Goal: Feedback & Contribution: Leave review/rating

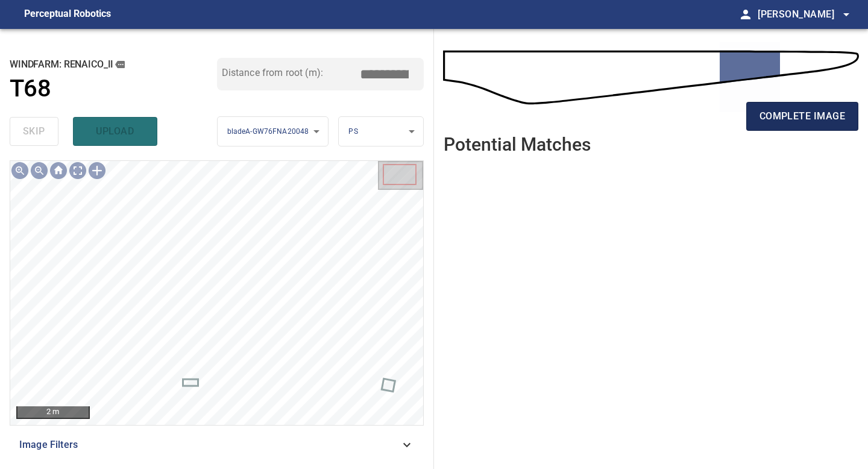
click at [694, 120] on span "complete image" at bounding box center [803, 116] width 86 height 17
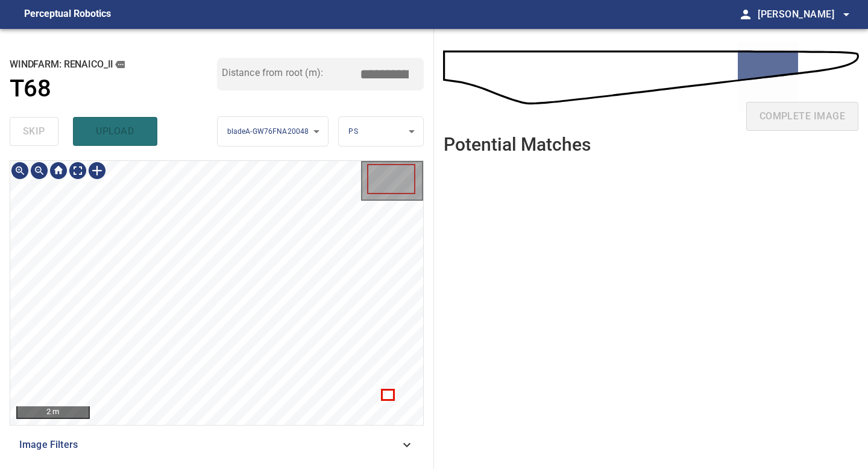
click at [233, 411] on div "2 m Image Filters" at bounding box center [217, 309] width 414 height 299
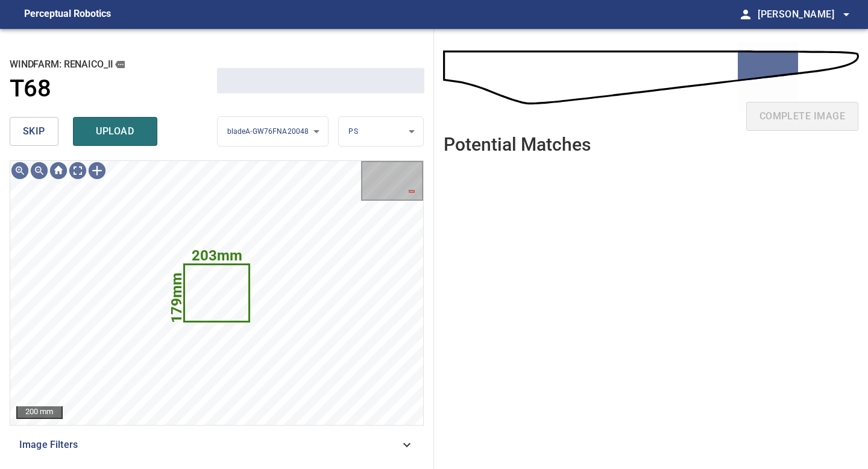
click at [51, 128] on button "skip" at bounding box center [34, 131] width 49 height 29
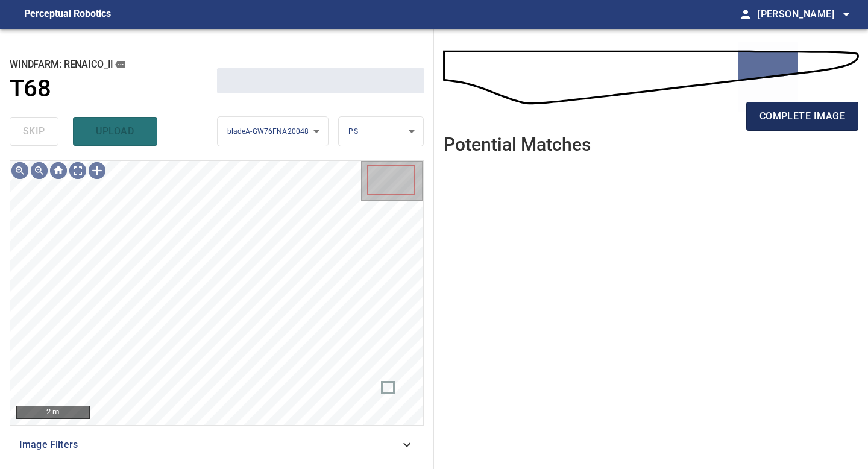
click at [694, 122] on span "complete image" at bounding box center [803, 116] width 86 height 17
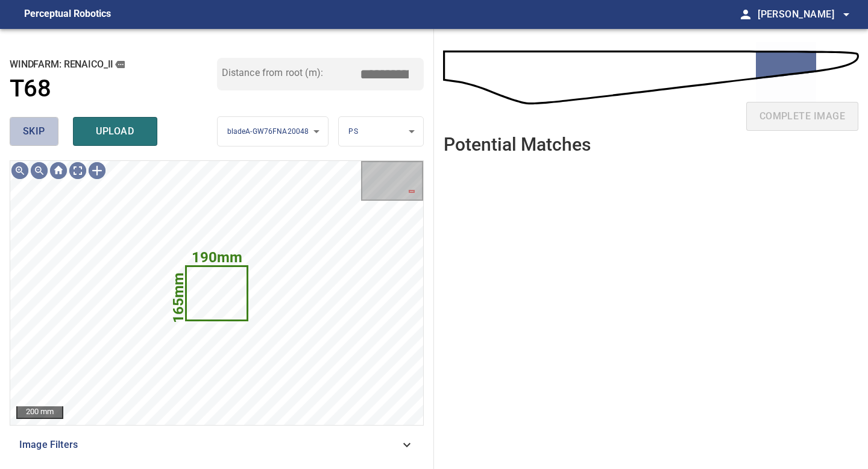
click at [49, 127] on button "skip" at bounding box center [34, 131] width 49 height 29
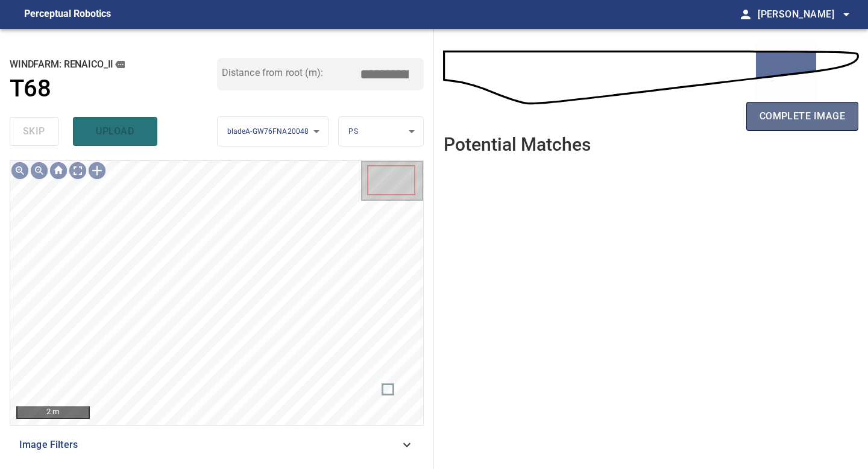
click at [694, 121] on span "complete image" at bounding box center [803, 116] width 86 height 17
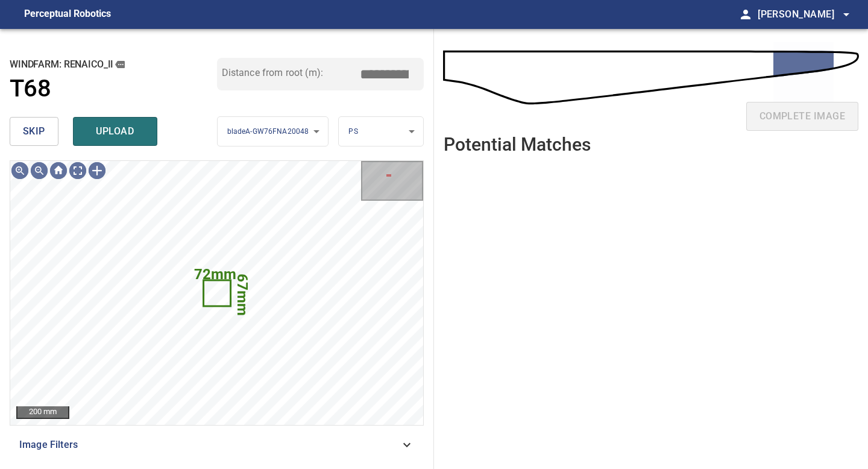
click at [42, 124] on span "skip" at bounding box center [34, 131] width 22 height 17
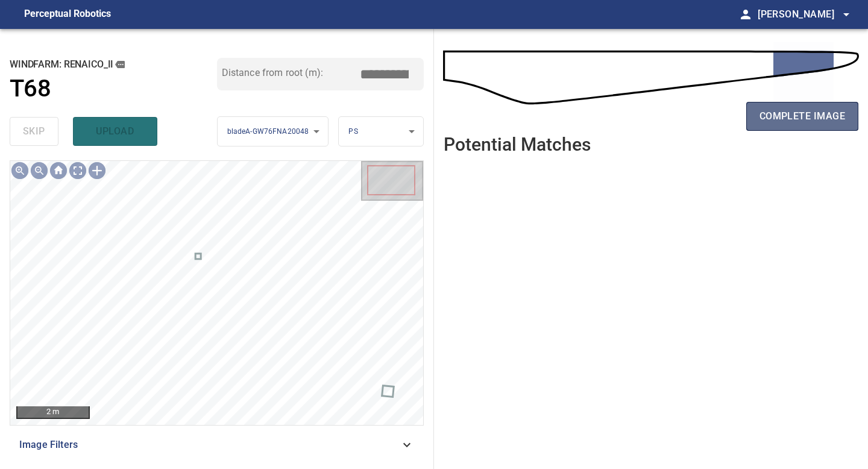
click at [694, 106] on button "complete image" at bounding box center [802, 116] width 112 height 29
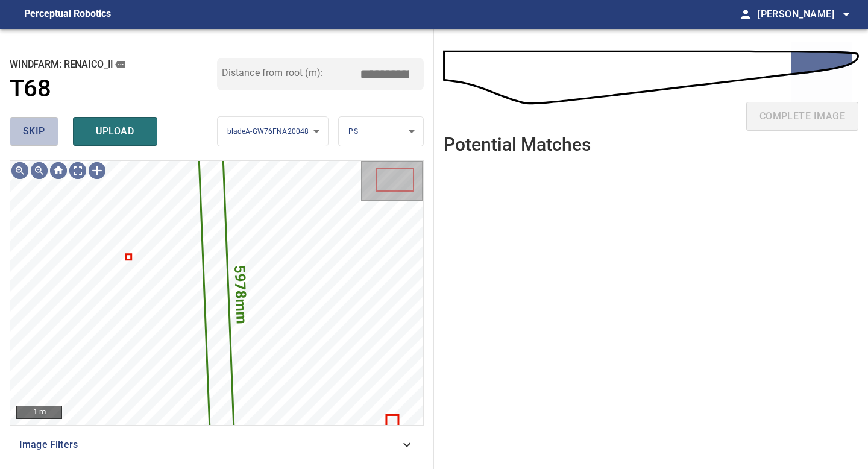
click at [33, 135] on span "skip" at bounding box center [34, 131] width 22 height 17
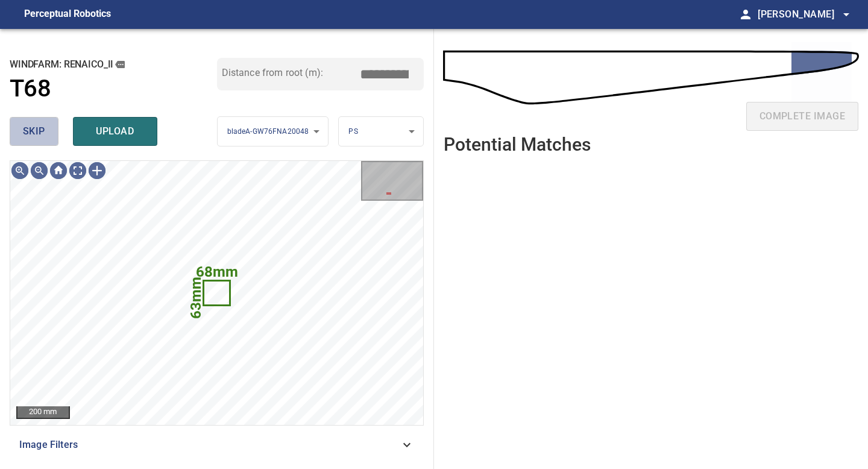
click at [33, 135] on span "skip" at bounding box center [34, 131] width 22 height 17
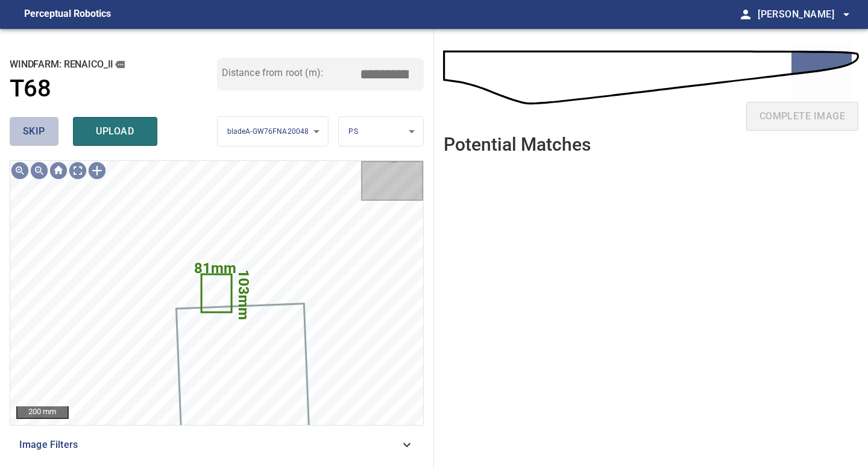
click at [33, 135] on span "skip" at bounding box center [34, 131] width 22 height 17
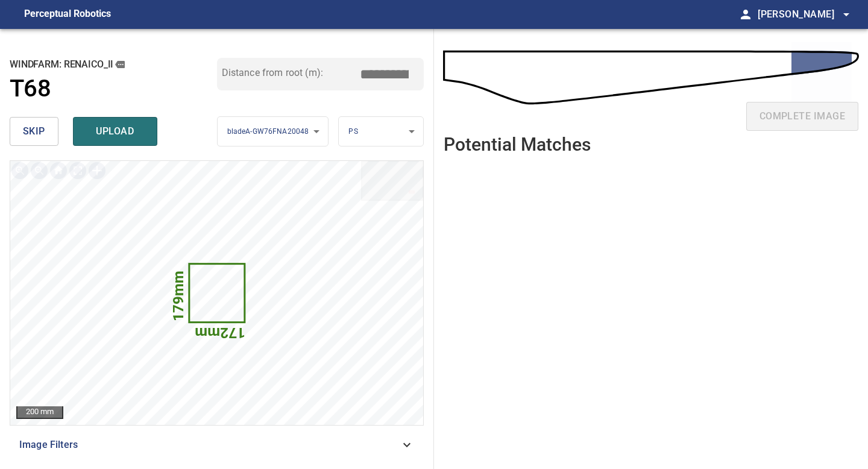
click at [51, 129] on button "skip" at bounding box center [34, 131] width 49 height 29
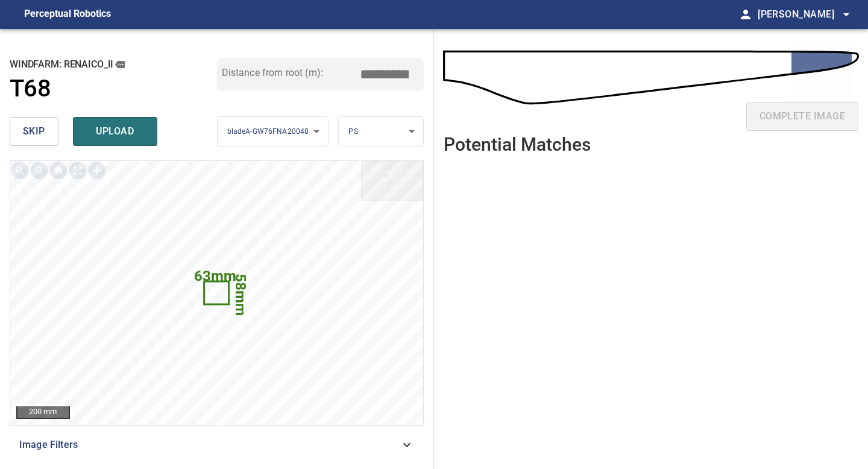
click at [45, 131] on button "skip" at bounding box center [34, 131] width 49 height 29
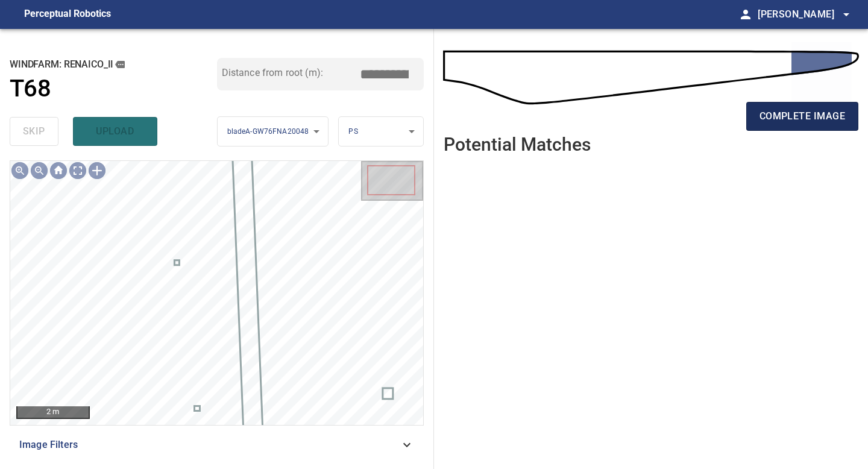
click at [694, 118] on span "complete image" at bounding box center [803, 116] width 86 height 17
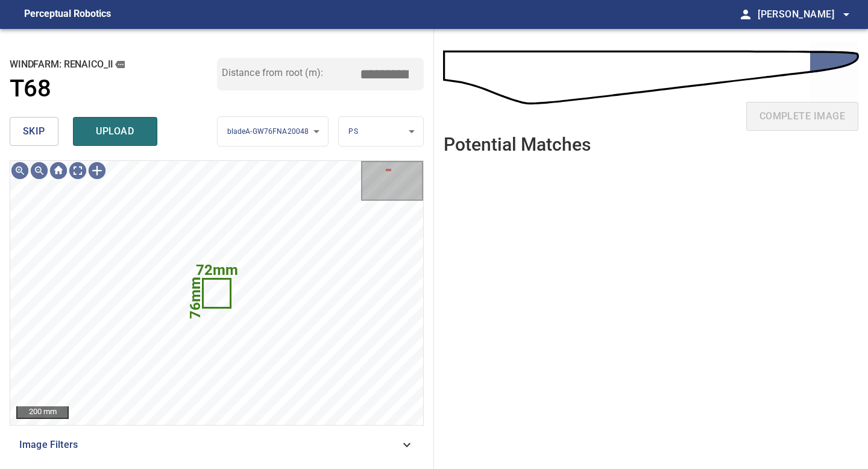
click at [47, 128] on button "skip" at bounding box center [34, 131] width 49 height 29
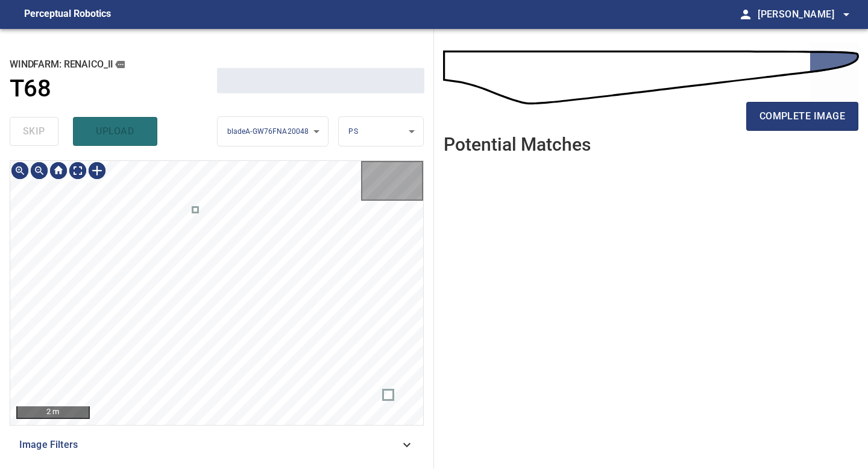
click at [47, 128] on div "skip upload" at bounding box center [113, 131] width 207 height 39
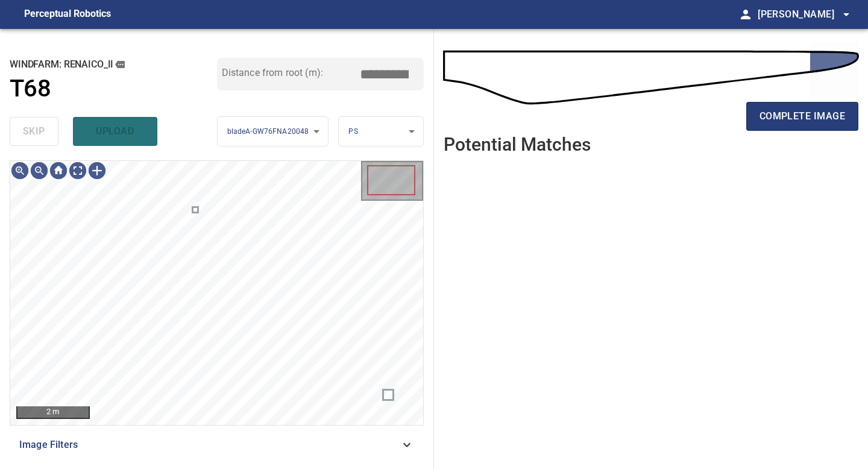
click at [47, 128] on div "skip upload" at bounding box center [113, 131] width 207 height 39
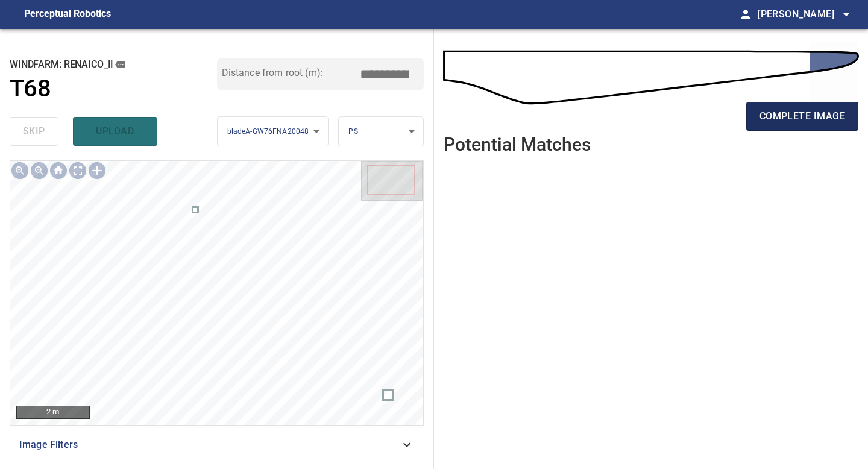
click at [694, 115] on span "complete image" at bounding box center [803, 116] width 86 height 17
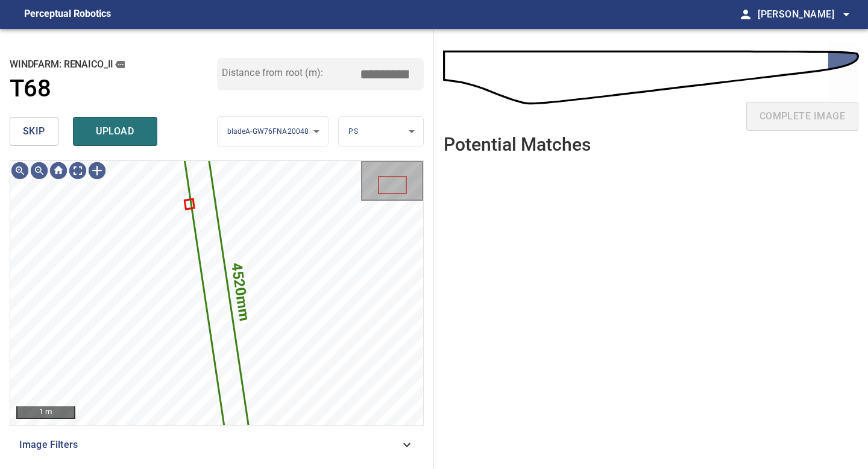
click at [36, 122] on button "skip" at bounding box center [34, 131] width 49 height 29
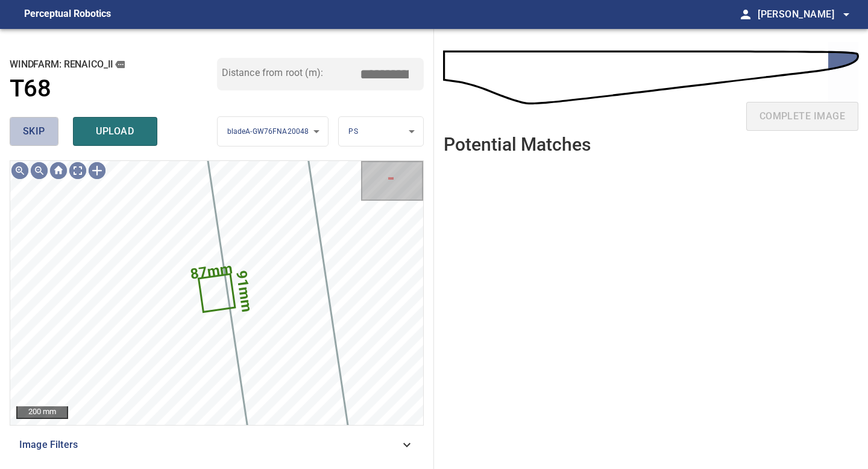
click at [36, 128] on span "skip" at bounding box center [34, 131] width 22 height 17
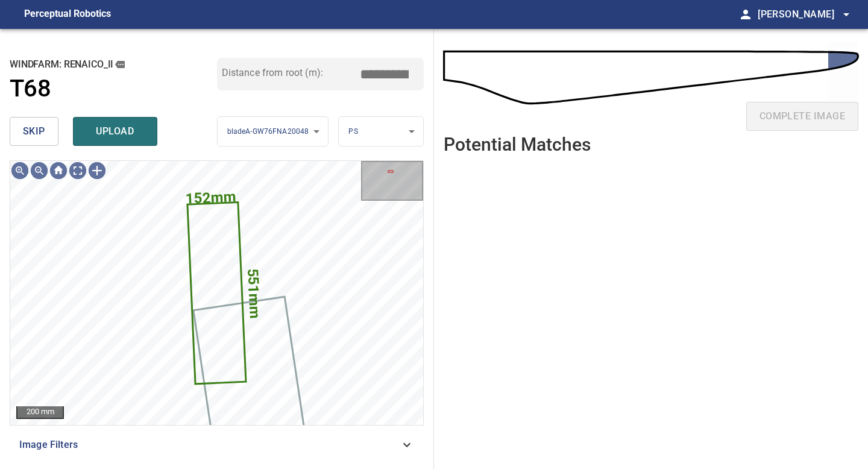
click at [36, 128] on span "skip" at bounding box center [34, 131] width 22 height 17
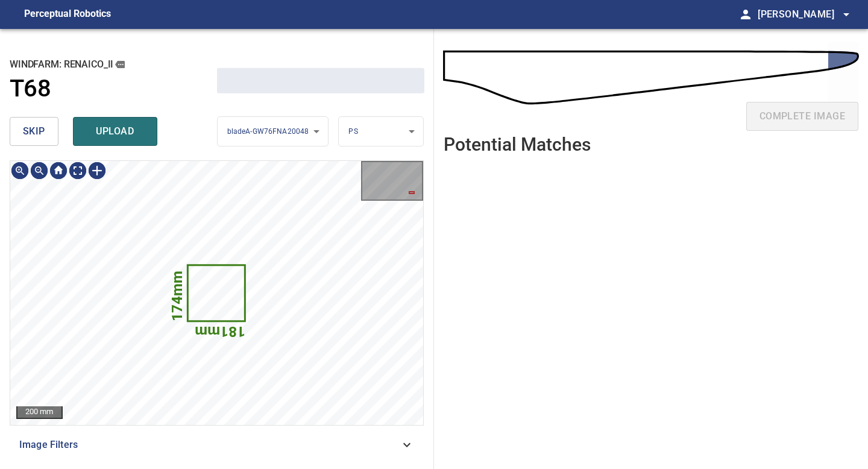
click at [36, 128] on span "skip" at bounding box center [34, 131] width 22 height 17
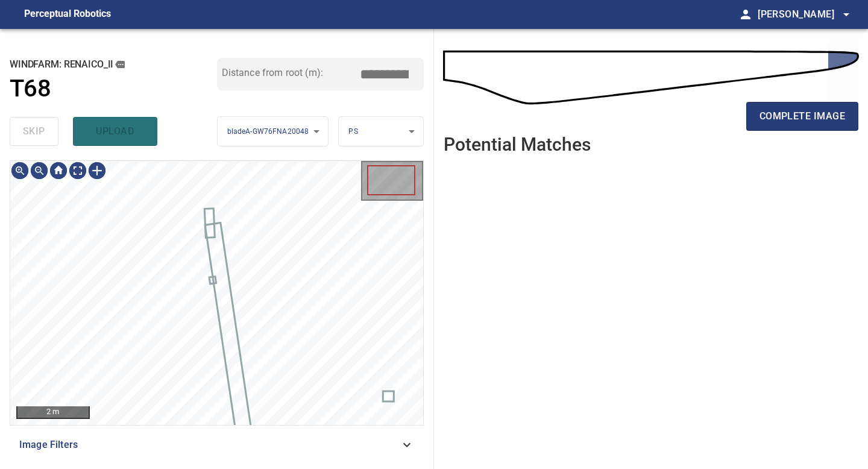
click at [36, 128] on div "skip upload" at bounding box center [113, 131] width 207 height 39
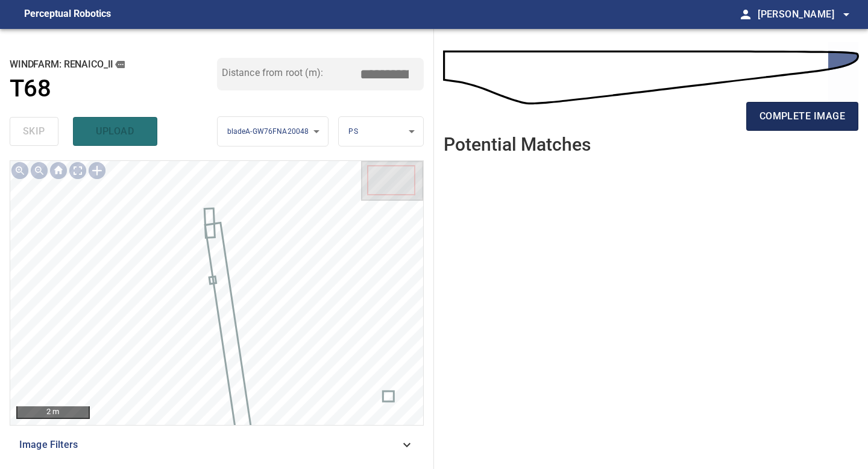
click at [694, 110] on span "complete image" at bounding box center [803, 116] width 86 height 17
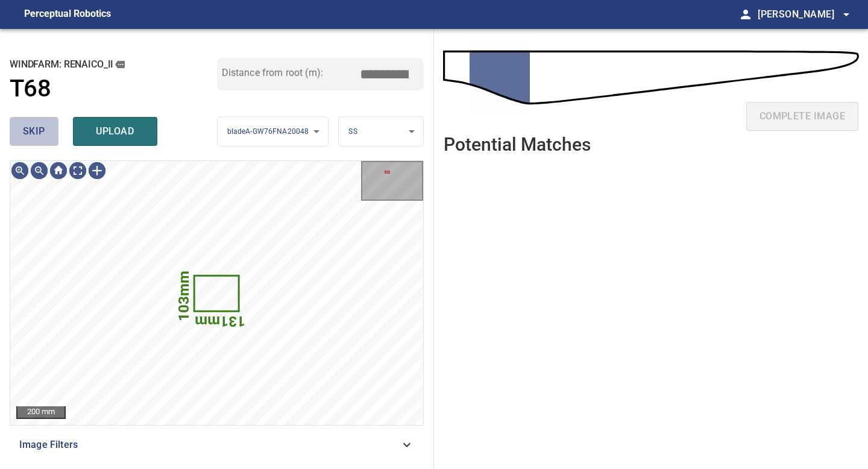
click at [42, 138] on span "skip" at bounding box center [34, 131] width 22 height 17
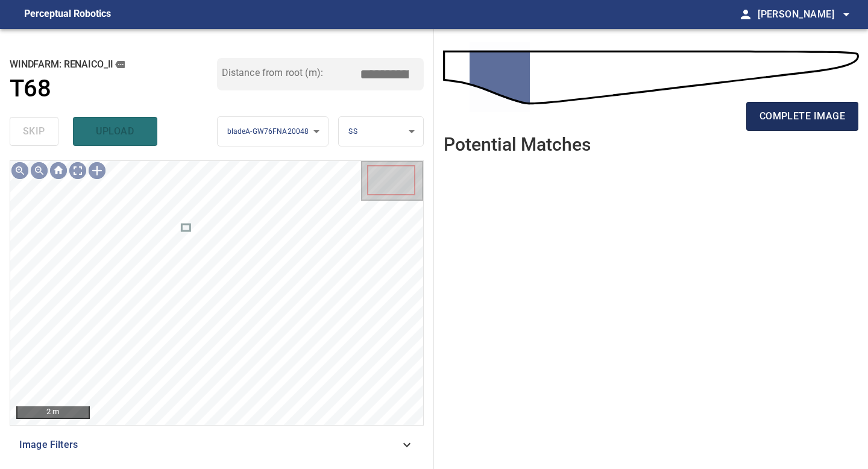
click at [694, 112] on span "complete image" at bounding box center [803, 116] width 86 height 17
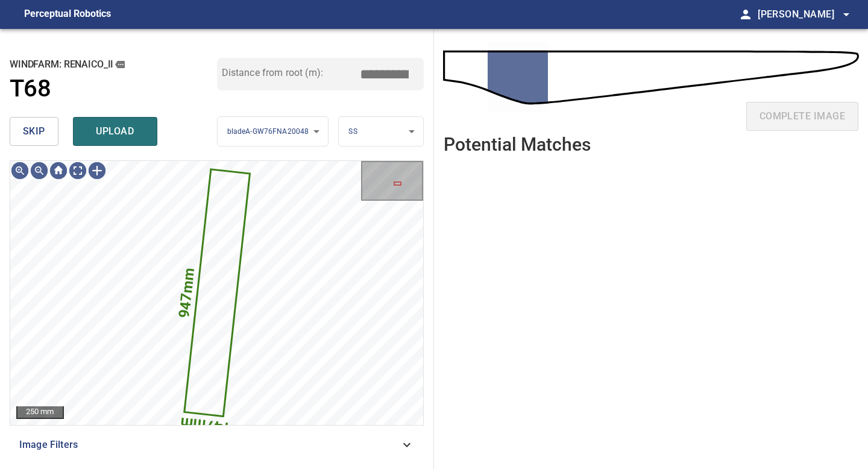
click at [33, 133] on span "skip" at bounding box center [34, 131] width 22 height 17
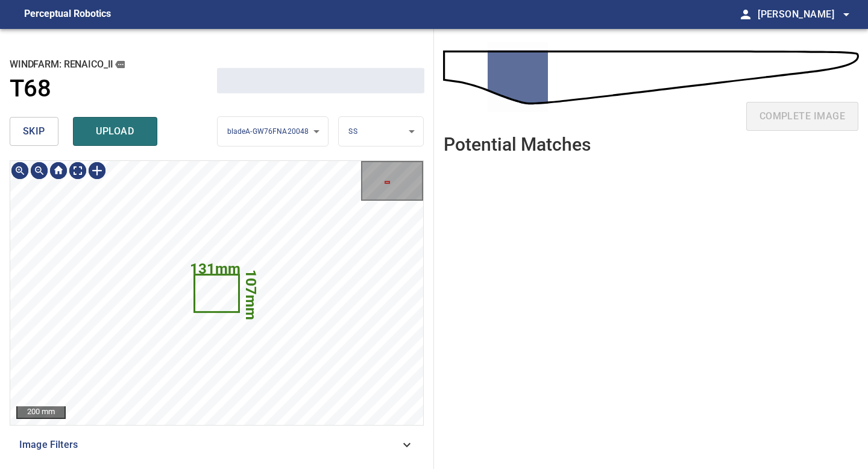
click at [33, 133] on span "skip" at bounding box center [34, 131] width 22 height 17
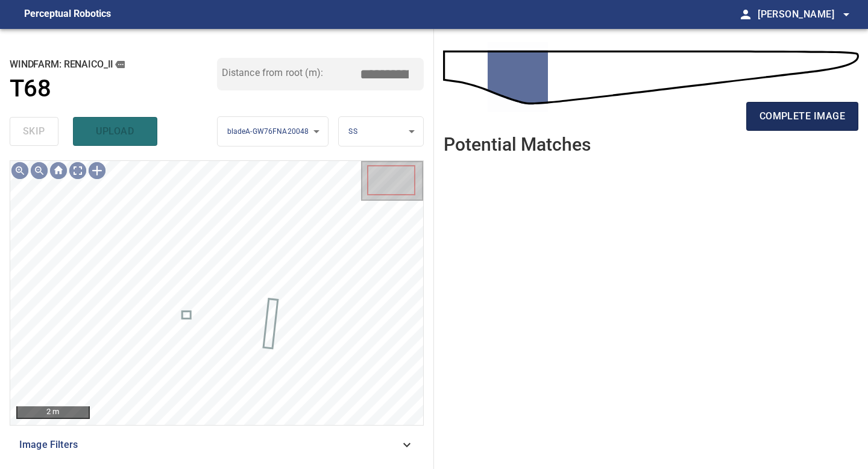
click at [694, 121] on span "complete image" at bounding box center [803, 116] width 86 height 17
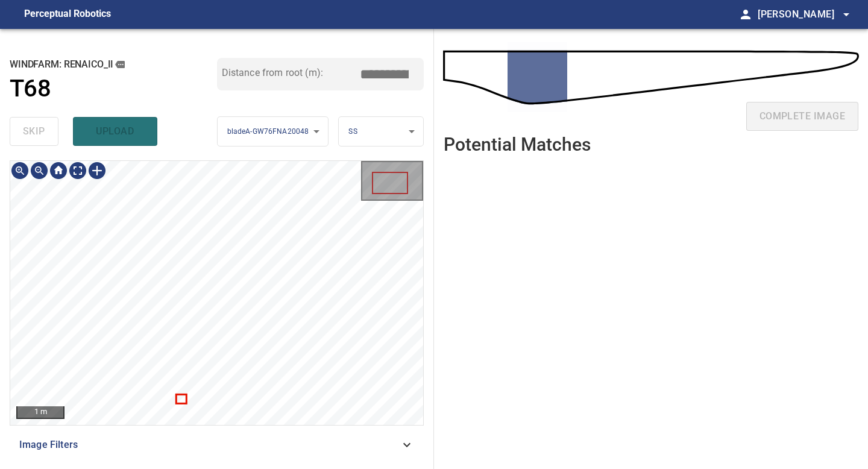
click at [180, 402] on div at bounding box center [216, 293] width 413 height 264
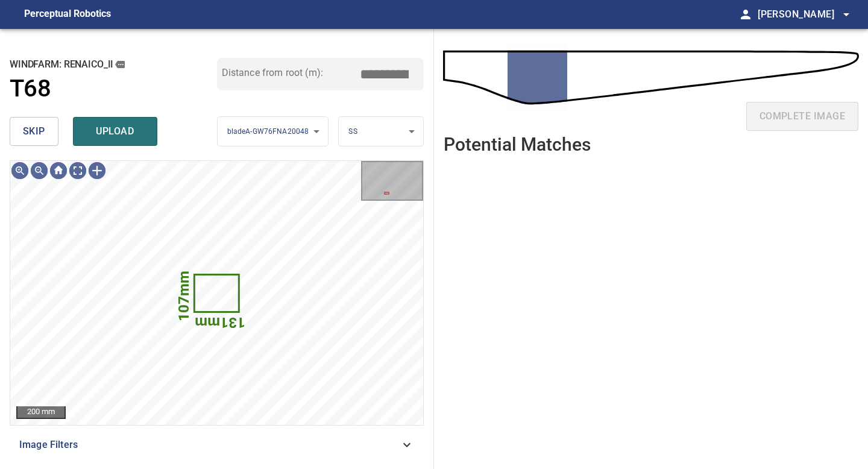
click at [40, 116] on div "skip upload" at bounding box center [113, 131] width 207 height 39
click at [42, 138] on span "skip" at bounding box center [34, 131] width 22 height 17
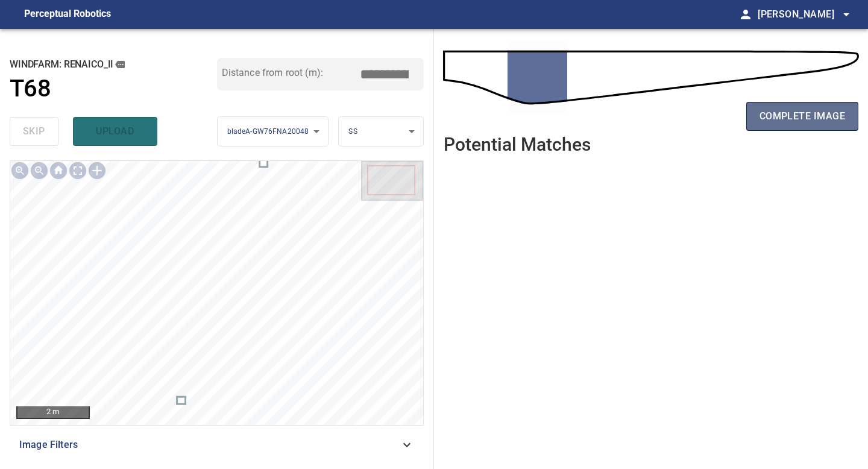
click at [694, 108] on span "complete image" at bounding box center [803, 116] width 86 height 17
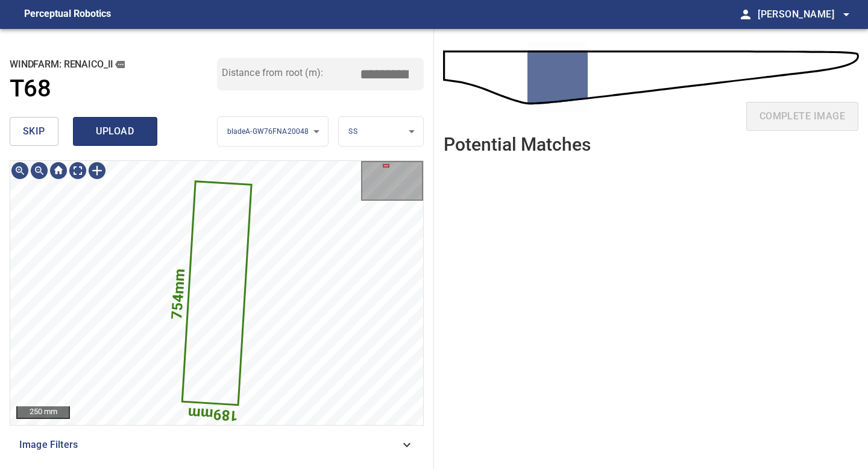
click at [132, 137] on span "upload" at bounding box center [115, 131] width 58 height 17
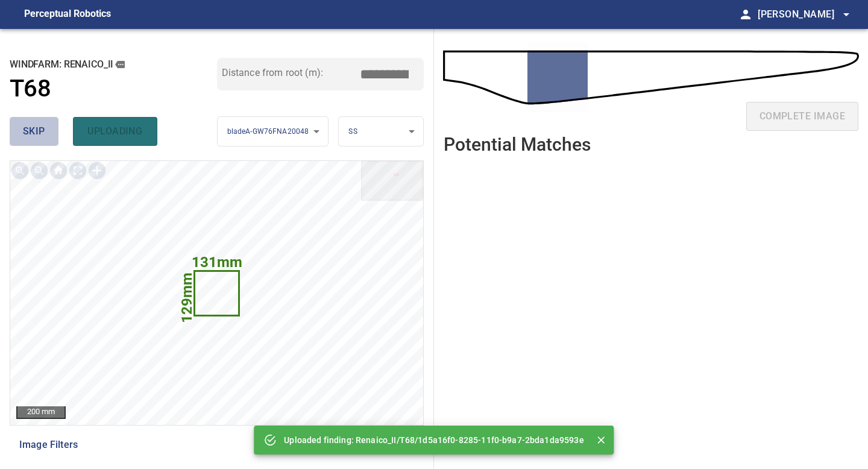
click at [36, 118] on button "skip" at bounding box center [34, 131] width 49 height 29
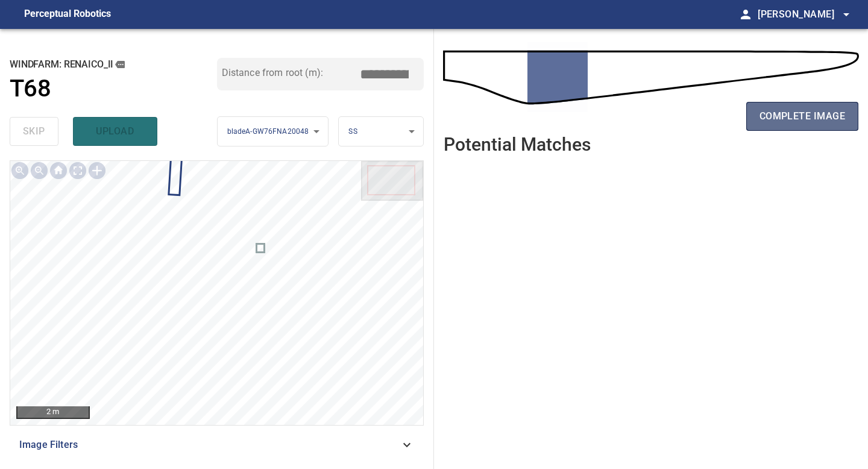
click at [694, 110] on span "complete image" at bounding box center [803, 116] width 86 height 17
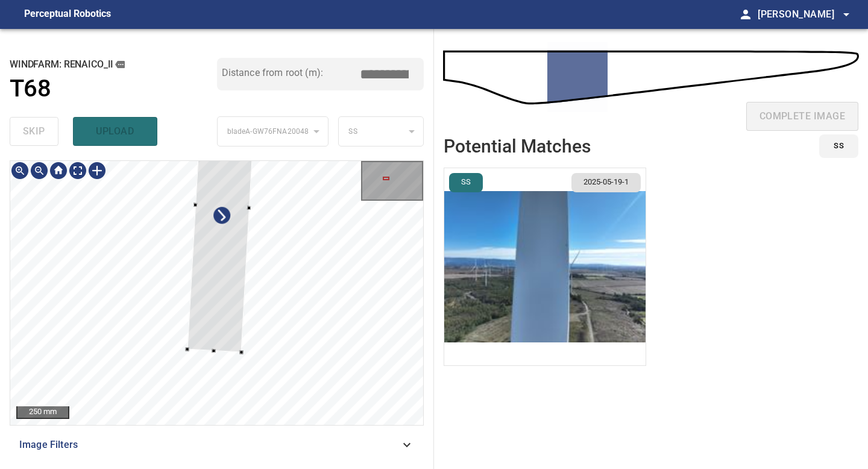
click at [213, 352] on div at bounding box center [214, 351] width 4 height 4
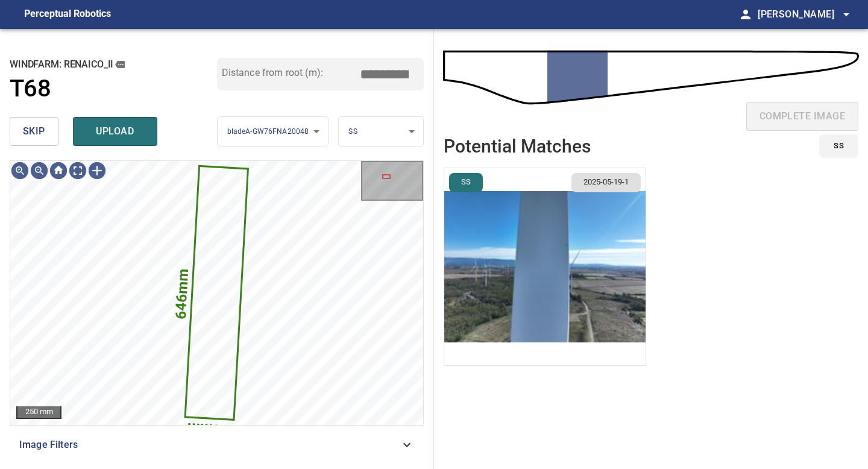
click at [568, 264] on img "button" at bounding box center [544, 266] width 201 height 197
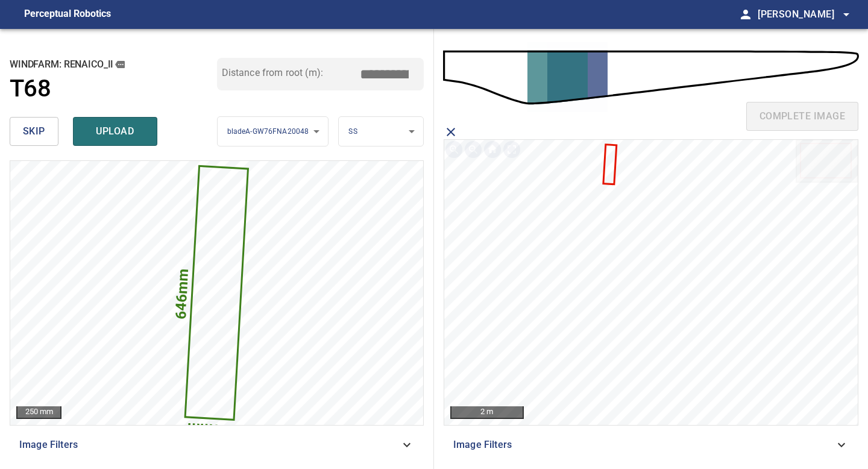
click at [613, 171] on icon at bounding box center [609, 164] width 11 height 38
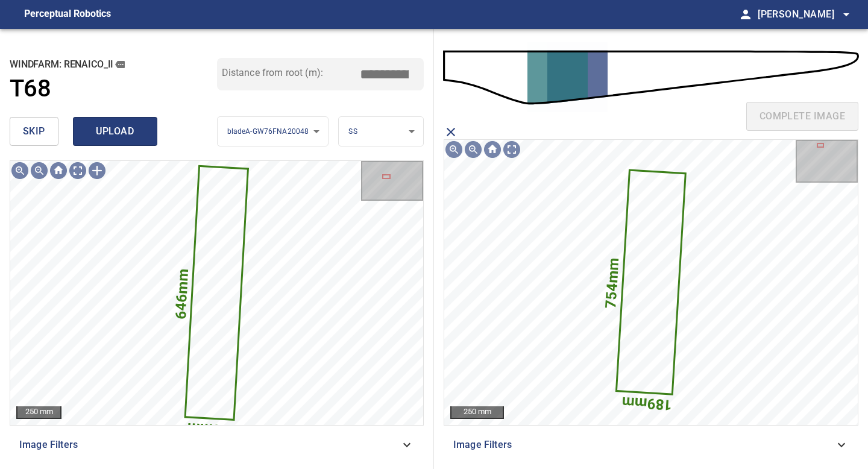
click at [130, 135] on span "upload" at bounding box center [115, 131] width 58 height 17
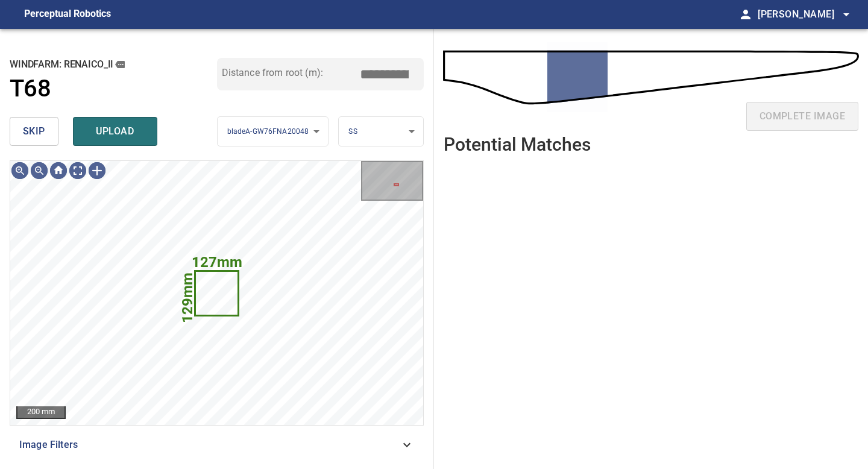
click at [25, 133] on span "skip" at bounding box center [34, 131] width 22 height 17
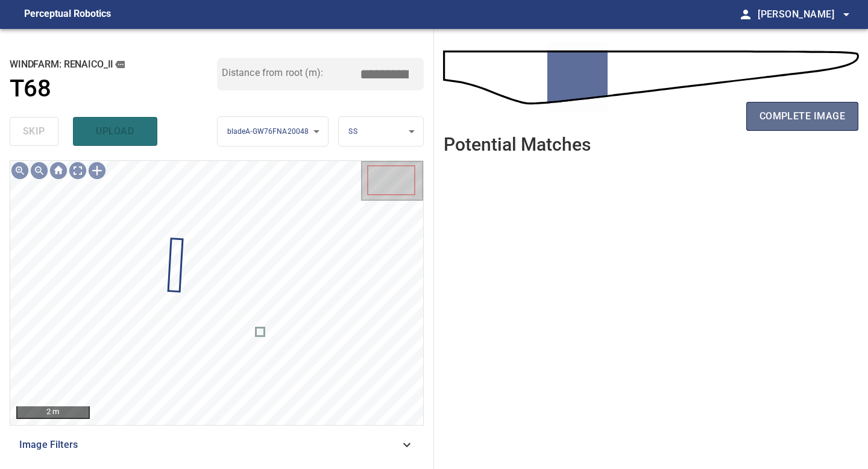
click at [694, 114] on span "complete image" at bounding box center [803, 116] width 86 height 17
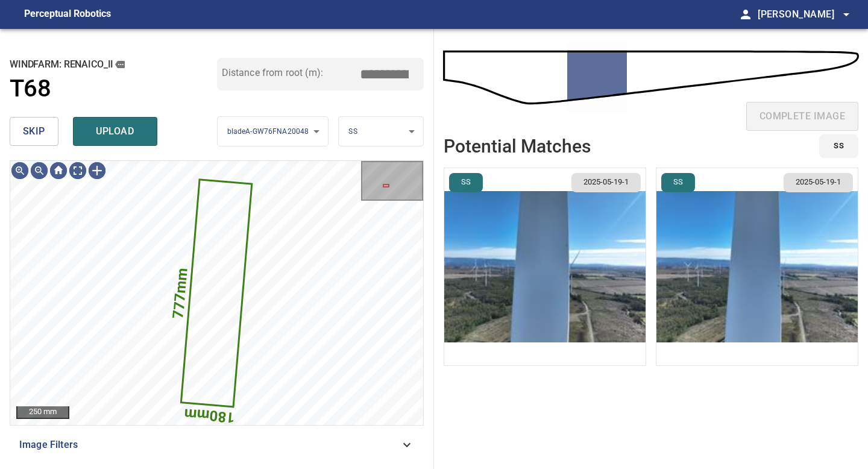
click at [37, 133] on span "skip" at bounding box center [34, 131] width 22 height 17
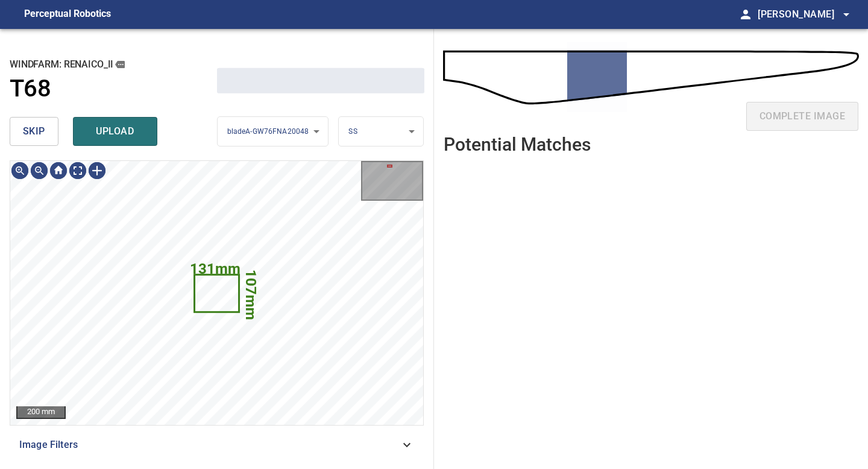
click at [37, 133] on span "skip" at bounding box center [34, 131] width 22 height 17
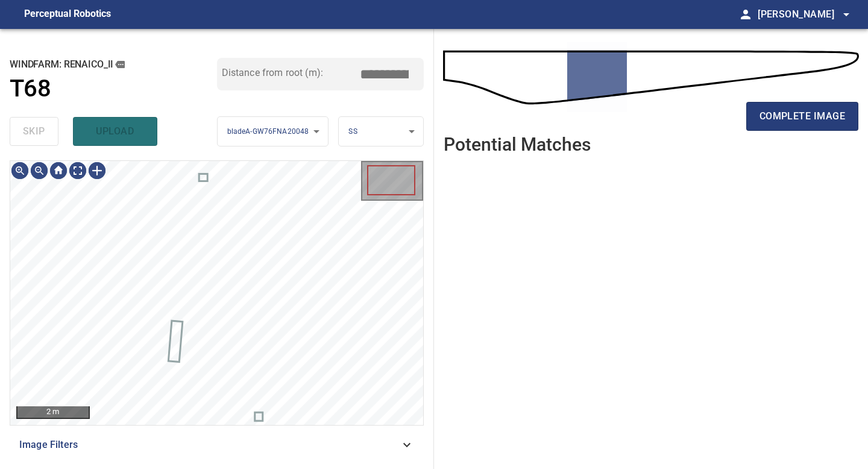
click at [37, 133] on div "skip upload" at bounding box center [113, 131] width 207 height 39
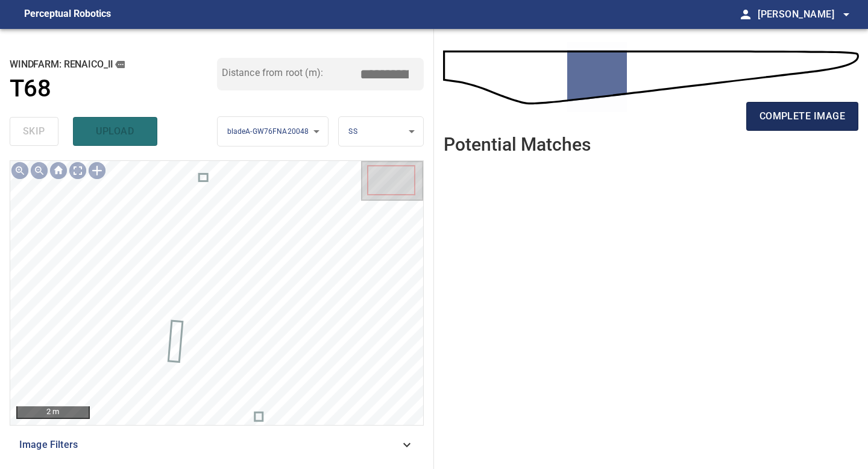
click at [694, 121] on span "complete image" at bounding box center [803, 116] width 86 height 17
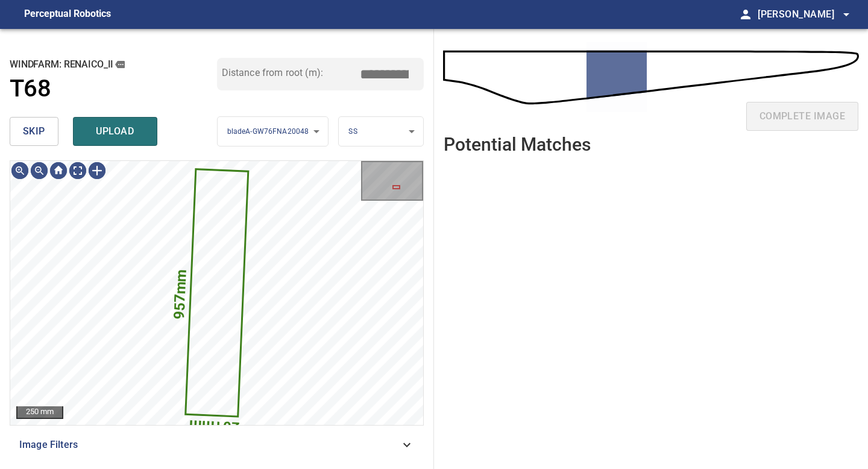
click at [40, 134] on span "skip" at bounding box center [34, 131] width 22 height 17
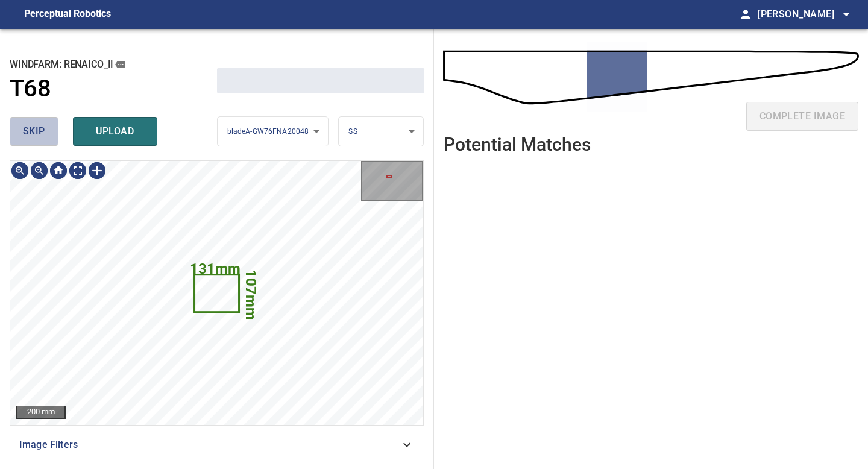
click at [40, 134] on span "skip" at bounding box center [34, 131] width 22 height 17
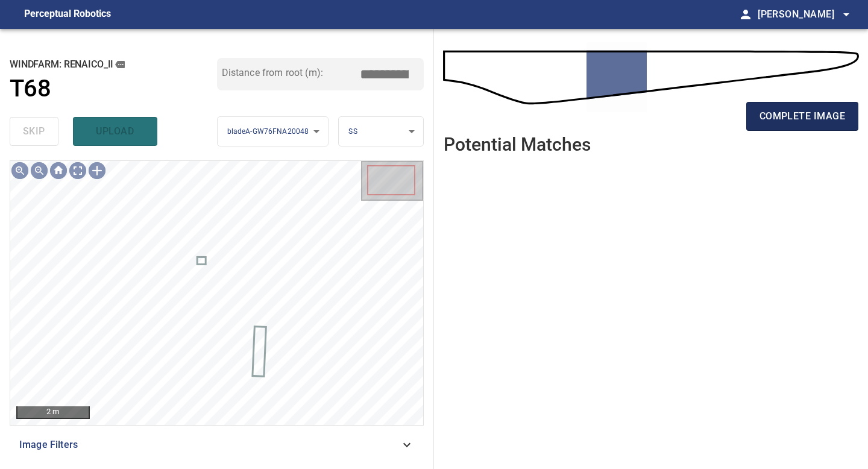
click at [694, 105] on button "complete image" at bounding box center [802, 116] width 112 height 29
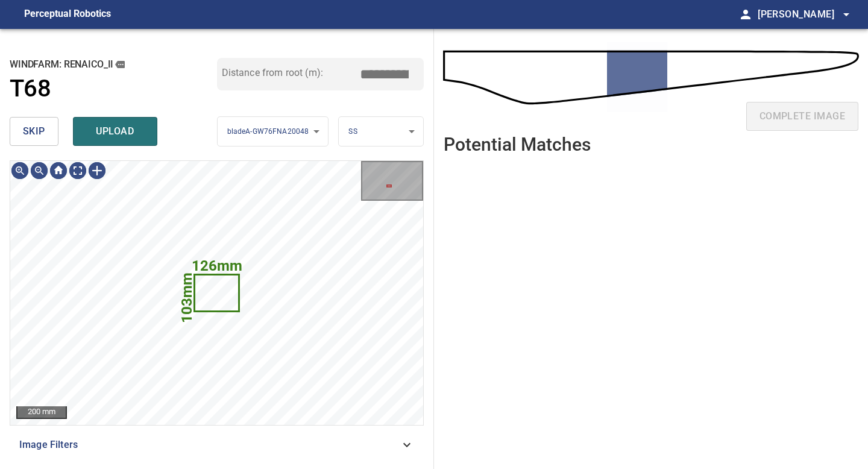
click at [40, 139] on span "skip" at bounding box center [34, 131] width 22 height 17
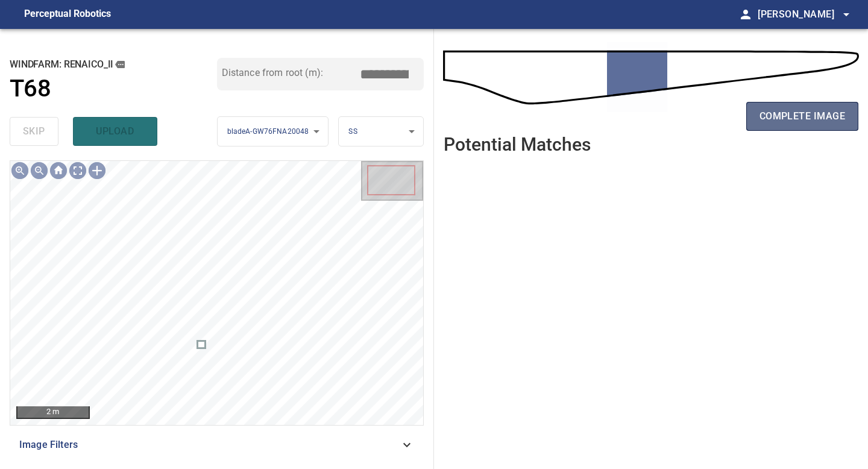
click at [694, 111] on span "complete image" at bounding box center [803, 116] width 86 height 17
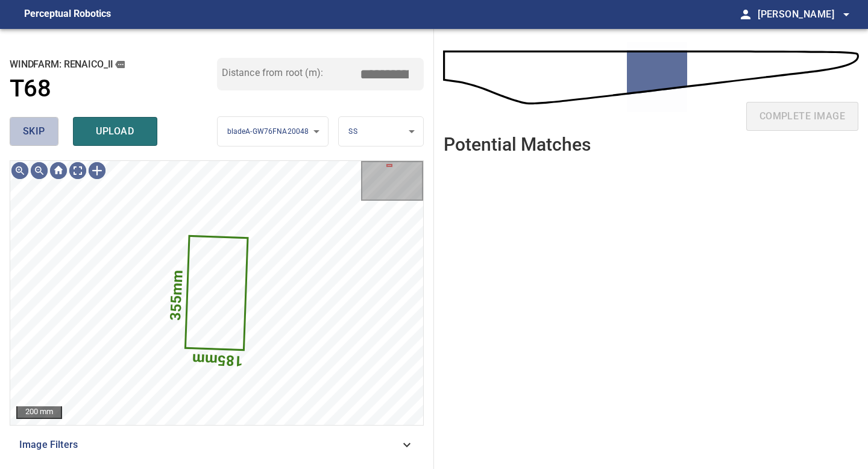
click at [27, 130] on span "skip" at bounding box center [34, 131] width 22 height 17
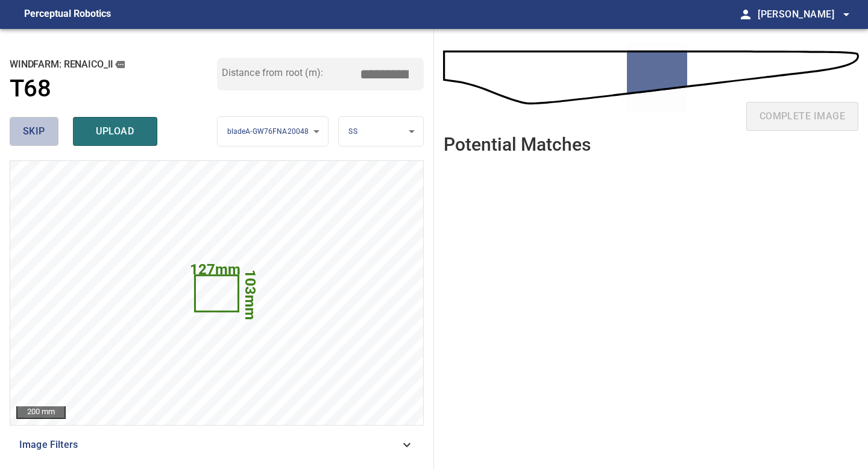
click at [25, 123] on span "skip" at bounding box center [34, 131] width 22 height 17
click at [35, 124] on span "skip" at bounding box center [34, 131] width 22 height 17
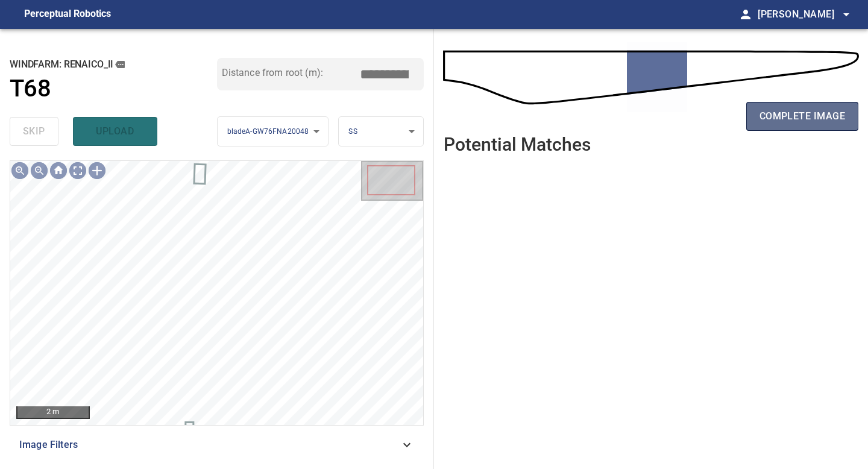
click at [694, 113] on span "complete image" at bounding box center [803, 116] width 86 height 17
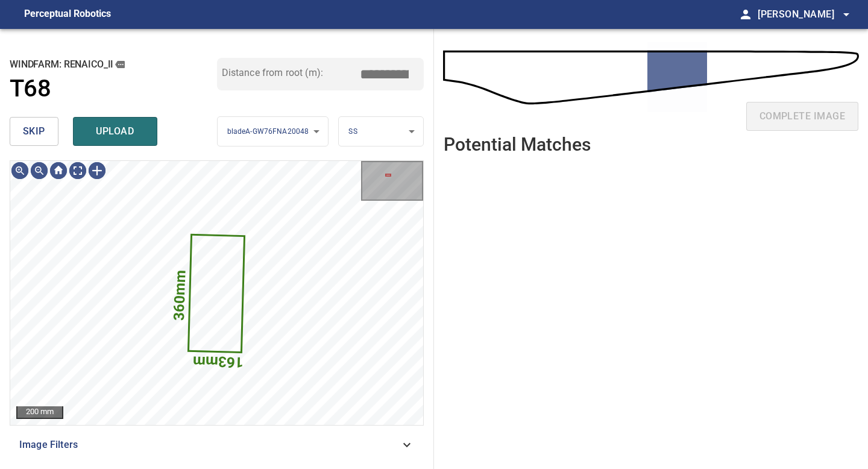
click at [40, 133] on span "skip" at bounding box center [34, 131] width 22 height 17
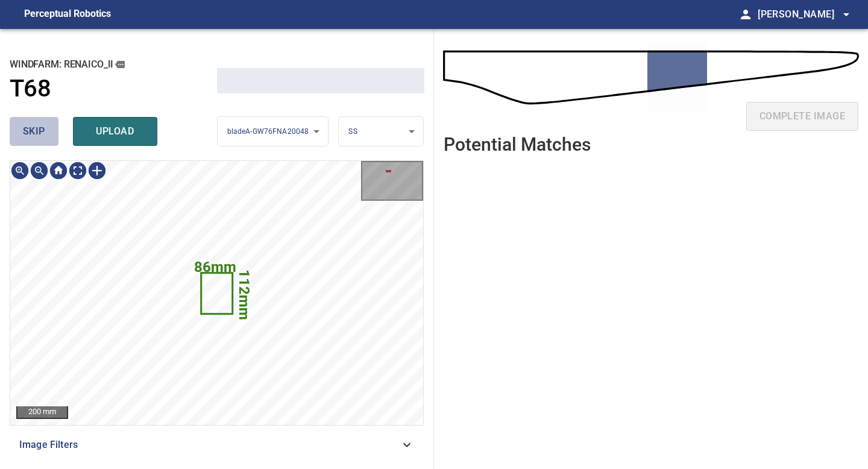
click at [40, 133] on span "skip" at bounding box center [34, 131] width 22 height 17
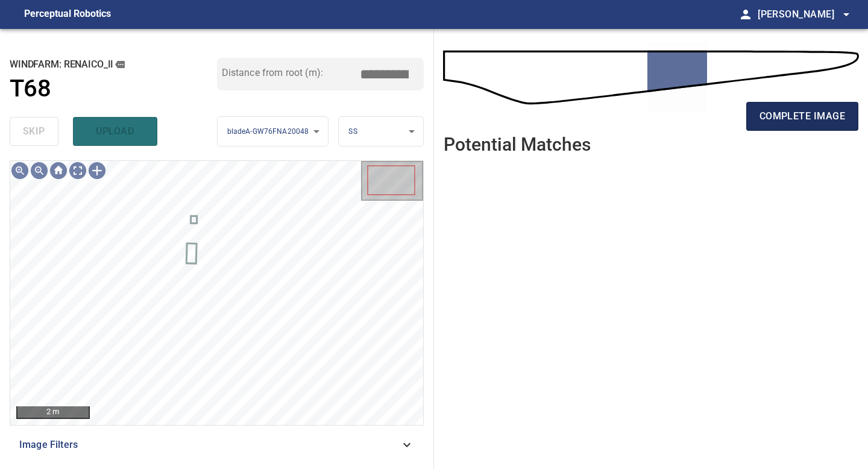
click at [694, 110] on span "complete image" at bounding box center [803, 116] width 86 height 17
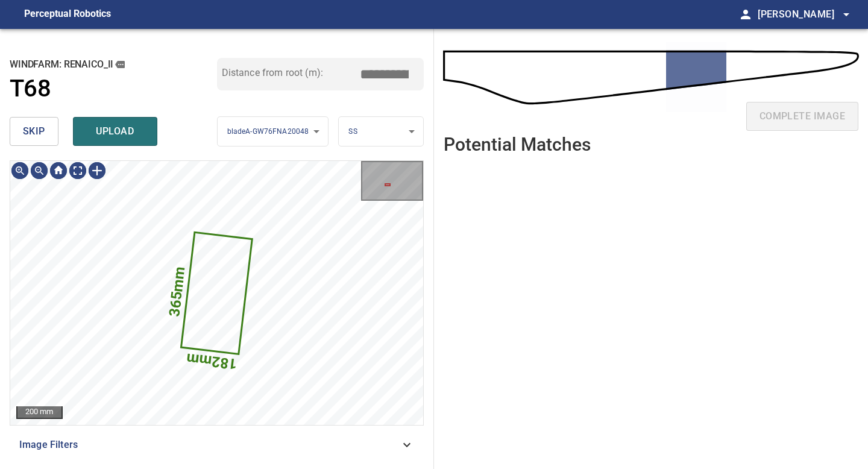
click at [47, 129] on button "skip" at bounding box center [34, 131] width 49 height 29
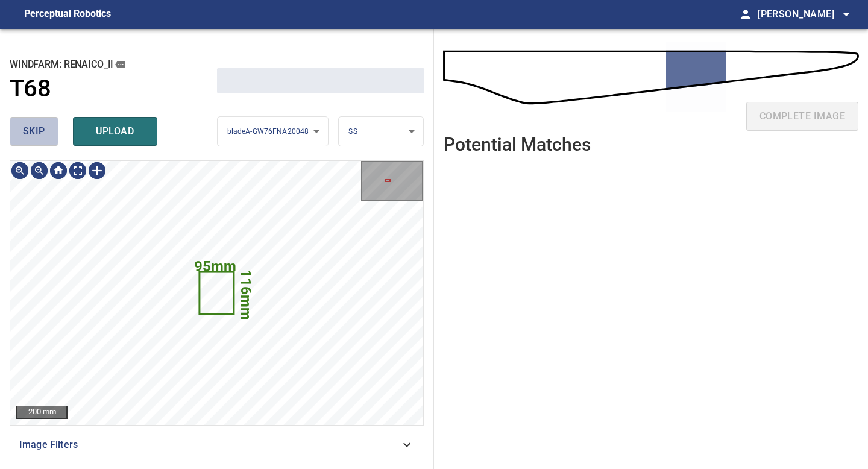
click at [47, 129] on button "skip" at bounding box center [34, 131] width 49 height 29
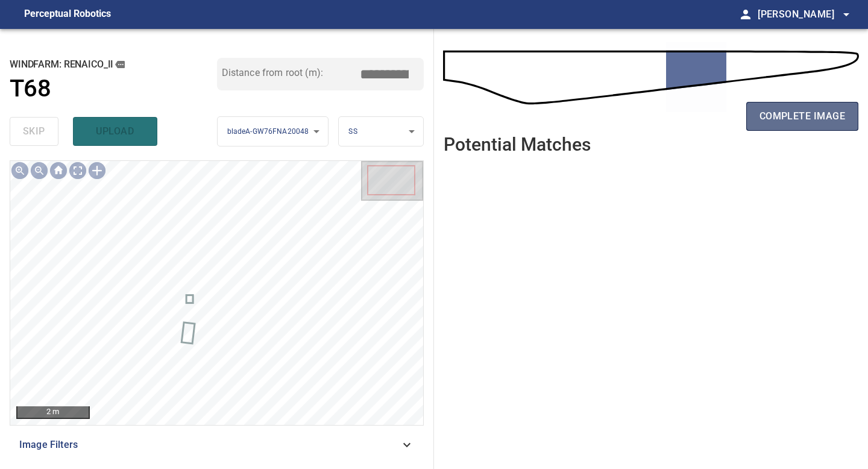
click at [694, 117] on span "complete image" at bounding box center [803, 116] width 86 height 17
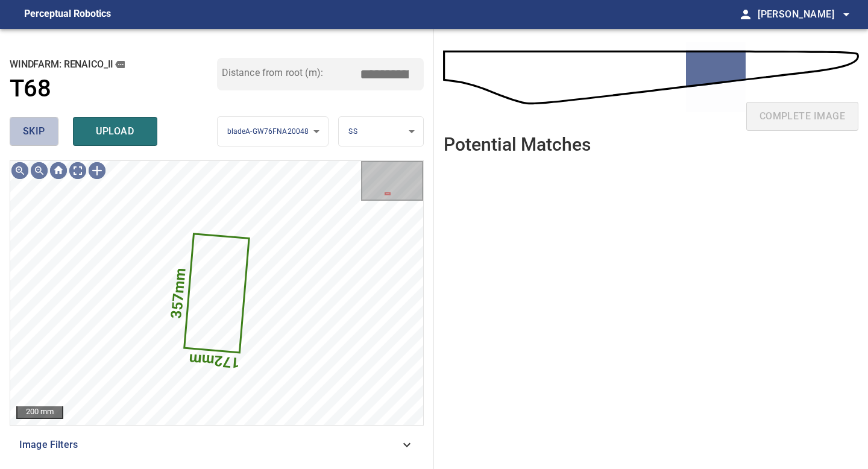
click at [43, 126] on span "skip" at bounding box center [34, 131] width 22 height 17
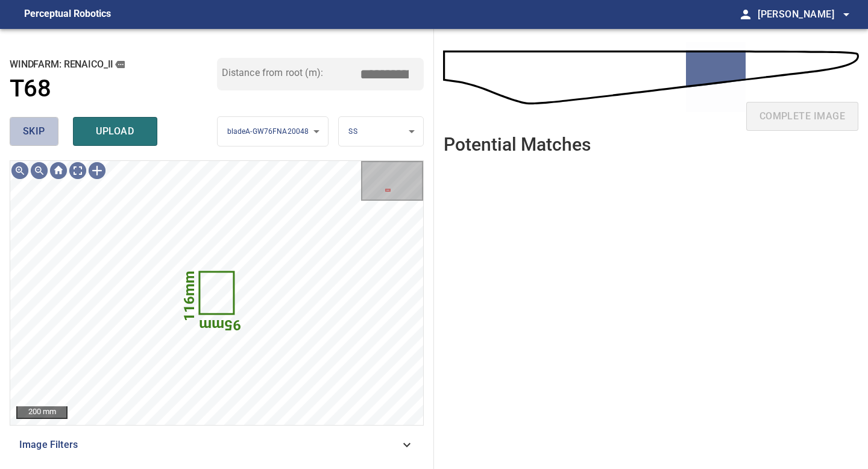
click at [39, 131] on span "skip" at bounding box center [34, 131] width 22 height 17
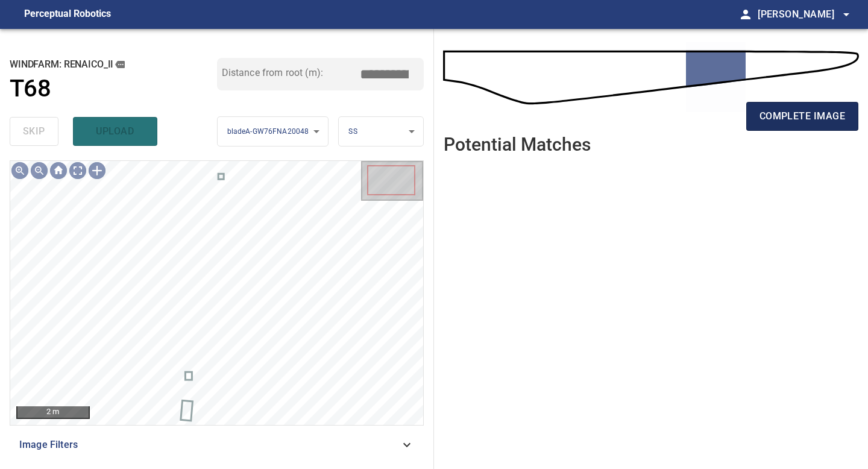
click at [694, 107] on button "complete image" at bounding box center [802, 116] width 112 height 29
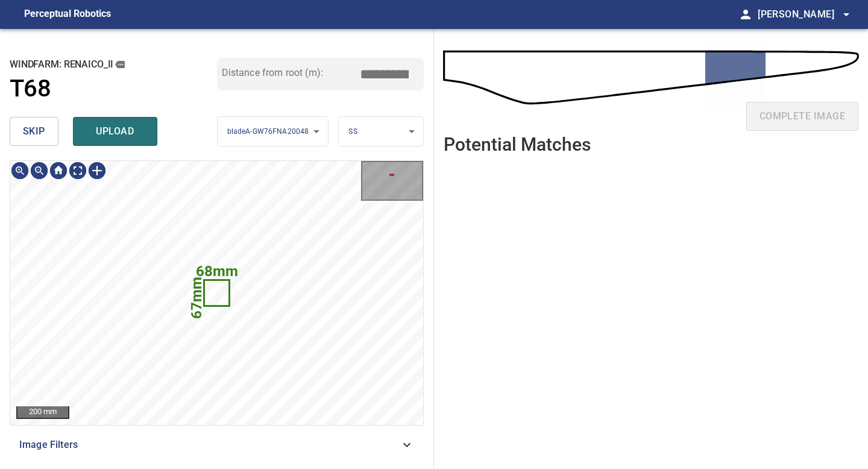
click at [30, 125] on span "skip" at bounding box center [34, 131] width 22 height 17
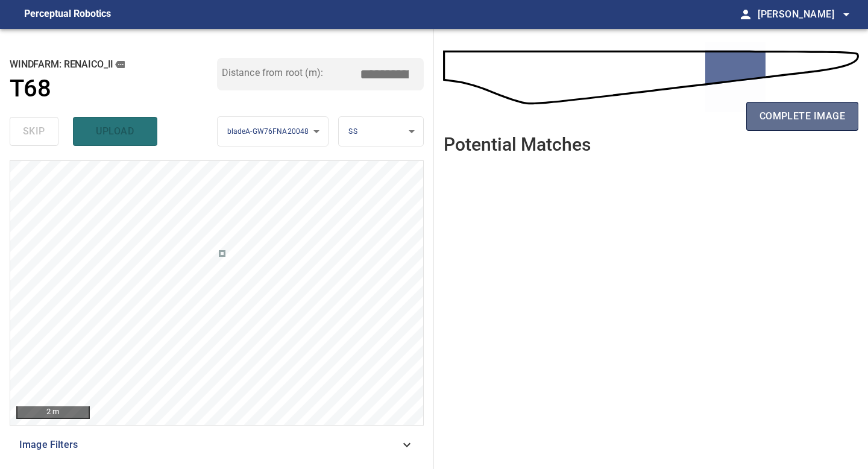
click at [694, 122] on button "complete image" at bounding box center [802, 116] width 112 height 29
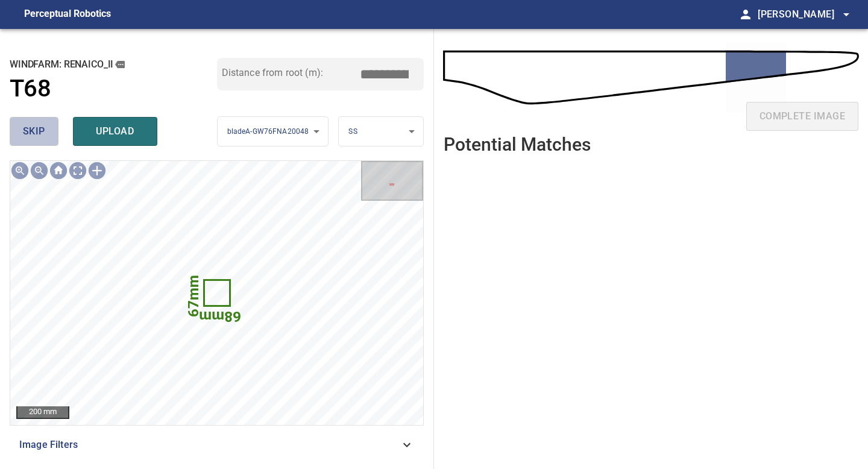
click at [38, 130] on span "skip" at bounding box center [34, 131] width 22 height 17
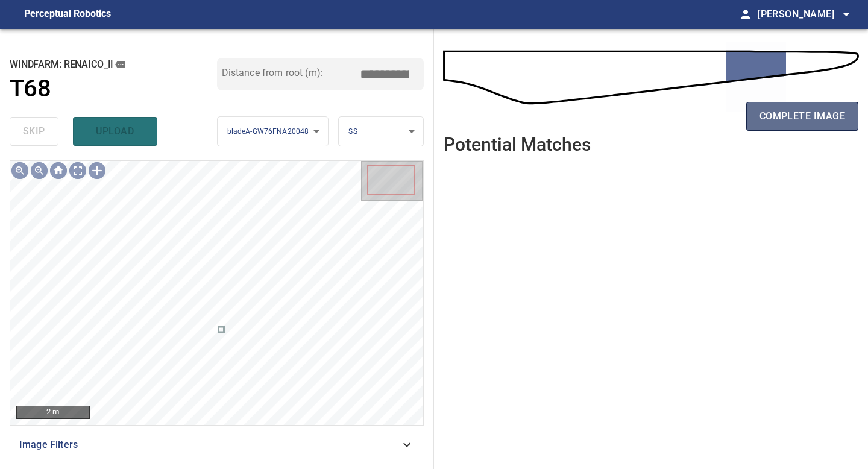
click at [694, 127] on button "complete image" at bounding box center [802, 116] width 112 height 29
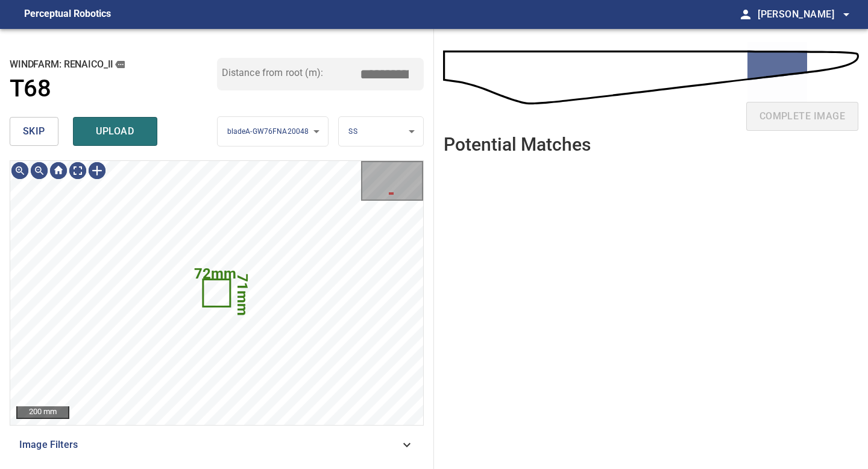
click at [51, 139] on button "skip" at bounding box center [34, 131] width 49 height 29
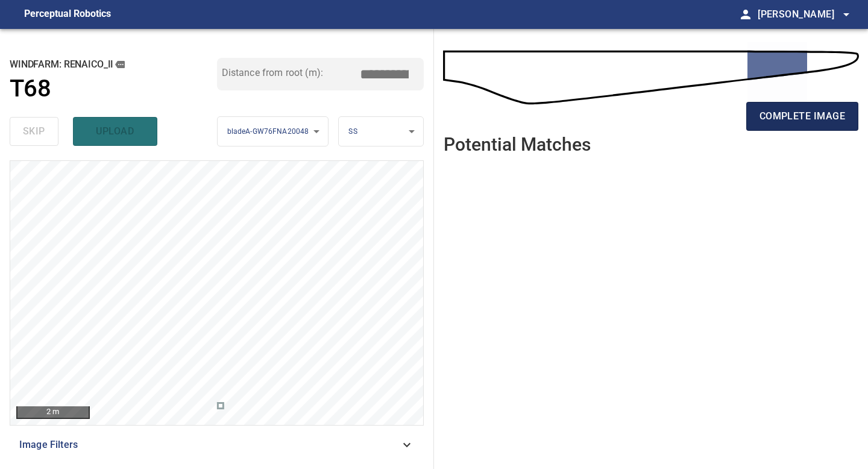
click at [694, 123] on span "complete image" at bounding box center [803, 116] width 86 height 17
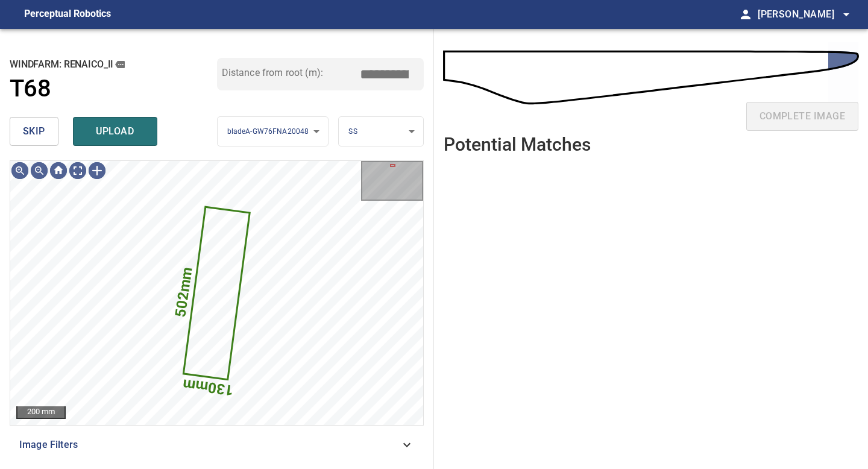
click at [33, 133] on span "skip" at bounding box center [34, 131] width 22 height 17
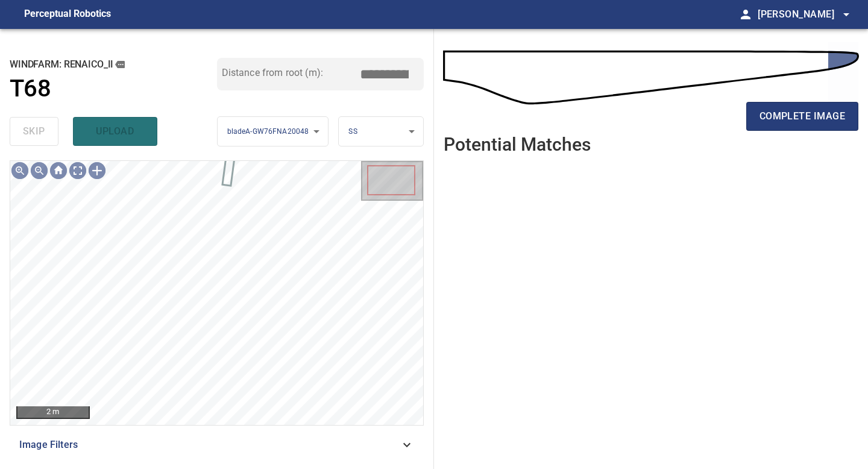
click at [694, 93] on div "complete image" at bounding box center [651, 82] width 415 height 86
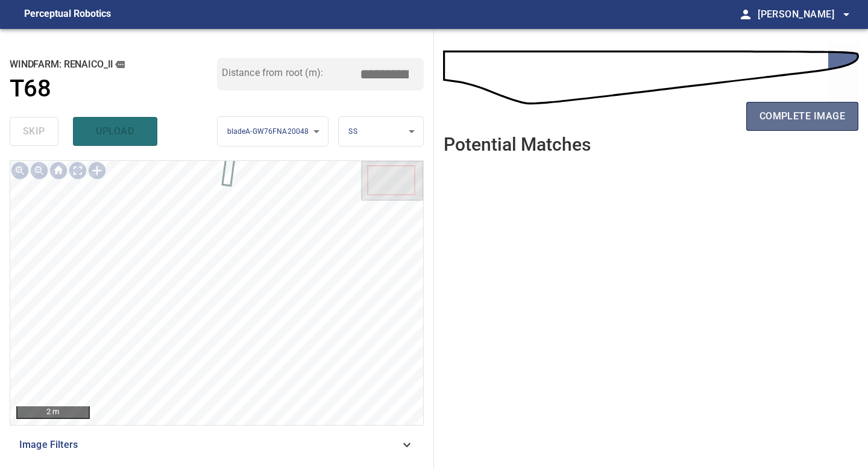
click at [694, 114] on span "complete image" at bounding box center [803, 116] width 86 height 17
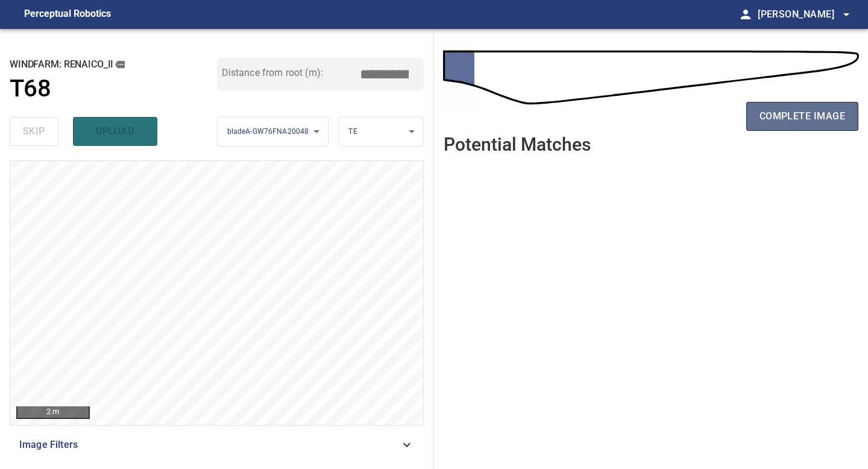
click at [694, 125] on button "complete image" at bounding box center [802, 116] width 112 height 29
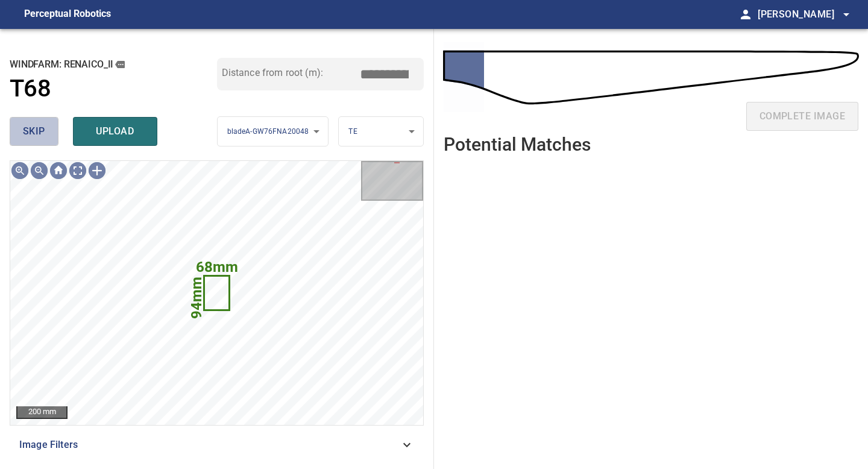
click at [36, 132] on span "skip" at bounding box center [34, 131] width 22 height 17
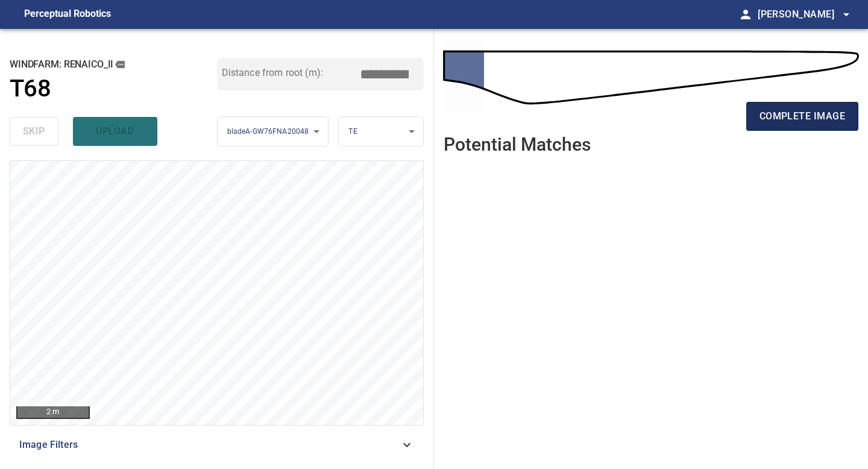
click at [694, 121] on span "complete image" at bounding box center [803, 116] width 86 height 17
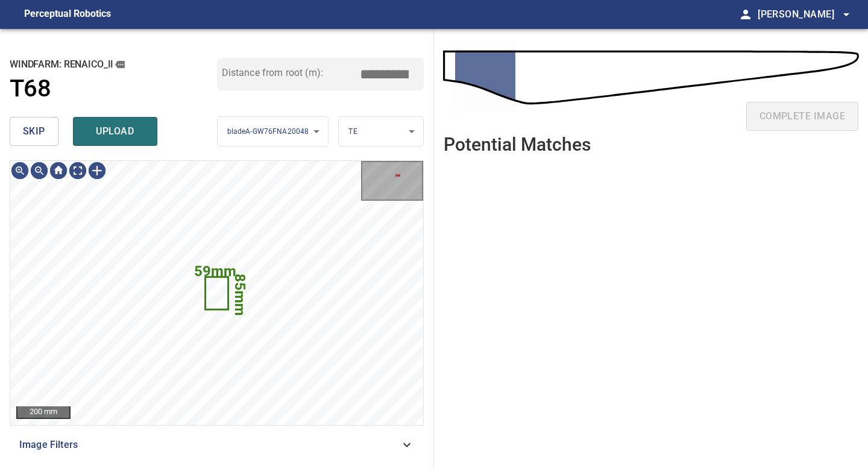
click at [46, 134] on button "skip" at bounding box center [34, 131] width 49 height 29
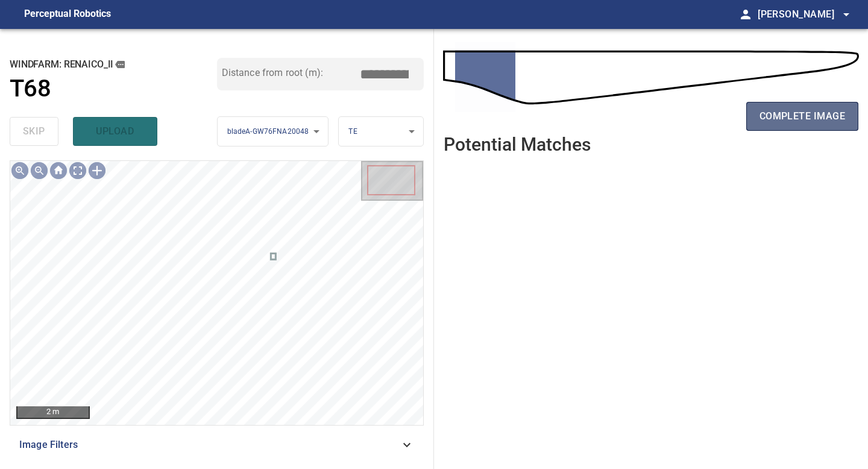
click at [694, 118] on span "complete image" at bounding box center [803, 116] width 86 height 17
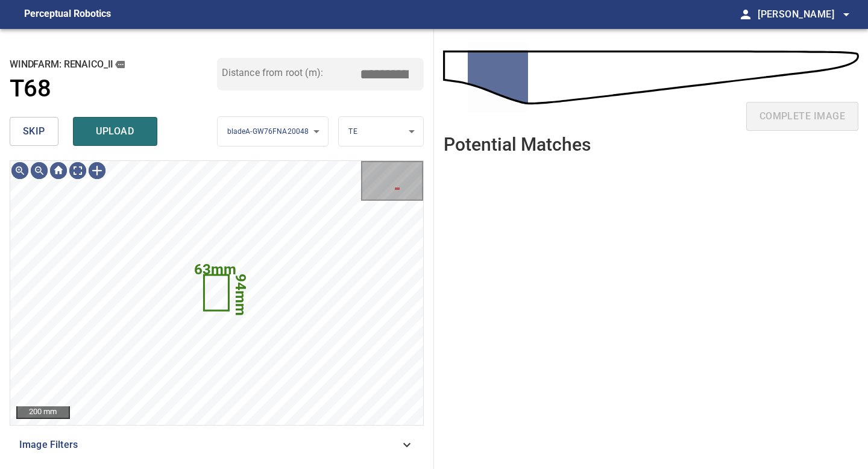
click at [41, 133] on span "skip" at bounding box center [34, 131] width 22 height 17
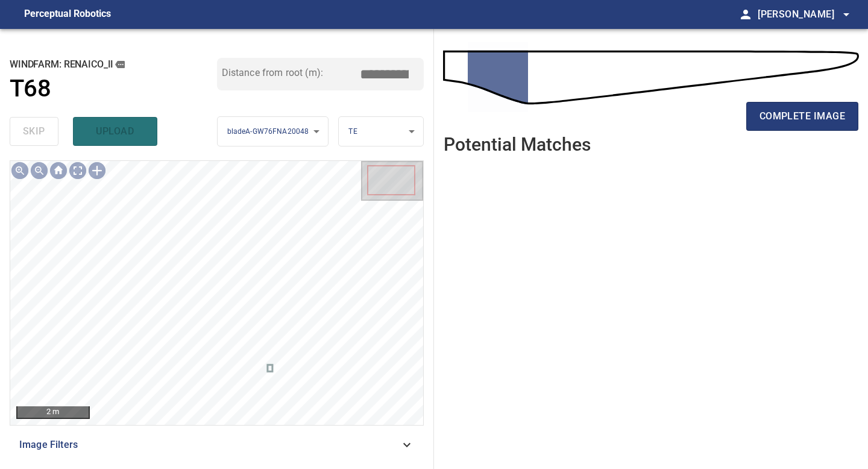
click at [694, 101] on div "complete image" at bounding box center [651, 121] width 415 height 48
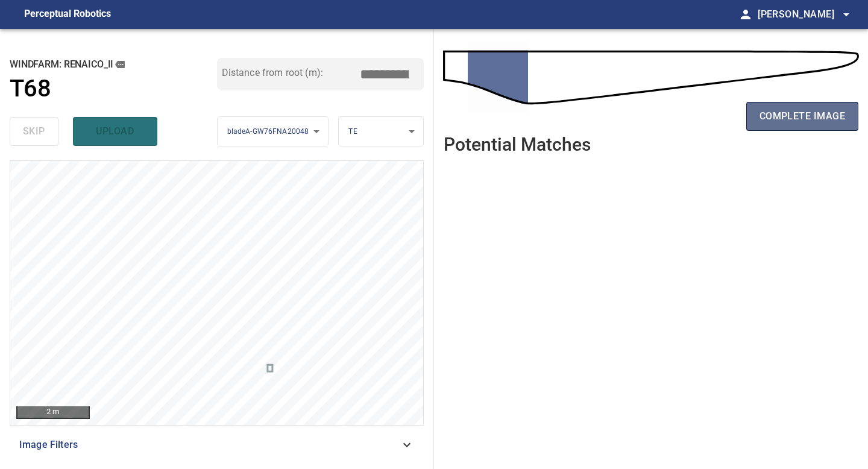
click at [694, 122] on span "complete image" at bounding box center [803, 116] width 86 height 17
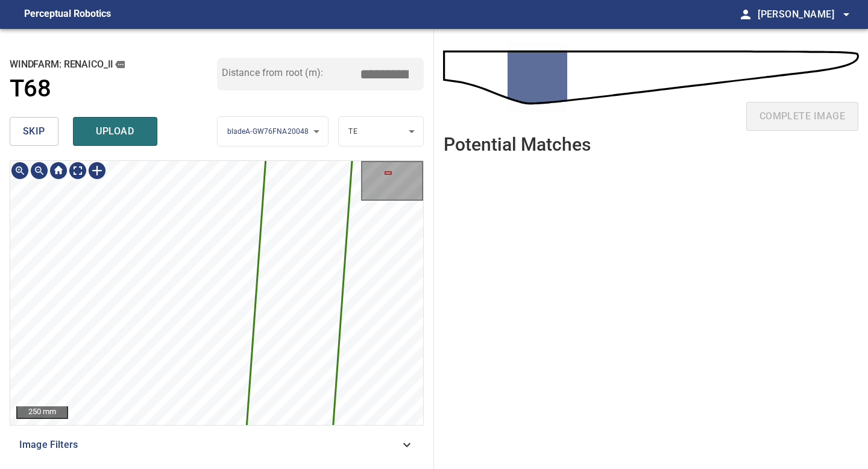
click at [176, 411] on div "**********" at bounding box center [217, 249] width 434 height 440
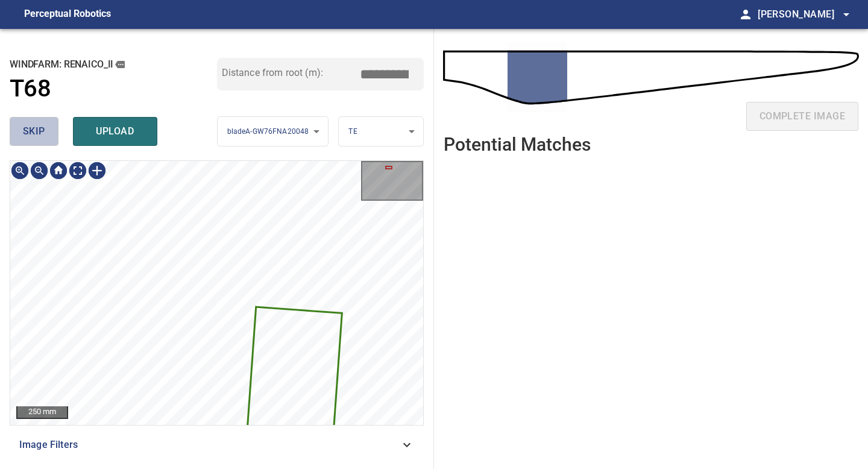
click at [46, 130] on button "skip" at bounding box center [34, 131] width 49 height 29
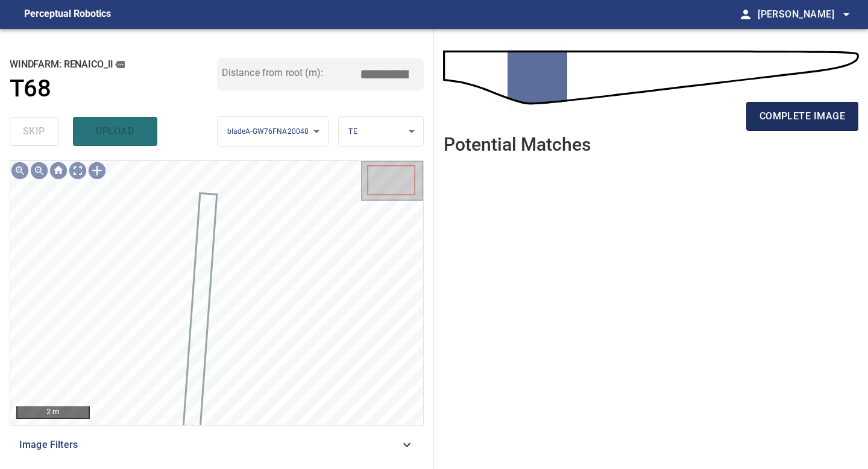
click at [694, 118] on span "complete image" at bounding box center [803, 116] width 86 height 17
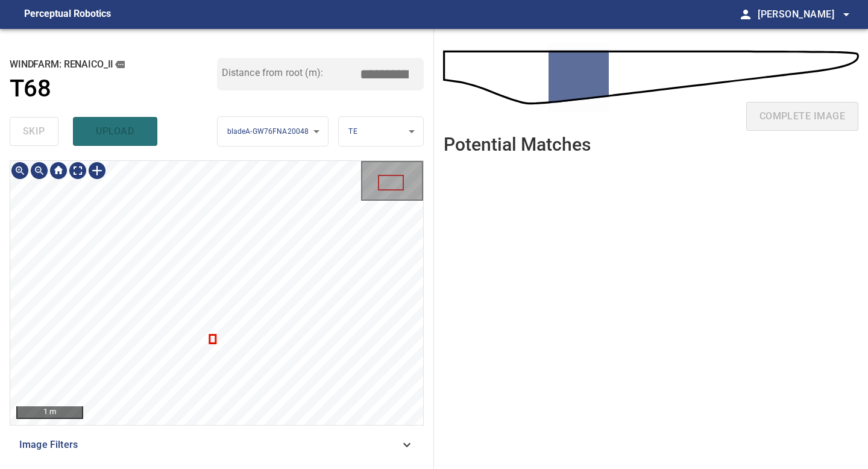
click at [215, 339] on div at bounding box center [216, 293] width 413 height 264
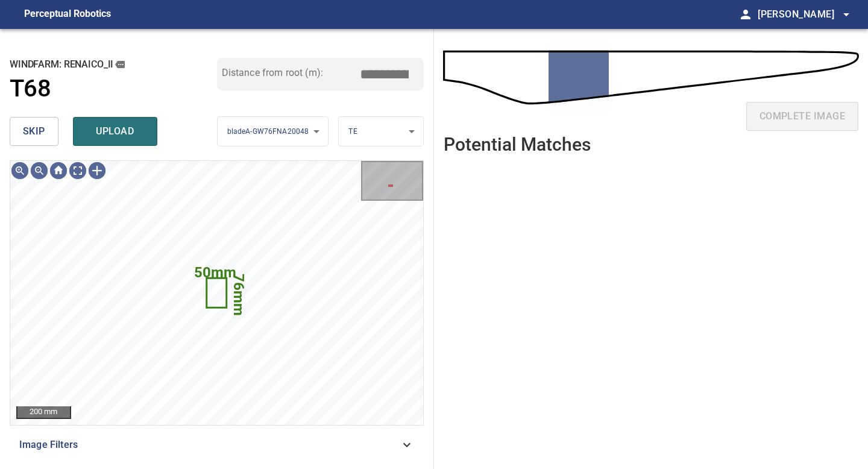
click at [39, 130] on span "skip" at bounding box center [34, 131] width 22 height 17
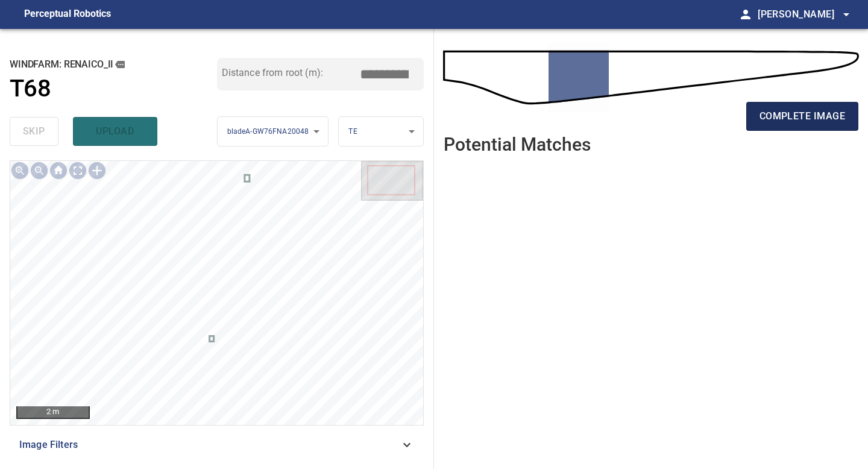
click at [694, 120] on span "complete image" at bounding box center [803, 116] width 86 height 17
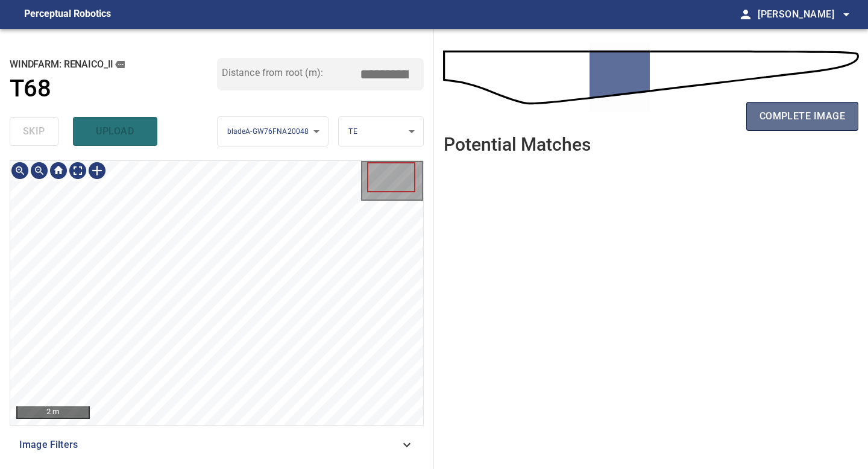
click at [694, 110] on span "complete image" at bounding box center [803, 116] width 86 height 17
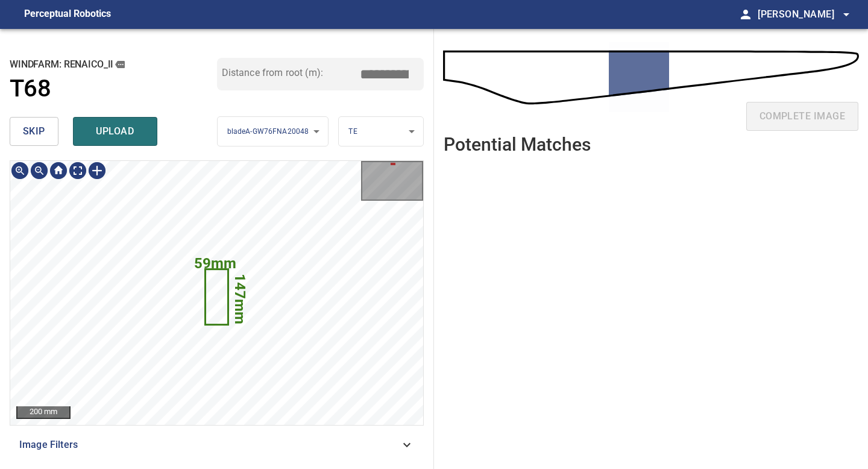
click at [121, 411] on div "147mm 59mm 200 mm Image Filters" at bounding box center [217, 309] width 414 height 299
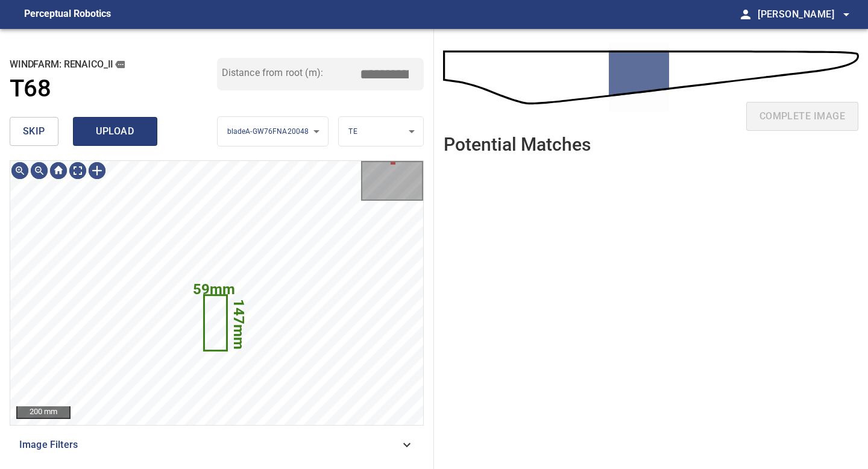
click at [98, 133] on span "upload" at bounding box center [115, 131] width 58 height 17
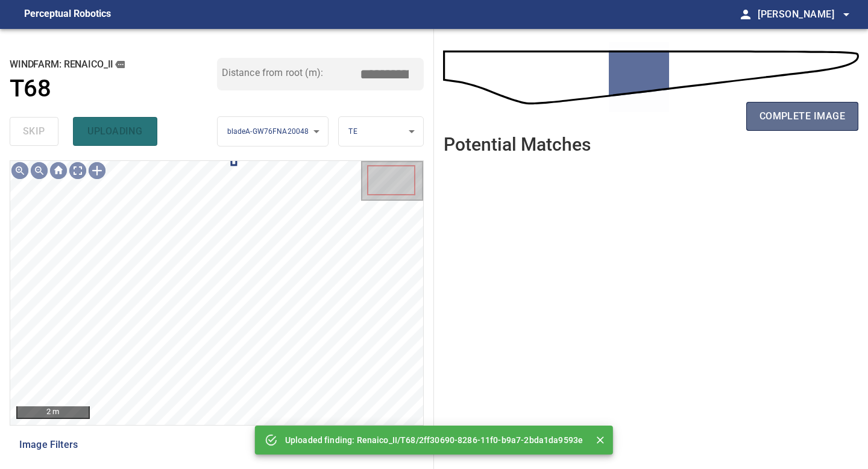
click at [694, 122] on span "complete image" at bounding box center [803, 116] width 86 height 17
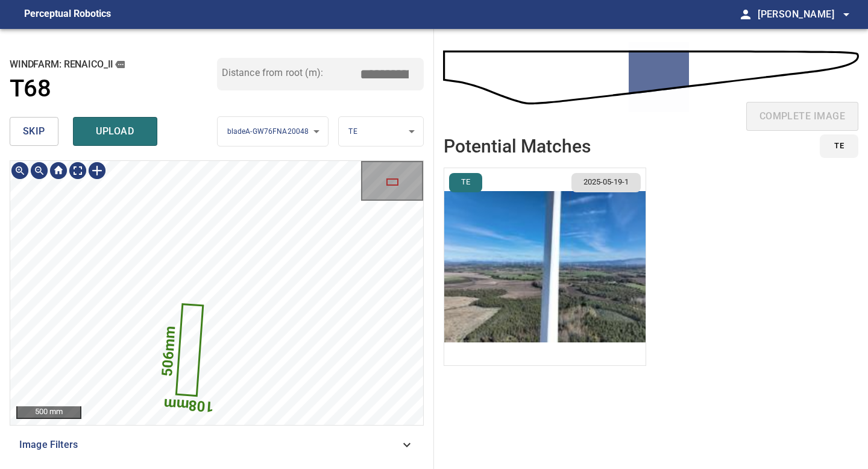
click at [161, 411] on div "**********" at bounding box center [217, 249] width 434 height 440
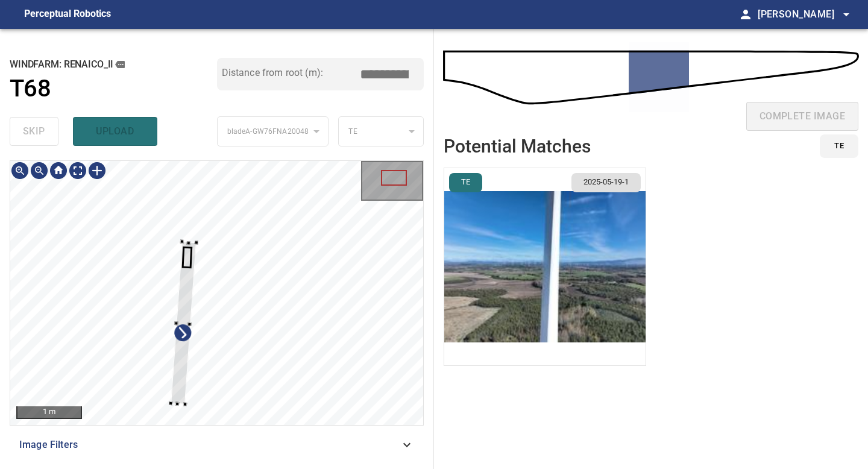
click at [182, 236] on div at bounding box center [216, 293] width 413 height 264
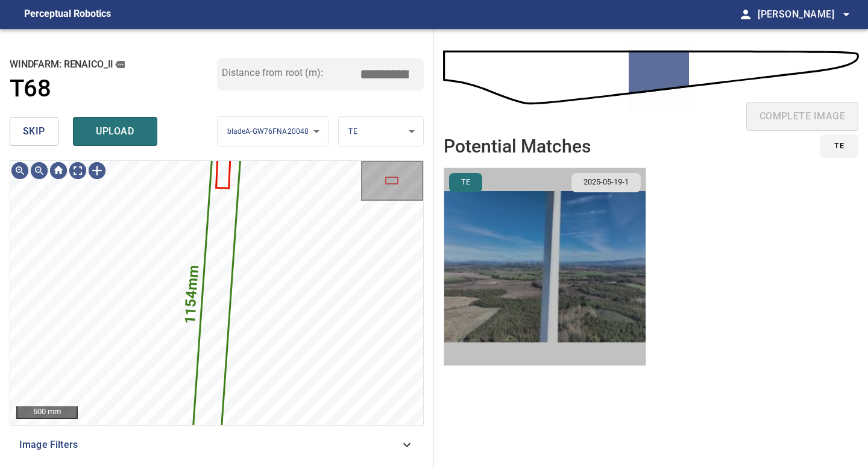
click at [583, 290] on img "button" at bounding box center [544, 266] width 201 height 197
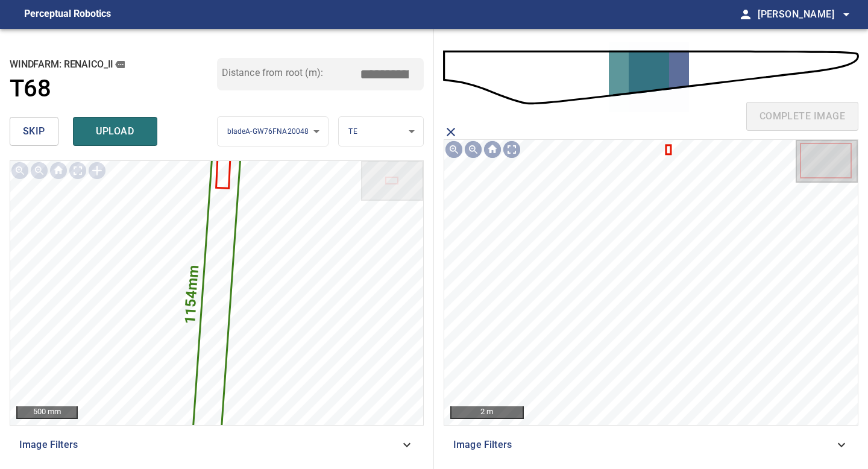
click at [669, 151] on icon at bounding box center [668, 149] width 3 height 7
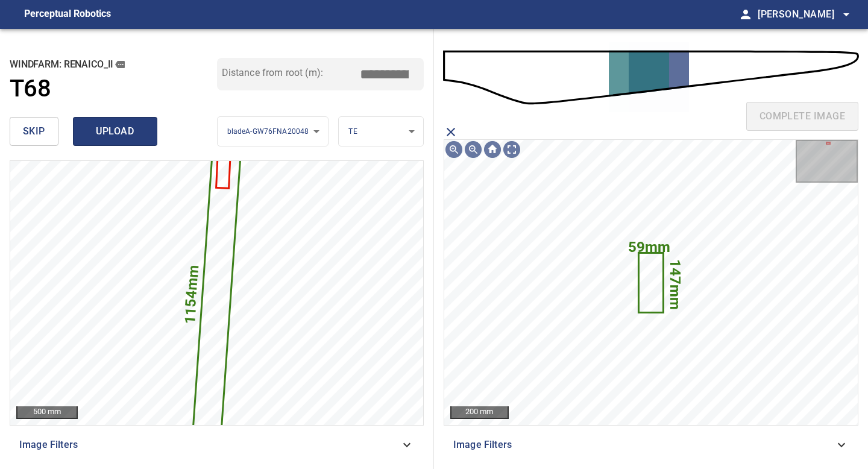
click at [124, 131] on span "upload" at bounding box center [115, 131] width 58 height 17
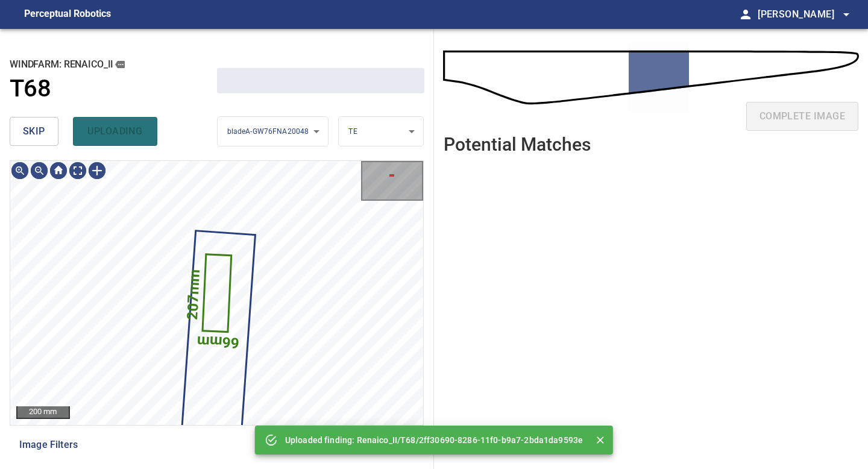
click at [52, 125] on button "skip" at bounding box center [34, 131] width 49 height 29
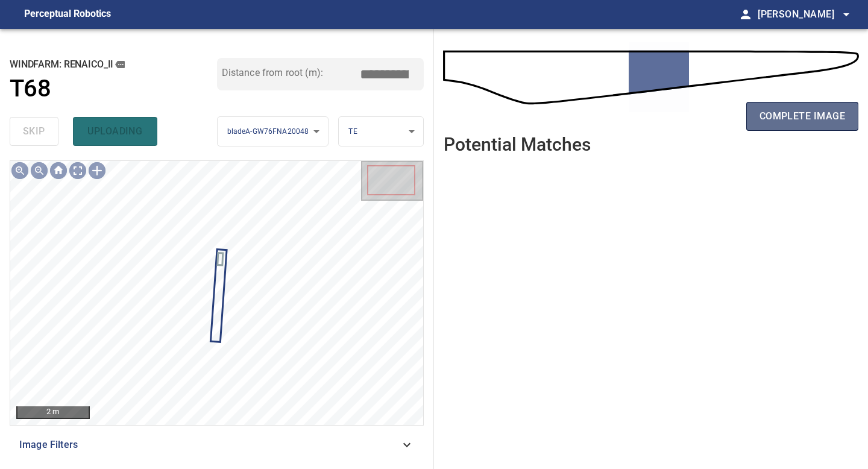
click at [694, 118] on span "complete image" at bounding box center [803, 116] width 86 height 17
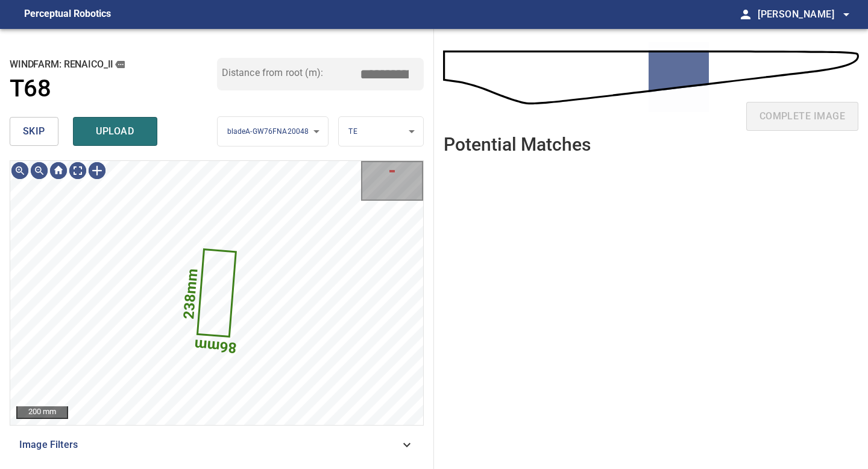
click at [46, 136] on button "skip" at bounding box center [34, 131] width 49 height 29
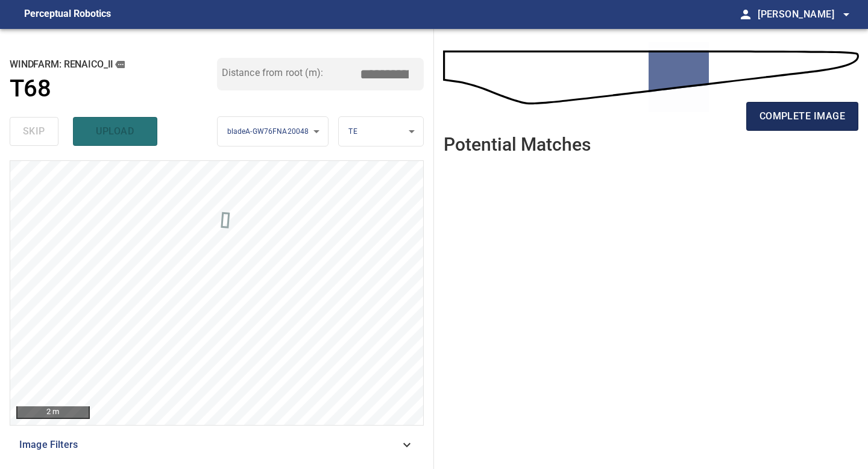
click at [694, 114] on span "complete image" at bounding box center [803, 116] width 86 height 17
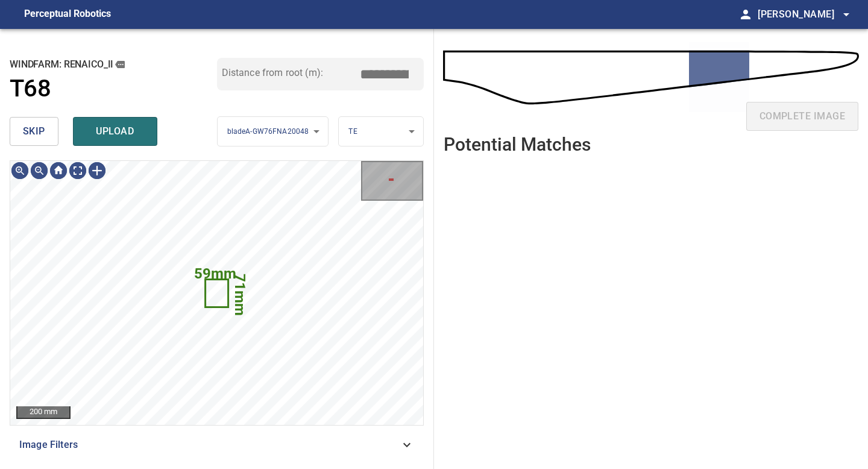
click at [33, 127] on span "skip" at bounding box center [34, 131] width 22 height 17
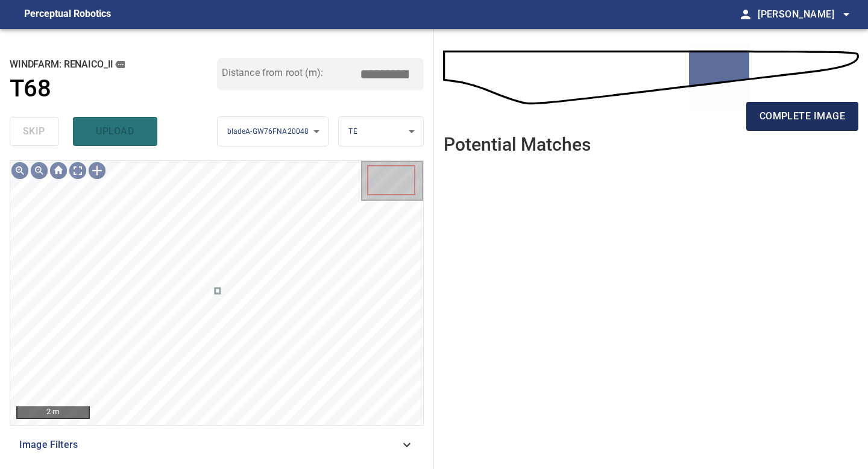
click at [694, 120] on span "complete image" at bounding box center [803, 116] width 86 height 17
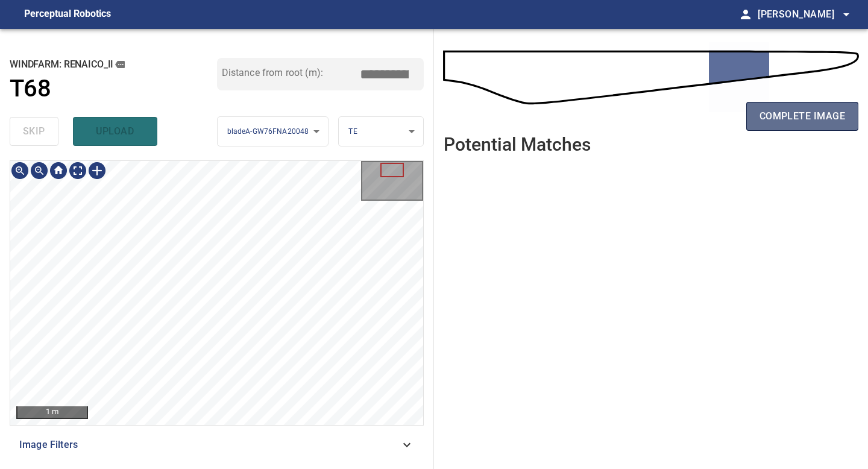
click at [694, 118] on span "complete image" at bounding box center [803, 116] width 86 height 17
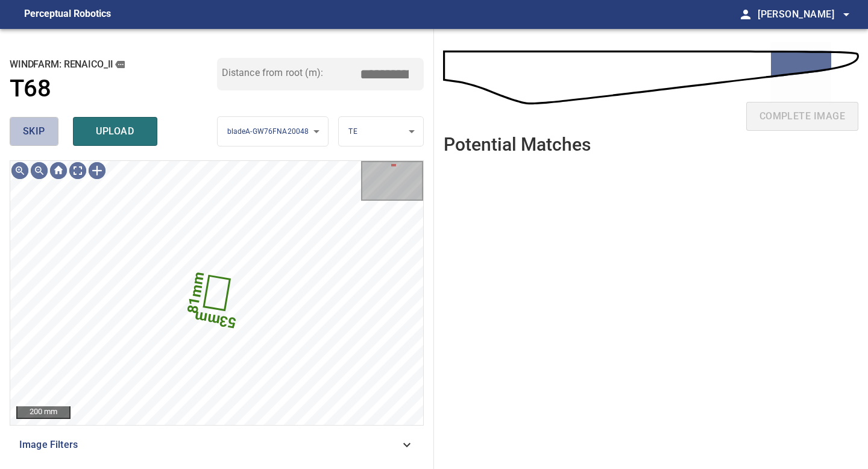
click at [58, 136] on button "skip" at bounding box center [34, 131] width 49 height 29
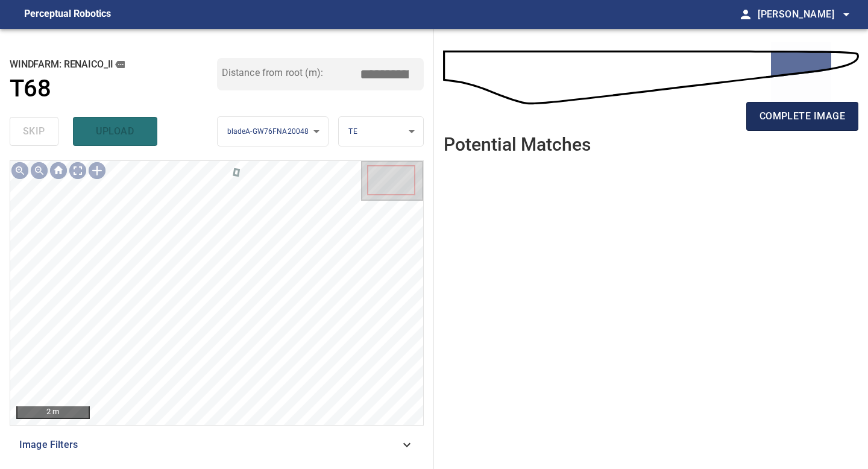
click at [694, 118] on span "complete image" at bounding box center [803, 116] width 86 height 17
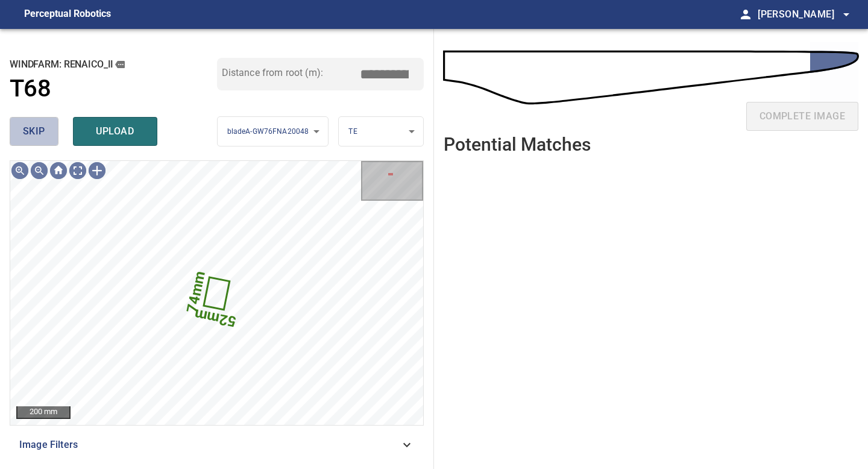
click at [34, 130] on span "skip" at bounding box center [34, 131] width 22 height 17
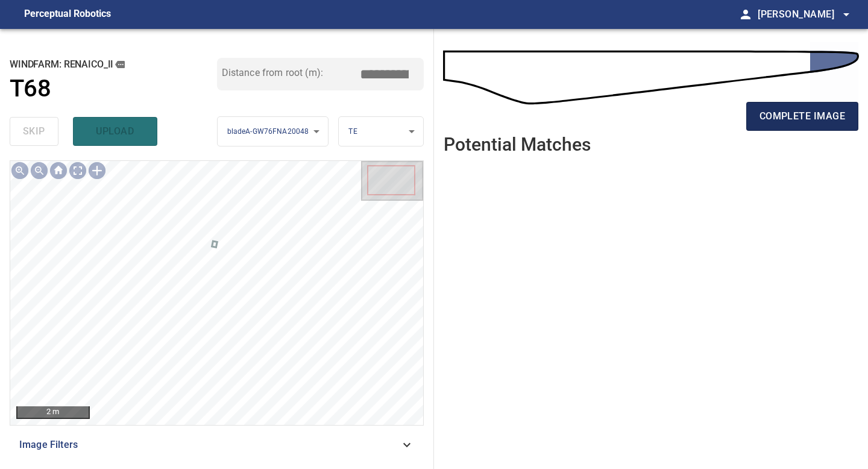
click at [694, 110] on span "complete image" at bounding box center [803, 116] width 86 height 17
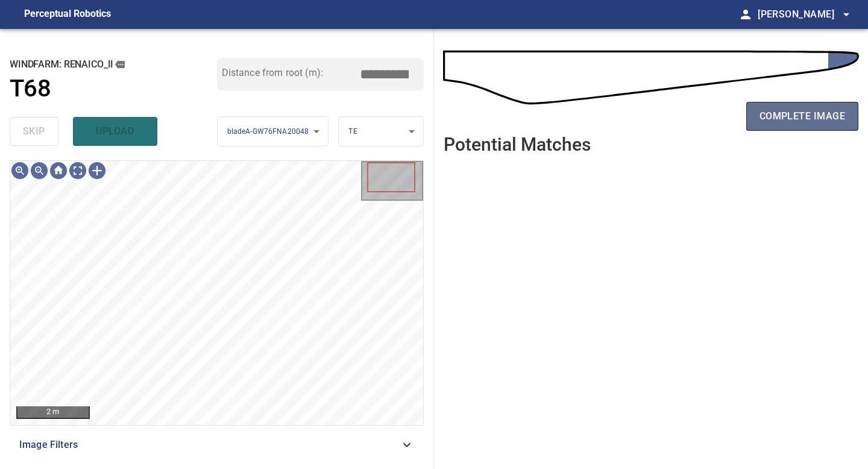
click at [694, 118] on span "complete image" at bounding box center [803, 116] width 86 height 17
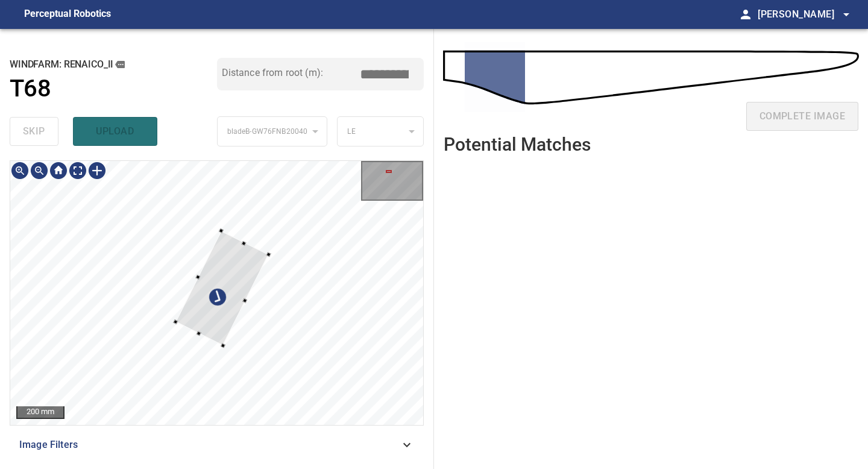
click at [271, 253] on div at bounding box center [216, 293] width 413 height 264
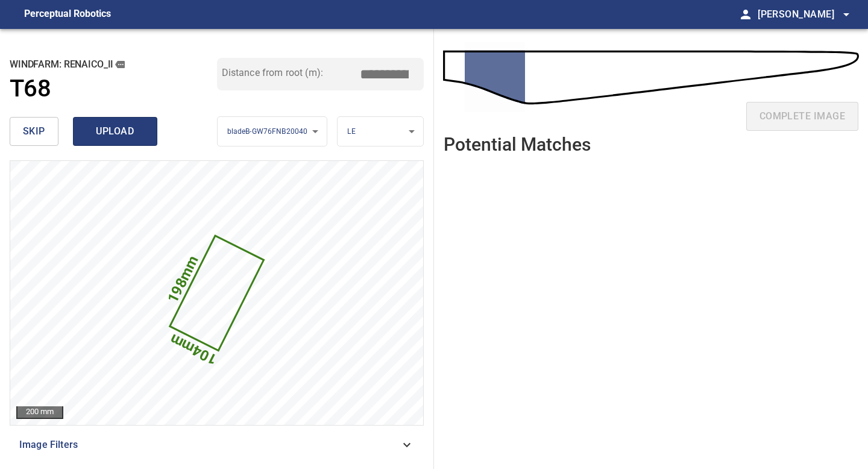
click at [110, 128] on span "upload" at bounding box center [115, 131] width 58 height 17
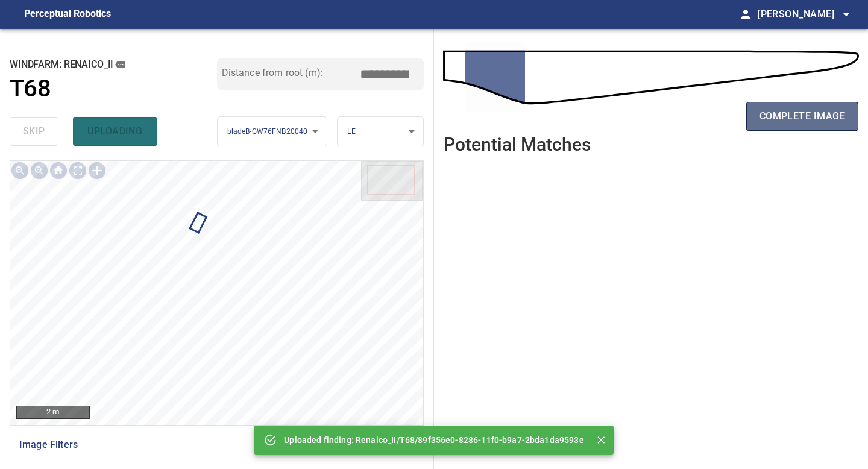
click at [694, 115] on span "complete image" at bounding box center [803, 116] width 86 height 17
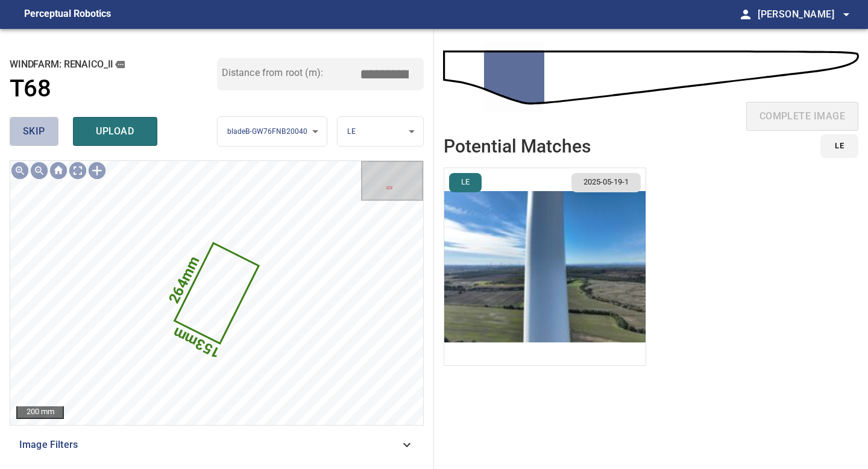
click at [44, 128] on span "skip" at bounding box center [34, 131] width 22 height 17
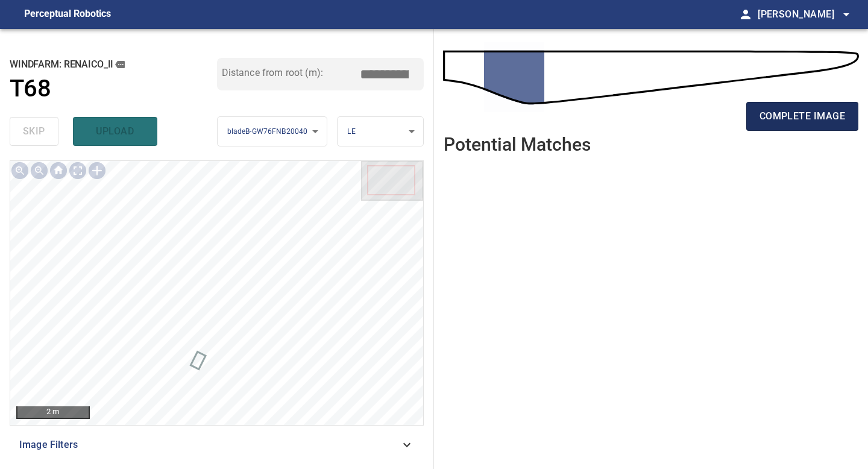
click at [694, 113] on span "complete image" at bounding box center [803, 116] width 86 height 17
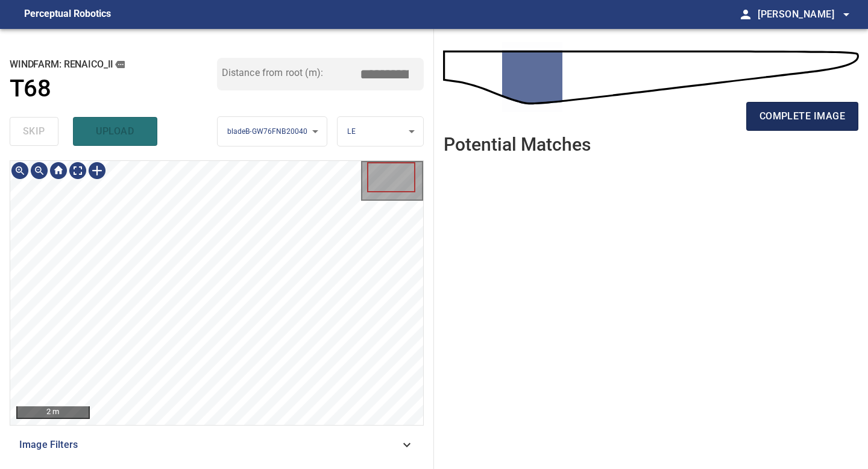
click at [694, 107] on button "complete image" at bounding box center [802, 116] width 112 height 29
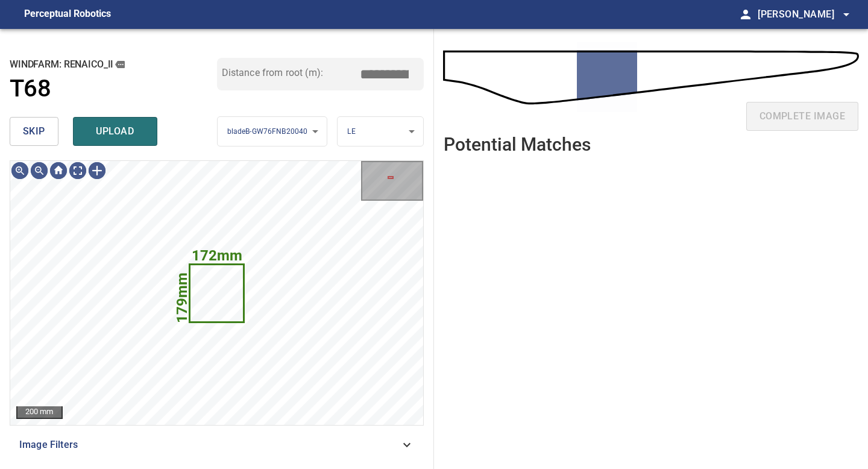
click at [40, 135] on span "skip" at bounding box center [34, 131] width 22 height 17
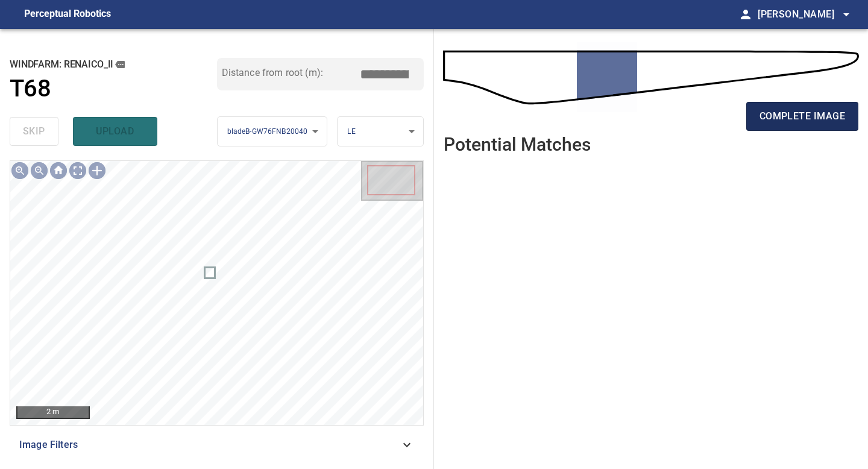
click at [694, 115] on span "complete image" at bounding box center [803, 116] width 86 height 17
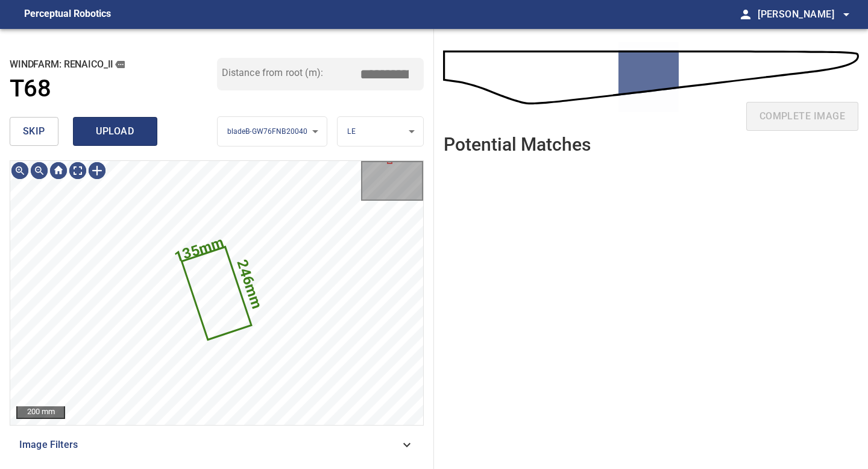
click at [110, 128] on span "upload" at bounding box center [115, 131] width 58 height 17
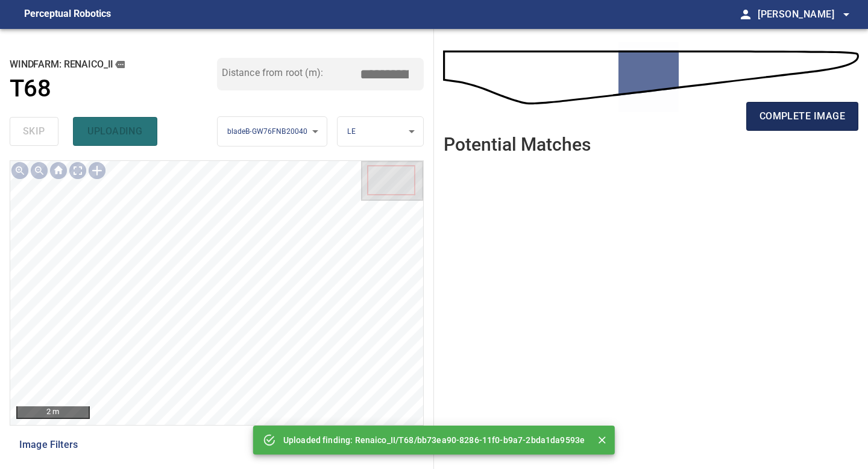
click at [694, 116] on span "complete image" at bounding box center [803, 116] width 86 height 17
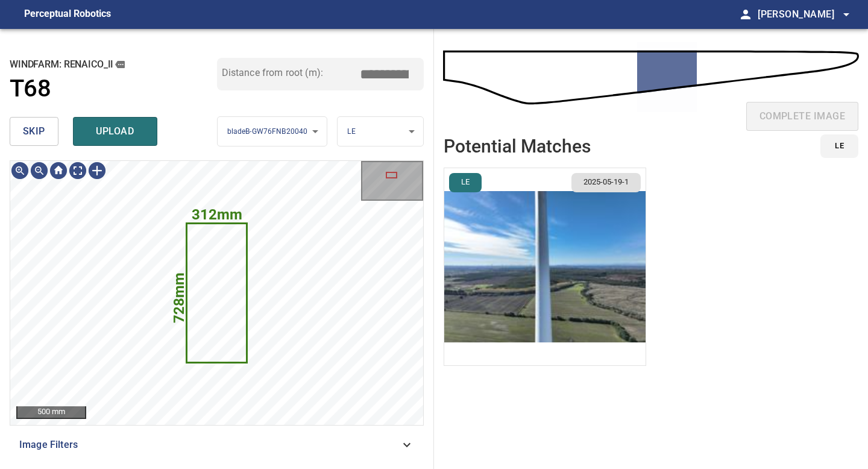
click at [592, 242] on img "button" at bounding box center [544, 266] width 201 height 197
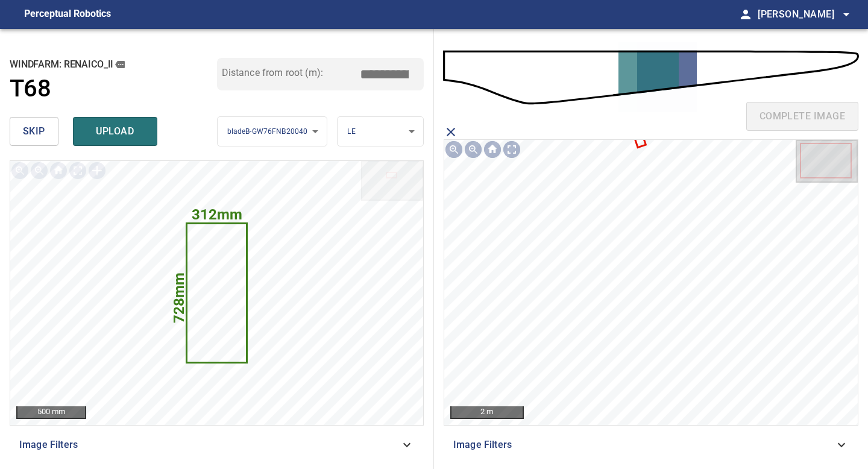
click at [640, 141] on icon at bounding box center [640, 140] width 10 height 14
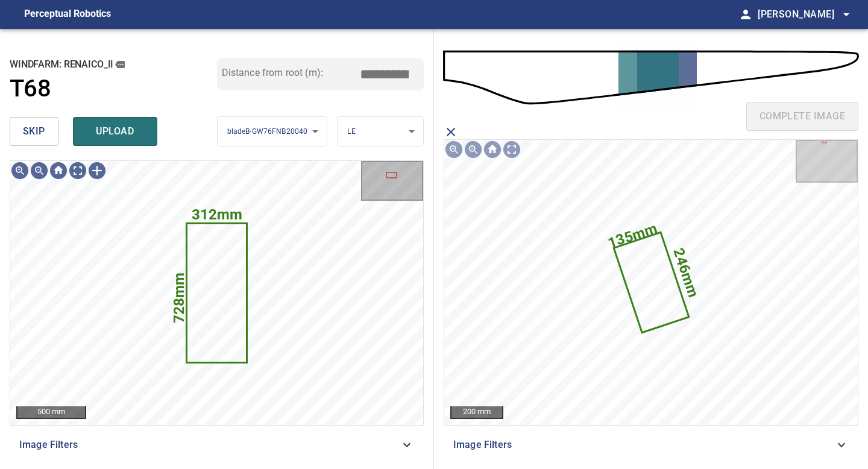
click at [80, 115] on div "skip upload" at bounding box center [113, 131] width 207 height 39
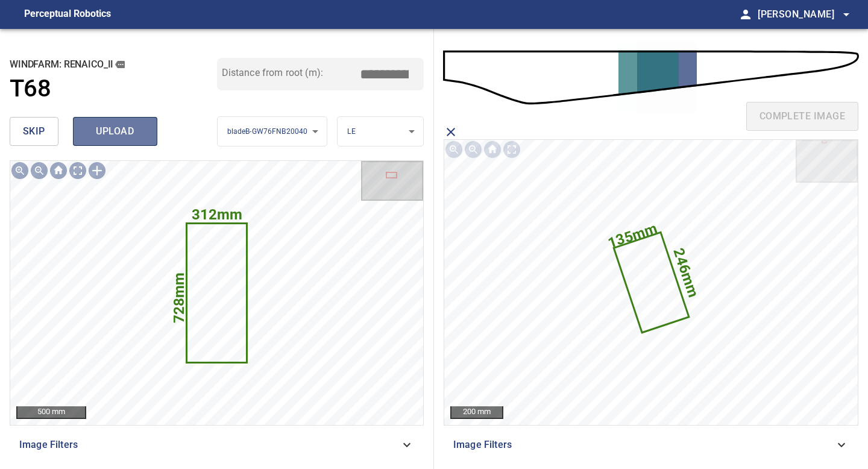
click at [114, 128] on span "upload" at bounding box center [115, 131] width 58 height 17
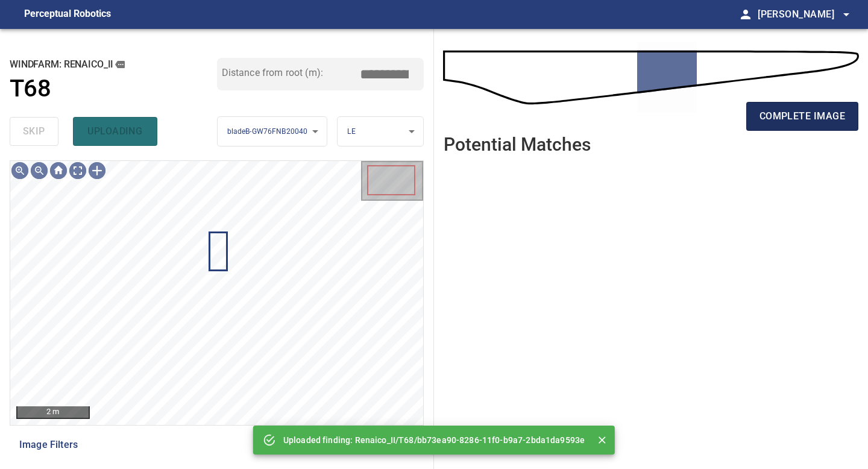
click at [694, 115] on span "complete image" at bounding box center [803, 116] width 86 height 17
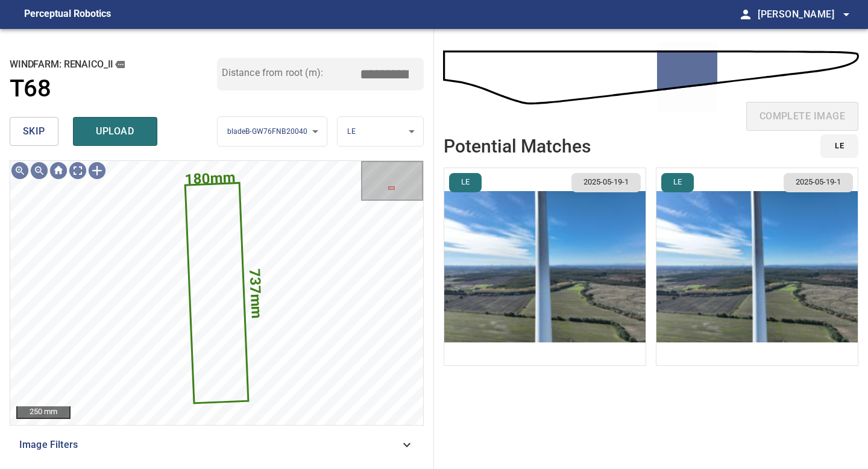
click at [608, 260] on img "button" at bounding box center [544, 266] width 201 height 197
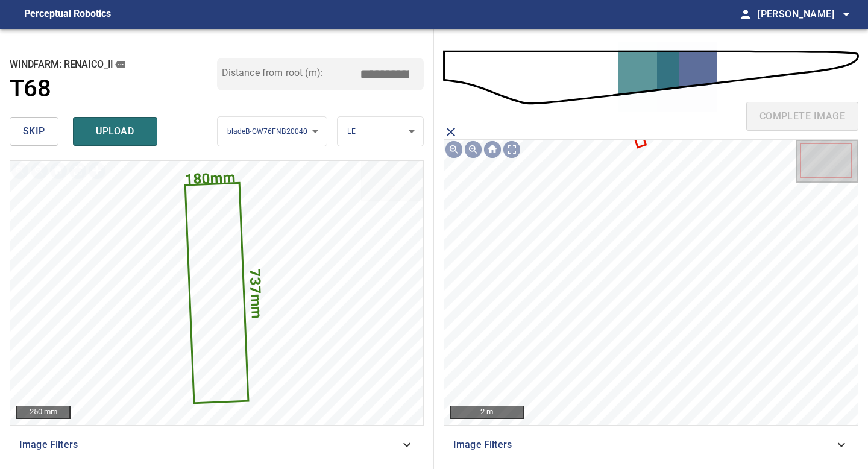
click at [642, 140] on icon at bounding box center [640, 140] width 10 height 14
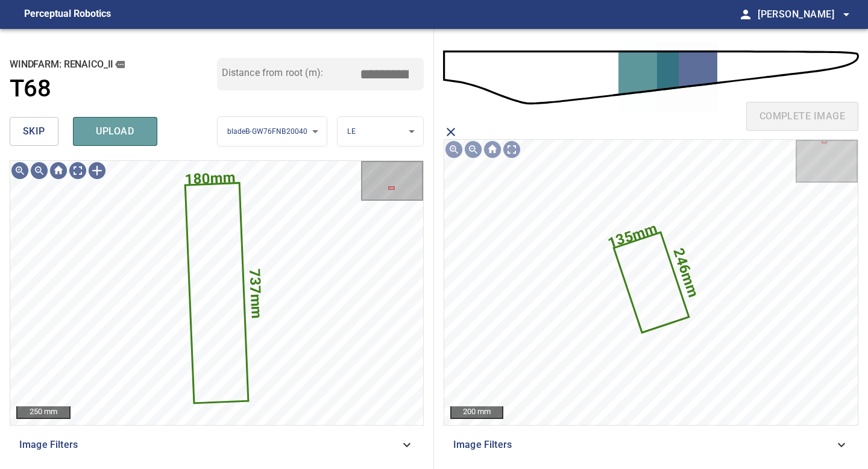
click at [128, 135] on span "upload" at bounding box center [115, 131] width 58 height 17
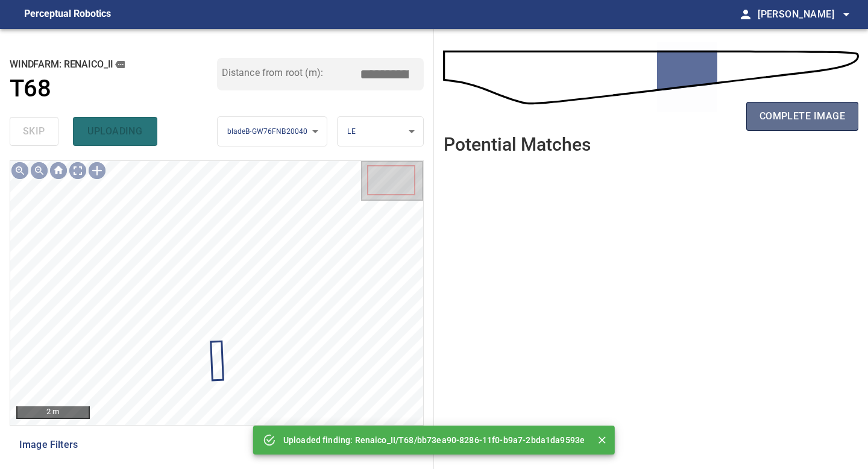
click at [694, 114] on span "complete image" at bounding box center [803, 116] width 86 height 17
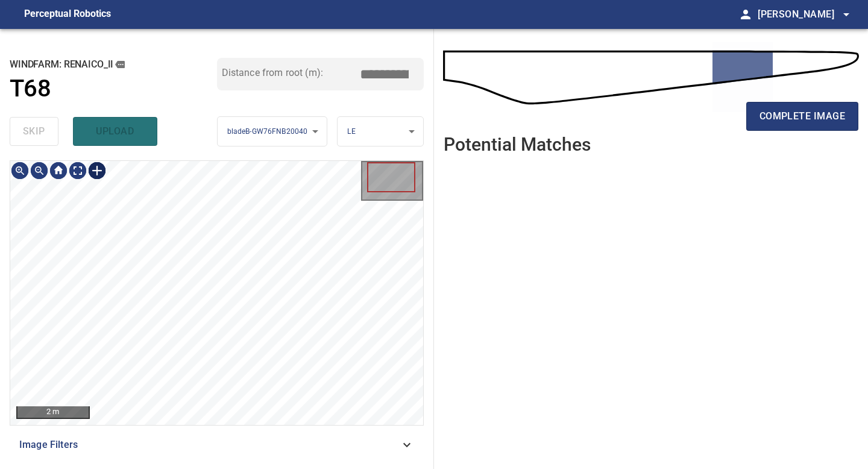
click at [98, 169] on div at bounding box center [96, 170] width 19 height 19
click at [230, 384] on div at bounding box center [216, 293] width 413 height 264
click at [215, 405] on div at bounding box center [207, 321] width 31 height 193
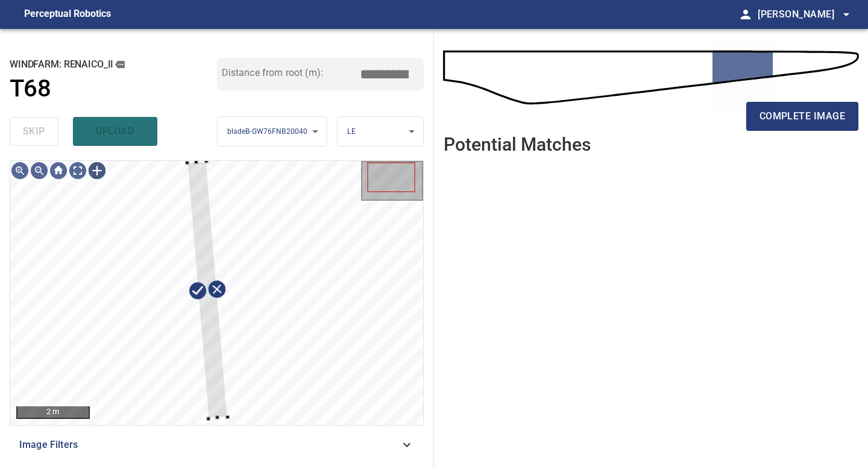
click at [207, 140] on div "**********" at bounding box center [217, 249] width 434 height 440
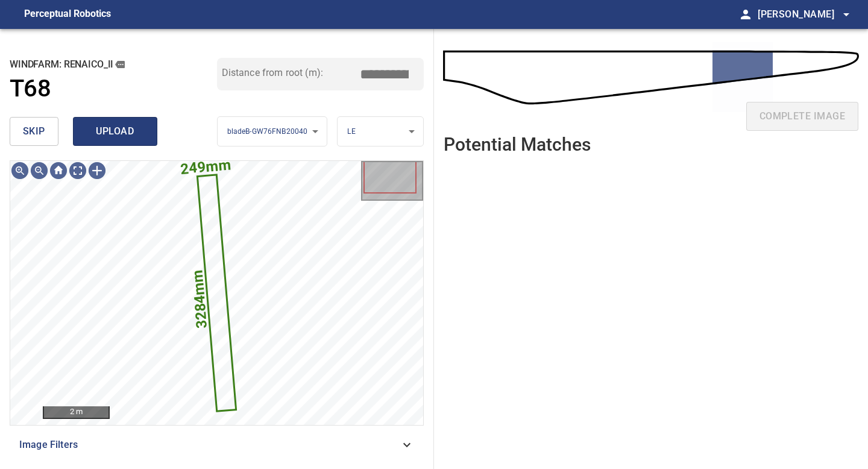
click at [137, 136] on span "upload" at bounding box center [115, 131] width 58 height 17
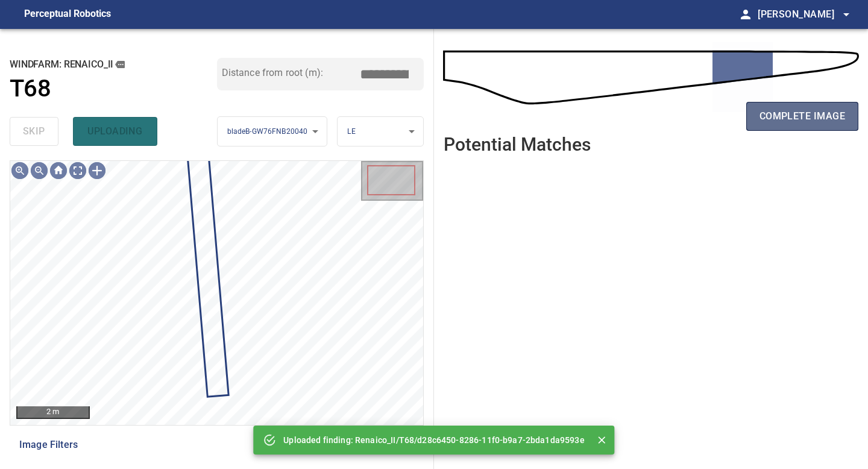
click at [694, 116] on span "complete image" at bounding box center [803, 116] width 86 height 17
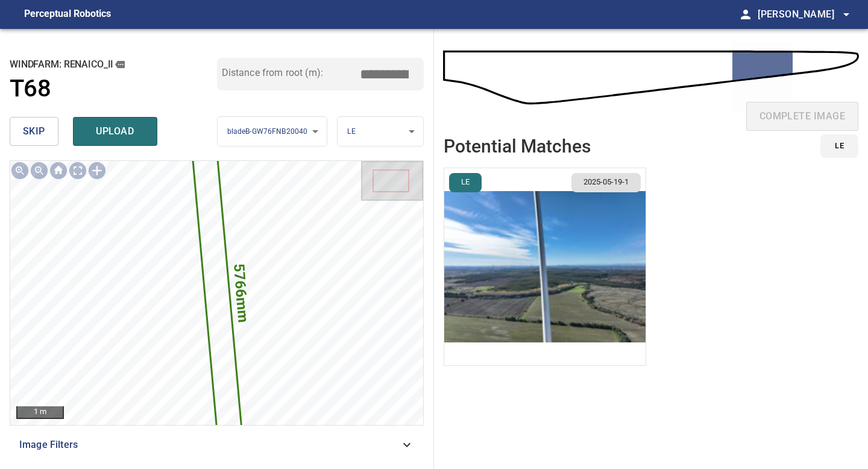
click at [583, 230] on img "button" at bounding box center [544, 266] width 201 height 197
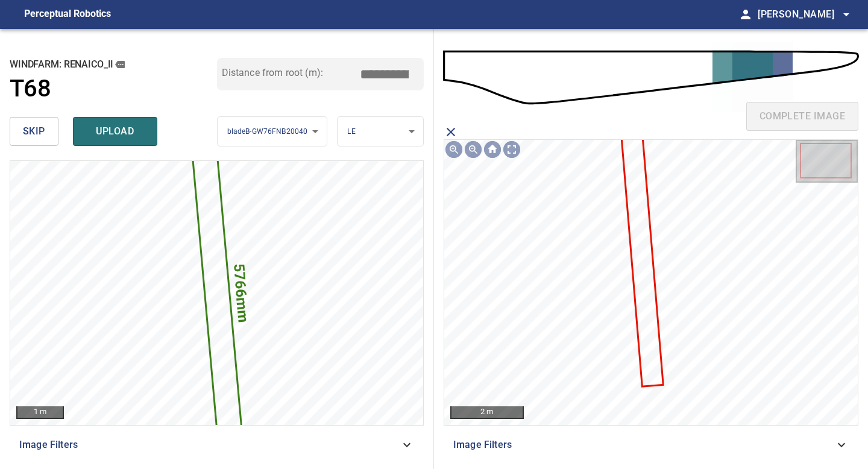
click at [637, 232] on icon at bounding box center [641, 257] width 40 height 258
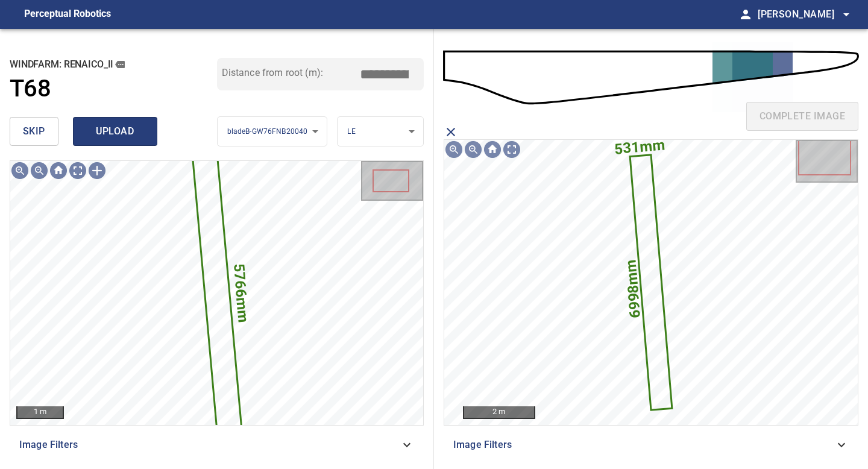
click at [116, 136] on span "upload" at bounding box center [115, 131] width 58 height 17
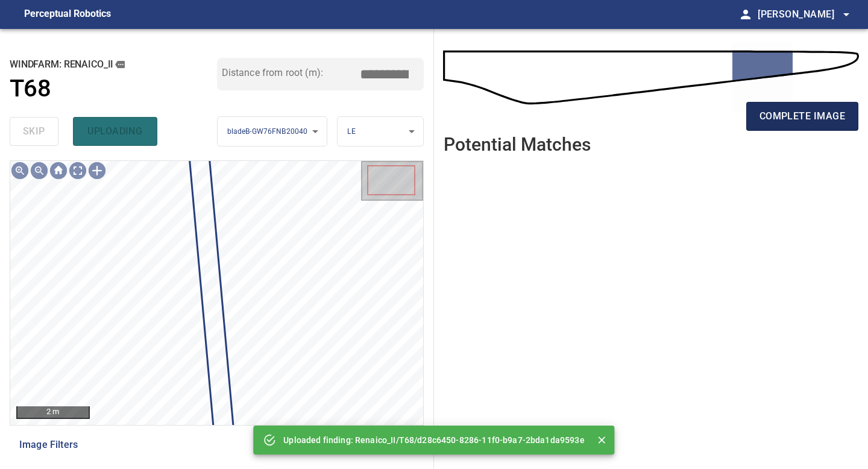
click at [694, 109] on span "complete image" at bounding box center [803, 116] width 86 height 17
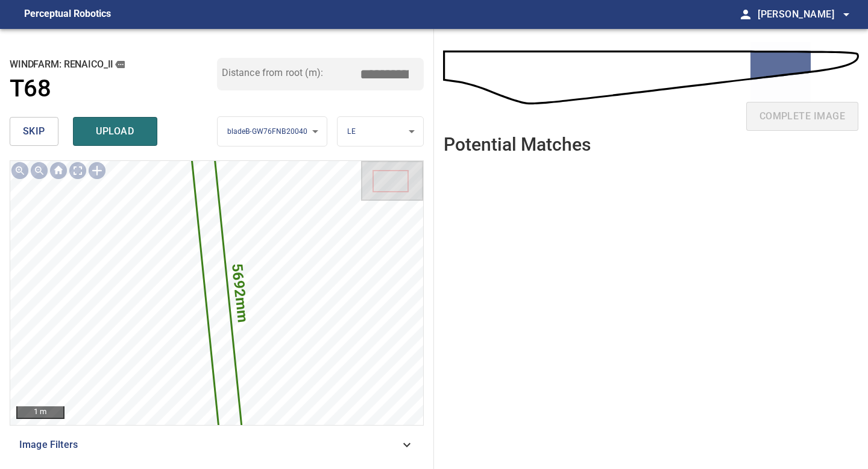
click at [384, 74] on input "*****" at bounding box center [389, 74] width 60 height 23
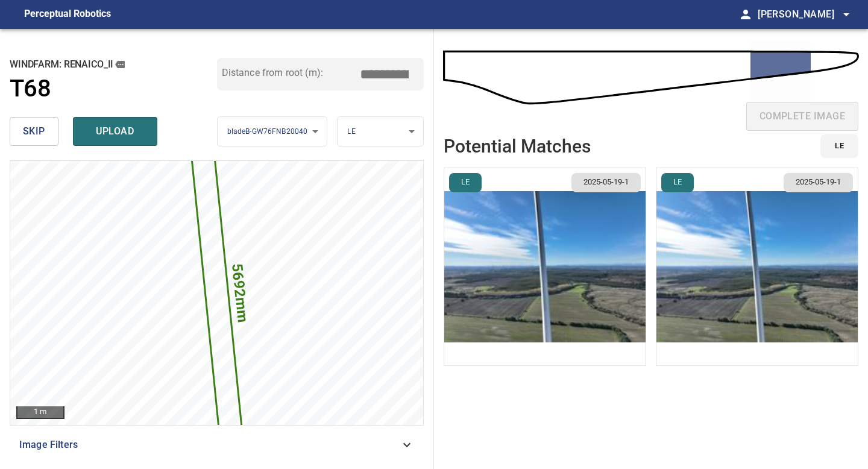
type input "*****"
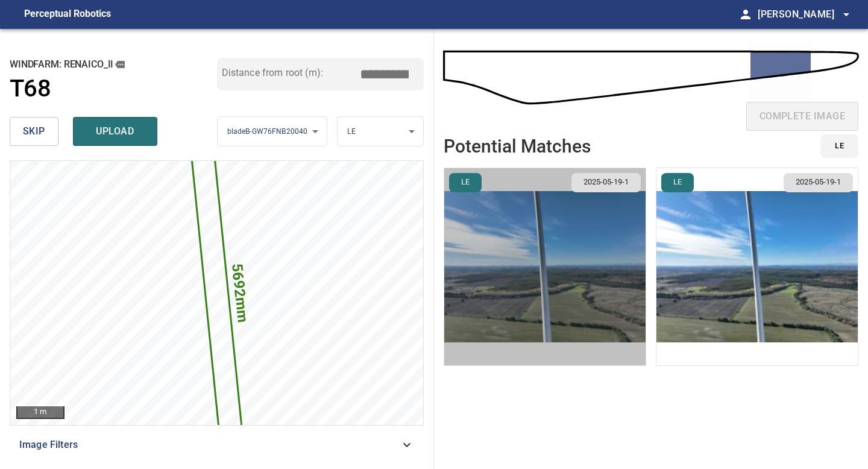
click at [602, 250] on img "button" at bounding box center [544, 266] width 201 height 197
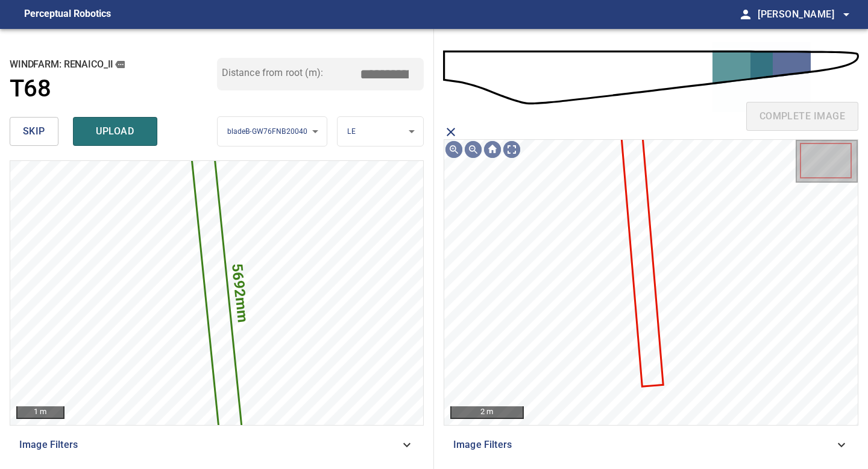
click at [640, 242] on icon at bounding box center [641, 257] width 40 height 258
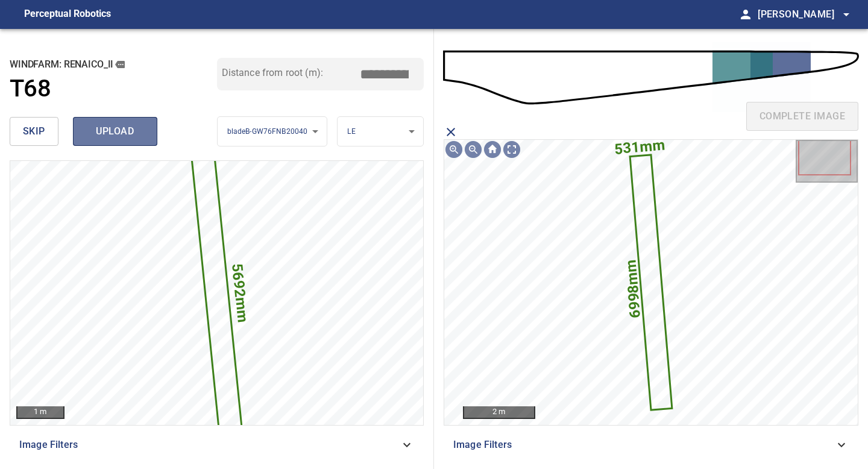
click at [128, 125] on span "upload" at bounding box center [115, 131] width 58 height 17
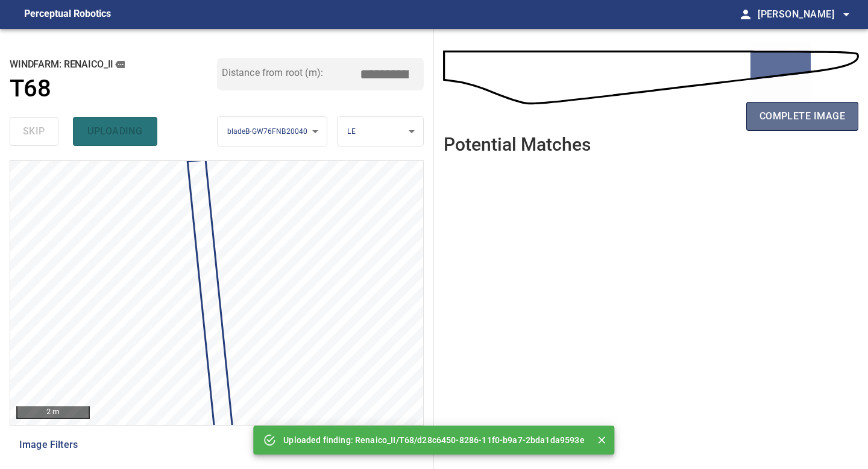
click at [694, 105] on button "complete image" at bounding box center [802, 116] width 112 height 29
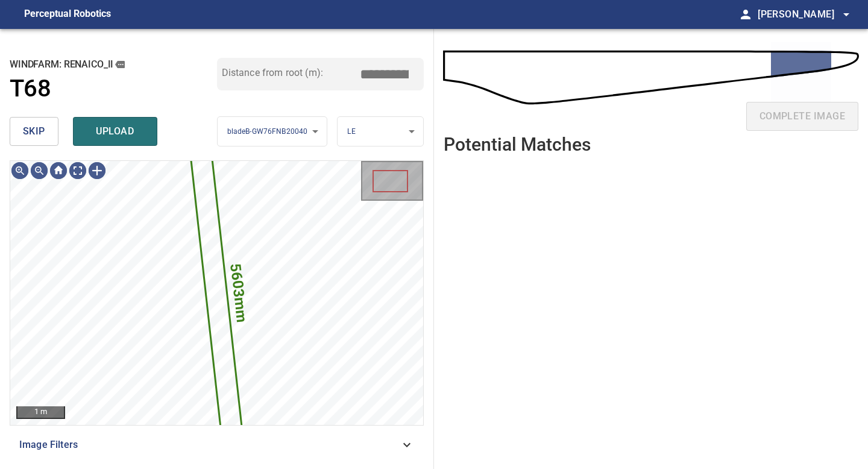
click at [49, 131] on button "skip" at bounding box center [34, 131] width 49 height 29
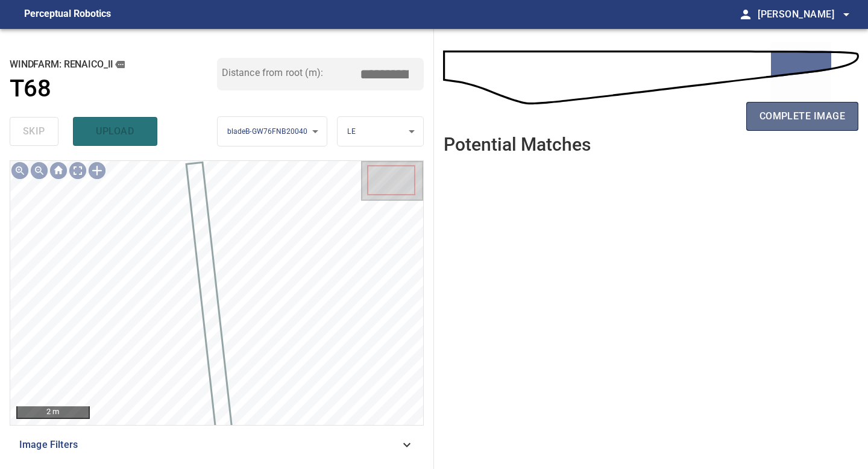
click at [694, 124] on span "complete image" at bounding box center [803, 116] width 86 height 17
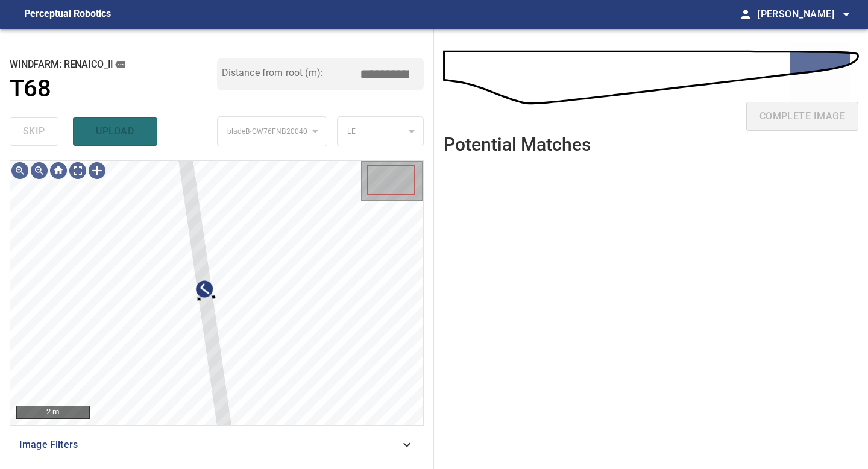
click at [175, 153] on div "**********" at bounding box center [217, 249] width 434 height 440
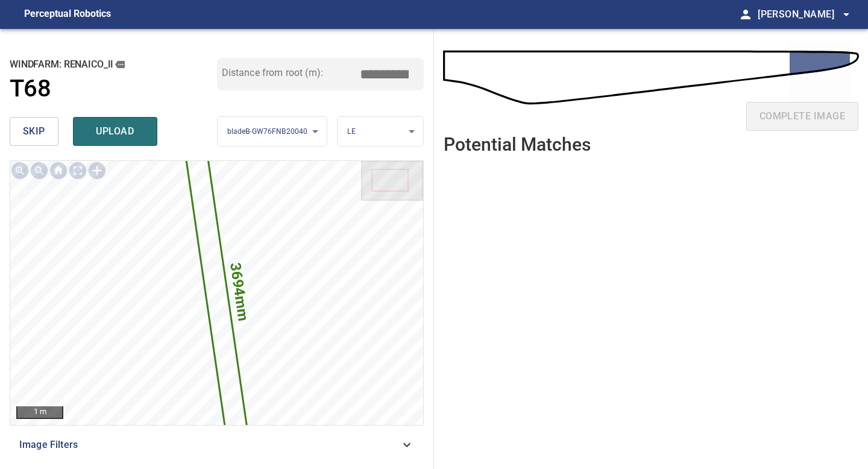
drag, startPoint x: 380, startPoint y: 72, endPoint x: 368, endPoint y: 72, distance: 12.7
click at [368, 72] on input "*****" at bounding box center [389, 74] width 60 height 23
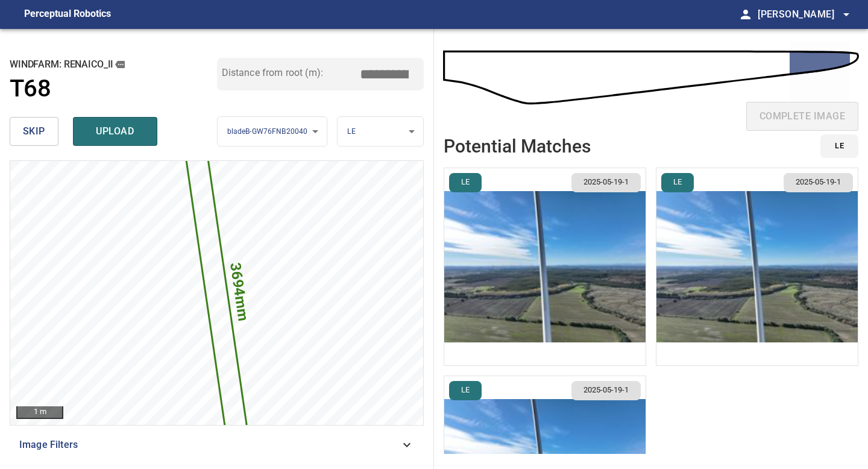
type input "*****"
click at [594, 234] on li "LE 2025-05-19-1" at bounding box center [545, 267] width 203 height 198
click at [594, 234] on img "button" at bounding box center [544, 266] width 201 height 197
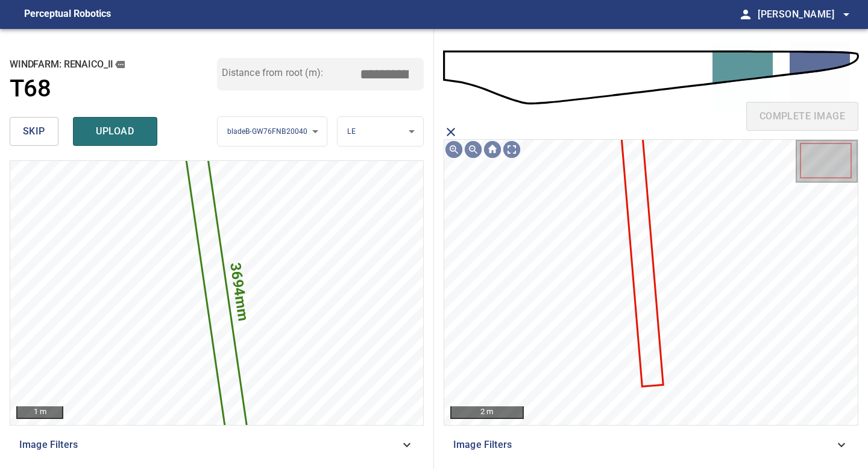
click at [642, 213] on icon at bounding box center [641, 257] width 40 height 258
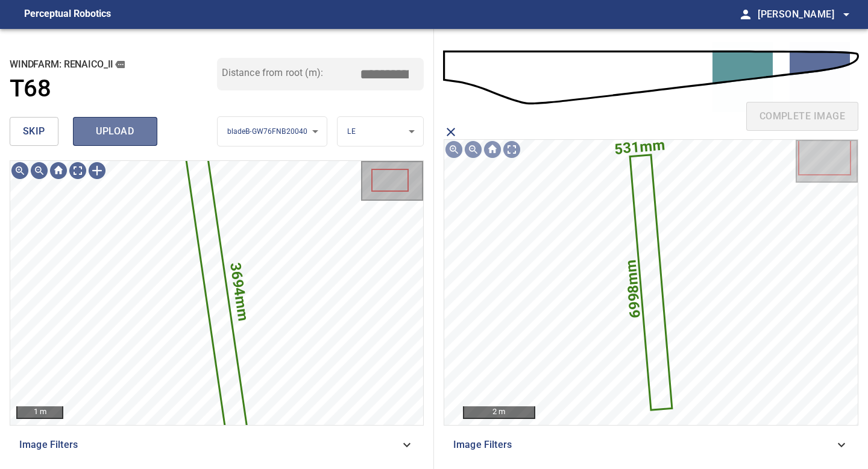
click at [111, 121] on button "upload" at bounding box center [115, 131] width 84 height 29
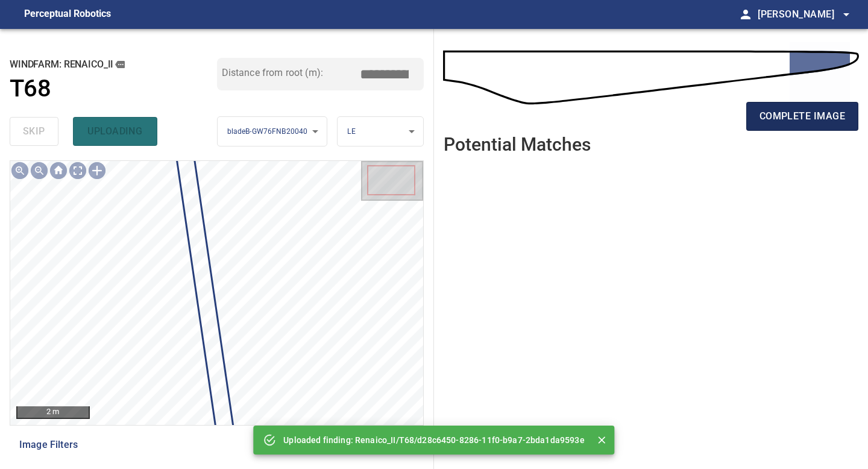
click at [775, 110] on span "complete image" at bounding box center [803, 116] width 86 height 17
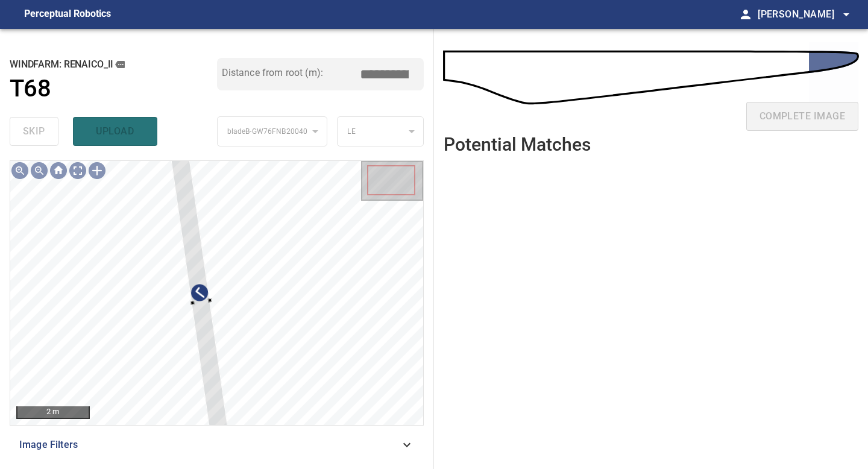
click at [171, 153] on div "**********" at bounding box center [217, 249] width 434 height 440
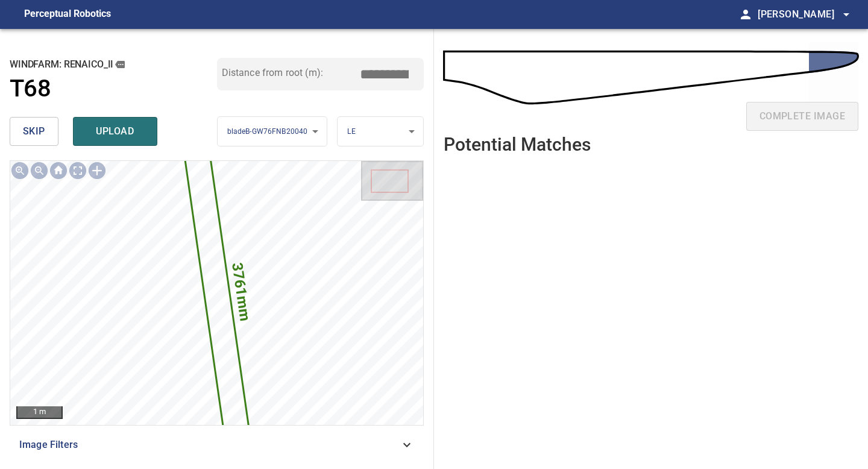
drag, startPoint x: 390, startPoint y: 73, endPoint x: 284, endPoint y: 68, distance: 106.2
click at [290, 70] on div "Distance from root (m): *****" at bounding box center [320, 74] width 207 height 33
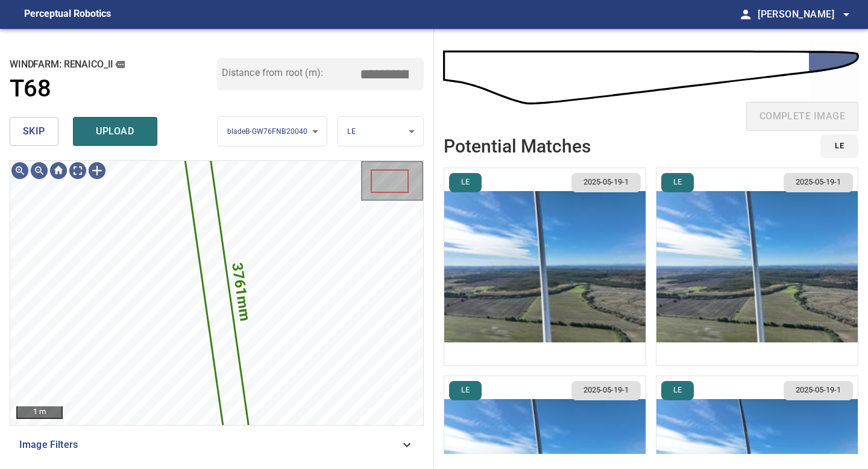
type input "*****"
click at [546, 248] on img "button" at bounding box center [544, 266] width 201 height 197
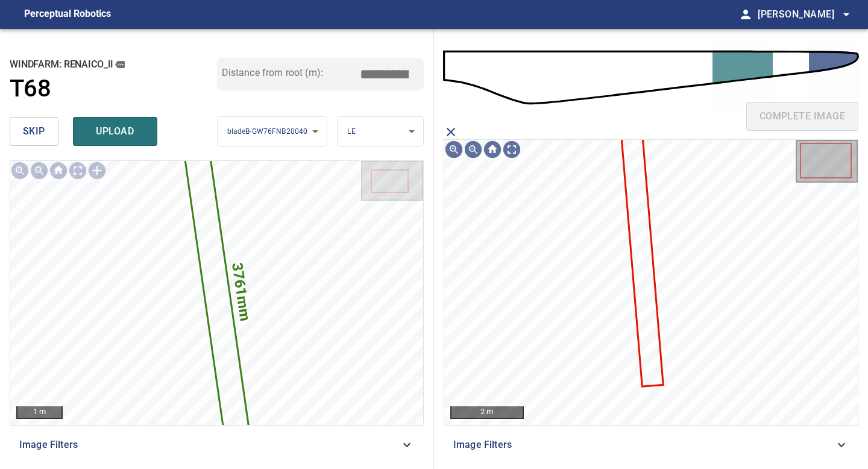
click at [644, 188] on icon at bounding box center [641, 257] width 40 height 258
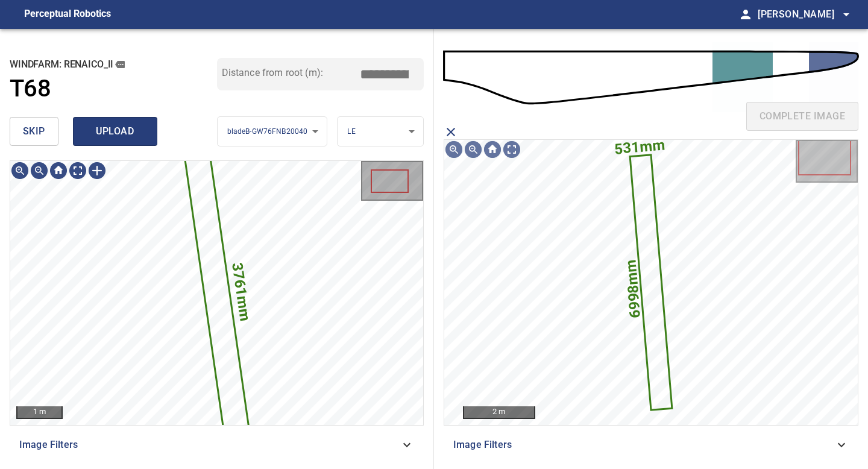
click at [118, 142] on button "upload" at bounding box center [115, 131] width 84 height 29
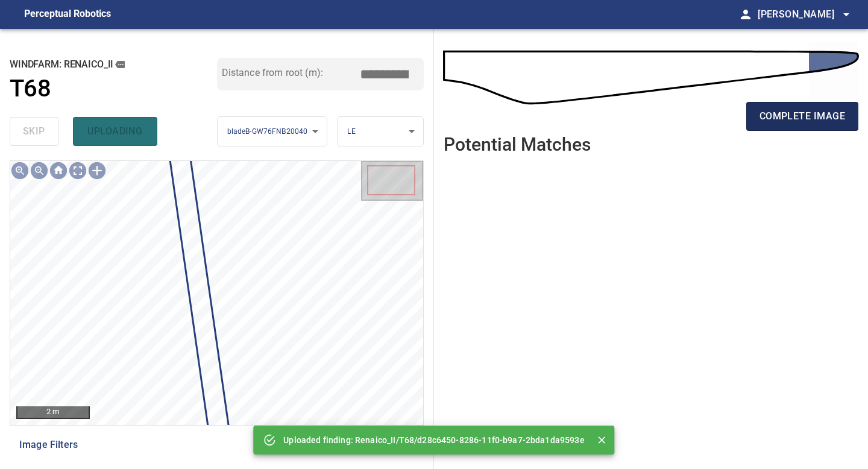
click at [835, 124] on span "complete image" at bounding box center [803, 116] width 86 height 17
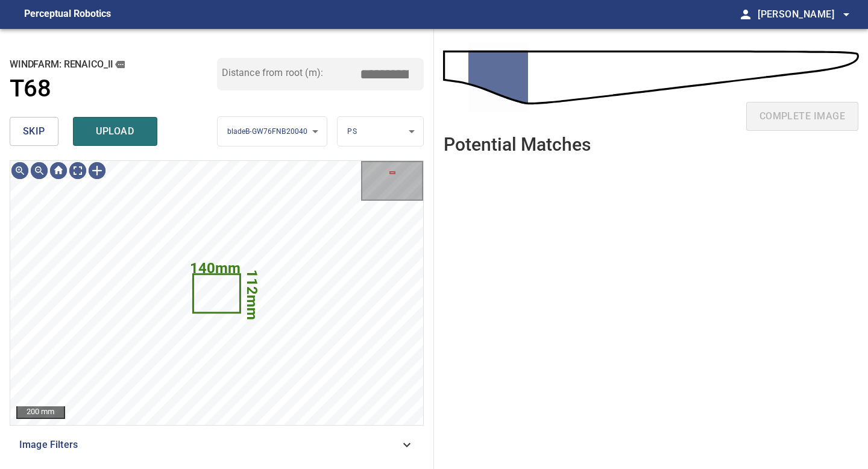
click at [46, 137] on button "skip" at bounding box center [34, 131] width 49 height 29
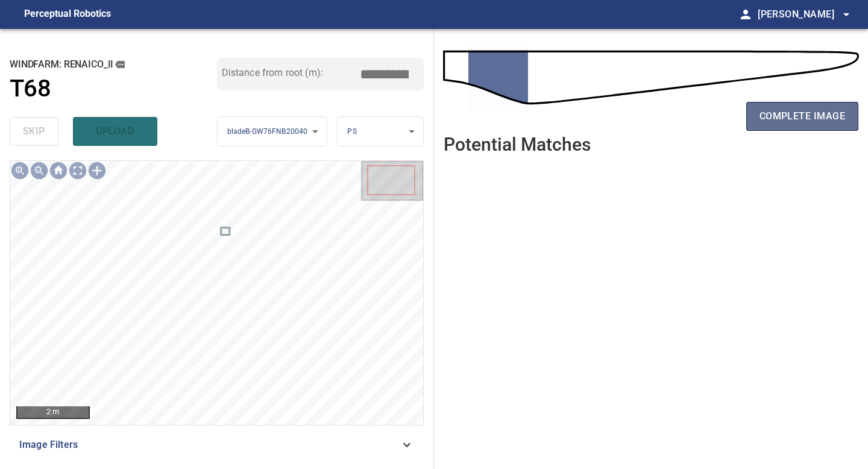
click at [815, 128] on button "complete image" at bounding box center [802, 116] width 112 height 29
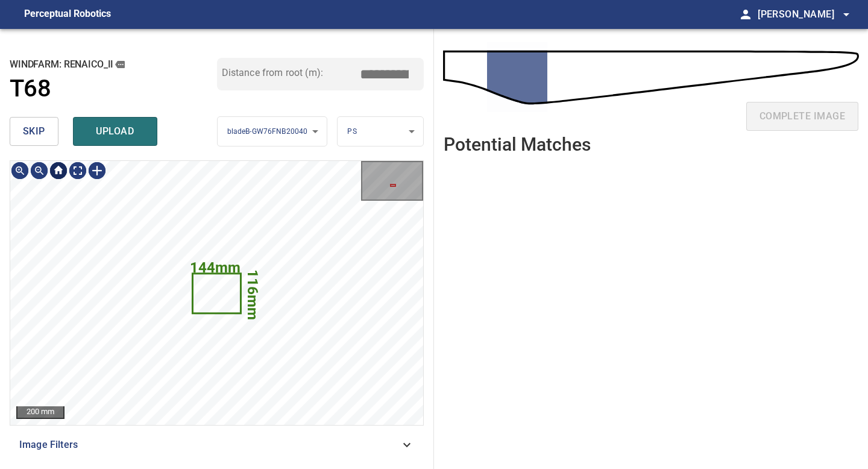
click at [49, 142] on button "skip" at bounding box center [34, 131] width 49 height 29
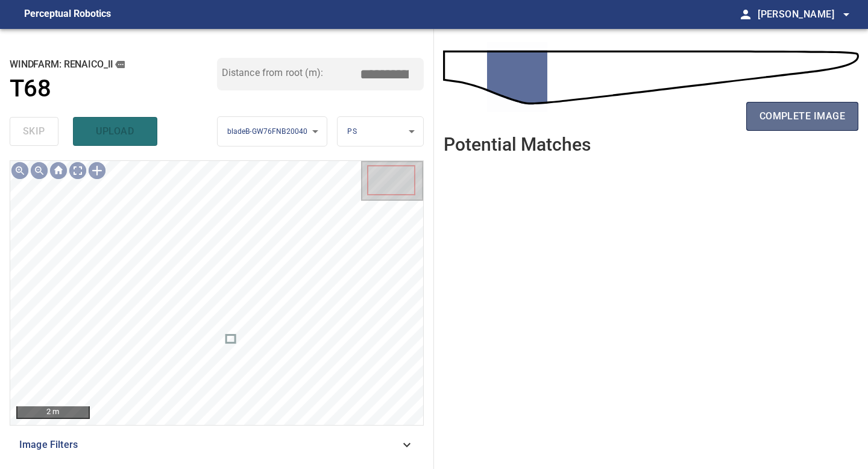
click at [785, 116] on span "complete image" at bounding box center [803, 116] width 86 height 17
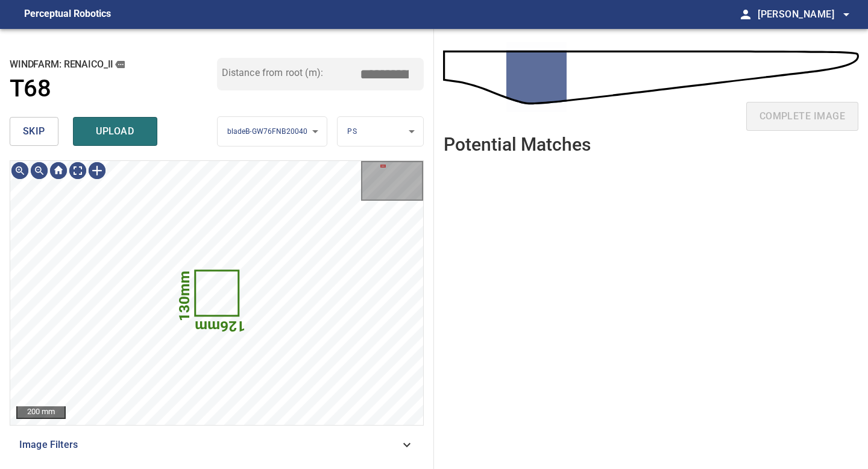
click at [44, 133] on span "skip" at bounding box center [34, 131] width 22 height 17
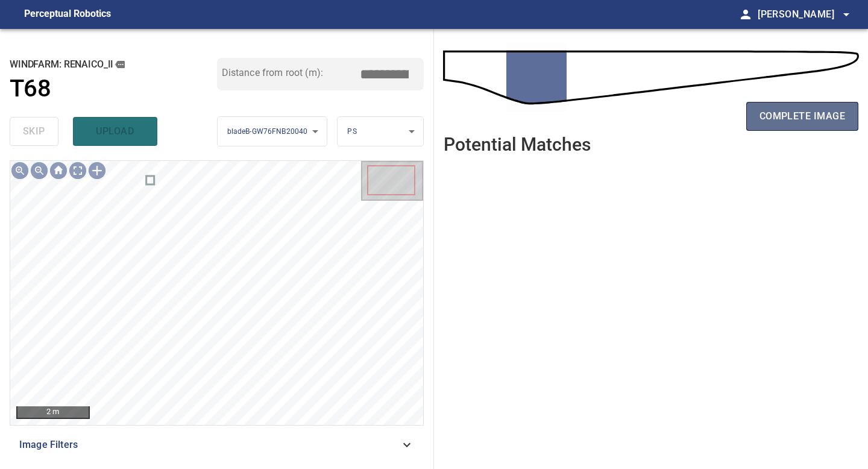
click at [775, 116] on span "complete image" at bounding box center [803, 116] width 86 height 17
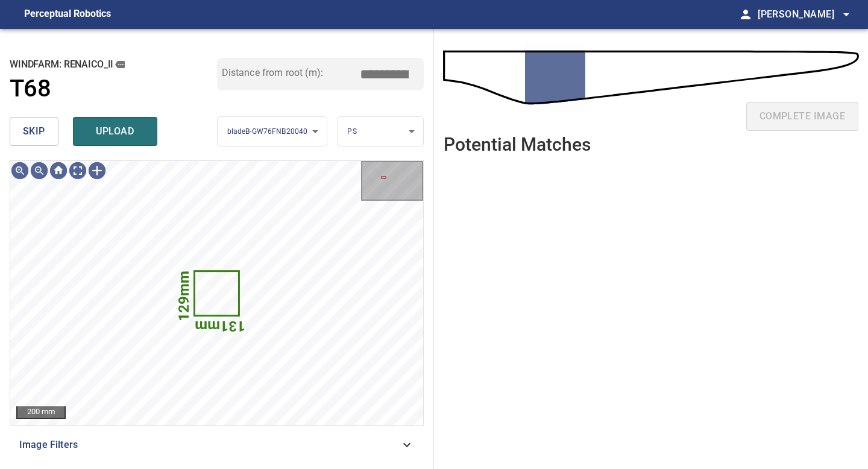
click at [51, 133] on button "skip" at bounding box center [34, 131] width 49 height 29
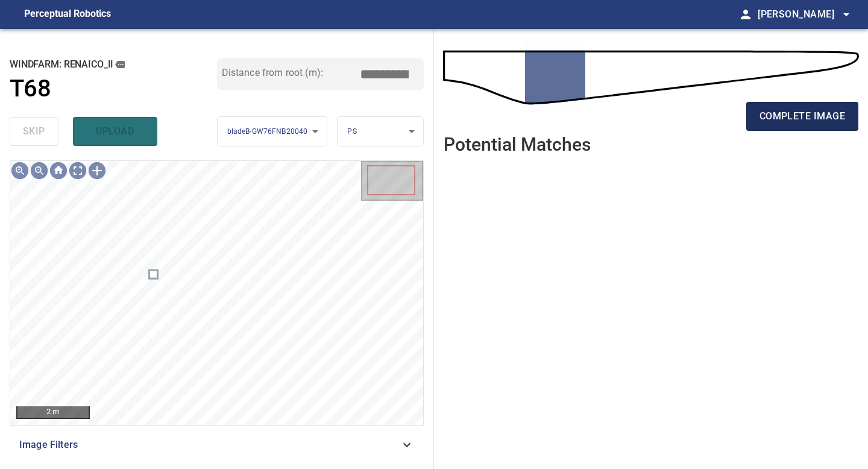
click at [792, 118] on span "complete image" at bounding box center [803, 116] width 86 height 17
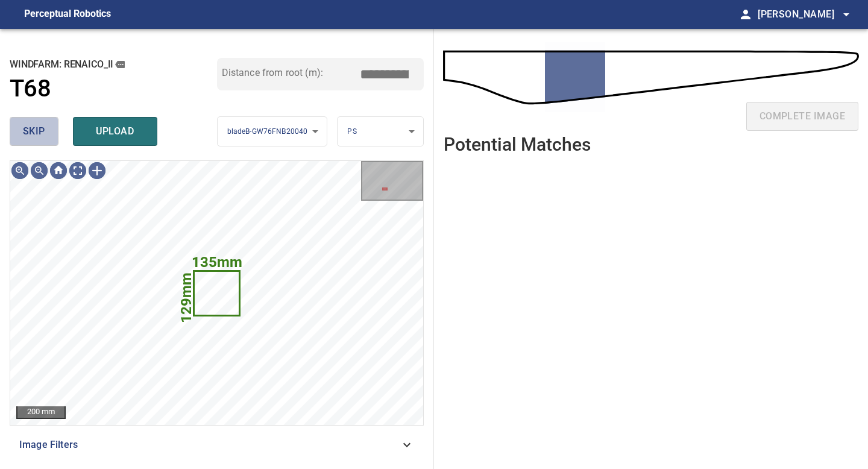
click at [46, 133] on button "skip" at bounding box center [34, 131] width 49 height 29
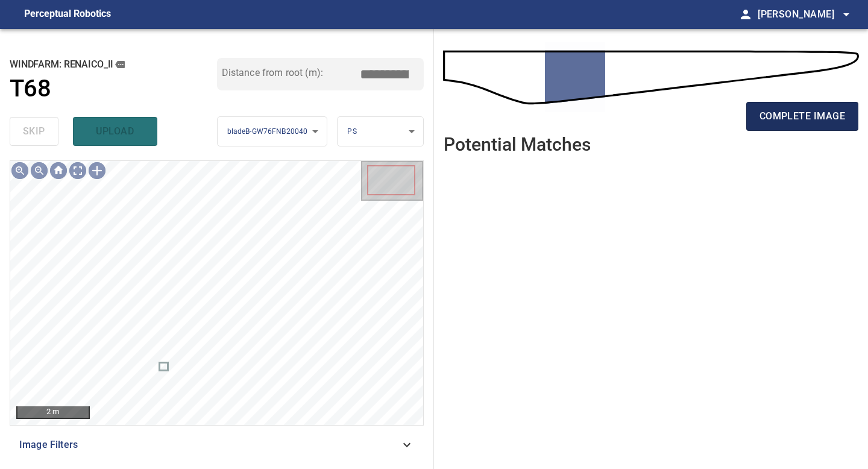
click at [760, 120] on span "complete image" at bounding box center [803, 116] width 86 height 17
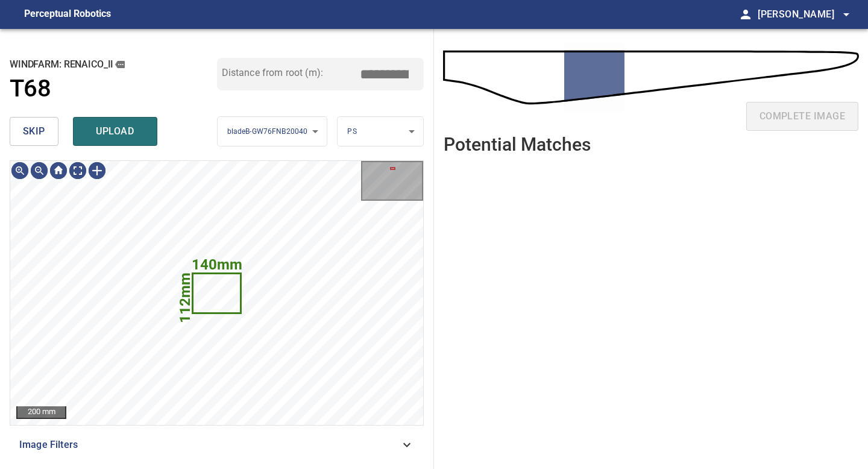
click at [36, 139] on span "skip" at bounding box center [34, 131] width 22 height 17
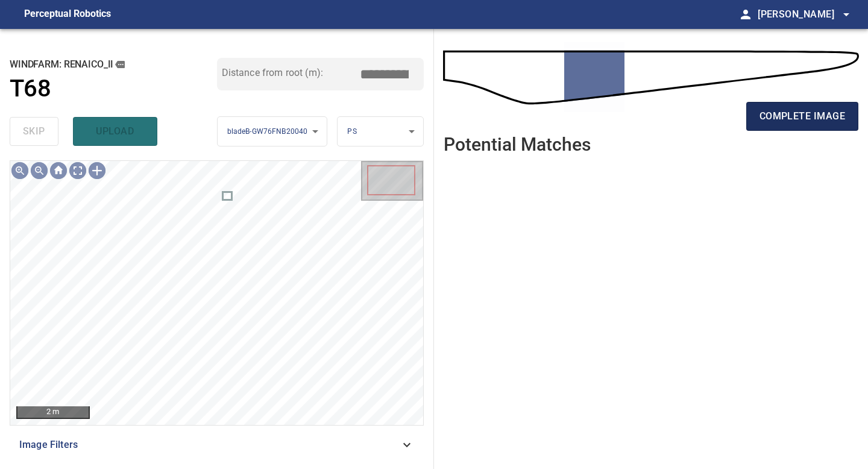
click at [801, 120] on span "complete image" at bounding box center [803, 116] width 86 height 17
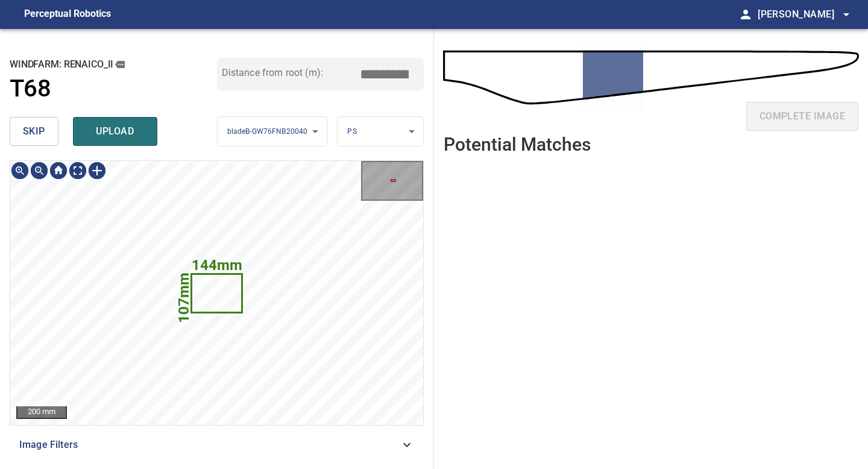
click at [49, 135] on button "skip" at bounding box center [34, 131] width 49 height 29
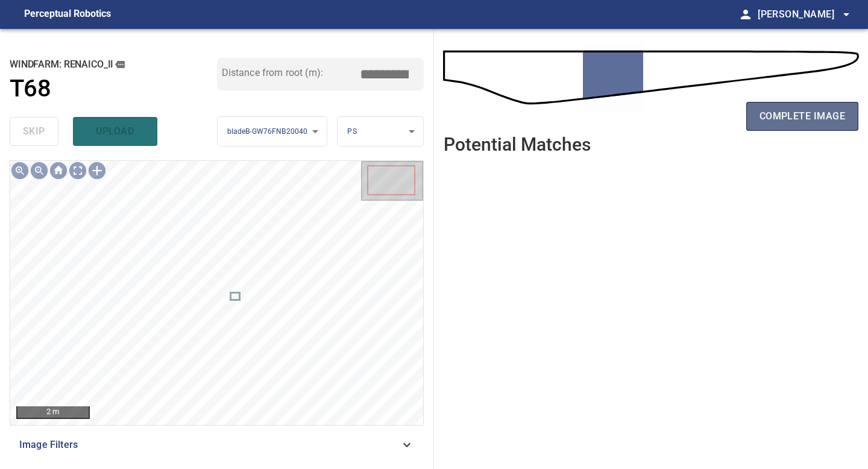
click at [811, 112] on span "complete image" at bounding box center [803, 116] width 86 height 17
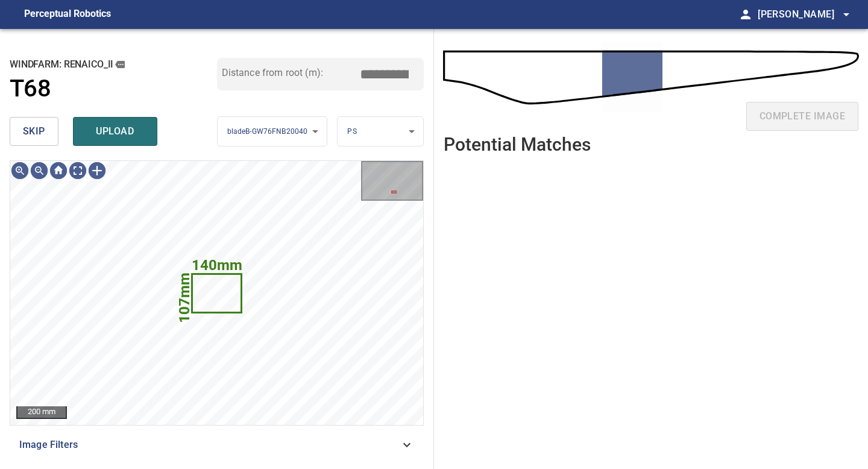
click at [52, 136] on button "skip" at bounding box center [34, 131] width 49 height 29
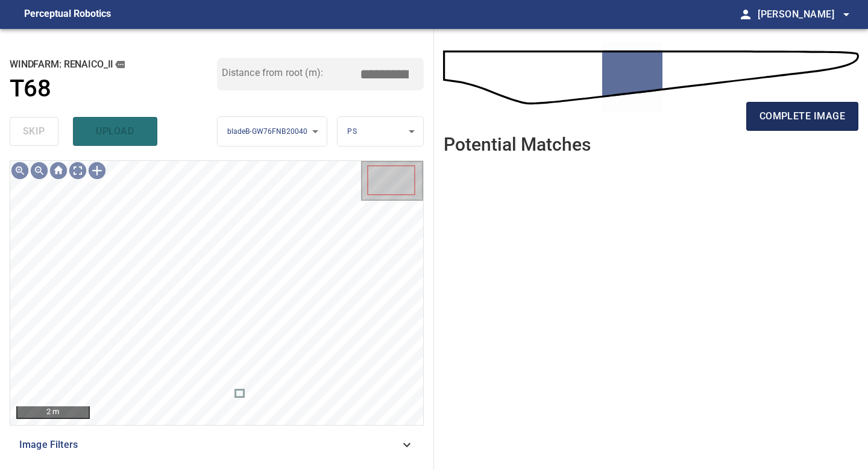
click at [810, 113] on span "complete image" at bounding box center [803, 116] width 86 height 17
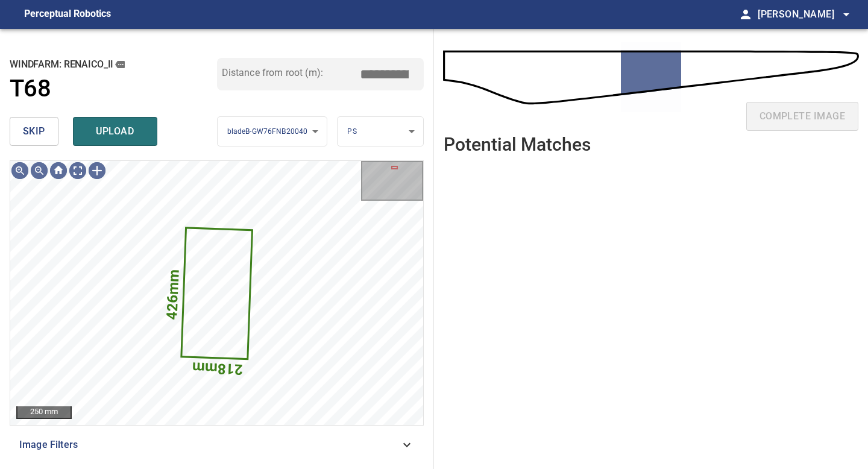
click at [52, 130] on button "skip" at bounding box center [34, 131] width 49 height 29
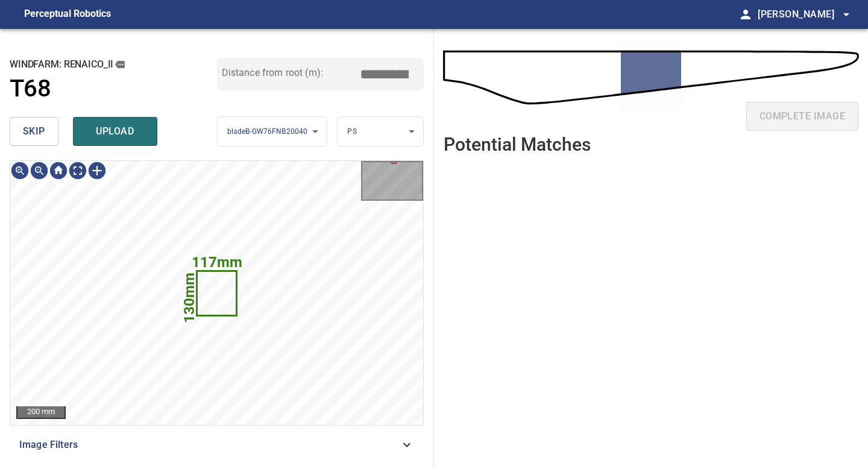
click at [55, 127] on button "skip" at bounding box center [34, 131] width 49 height 29
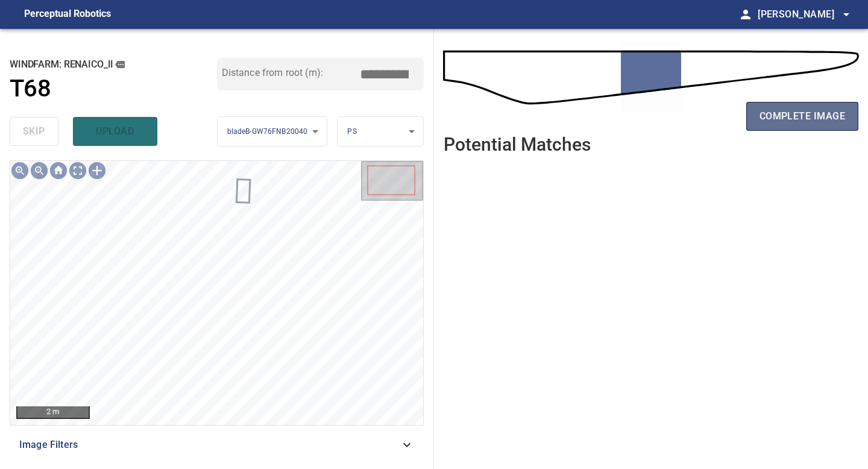
click at [813, 117] on span "complete image" at bounding box center [803, 116] width 86 height 17
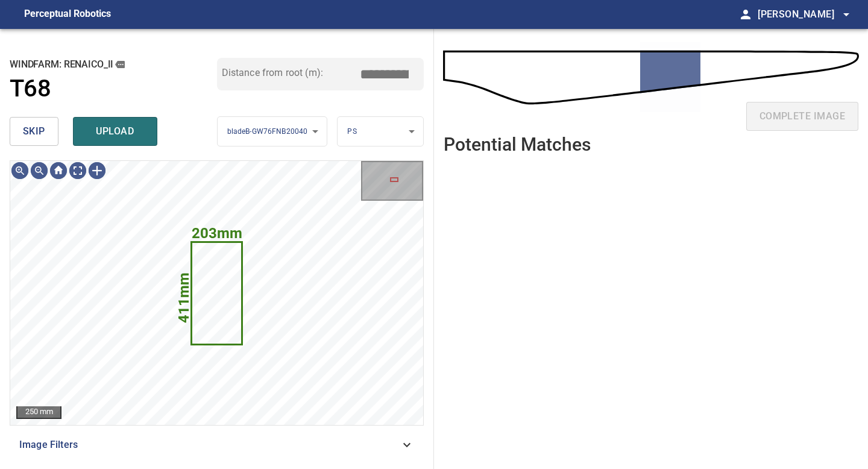
click at [39, 136] on span "skip" at bounding box center [34, 131] width 22 height 17
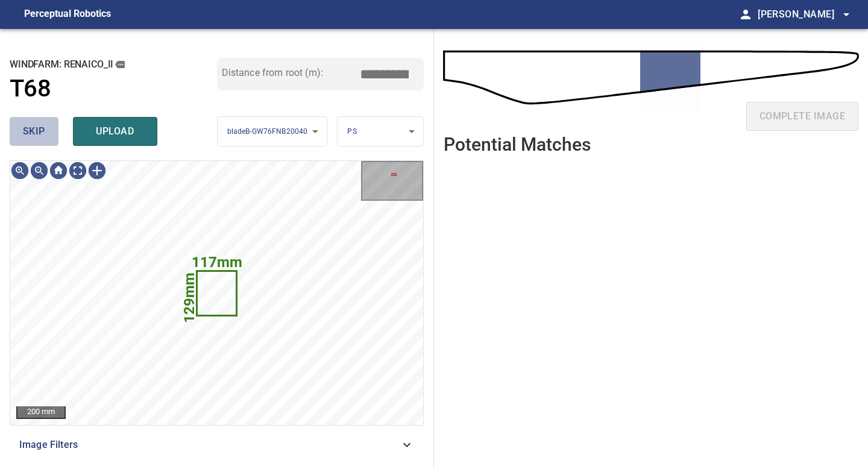
click at [39, 135] on span "skip" at bounding box center [34, 131] width 22 height 17
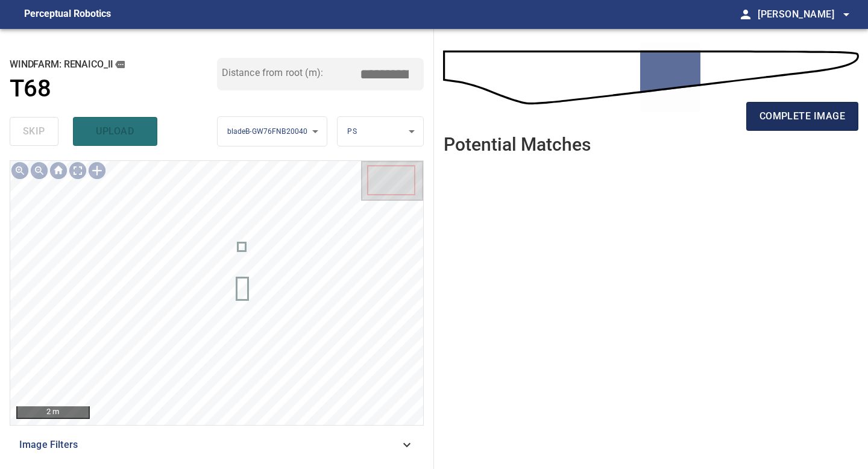
click at [800, 110] on span "complete image" at bounding box center [803, 116] width 86 height 17
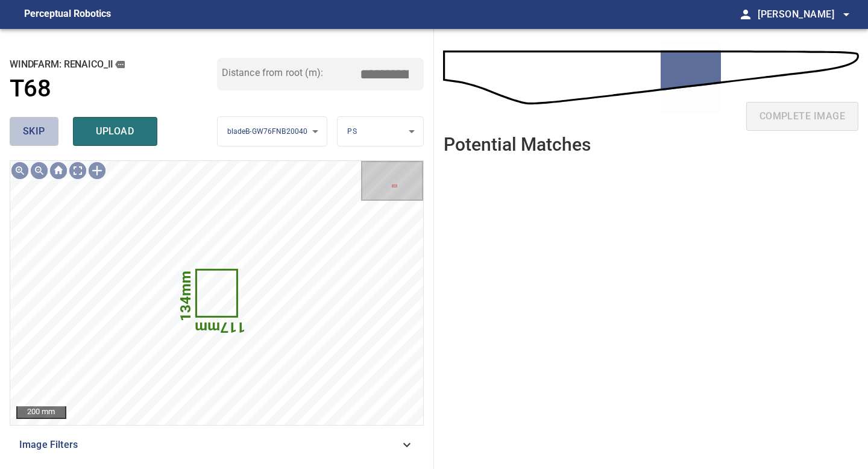
click at [40, 130] on span "skip" at bounding box center [34, 131] width 22 height 17
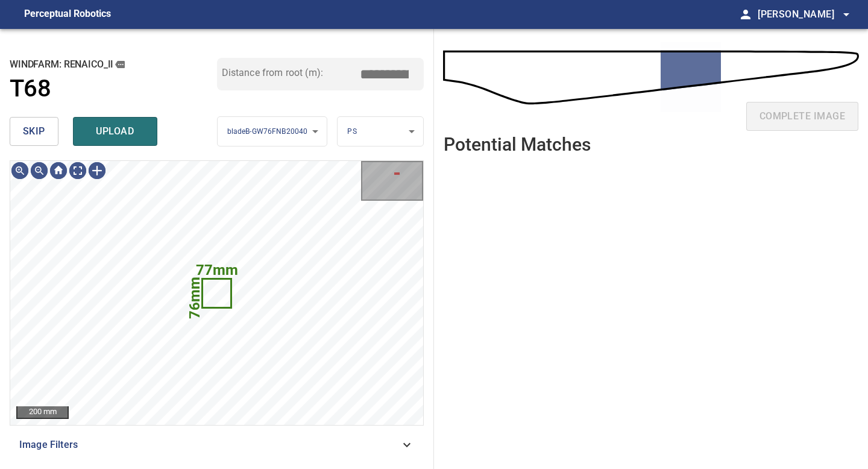
click at [40, 130] on span "skip" at bounding box center [34, 131] width 22 height 17
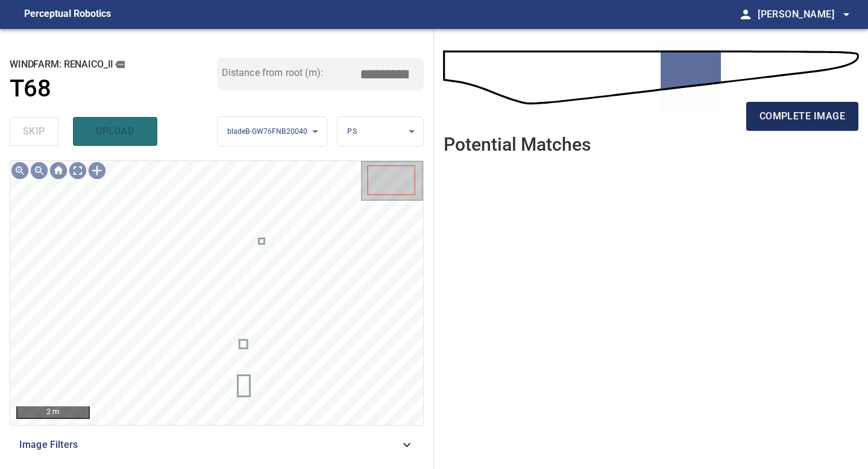
click at [813, 118] on span "complete image" at bounding box center [803, 116] width 86 height 17
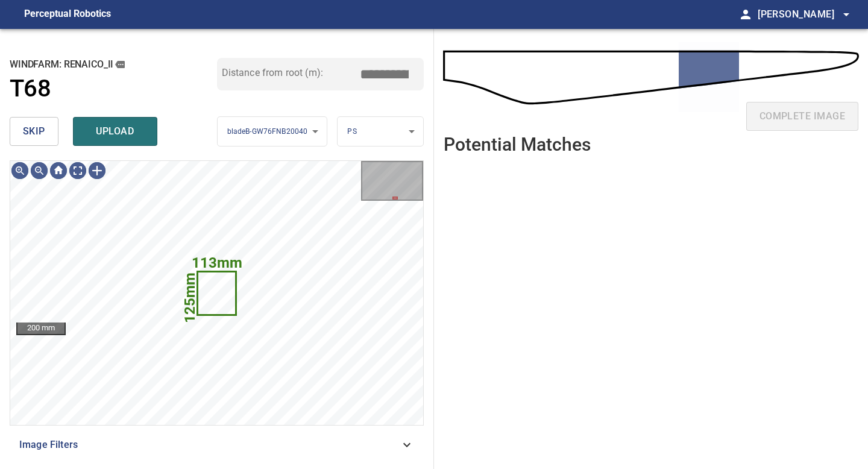
click at [34, 128] on span "skip" at bounding box center [34, 131] width 22 height 17
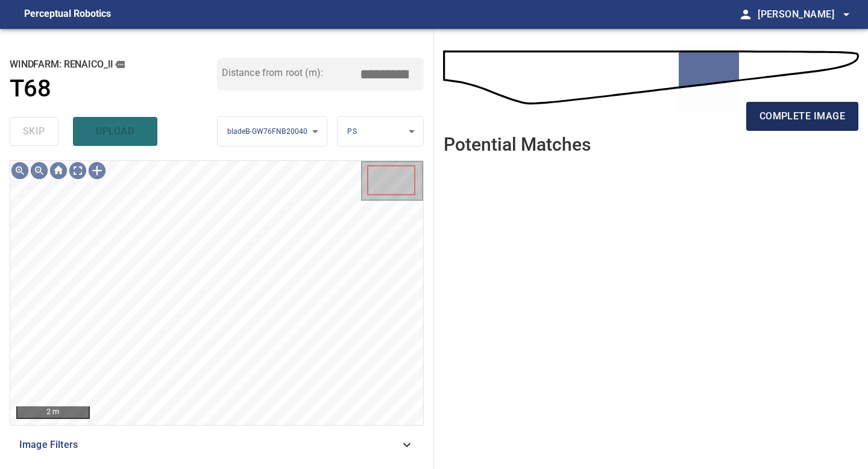
click at [819, 102] on button "complete image" at bounding box center [802, 116] width 112 height 29
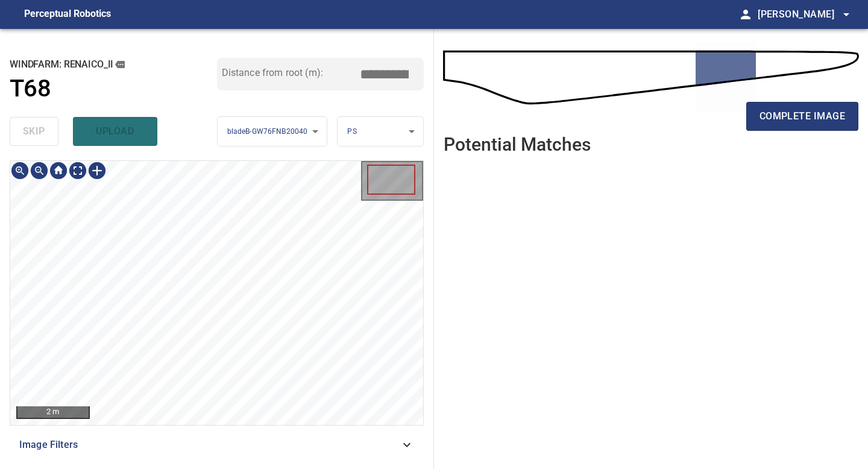
click at [231, 468] on div "**********" at bounding box center [217, 249] width 434 height 440
click at [812, 121] on span "complete image" at bounding box center [803, 116] width 86 height 17
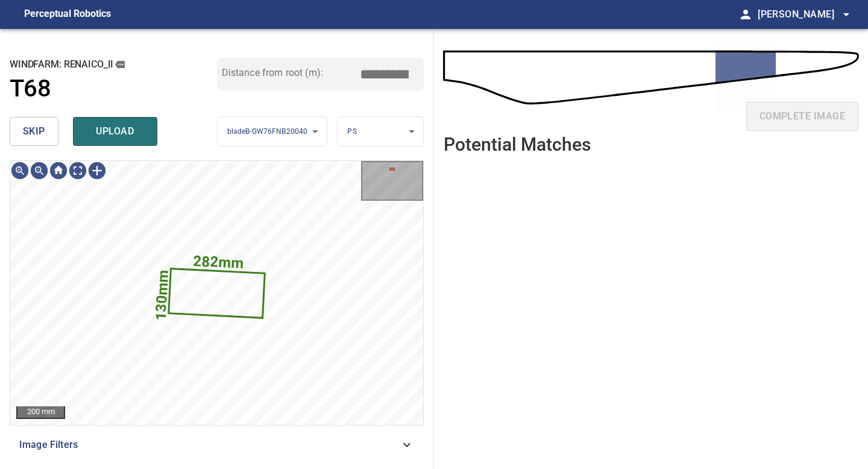
click at [19, 135] on button "skip" at bounding box center [34, 131] width 49 height 29
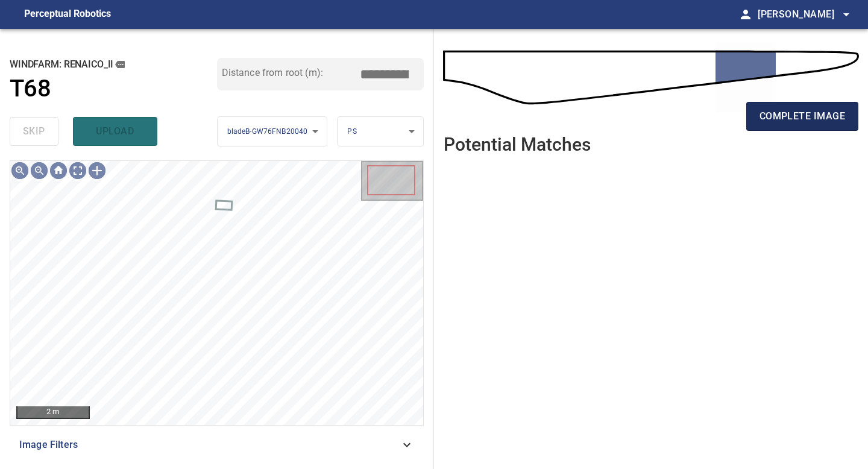
click at [782, 109] on span "complete image" at bounding box center [803, 116] width 86 height 17
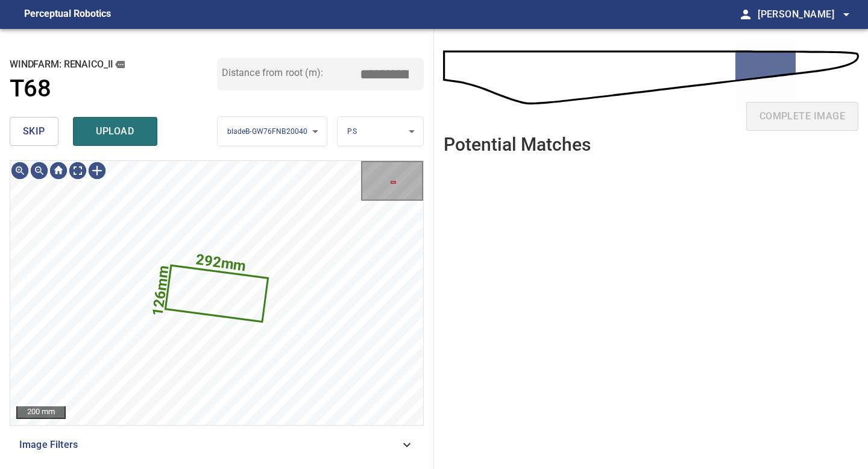
click at [41, 130] on span "skip" at bounding box center [34, 131] width 22 height 17
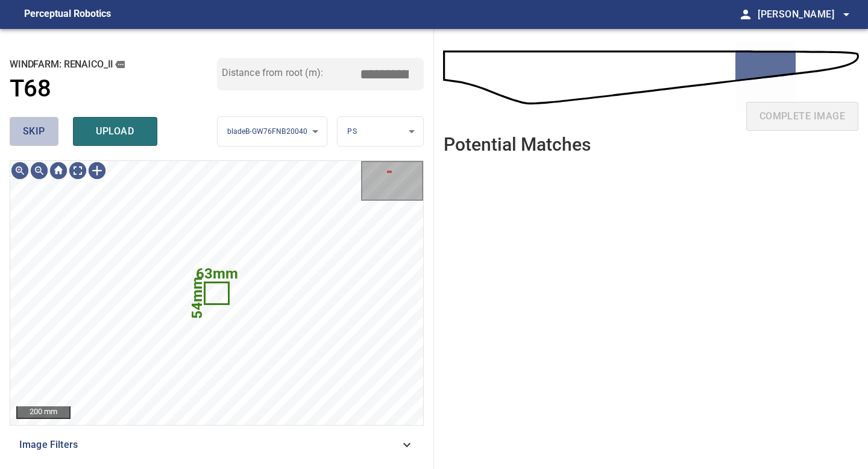
click at [41, 130] on span "skip" at bounding box center [34, 131] width 22 height 17
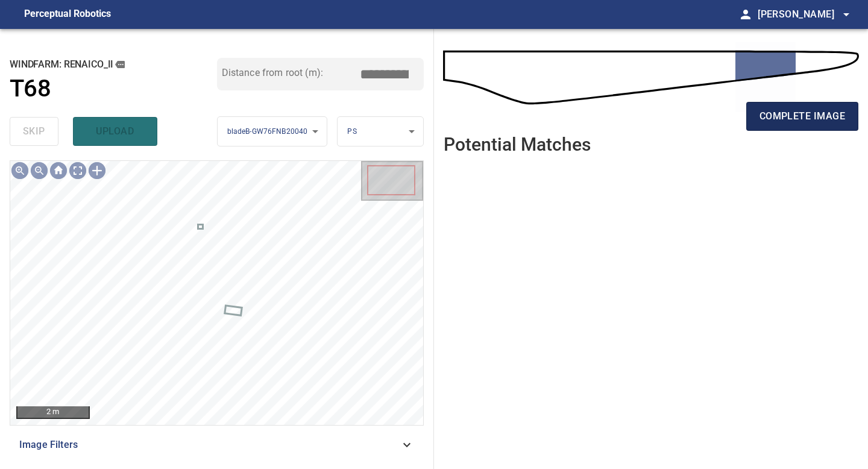
click at [810, 113] on span "complete image" at bounding box center [803, 116] width 86 height 17
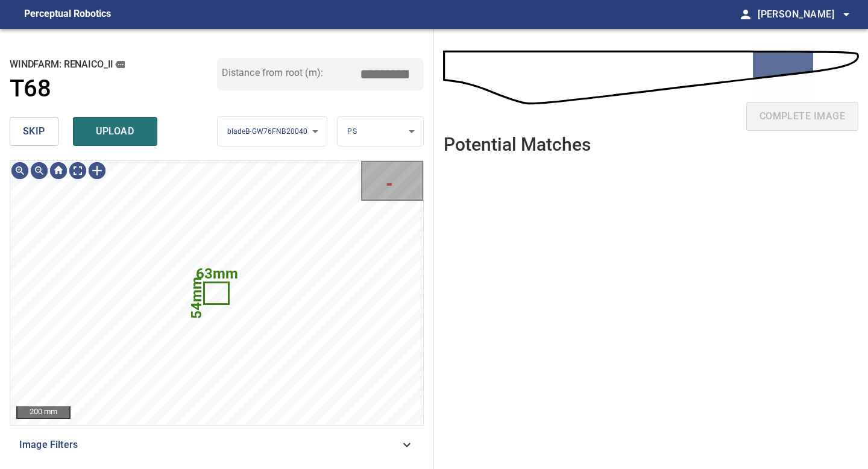
click at [36, 146] on div "skip upload" at bounding box center [113, 131] width 207 height 39
click at [40, 140] on button "skip" at bounding box center [34, 131] width 49 height 29
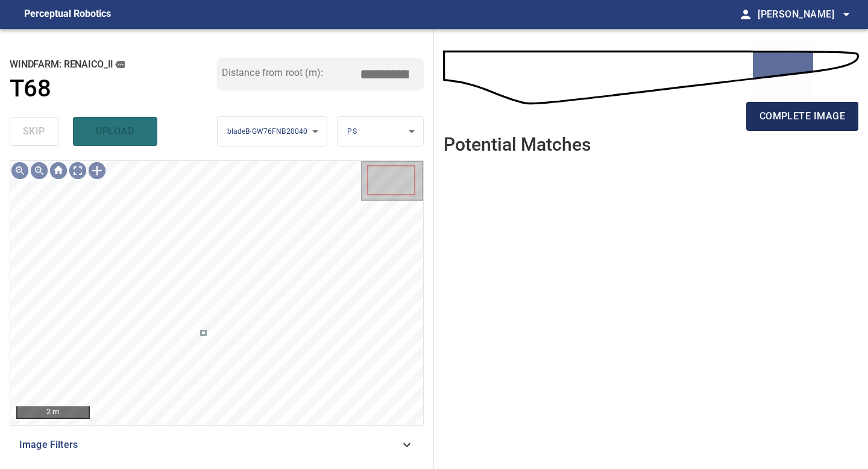
click at [817, 109] on span "complete image" at bounding box center [803, 116] width 86 height 17
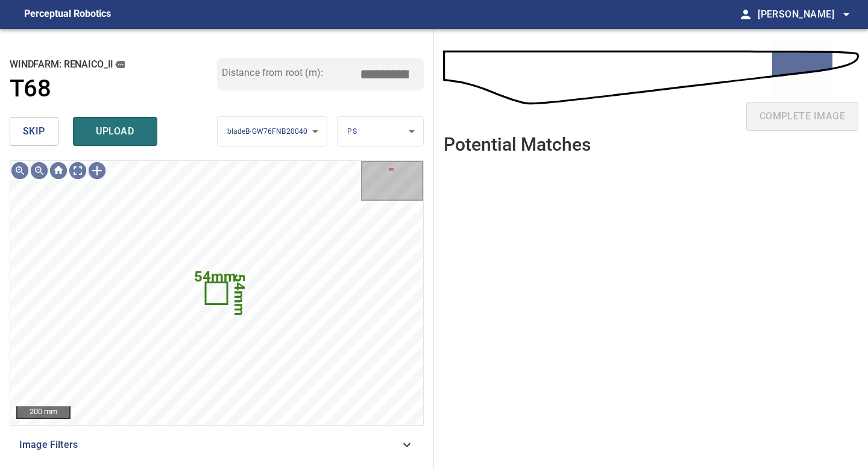
click at [23, 129] on span "skip" at bounding box center [34, 131] width 22 height 17
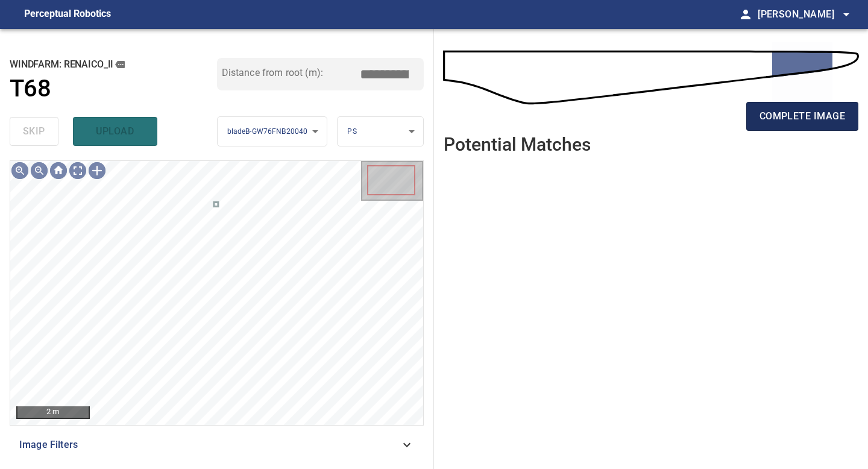
click at [817, 116] on span "complete image" at bounding box center [803, 116] width 86 height 17
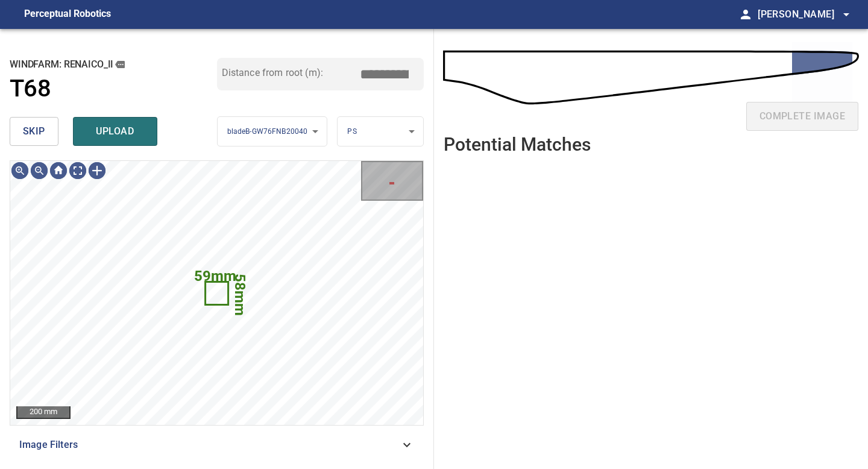
click at [42, 122] on button "skip" at bounding box center [34, 131] width 49 height 29
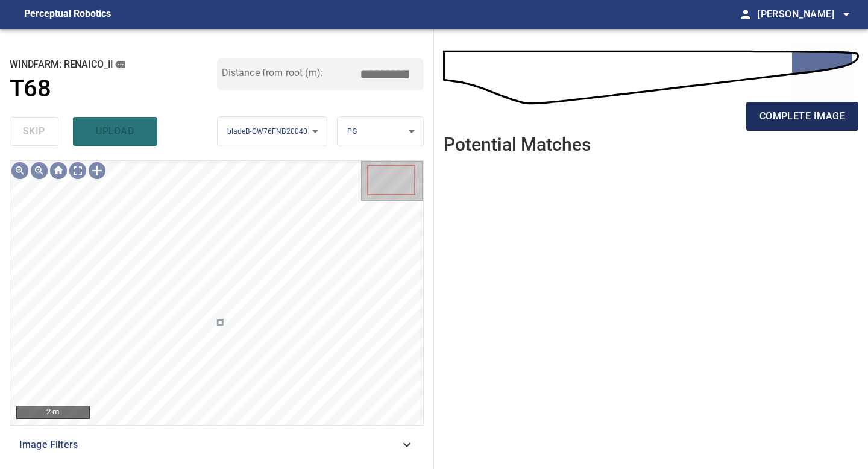
click at [822, 119] on span "complete image" at bounding box center [803, 116] width 86 height 17
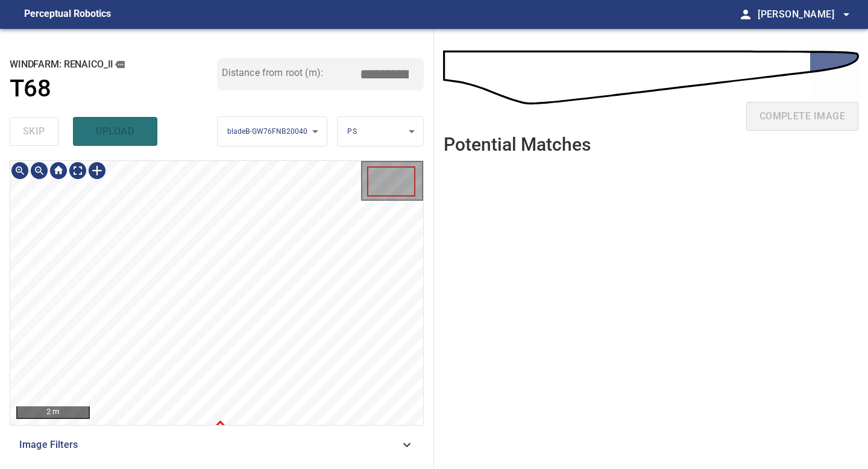
click at [232, 66] on div "**********" at bounding box center [217, 249] width 434 height 440
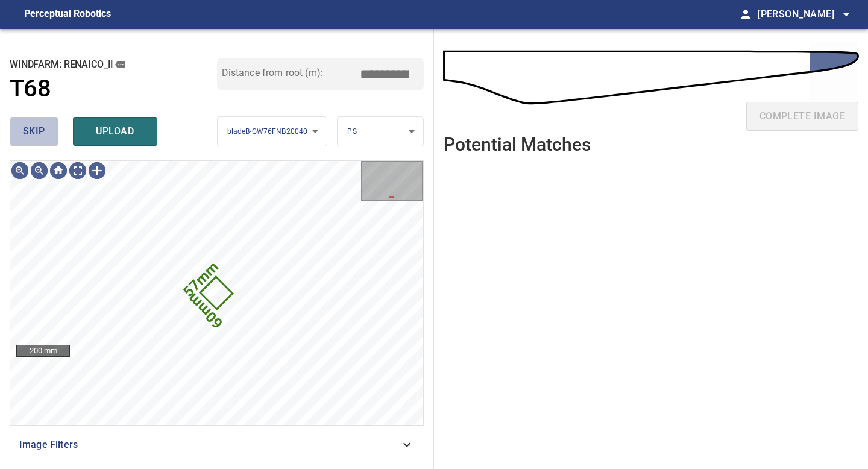
click at [42, 124] on span "skip" at bounding box center [34, 131] width 22 height 17
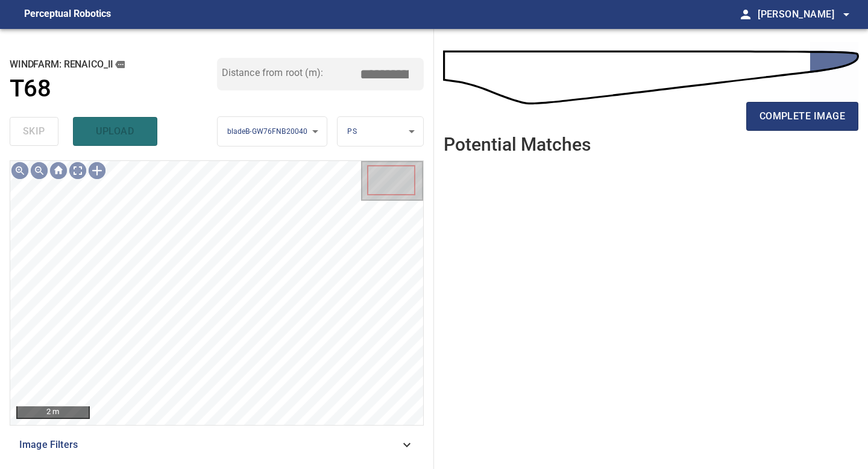
click at [779, 131] on div "complete image" at bounding box center [651, 121] width 415 height 48
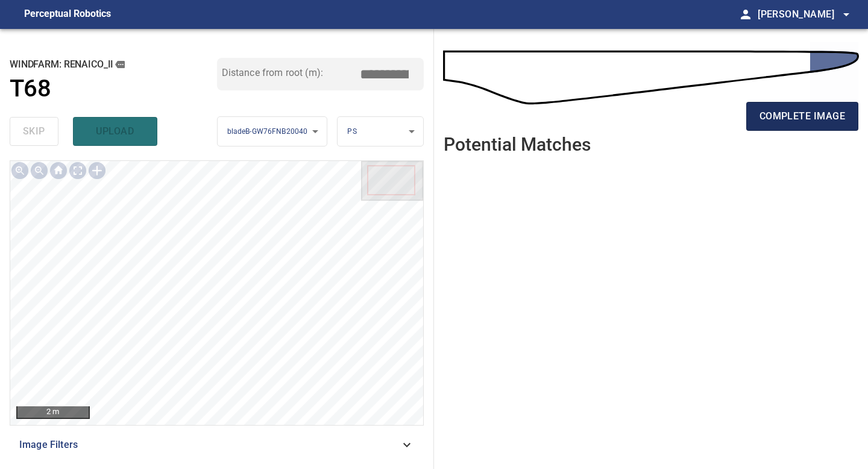
click at [775, 122] on span "complete image" at bounding box center [803, 116] width 86 height 17
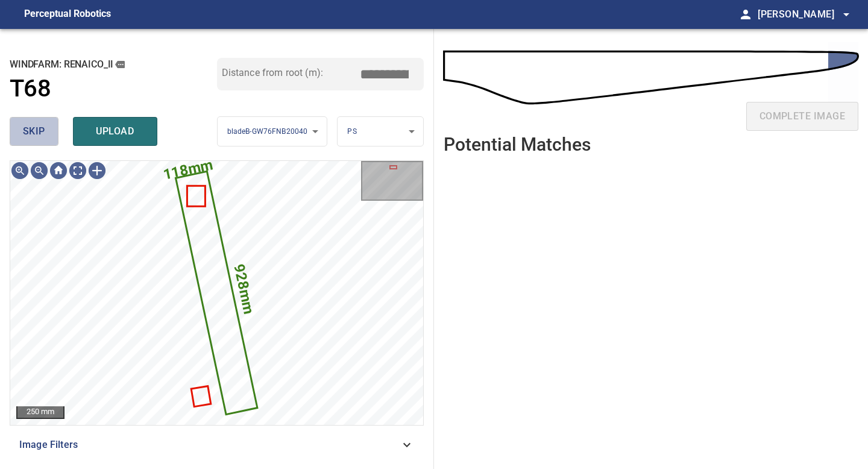
click at [35, 125] on span "skip" at bounding box center [34, 131] width 22 height 17
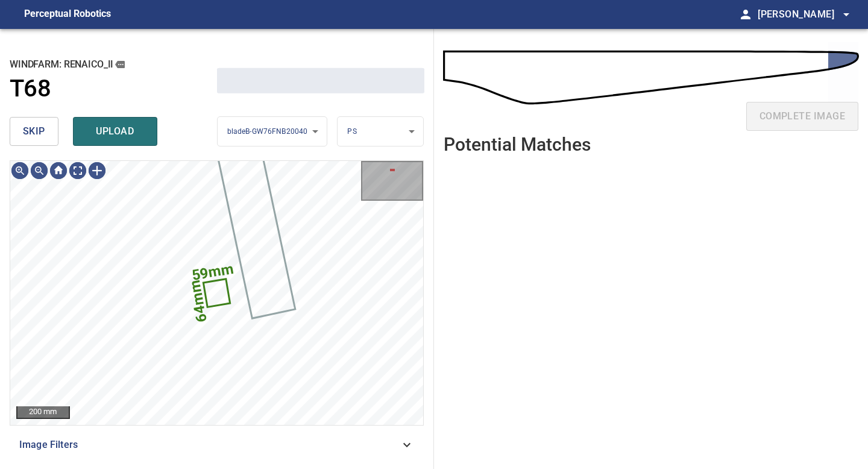
click at [35, 125] on span "skip" at bounding box center [34, 131] width 22 height 17
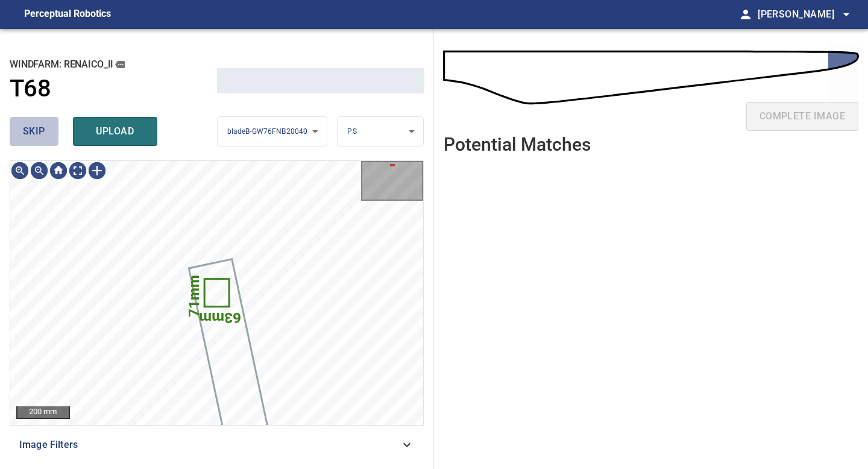
click at [35, 125] on span "skip" at bounding box center [34, 131] width 22 height 17
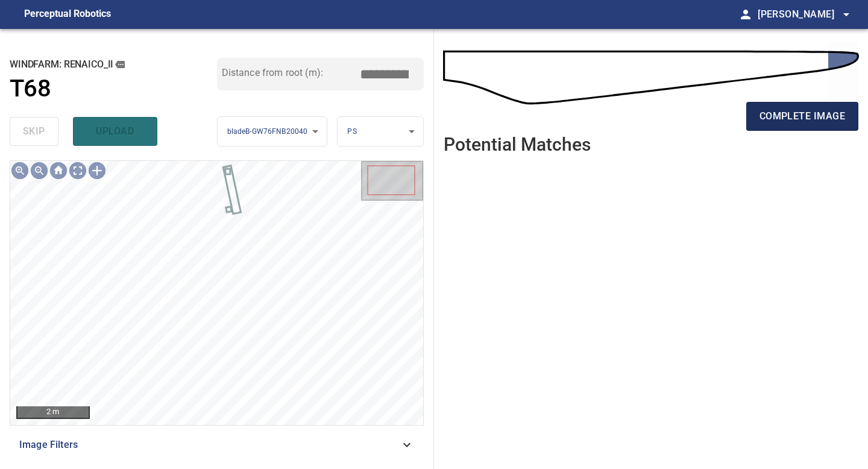
click at [811, 113] on span "complete image" at bounding box center [803, 116] width 86 height 17
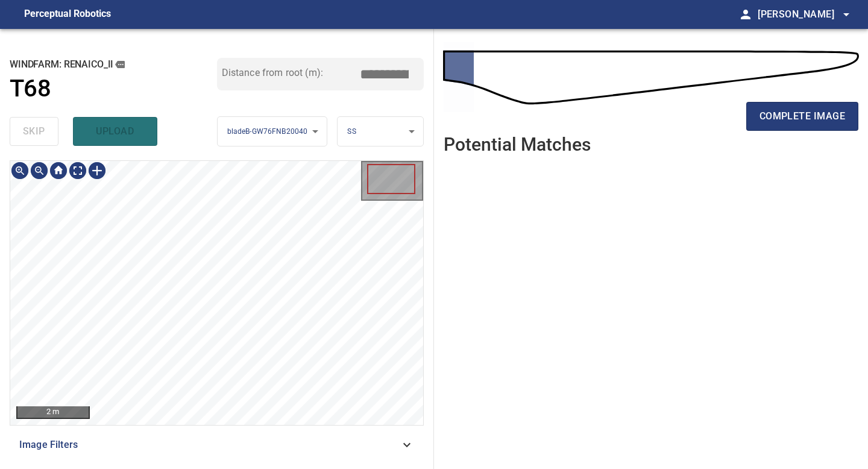
click at [214, 433] on div "2 m Image Filters" at bounding box center [217, 309] width 414 height 299
click at [804, 121] on span "complete image" at bounding box center [803, 116] width 86 height 17
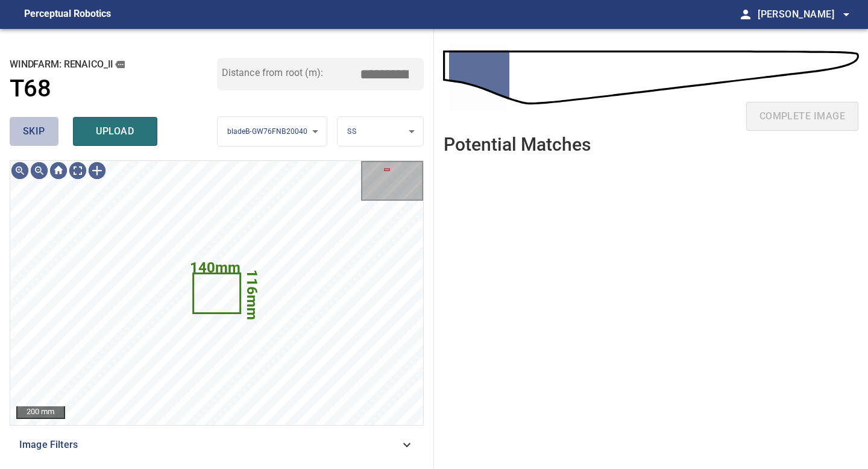
click at [43, 135] on span "skip" at bounding box center [34, 131] width 22 height 17
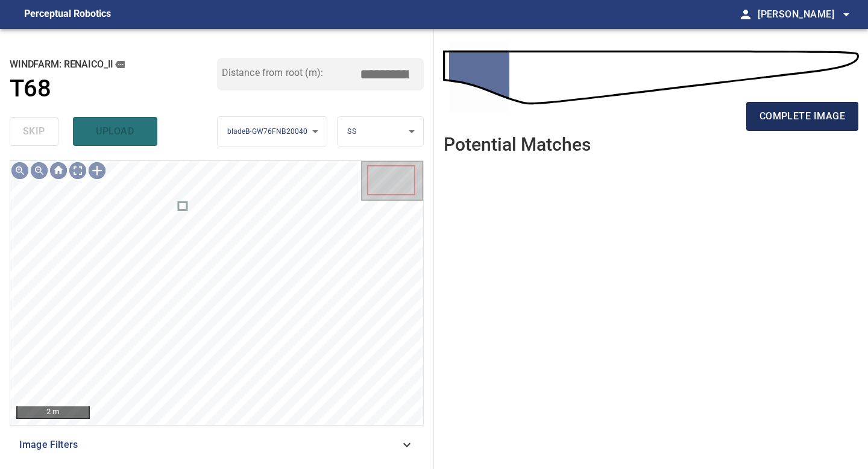
click at [808, 110] on span "complete image" at bounding box center [803, 116] width 86 height 17
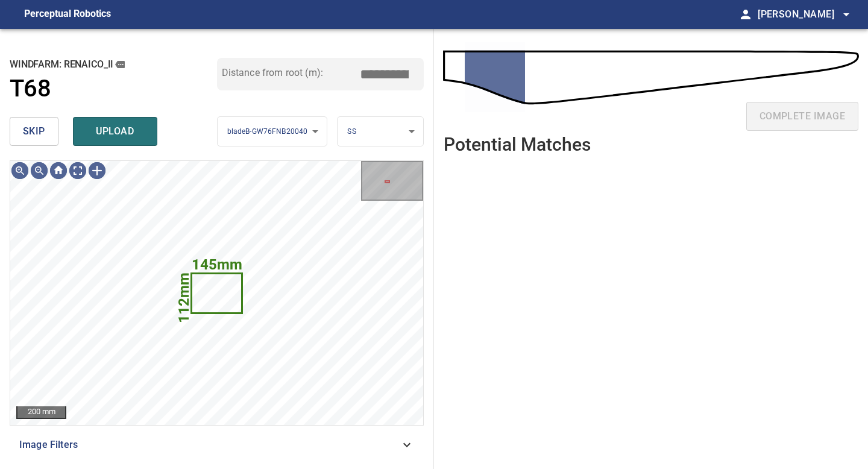
click at [49, 126] on button "skip" at bounding box center [34, 131] width 49 height 29
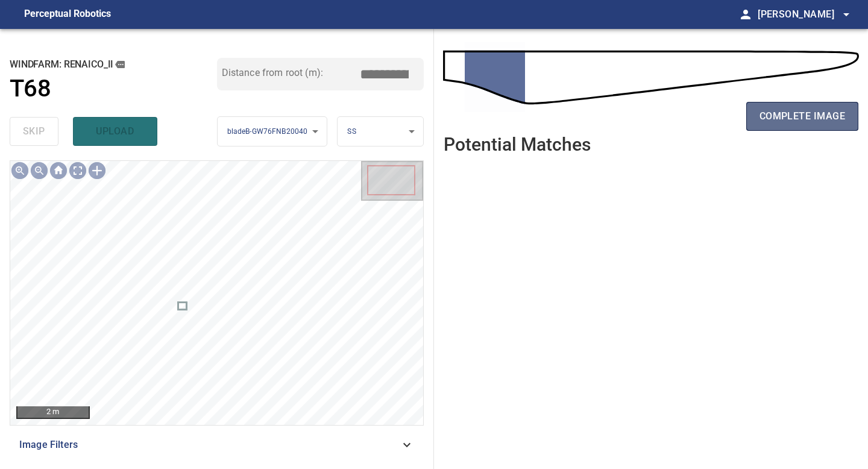
click at [791, 115] on span "complete image" at bounding box center [803, 116] width 86 height 17
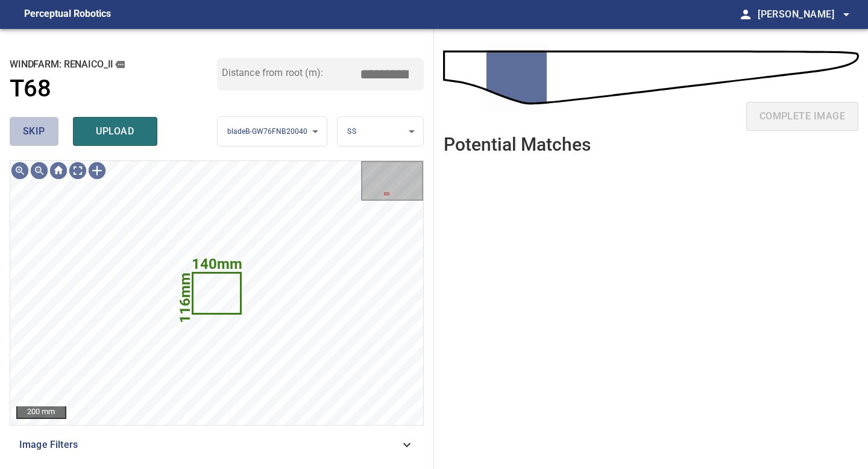
click at [51, 129] on button "skip" at bounding box center [34, 131] width 49 height 29
click at [42, 134] on span "skip" at bounding box center [34, 131] width 22 height 17
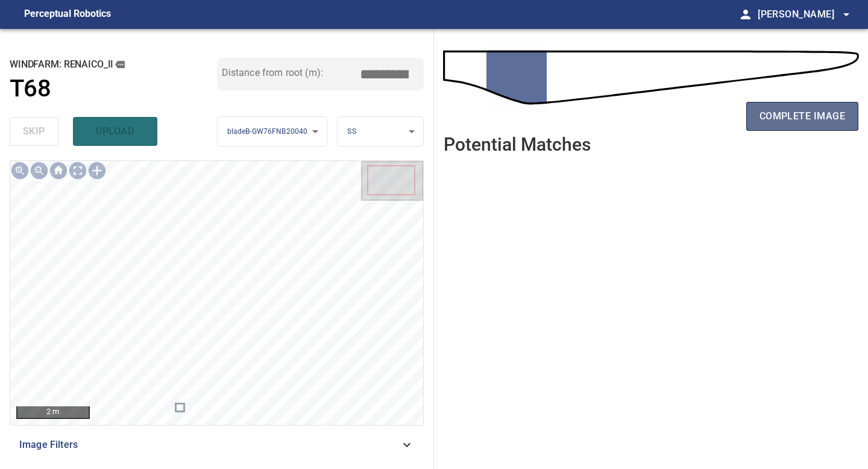
click at [773, 115] on span "complete image" at bounding box center [803, 116] width 86 height 17
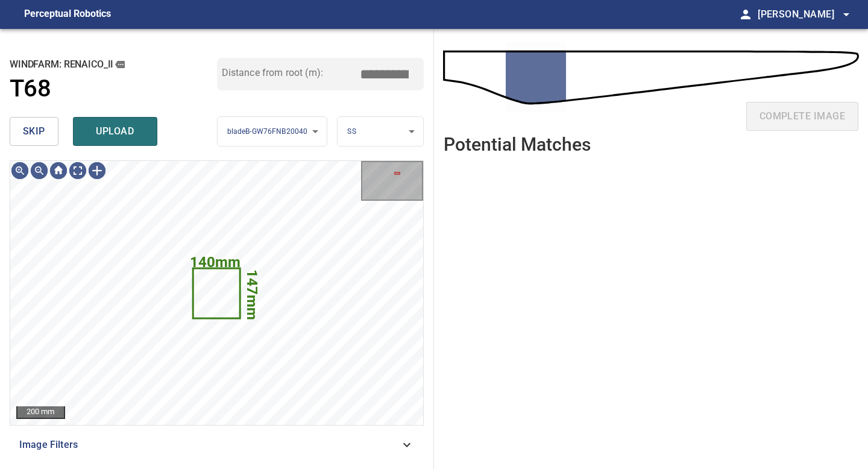
click at [30, 130] on span "skip" at bounding box center [34, 131] width 22 height 17
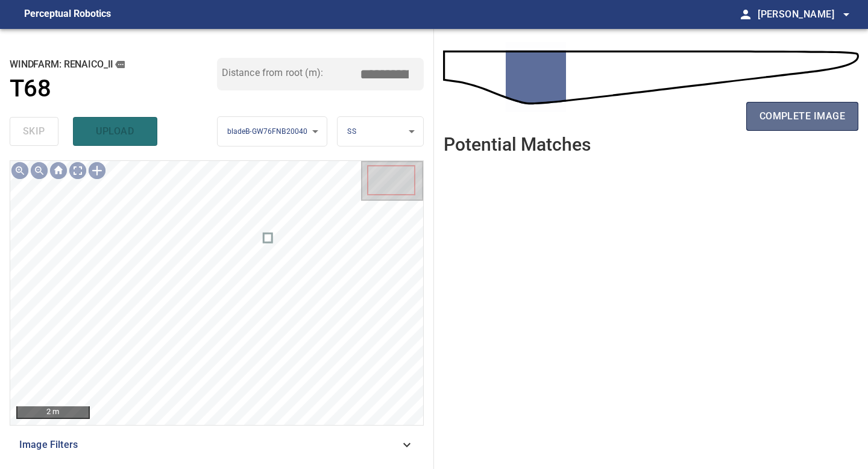
click at [770, 110] on span "complete image" at bounding box center [803, 116] width 86 height 17
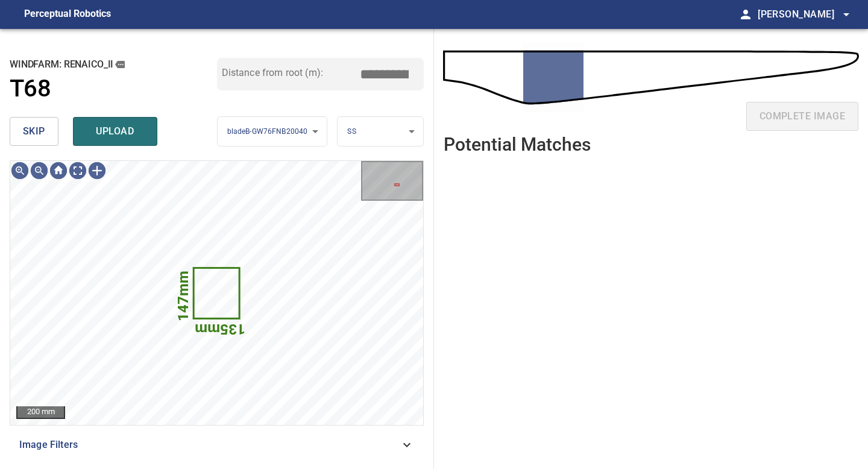
click at [37, 127] on span "skip" at bounding box center [34, 131] width 22 height 17
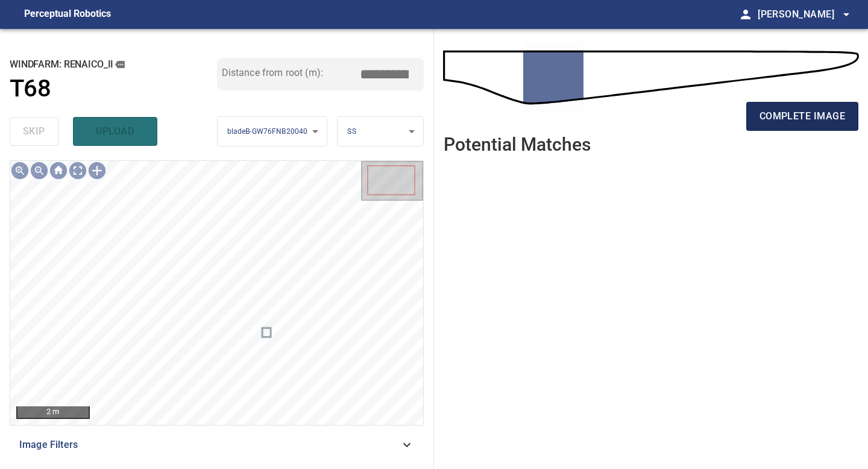
click at [821, 109] on span "complete image" at bounding box center [803, 116] width 86 height 17
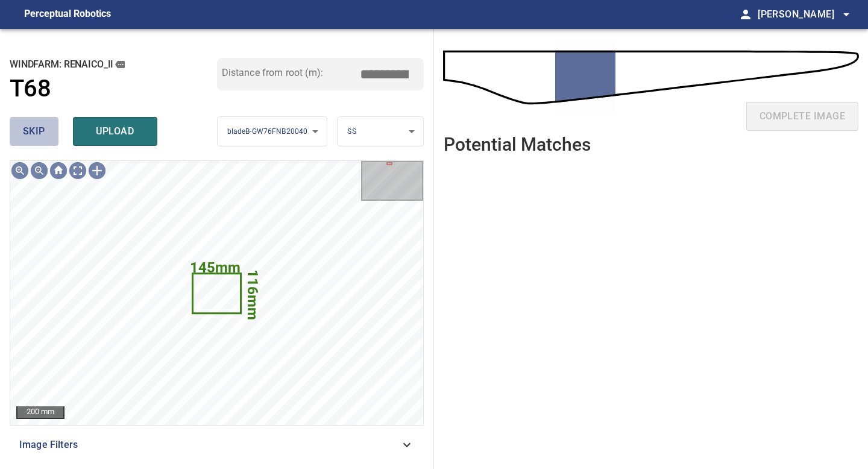
click at [34, 131] on span "skip" at bounding box center [34, 131] width 22 height 17
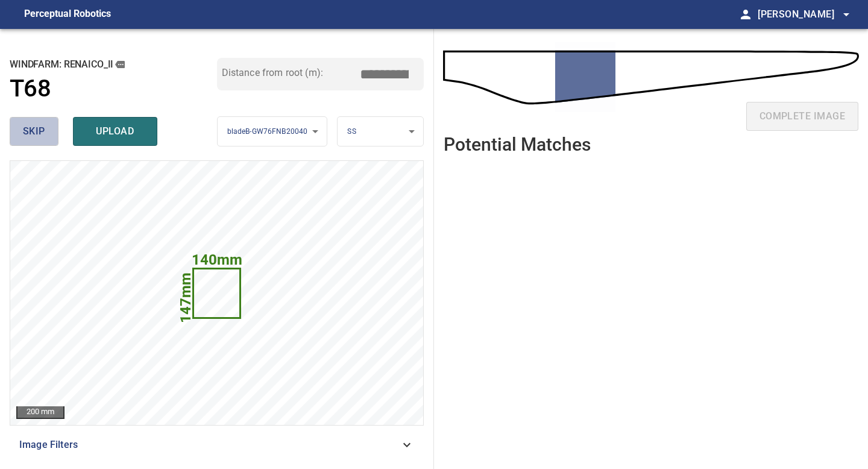
click at [34, 131] on span "skip" at bounding box center [34, 131] width 22 height 17
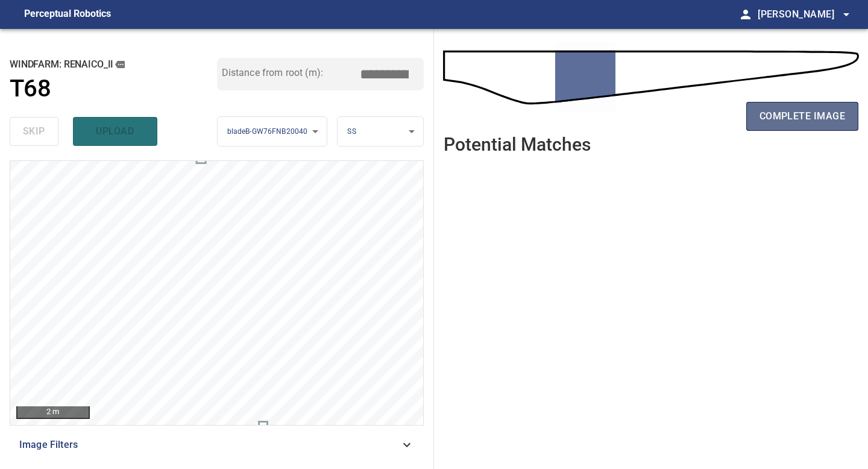
click at [816, 124] on span "complete image" at bounding box center [803, 116] width 86 height 17
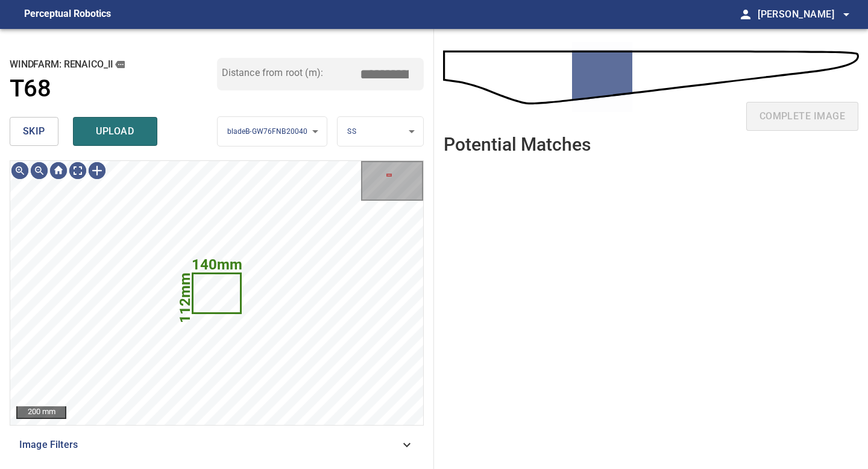
click at [22, 131] on button "skip" at bounding box center [34, 131] width 49 height 29
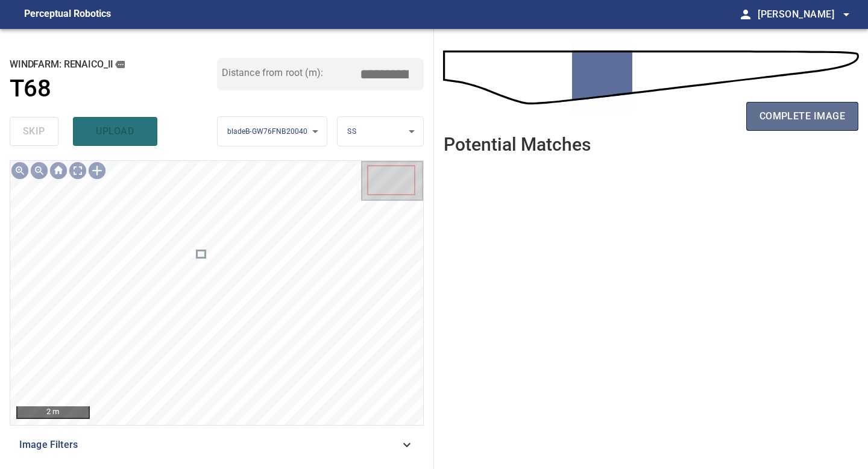
click at [811, 114] on span "complete image" at bounding box center [803, 116] width 86 height 17
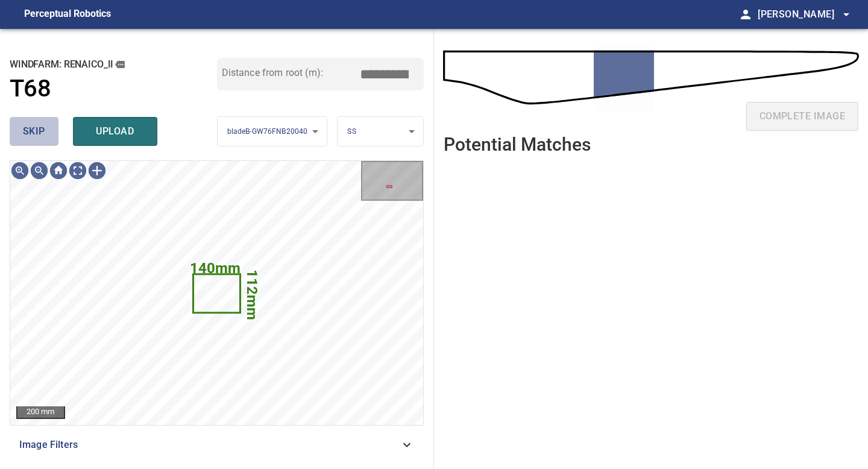
click at [37, 131] on span "skip" at bounding box center [34, 131] width 22 height 17
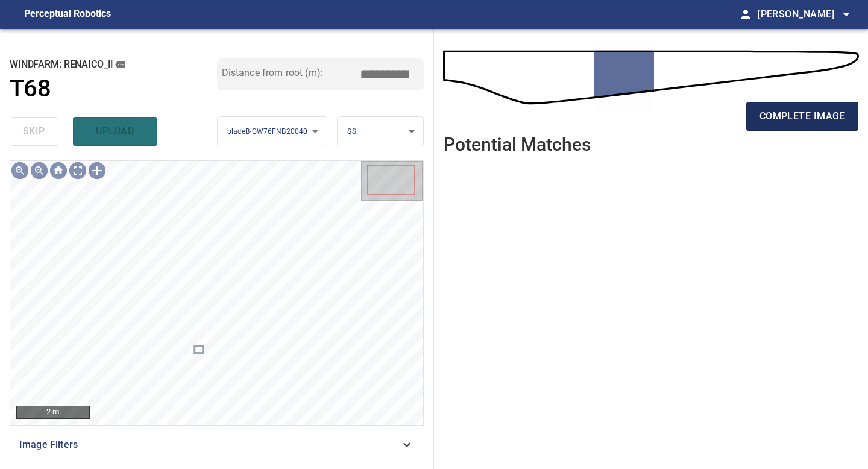
click at [819, 103] on button "complete image" at bounding box center [802, 116] width 112 height 29
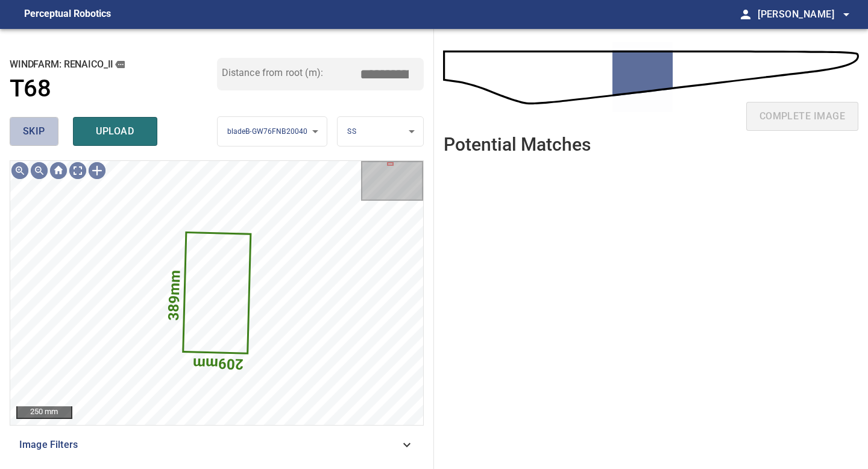
click at [31, 130] on span "skip" at bounding box center [34, 131] width 22 height 17
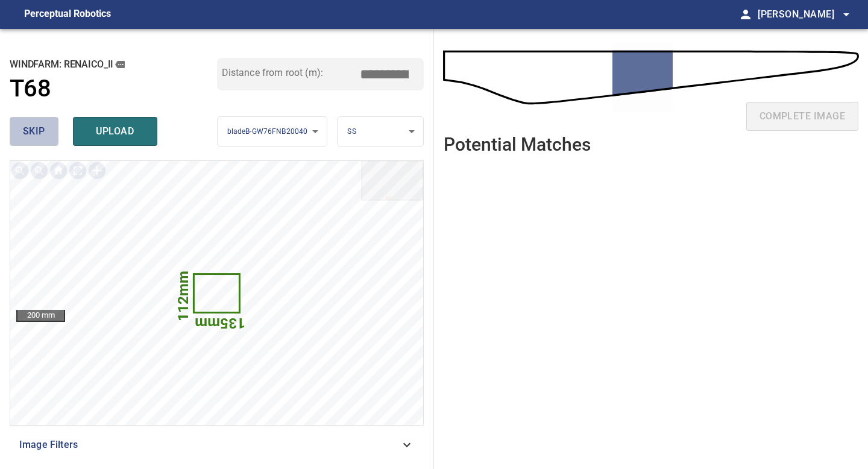
click at [25, 131] on span "skip" at bounding box center [34, 131] width 22 height 17
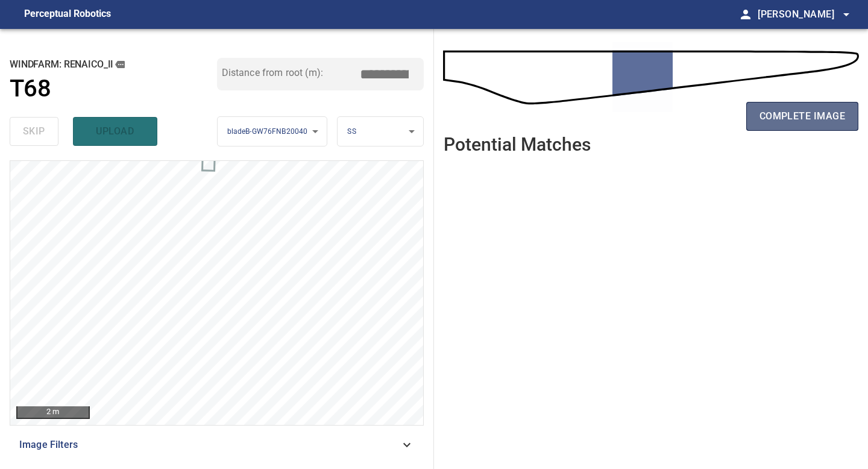
click at [824, 117] on span "complete image" at bounding box center [803, 116] width 86 height 17
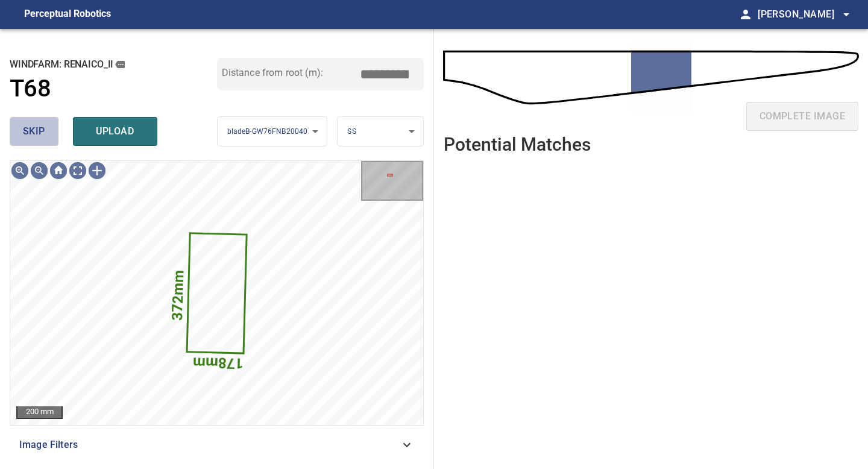
click at [45, 128] on button "skip" at bounding box center [34, 131] width 49 height 29
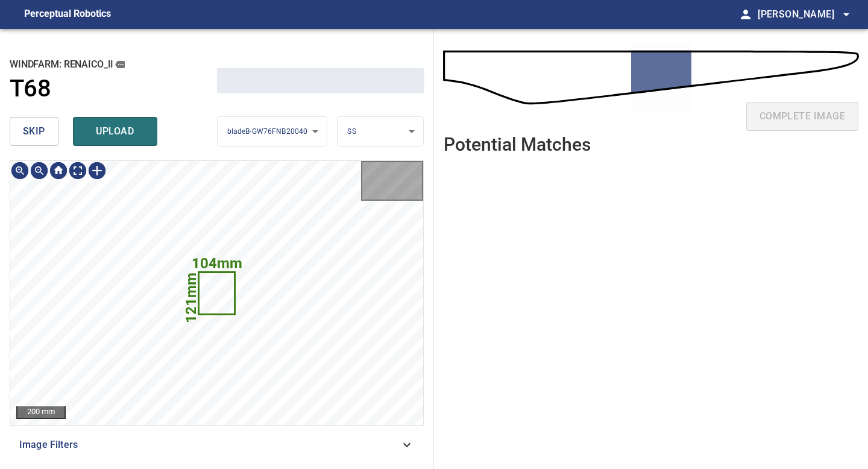
click at [45, 128] on button "skip" at bounding box center [34, 131] width 49 height 29
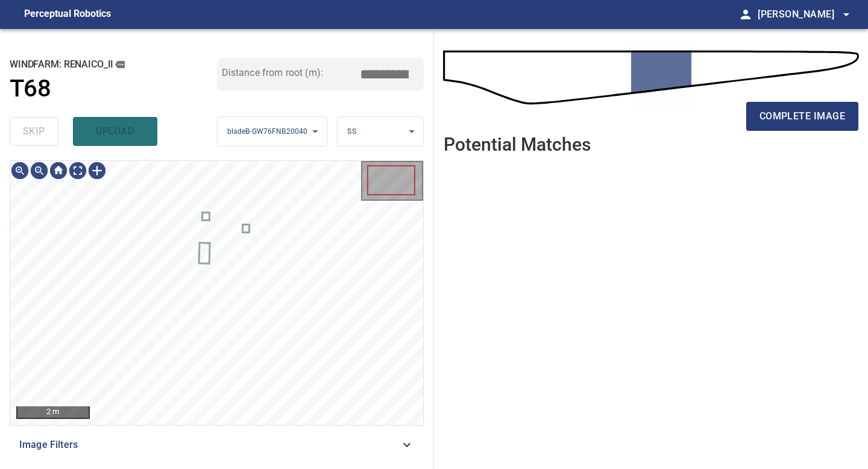
click at [45, 128] on div "skip upload" at bounding box center [113, 131] width 207 height 39
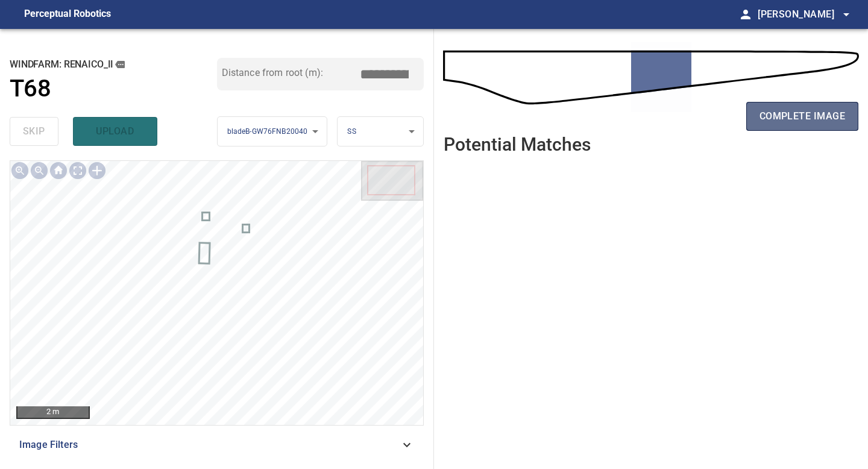
click at [804, 116] on span "complete image" at bounding box center [803, 116] width 86 height 17
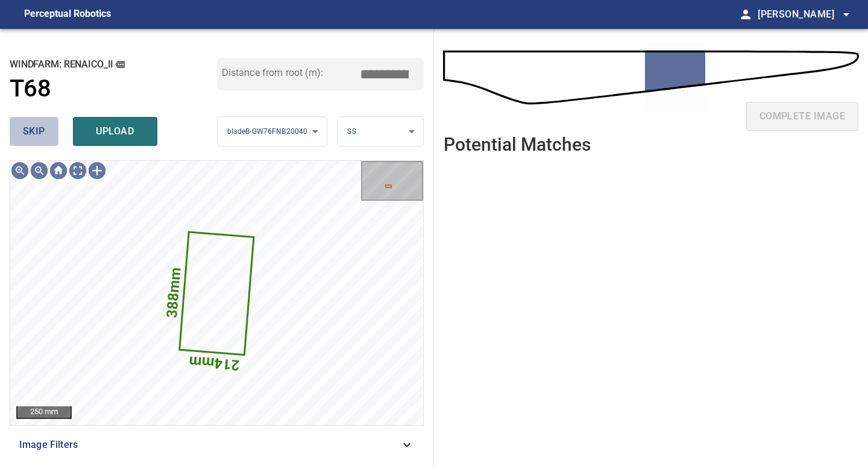
click at [40, 136] on span "skip" at bounding box center [34, 131] width 22 height 17
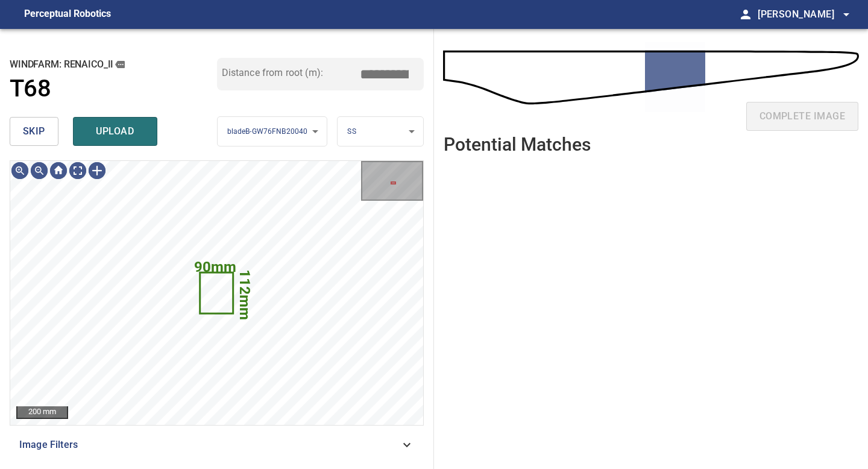
type input "*****"
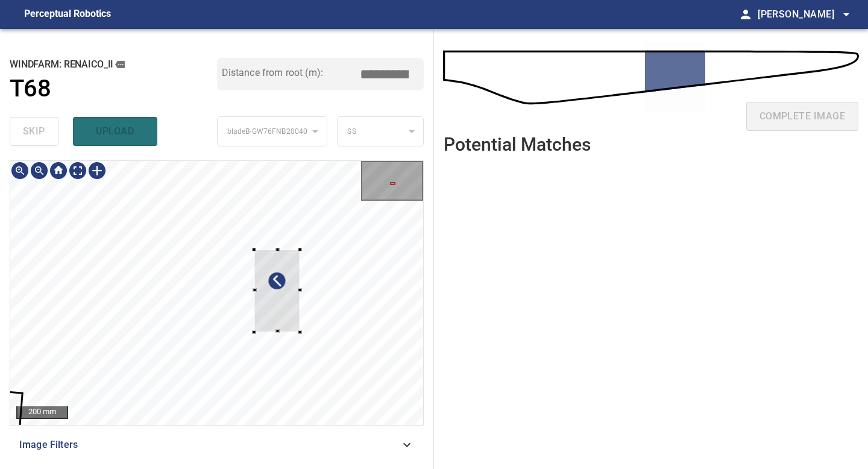
click at [301, 336] on div at bounding box center [216, 293] width 413 height 264
click at [283, 297] on div at bounding box center [272, 277] width 47 height 84
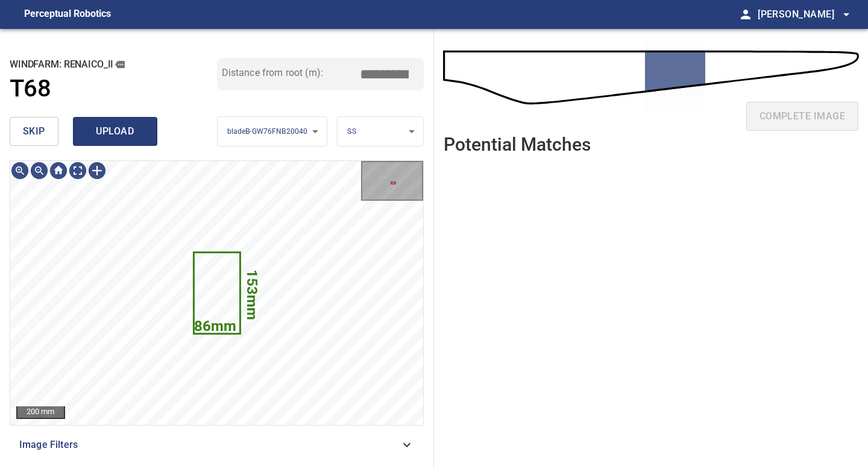
click at [115, 137] on span "upload" at bounding box center [115, 131] width 58 height 17
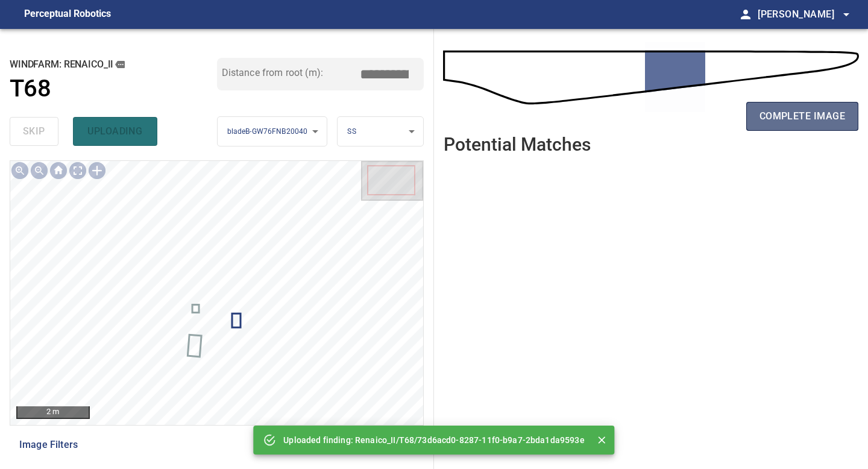
click at [791, 112] on span "complete image" at bounding box center [803, 116] width 86 height 17
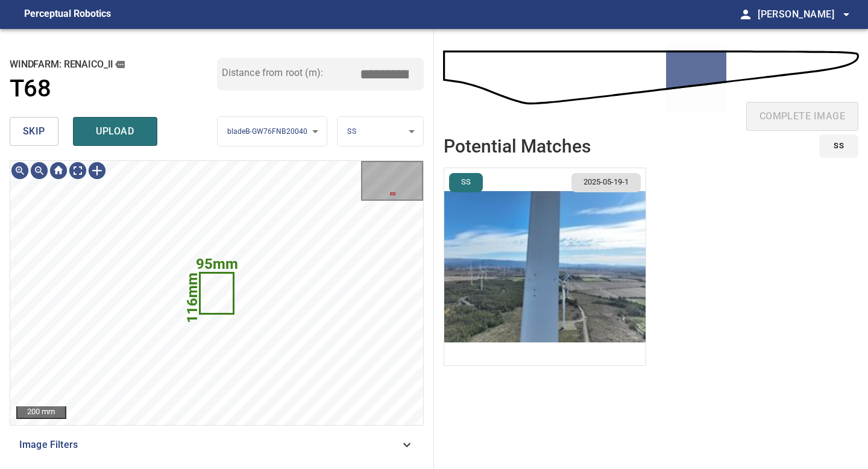
click at [573, 307] on img "button" at bounding box center [544, 266] width 201 height 197
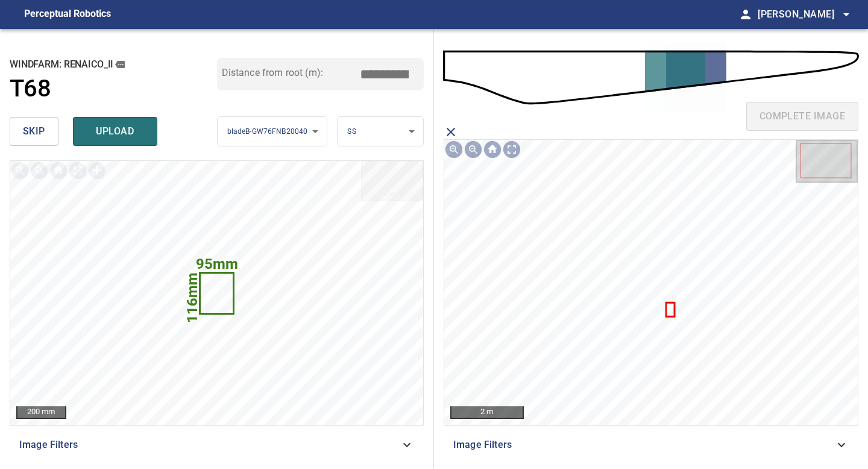
click at [667, 312] on icon at bounding box center [670, 310] width 7 height 12
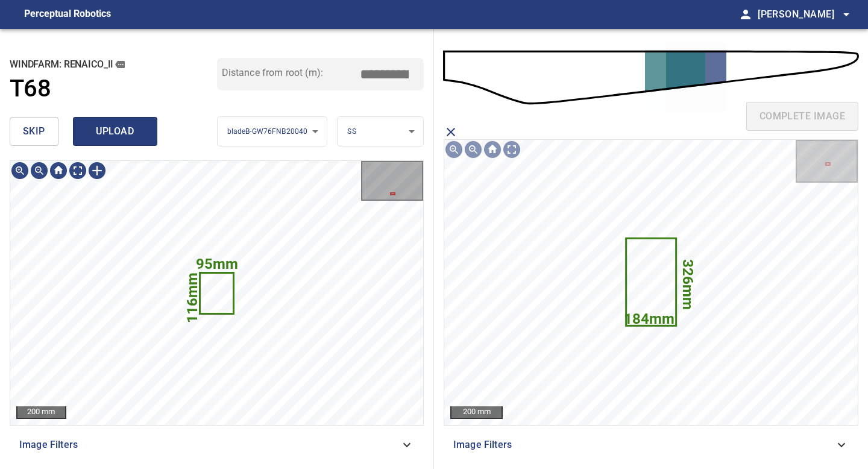
click at [122, 137] on span "upload" at bounding box center [115, 131] width 58 height 17
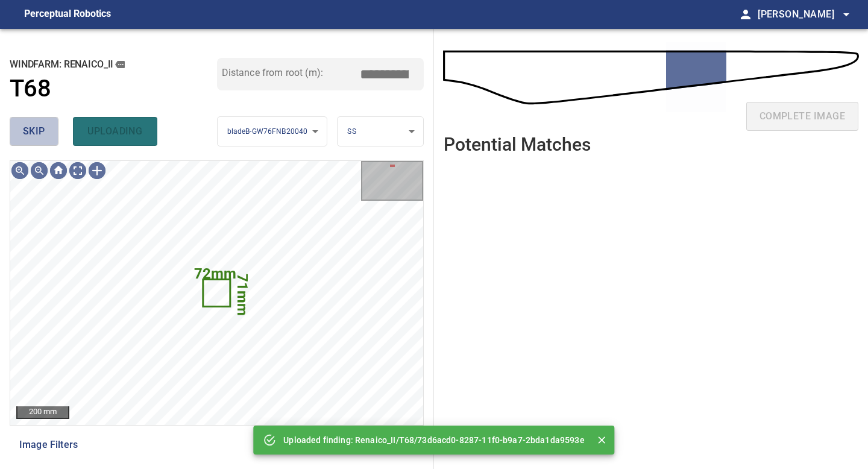
click at [38, 125] on span "skip" at bounding box center [34, 131] width 22 height 17
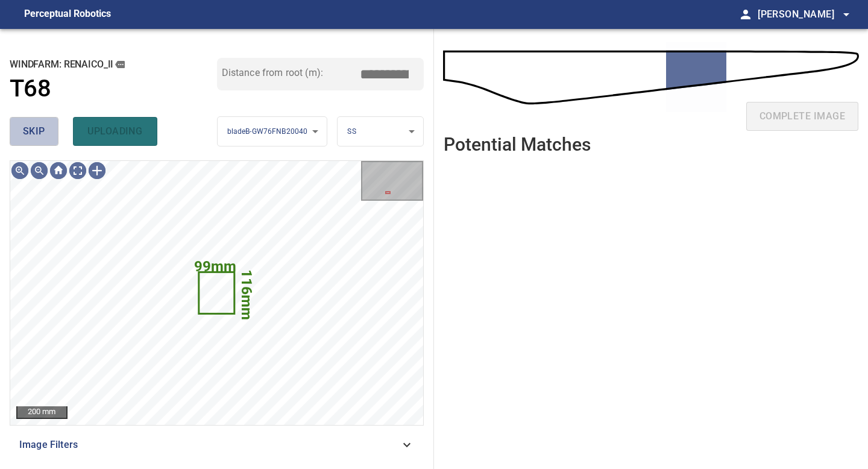
click at [38, 125] on span "skip" at bounding box center [34, 131] width 22 height 17
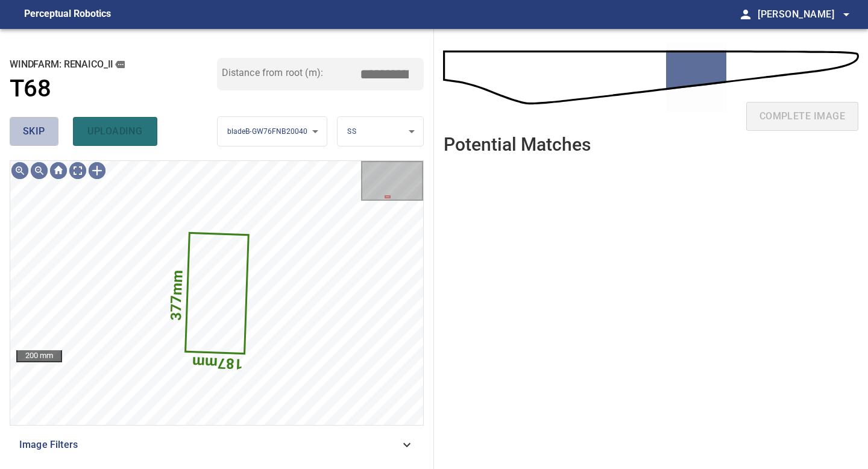
click at [38, 125] on span "skip" at bounding box center [34, 131] width 22 height 17
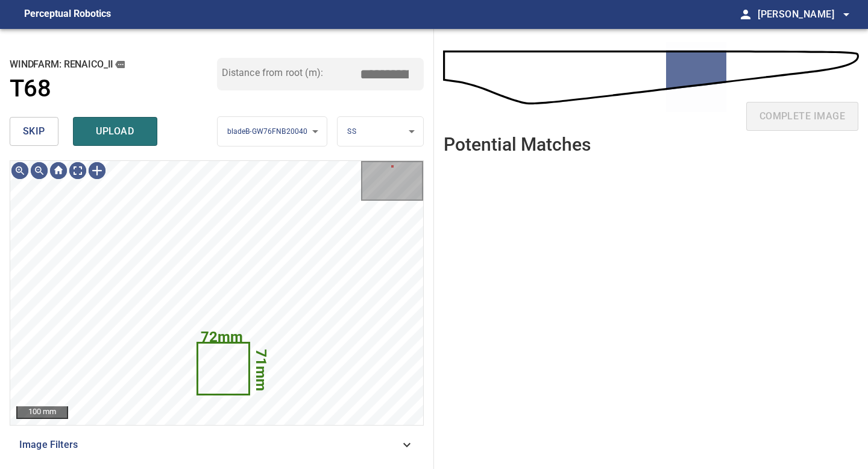
click at [33, 129] on span "skip" at bounding box center [34, 131] width 22 height 17
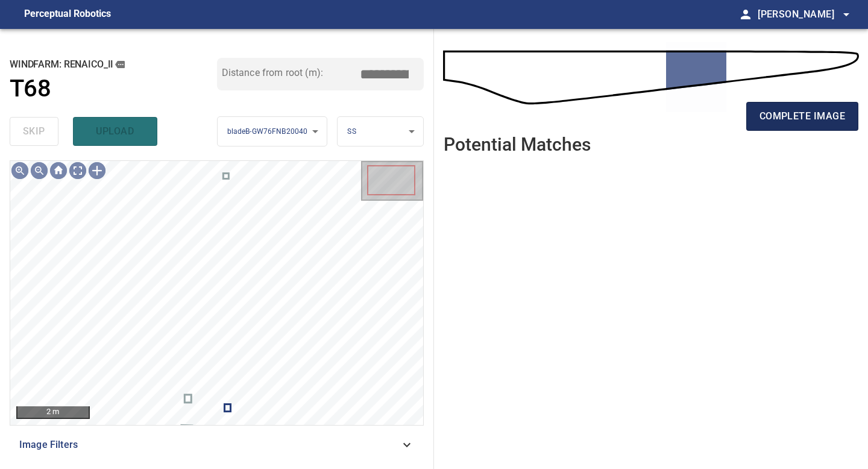
click at [802, 115] on span "complete image" at bounding box center [803, 116] width 86 height 17
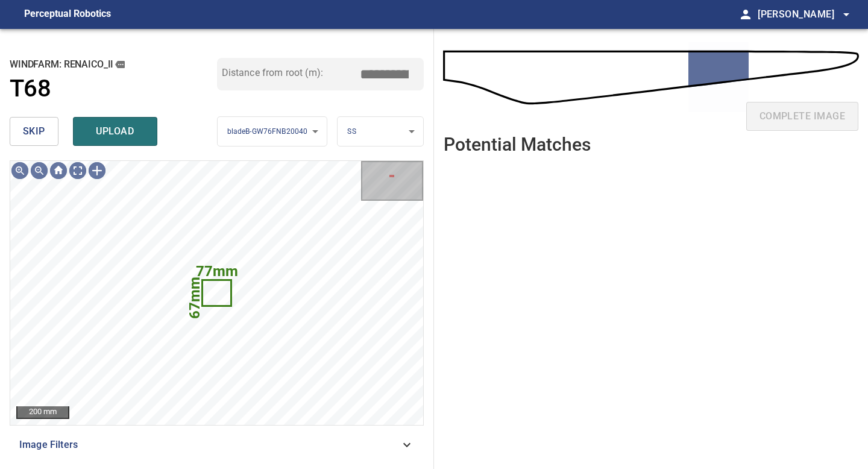
click at [43, 127] on span "skip" at bounding box center [34, 131] width 22 height 17
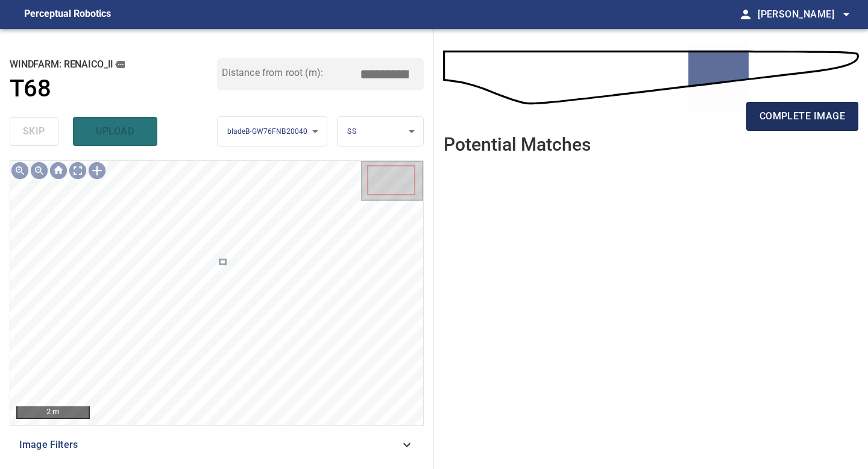
click at [794, 108] on span "complete image" at bounding box center [803, 116] width 86 height 17
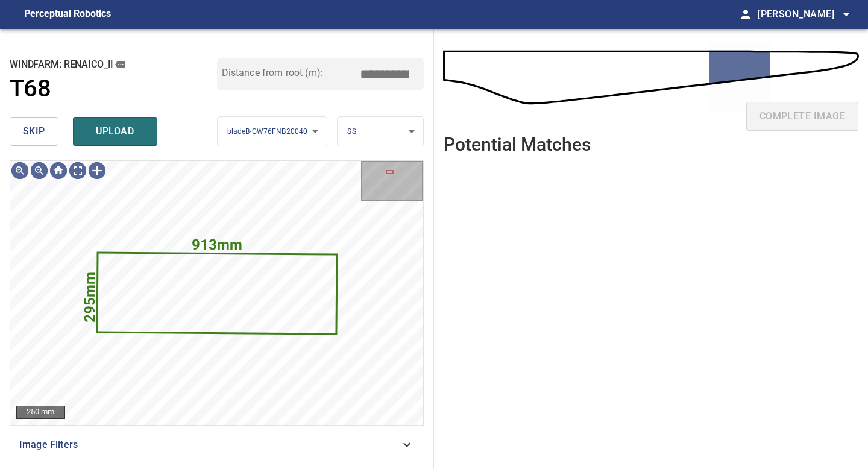
click at [41, 132] on span "skip" at bounding box center [34, 131] width 22 height 17
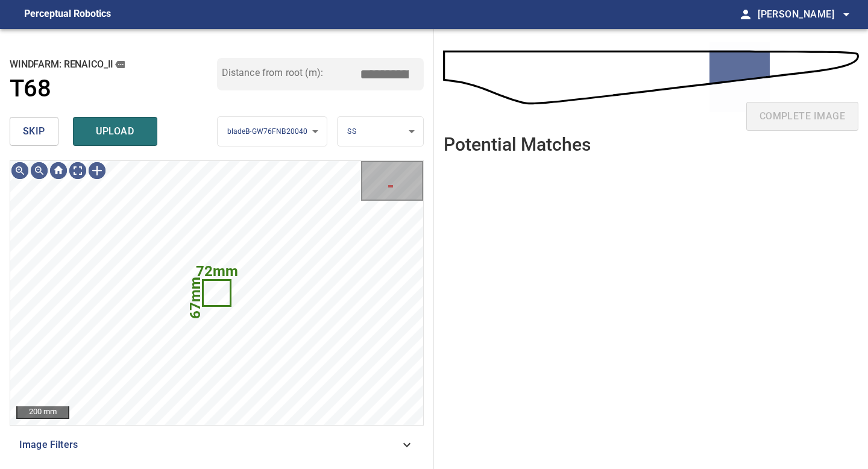
click at [41, 132] on span "skip" at bounding box center [34, 131] width 22 height 17
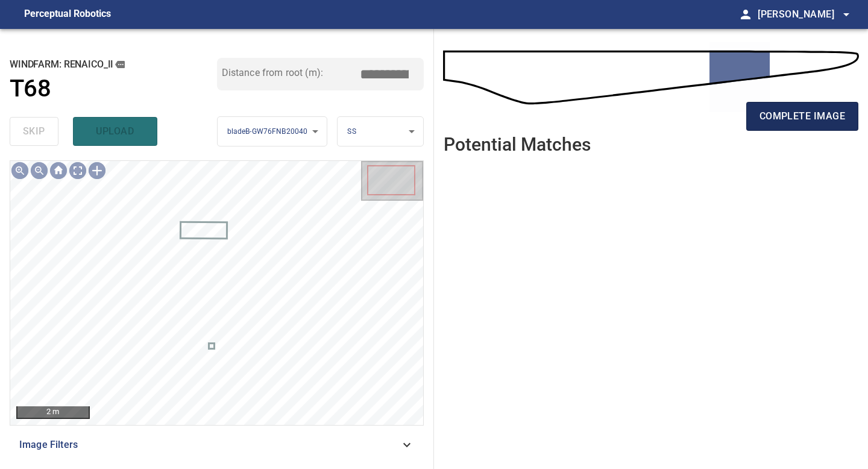
click at [771, 117] on span "complete image" at bounding box center [803, 116] width 86 height 17
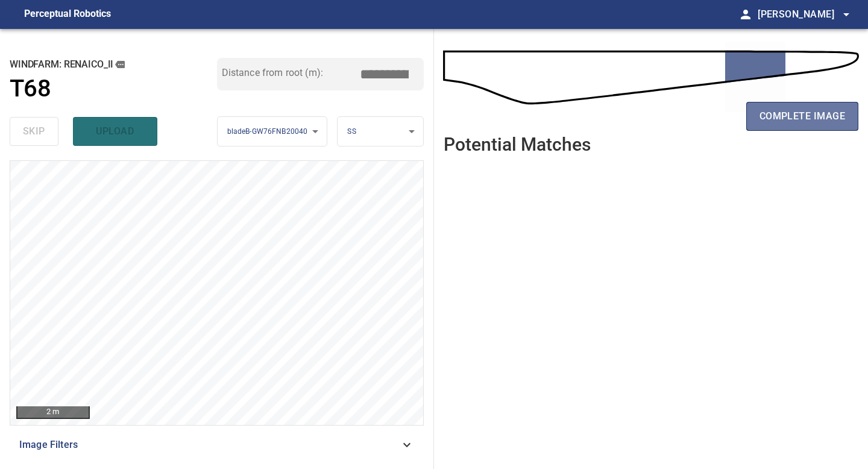
click at [771, 117] on span "complete image" at bounding box center [803, 116] width 86 height 17
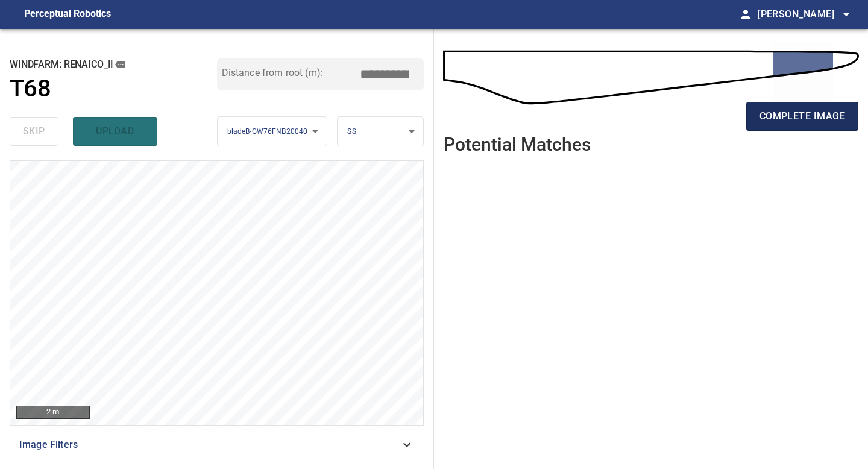
click at [782, 113] on span "complete image" at bounding box center [803, 116] width 86 height 17
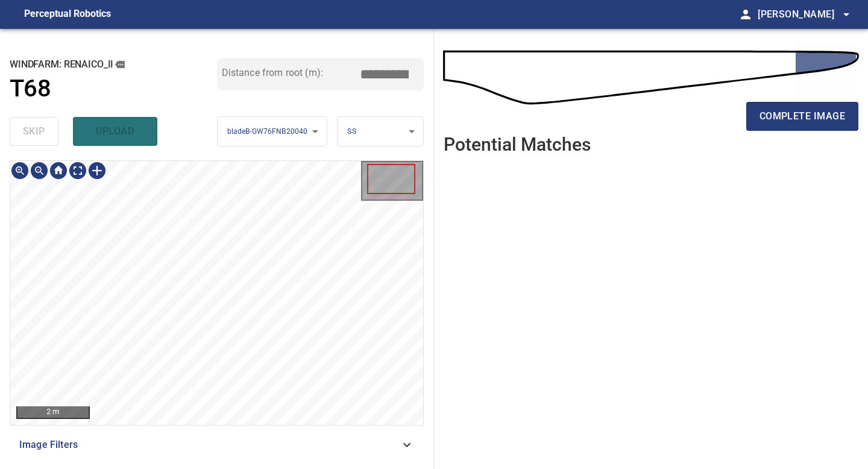
click at [334, 82] on div "**********" at bounding box center [217, 249] width 434 height 440
click at [796, 119] on span "complete image" at bounding box center [803, 116] width 86 height 17
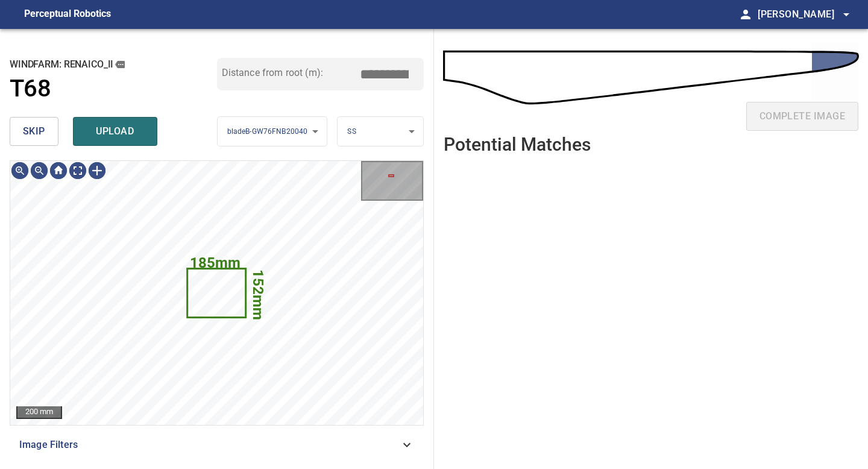
click at [30, 132] on span "skip" at bounding box center [34, 131] width 22 height 17
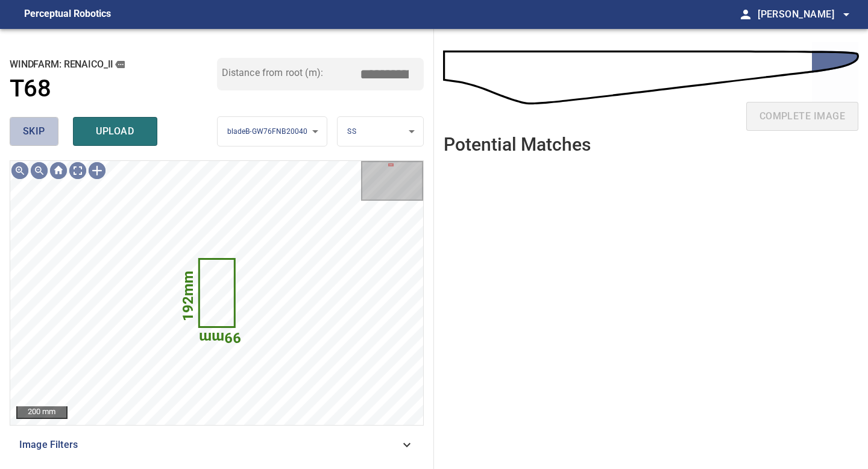
click at [30, 132] on span "skip" at bounding box center [34, 131] width 22 height 17
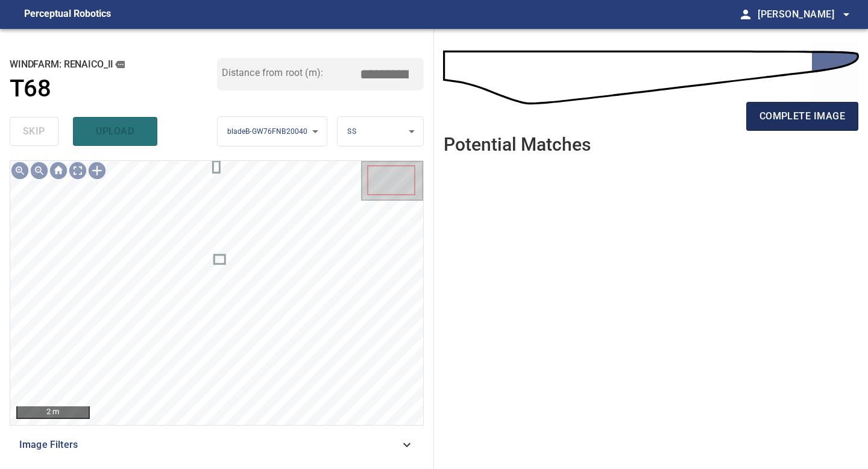
click at [796, 115] on span "complete image" at bounding box center [803, 116] width 86 height 17
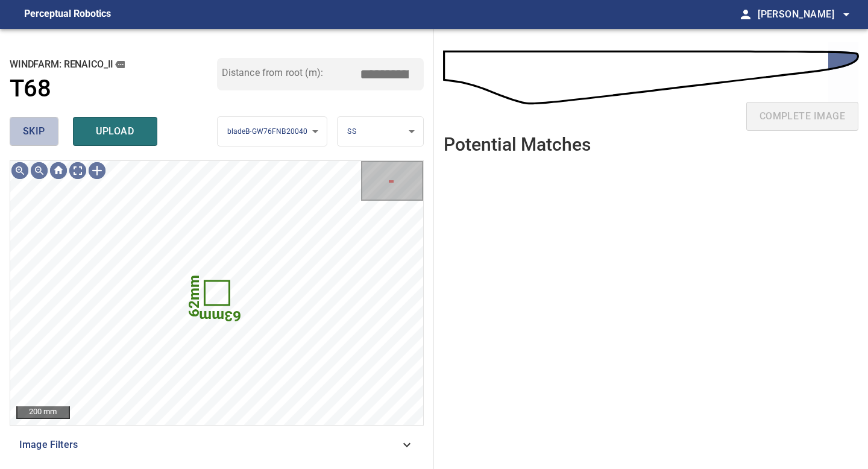
click at [35, 126] on span "skip" at bounding box center [34, 131] width 22 height 17
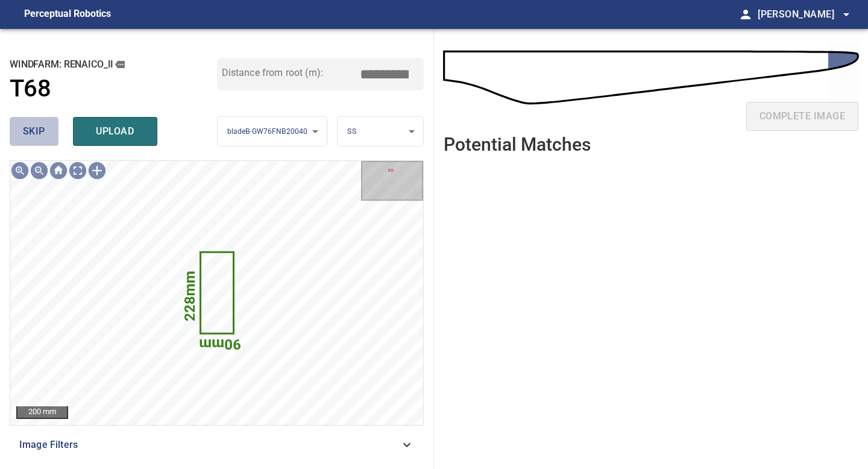
click at [35, 126] on span "skip" at bounding box center [34, 131] width 22 height 17
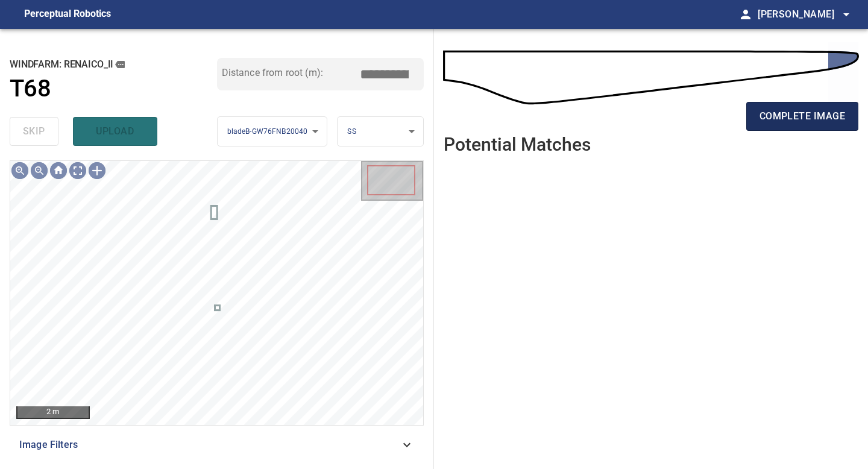
click at [793, 114] on span "complete image" at bounding box center [803, 116] width 86 height 17
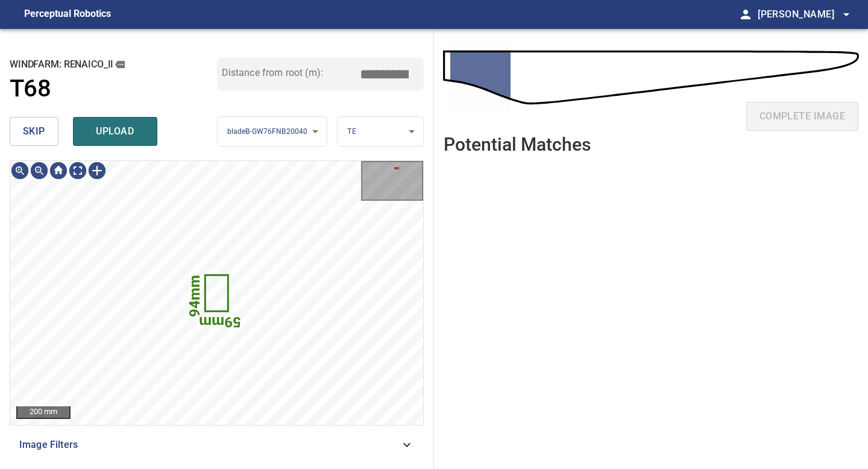
click at [36, 136] on span "skip" at bounding box center [34, 131] width 22 height 17
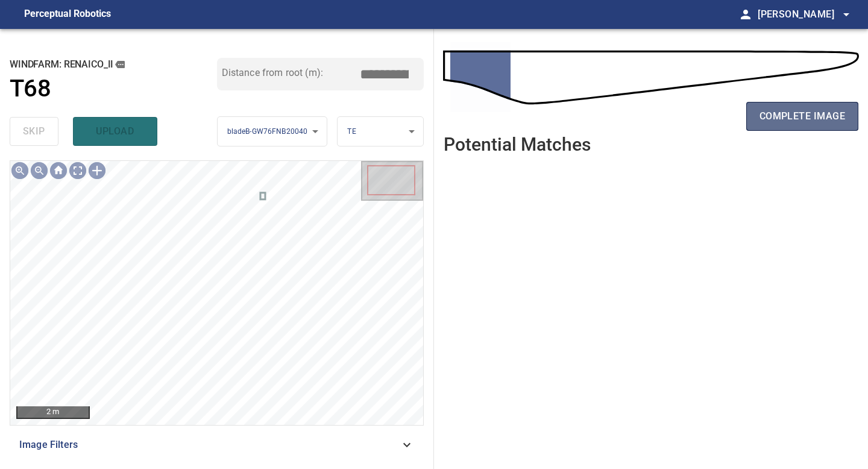
click at [791, 113] on span "complete image" at bounding box center [803, 116] width 86 height 17
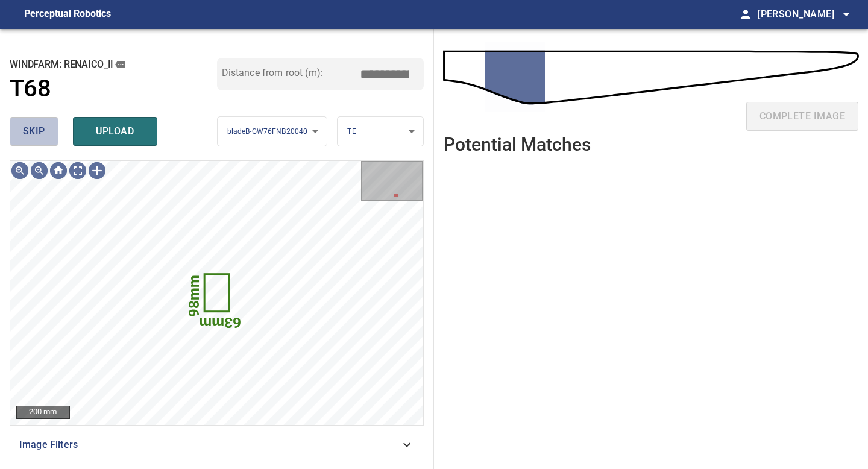
click at [44, 128] on span "skip" at bounding box center [34, 131] width 22 height 17
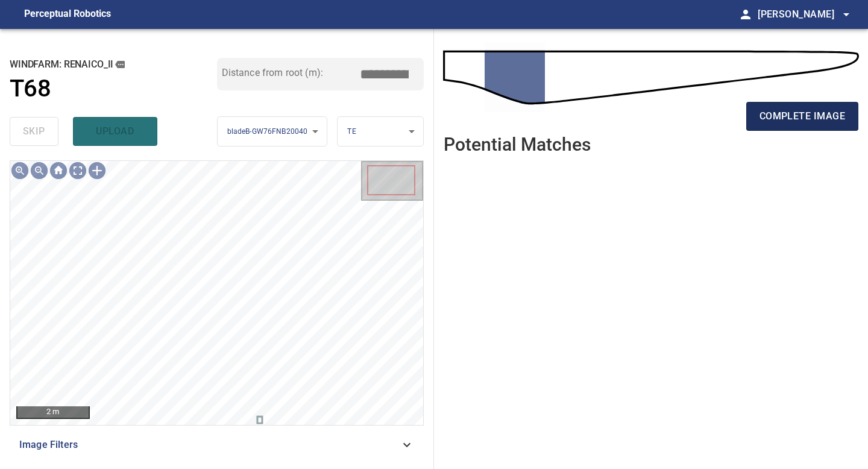
click at [804, 118] on span "complete image" at bounding box center [803, 116] width 86 height 17
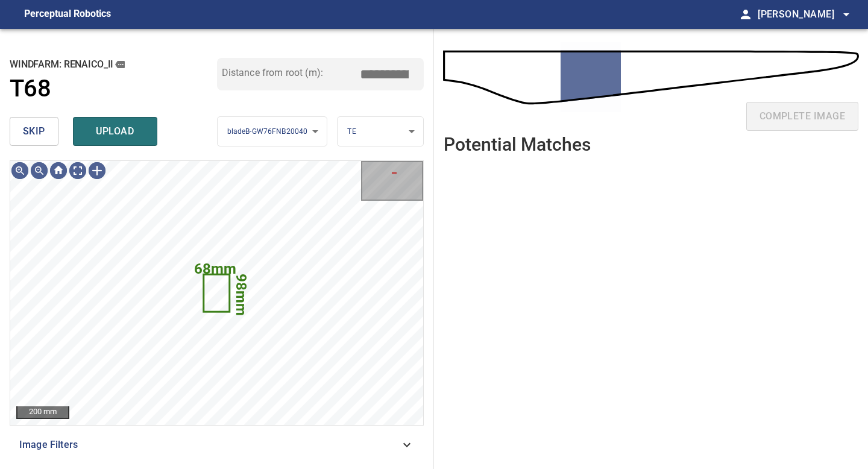
click at [49, 126] on button "skip" at bounding box center [34, 131] width 49 height 29
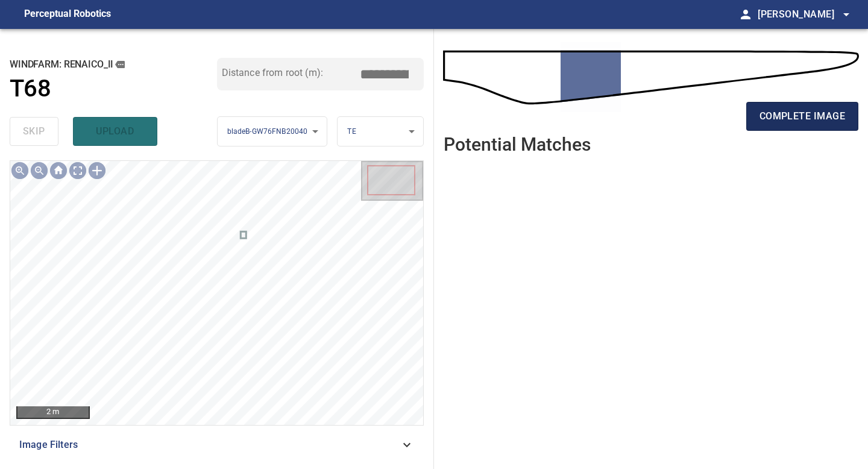
click at [791, 120] on span "complete image" at bounding box center [803, 116] width 86 height 17
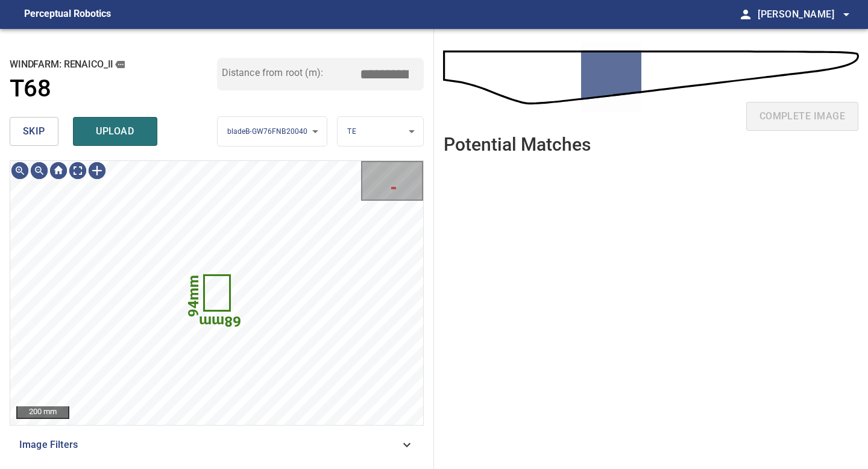
click at [42, 130] on span "skip" at bounding box center [34, 131] width 22 height 17
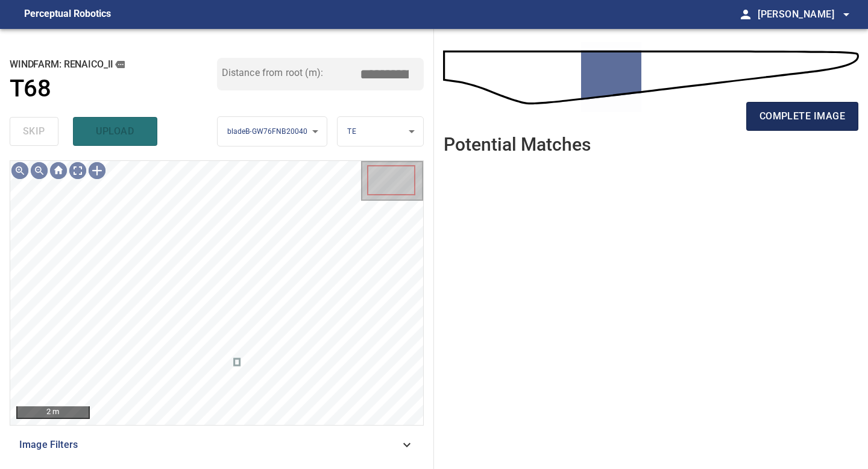
click at [810, 122] on span "complete image" at bounding box center [803, 116] width 86 height 17
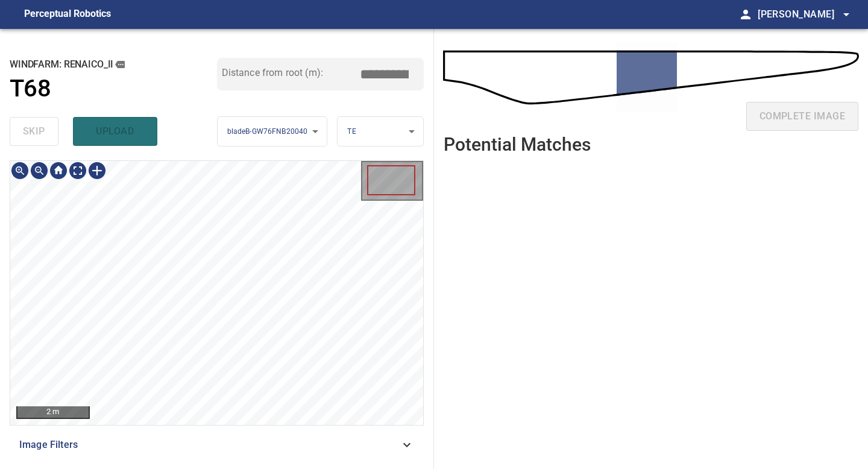
click at [195, 468] on div "**********" at bounding box center [217, 249] width 434 height 440
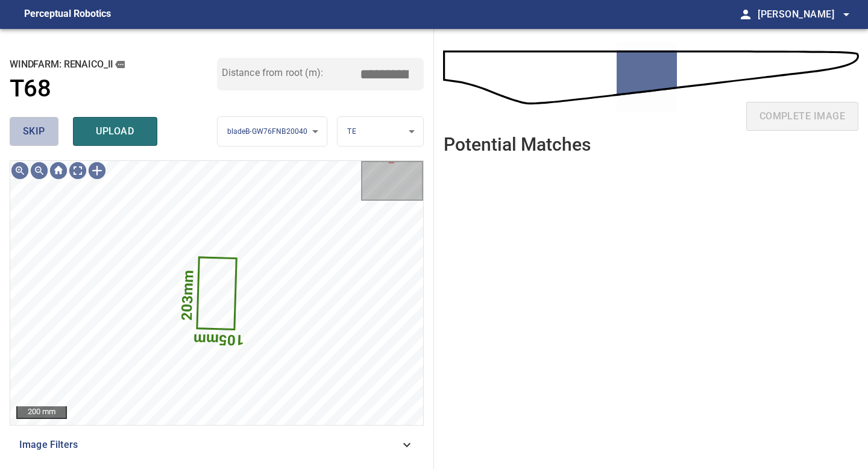
click at [46, 129] on button "skip" at bounding box center [34, 131] width 49 height 29
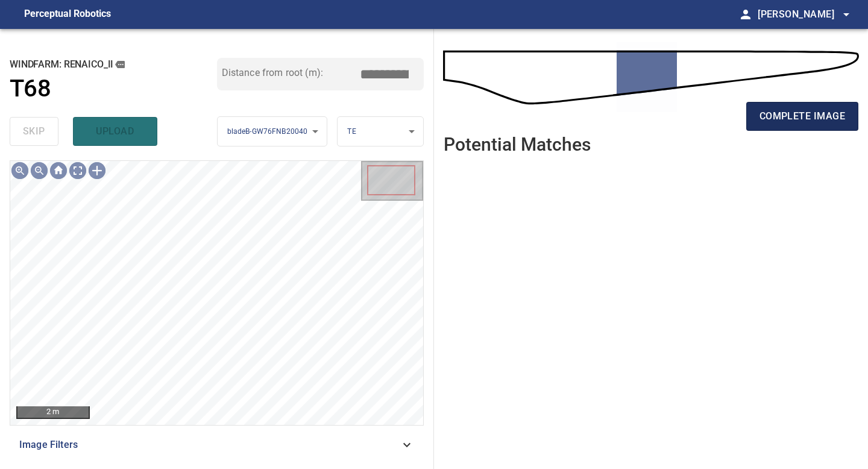
click at [803, 112] on span "complete image" at bounding box center [803, 116] width 86 height 17
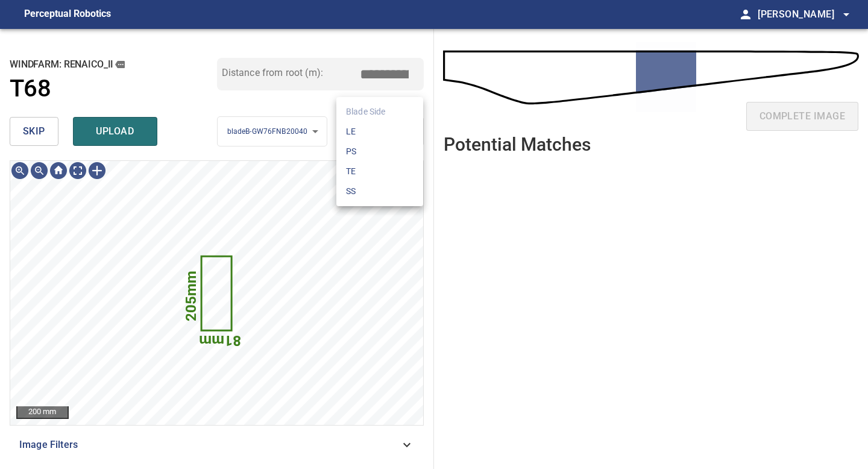
click at [356, 142] on body "**********" at bounding box center [434, 234] width 868 height 469
click at [353, 180] on li "TE" at bounding box center [379, 172] width 87 height 20
click at [362, 140] on body "**********" at bounding box center [434, 234] width 868 height 469
click at [361, 186] on li "SS" at bounding box center [379, 191] width 87 height 20
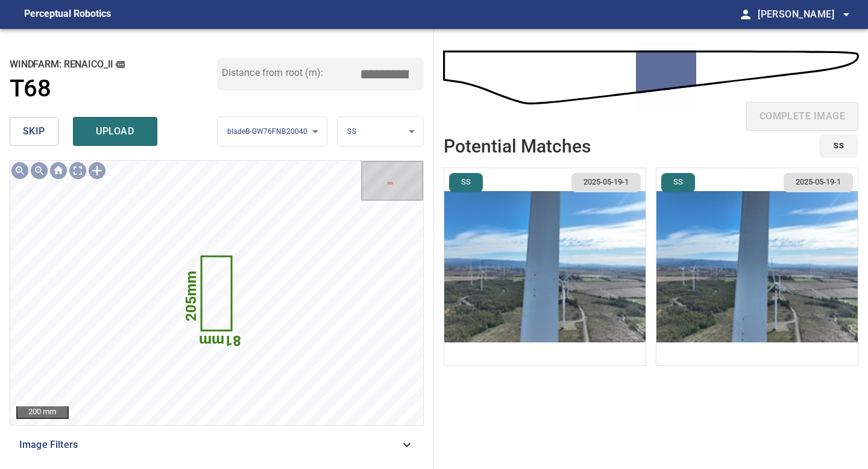
click at [611, 245] on img "button" at bounding box center [544, 266] width 201 height 197
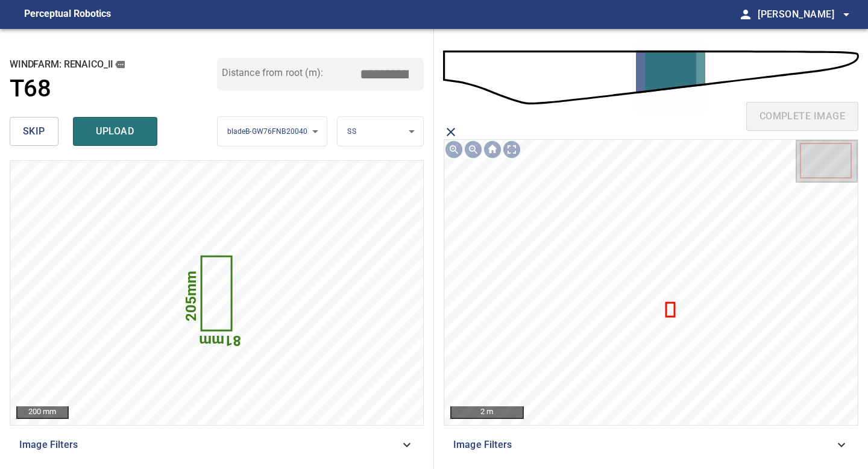
click at [672, 304] on icon at bounding box center [670, 310] width 7 height 12
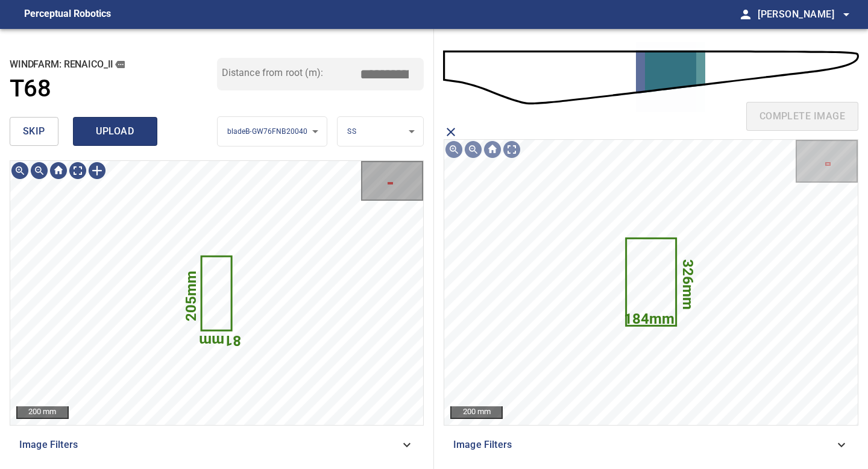
click at [114, 134] on span "upload" at bounding box center [115, 131] width 58 height 17
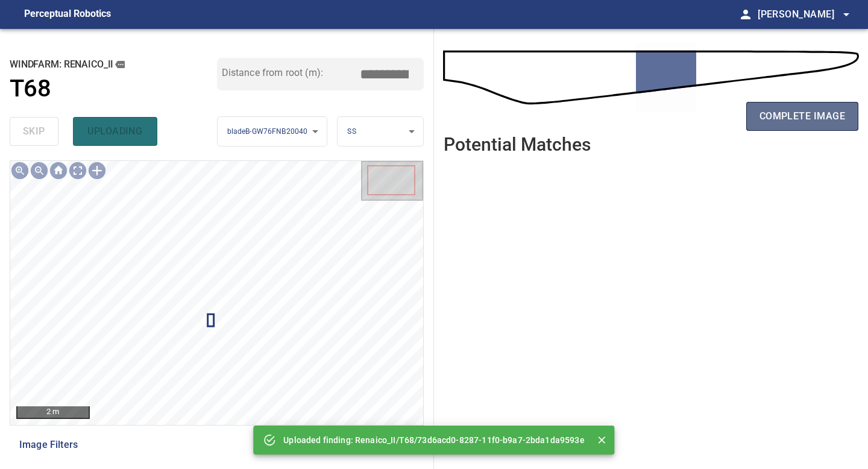
click at [811, 122] on span "complete image" at bounding box center [803, 116] width 86 height 17
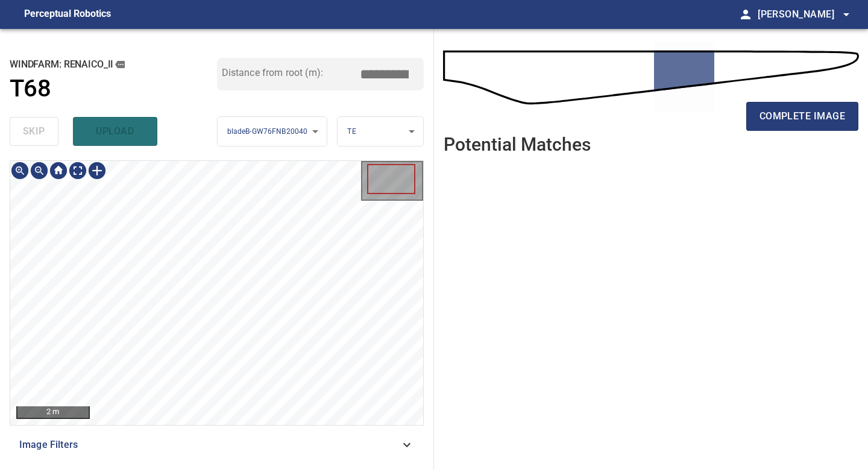
click at [203, 430] on div "2 m Image Filters" at bounding box center [217, 309] width 414 height 299
click at [788, 109] on span "complete image" at bounding box center [803, 116] width 86 height 17
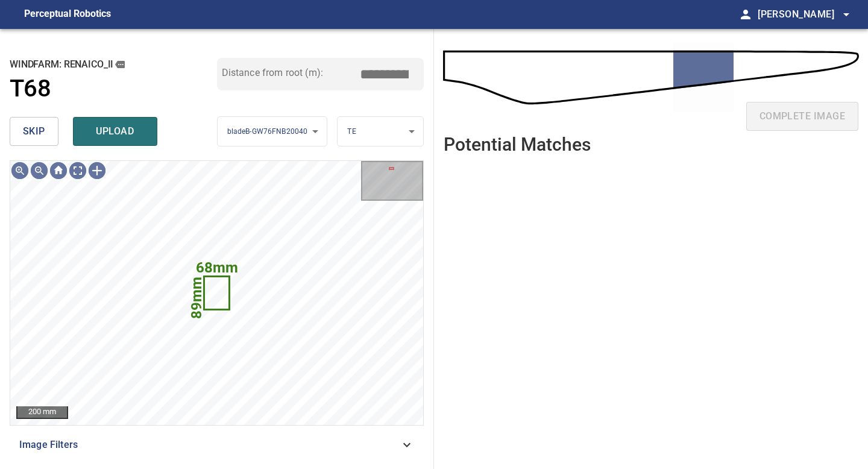
click at [22, 133] on button "skip" at bounding box center [34, 131] width 49 height 29
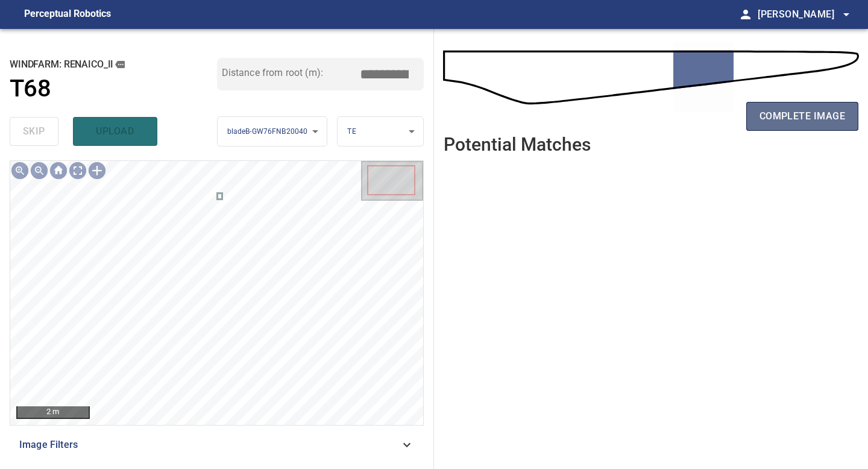
click at [796, 109] on span "complete image" at bounding box center [803, 116] width 86 height 17
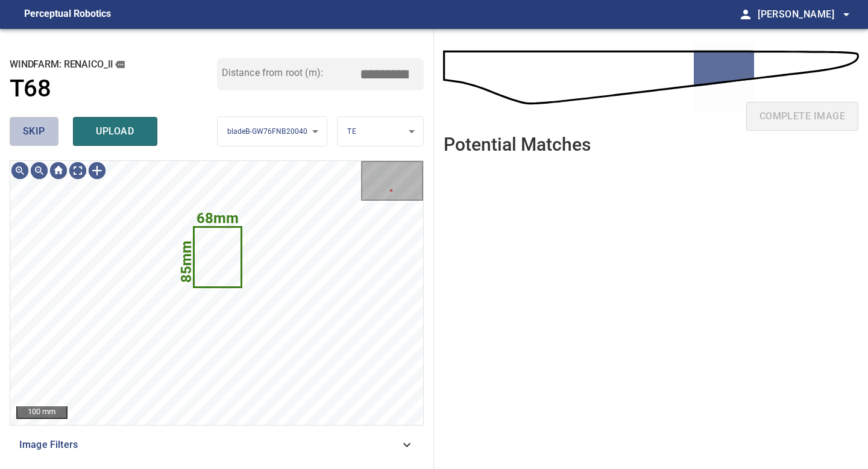
click at [53, 137] on button "skip" at bounding box center [34, 131] width 49 height 29
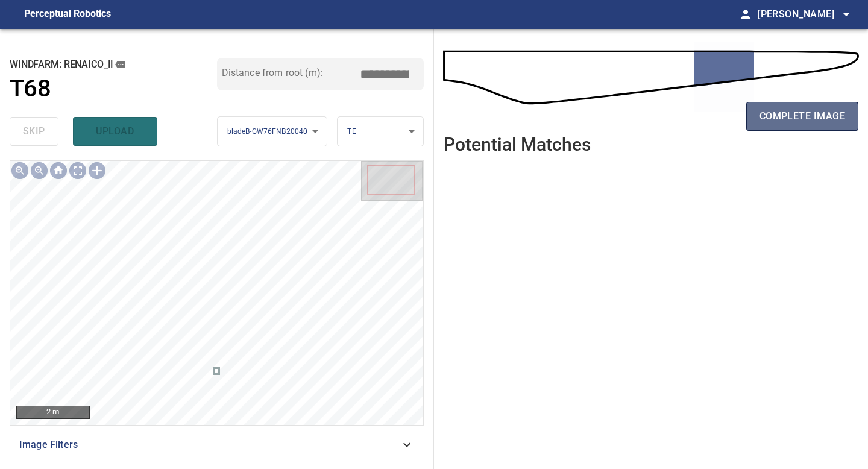
click at [790, 117] on span "complete image" at bounding box center [803, 116] width 86 height 17
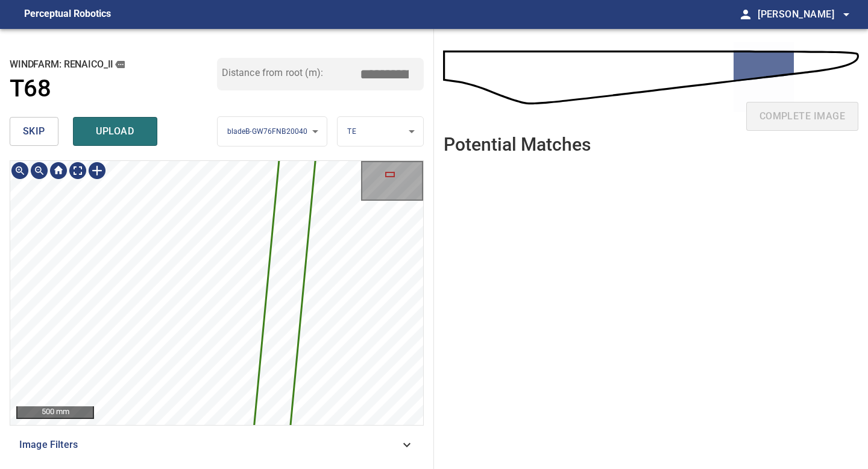
click at [204, 458] on div "4720mm 164mm 500 mm Image Filters" at bounding box center [217, 309] width 414 height 299
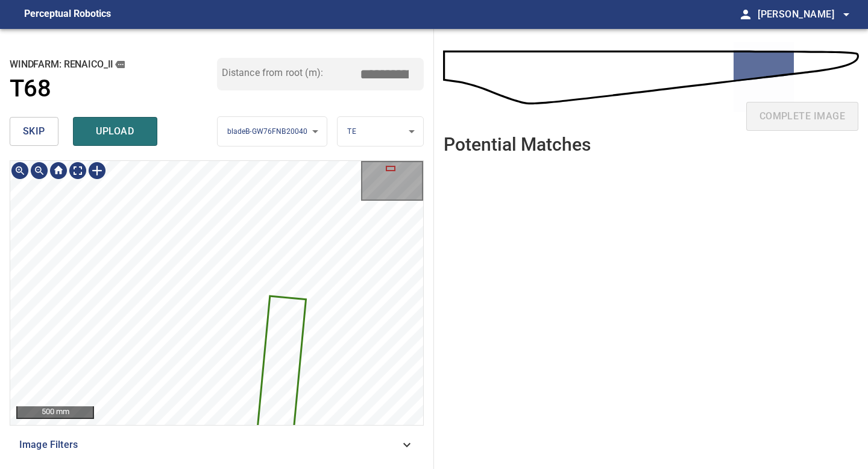
click at [220, 458] on div "4720mm 164mm 500 mm Image Filters" at bounding box center [217, 309] width 414 height 299
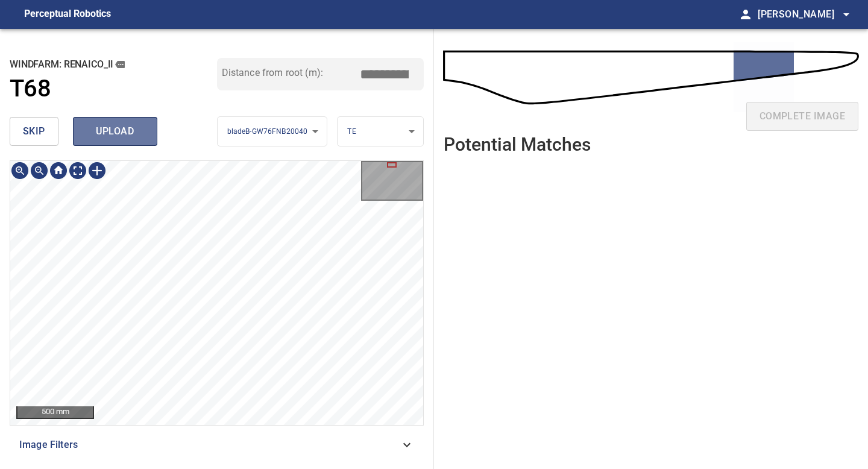
click at [120, 126] on span "upload" at bounding box center [115, 131] width 58 height 17
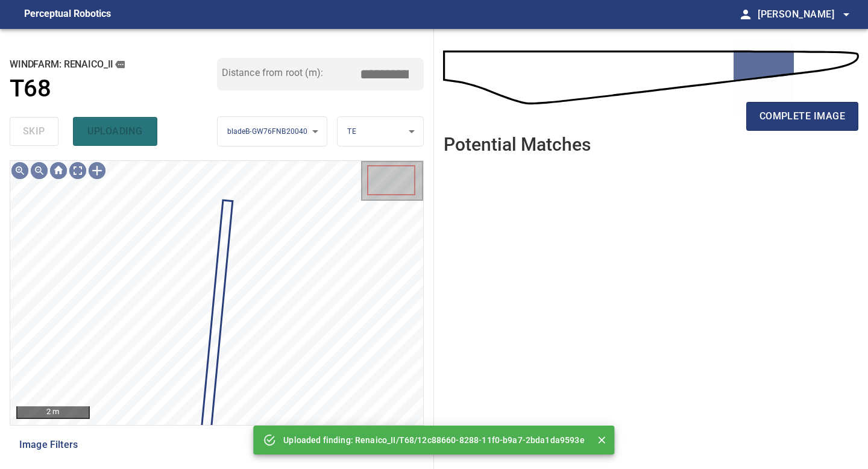
click at [810, 95] on div "complete image" at bounding box center [651, 82] width 415 height 86
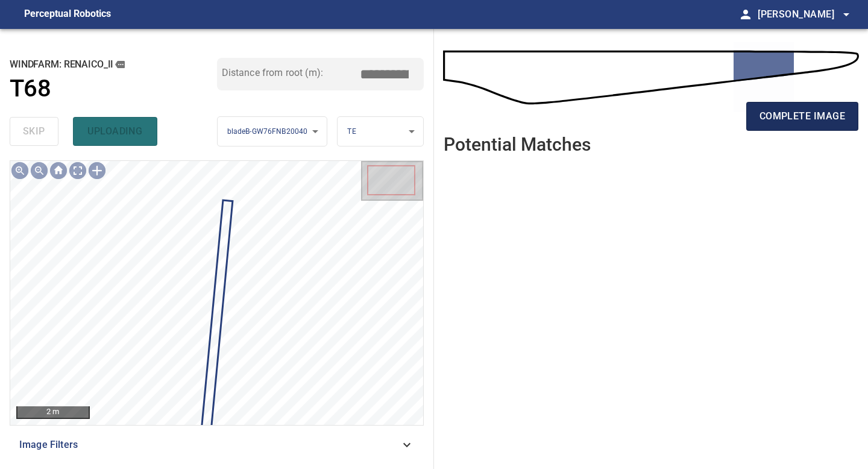
click at [810, 115] on span "complete image" at bounding box center [803, 116] width 86 height 17
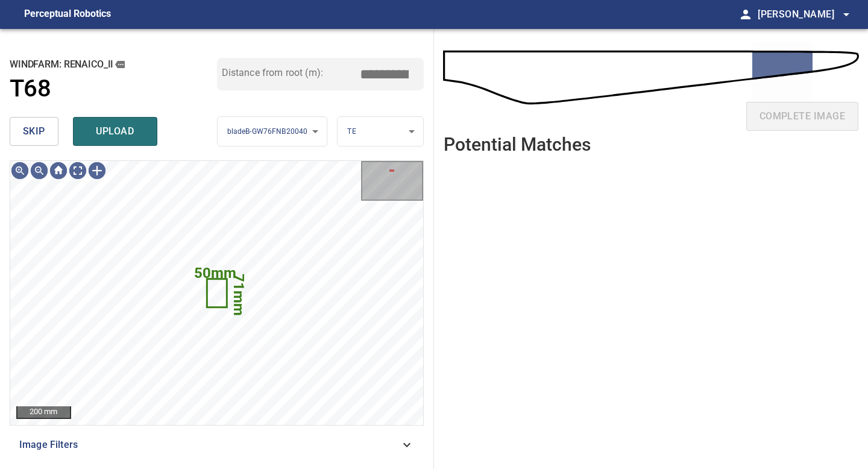
click at [33, 119] on button "skip" at bounding box center [34, 131] width 49 height 29
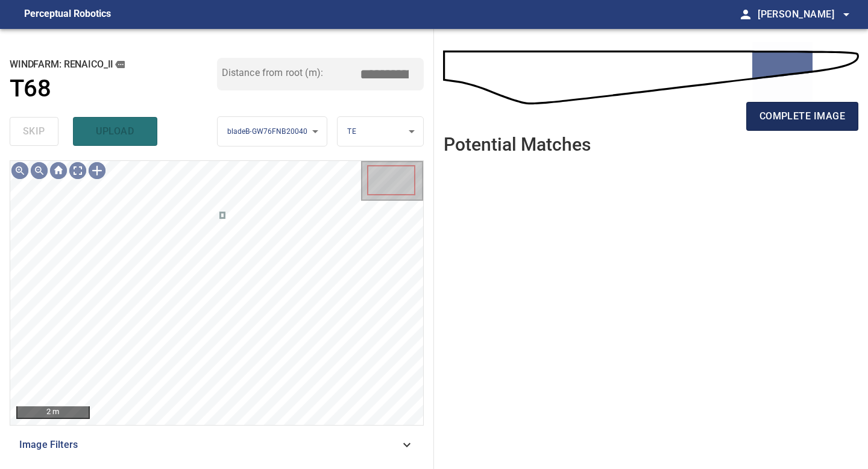
click at [800, 112] on span "complete image" at bounding box center [803, 116] width 86 height 17
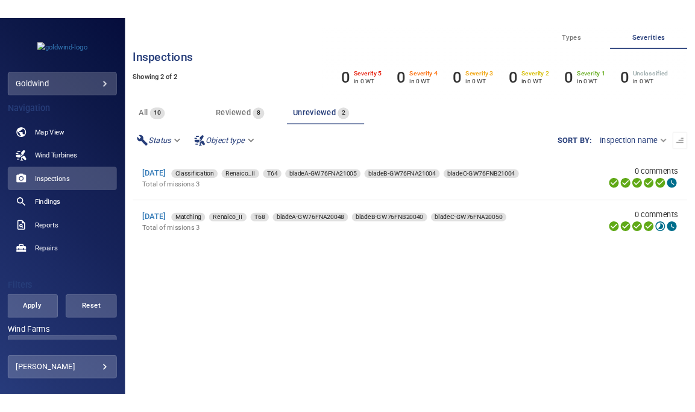
scroll to position [57, 0]
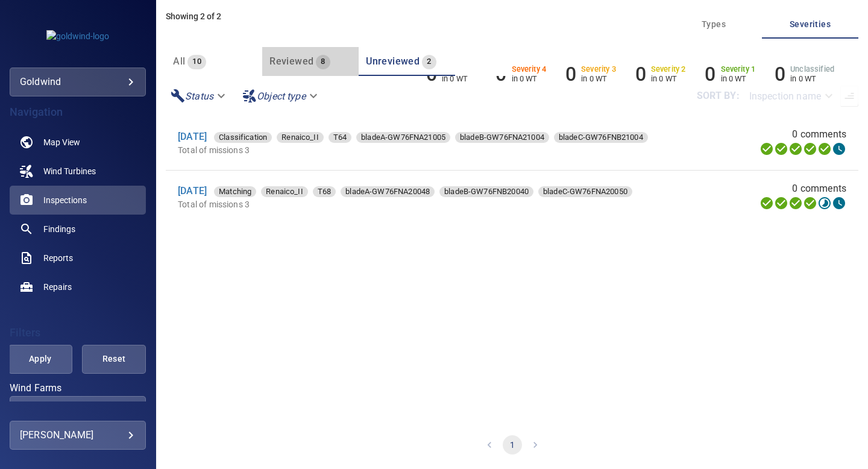
click at [307, 56] on span "Reviewed" at bounding box center [291, 60] width 44 height 11
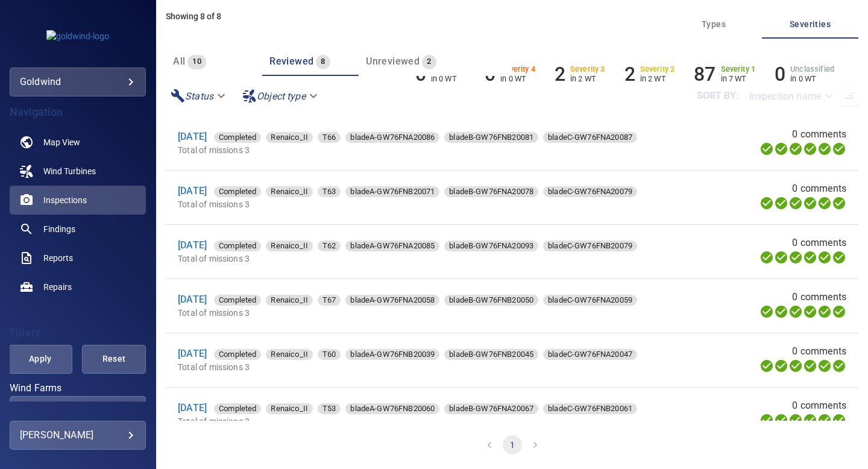
click at [409, 65] on span "Unreviewed" at bounding box center [393, 60] width 54 height 11
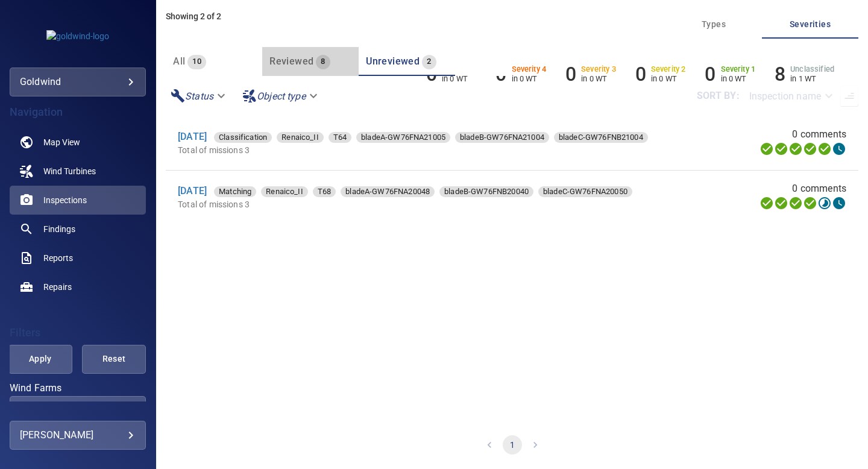
click at [295, 47] on button "Reviewed 8" at bounding box center [310, 61] width 96 height 29
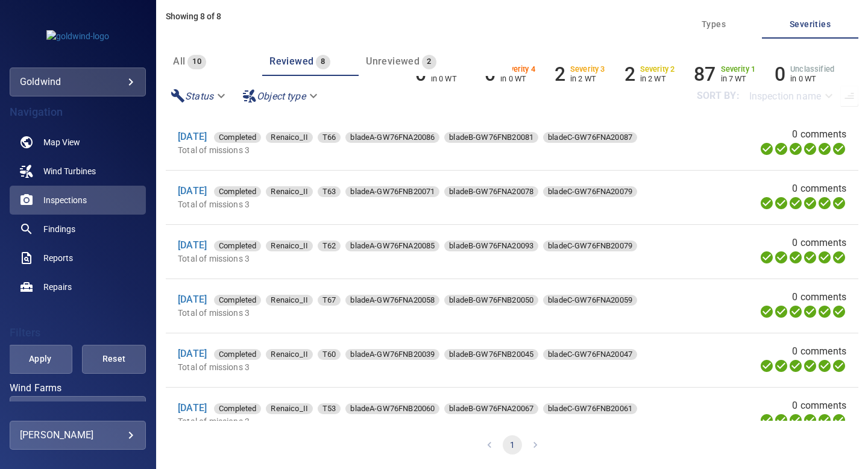
click at [395, 63] on span "Unreviewed" at bounding box center [393, 60] width 54 height 11
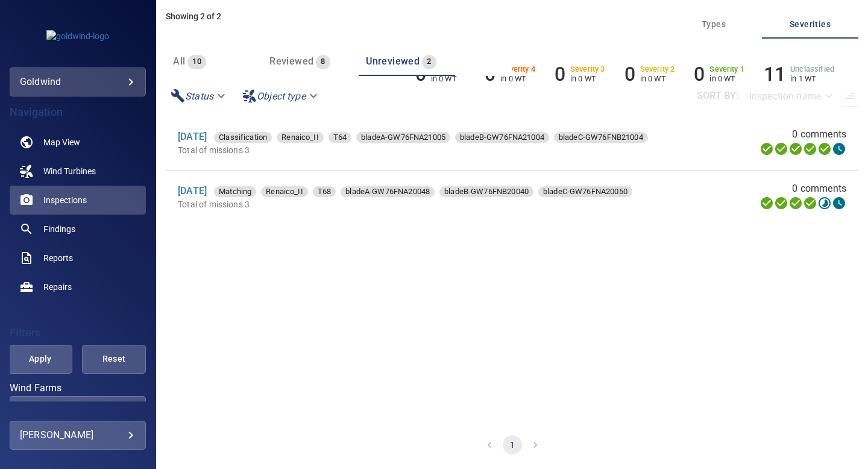
click at [300, 58] on span "Reviewed" at bounding box center [291, 60] width 44 height 11
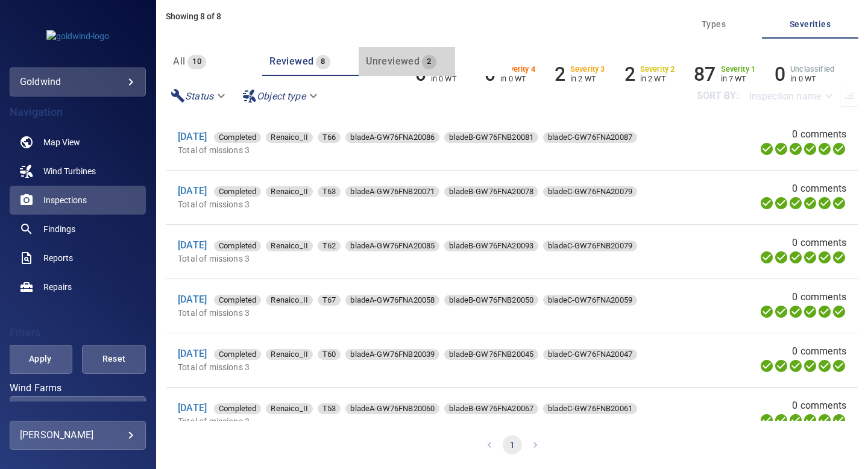
click at [389, 61] on span "Unreviewed" at bounding box center [393, 60] width 54 height 11
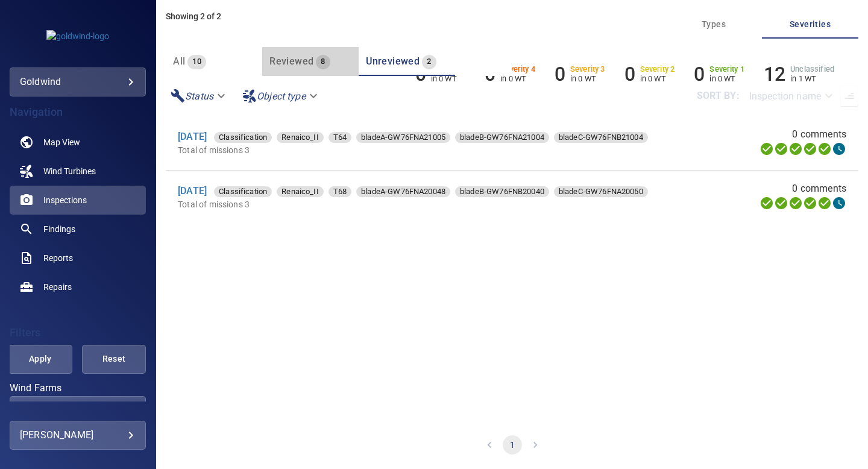
click at [298, 65] on span "Reviewed" at bounding box center [291, 60] width 44 height 11
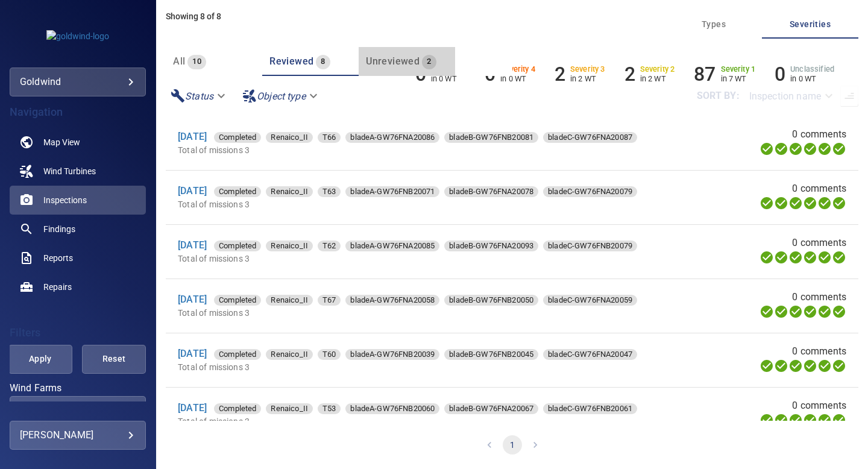
click at [395, 64] on span "Unreviewed" at bounding box center [393, 60] width 54 height 11
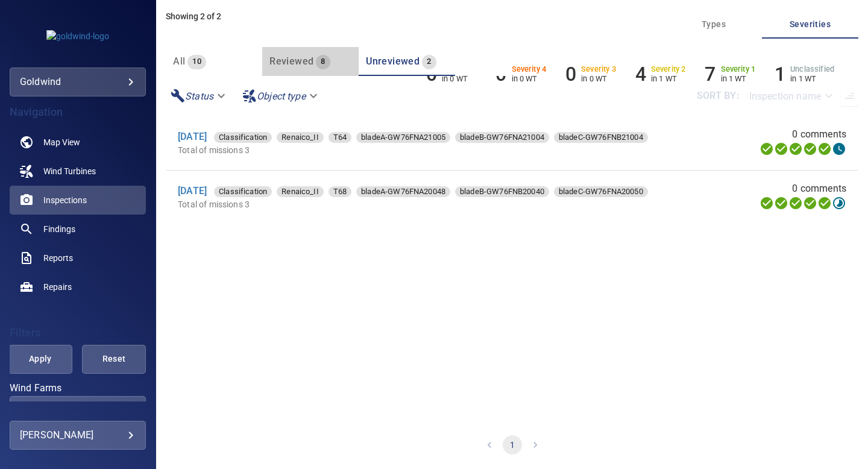
click at [305, 63] on span "Reviewed" at bounding box center [291, 60] width 44 height 11
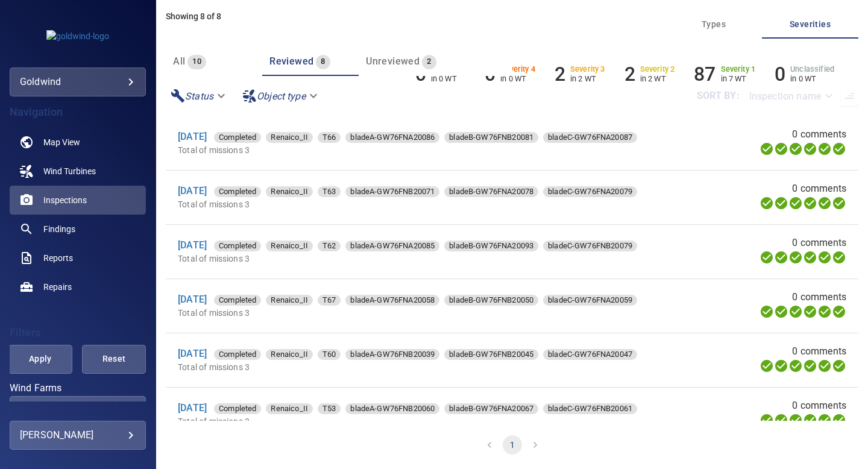
click at [393, 63] on span "Unreviewed" at bounding box center [393, 60] width 54 height 11
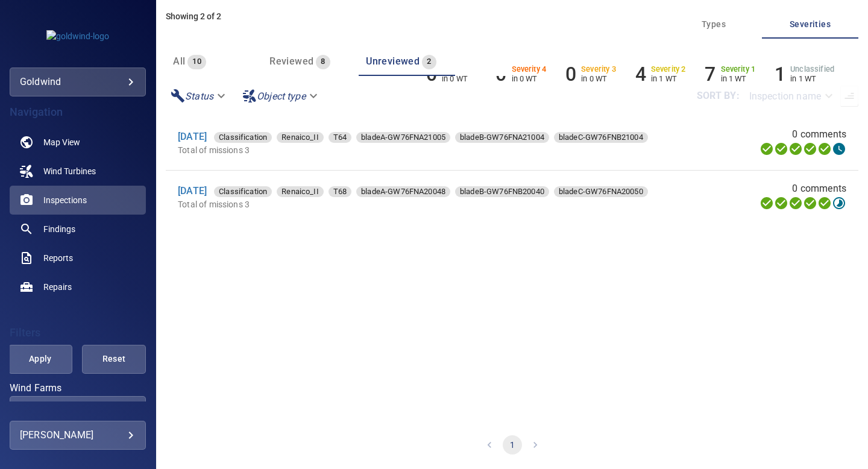
click at [526, 304] on section "20 May 2025 Classification Renaico_II T64 bladeA-GW76FNA21005 bladeB-GW76FNA210…" at bounding box center [512, 268] width 693 height 305
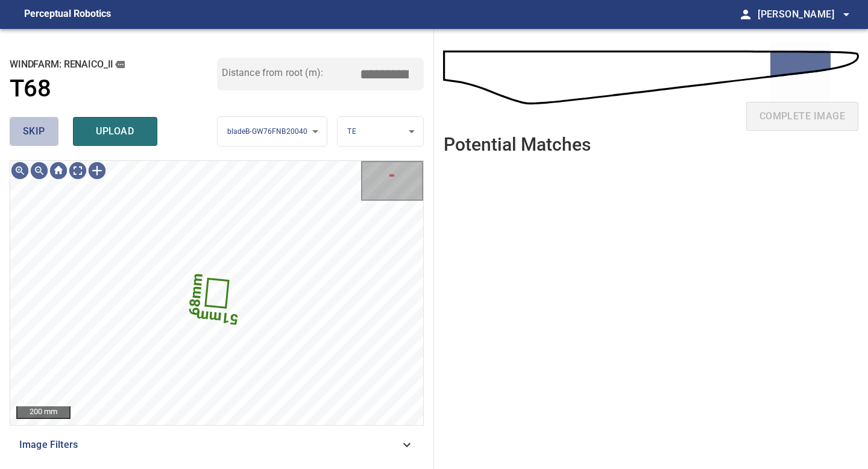
click at [39, 129] on span "skip" at bounding box center [34, 131] width 22 height 17
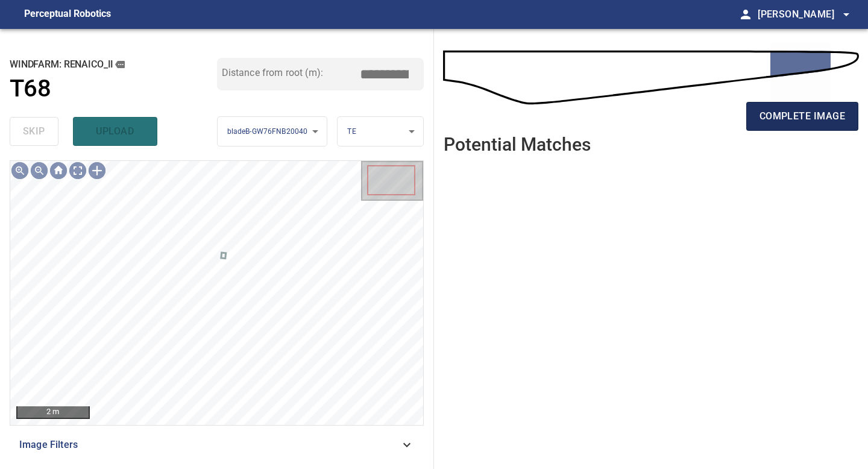
click at [787, 115] on span "complete image" at bounding box center [803, 116] width 86 height 17
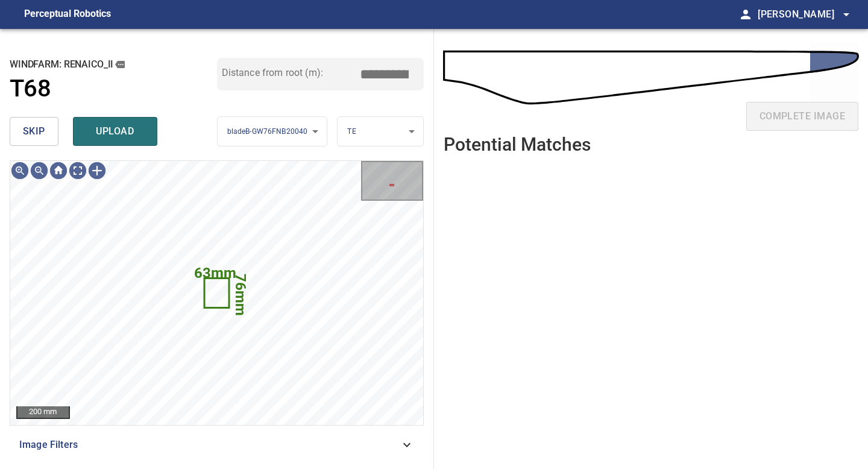
click at [51, 128] on button "skip" at bounding box center [34, 131] width 49 height 29
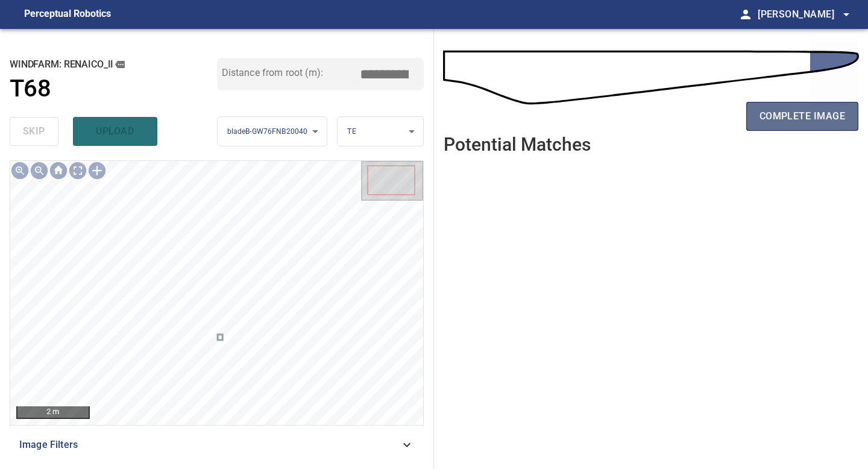
click at [814, 118] on span "complete image" at bounding box center [803, 116] width 86 height 17
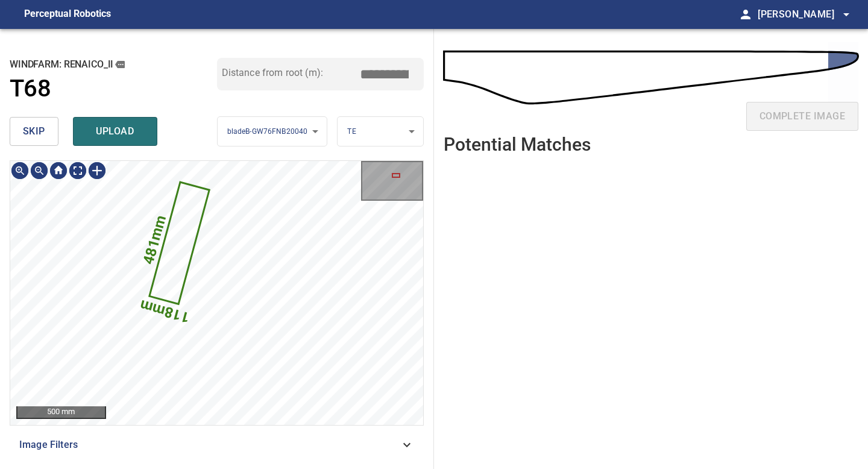
click at [33, 113] on div "skip upload" at bounding box center [113, 131] width 207 height 39
click at [33, 127] on span "skip" at bounding box center [34, 131] width 22 height 17
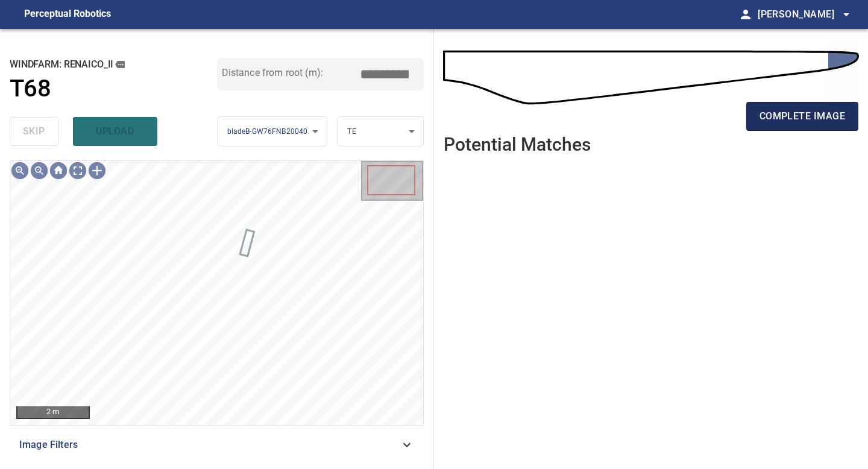
click at [787, 121] on span "complete image" at bounding box center [803, 116] width 86 height 17
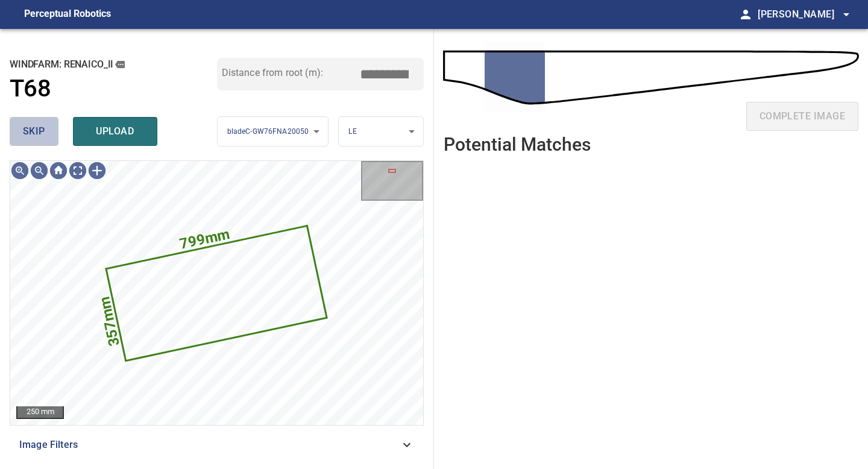
click at [40, 134] on span "skip" at bounding box center [34, 131] width 22 height 17
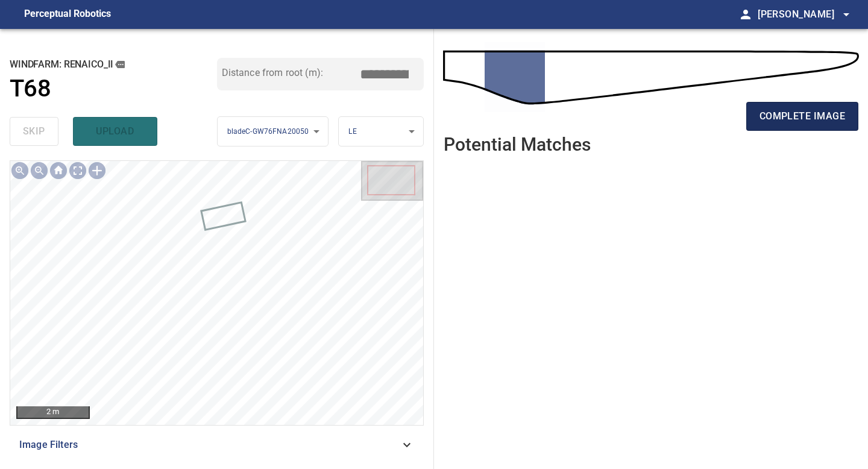
click at [822, 121] on span "complete image" at bounding box center [803, 116] width 86 height 17
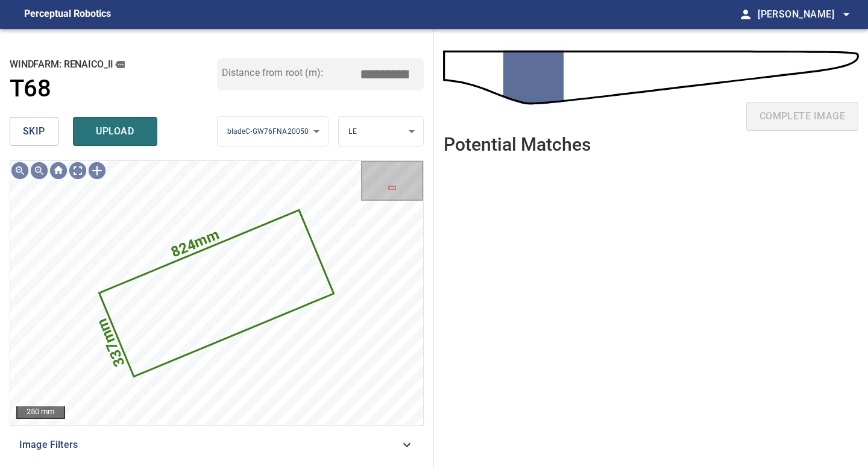
click at [31, 137] on span "skip" at bounding box center [34, 131] width 22 height 17
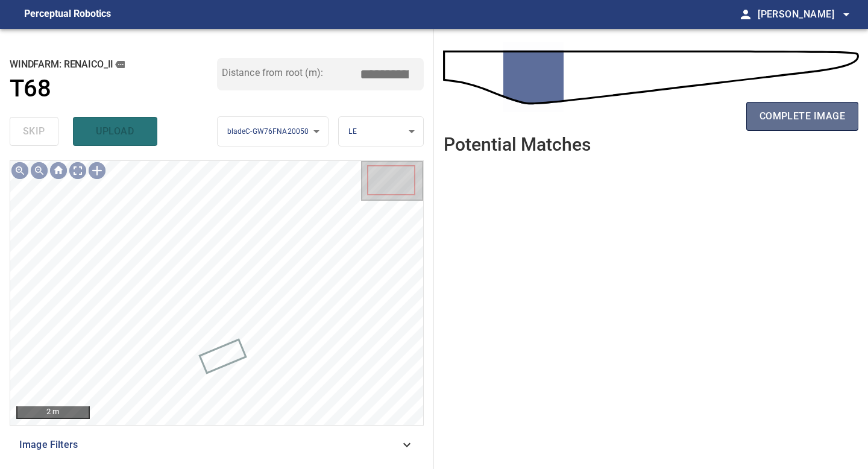
click at [801, 118] on span "complete image" at bounding box center [803, 116] width 86 height 17
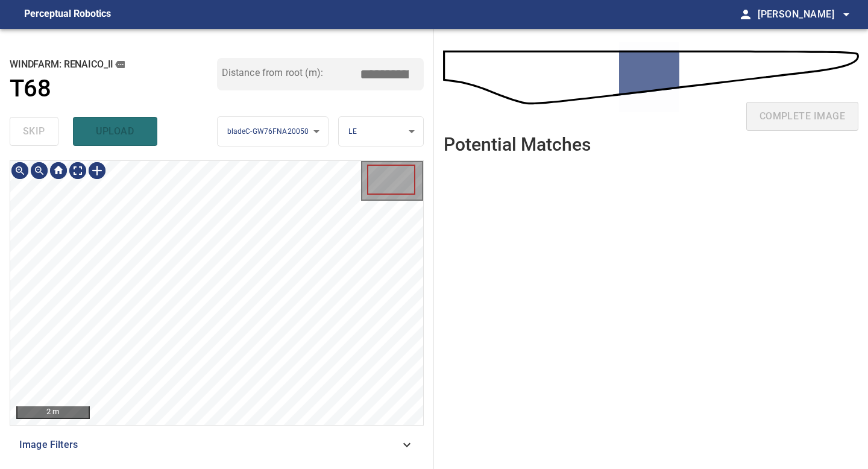
click at [211, 432] on div "2 m Image Filters" at bounding box center [217, 309] width 414 height 299
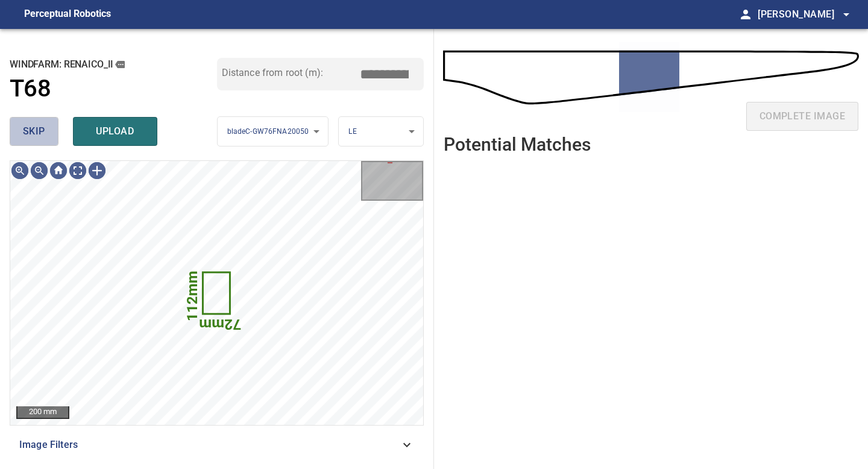
click at [34, 128] on span "skip" at bounding box center [34, 131] width 22 height 17
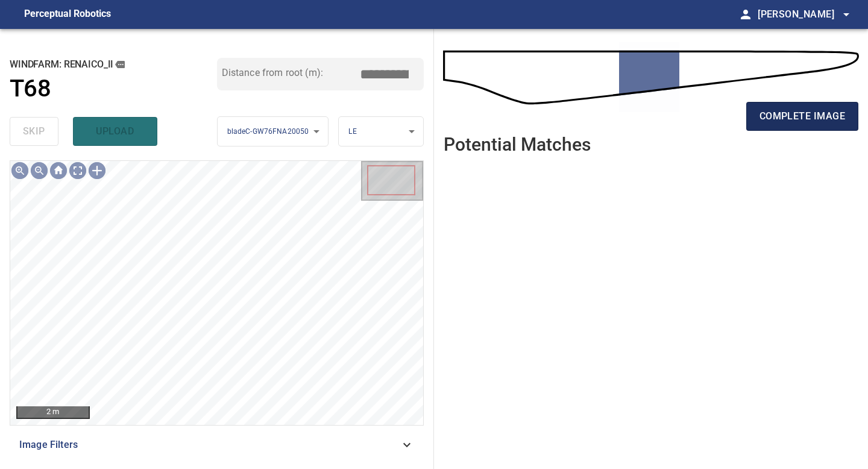
click at [790, 122] on span "complete image" at bounding box center [803, 116] width 86 height 17
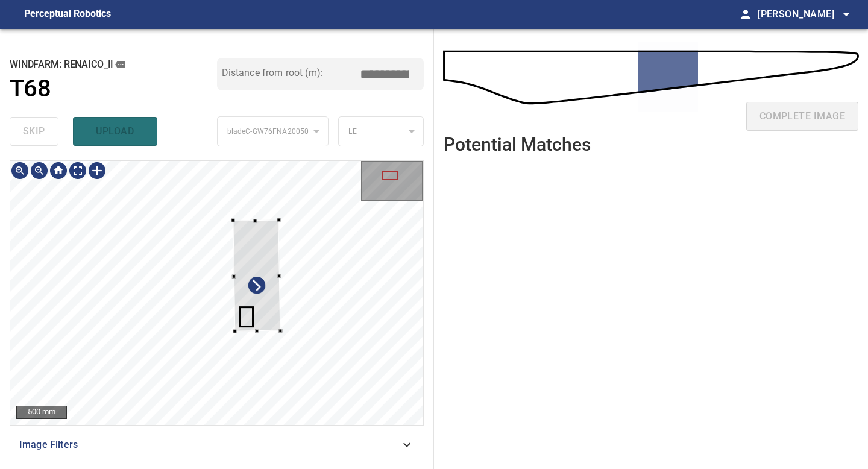
click at [264, 324] on div at bounding box center [257, 276] width 48 height 112
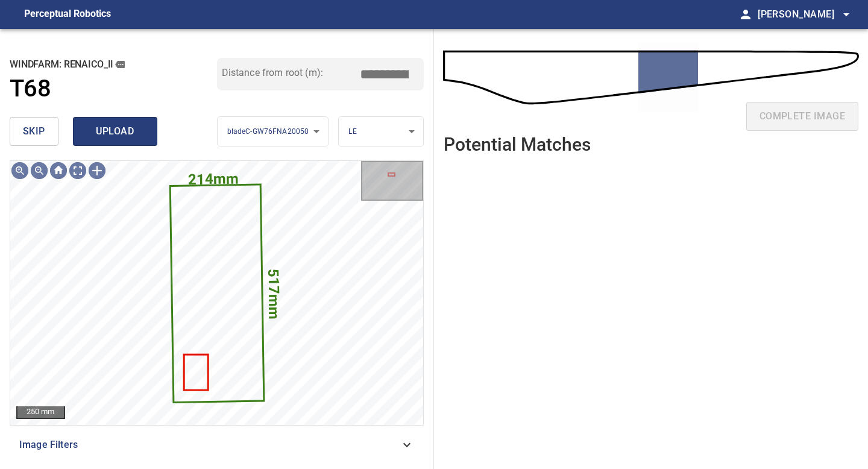
click at [108, 122] on button "upload" at bounding box center [115, 131] width 84 height 29
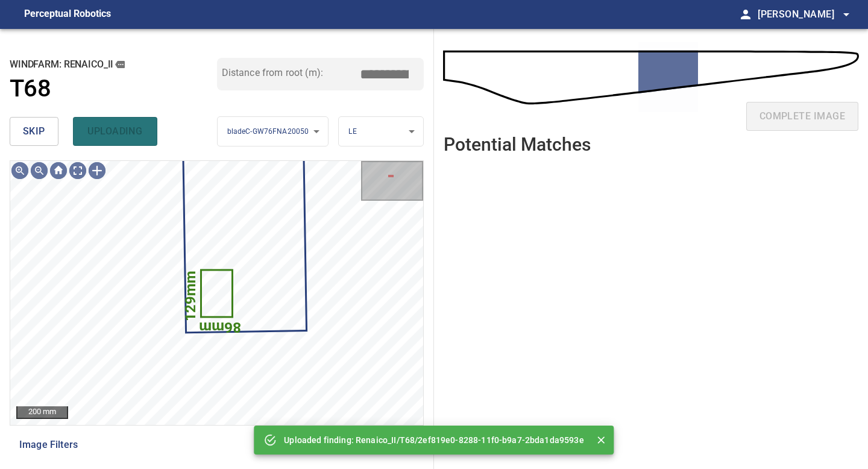
click at [27, 133] on span "skip" at bounding box center [34, 131] width 22 height 17
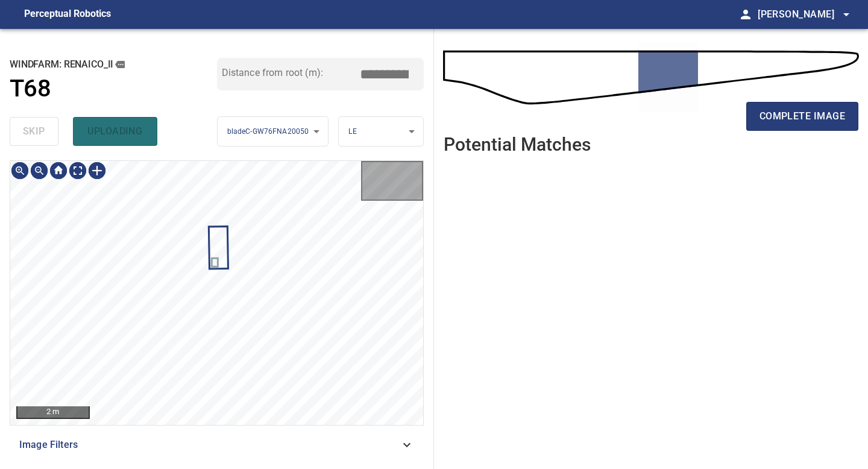
click at [27, 133] on div "skip uploading" at bounding box center [113, 131] width 207 height 39
click at [796, 136] on div "complete image" at bounding box center [651, 121] width 415 height 48
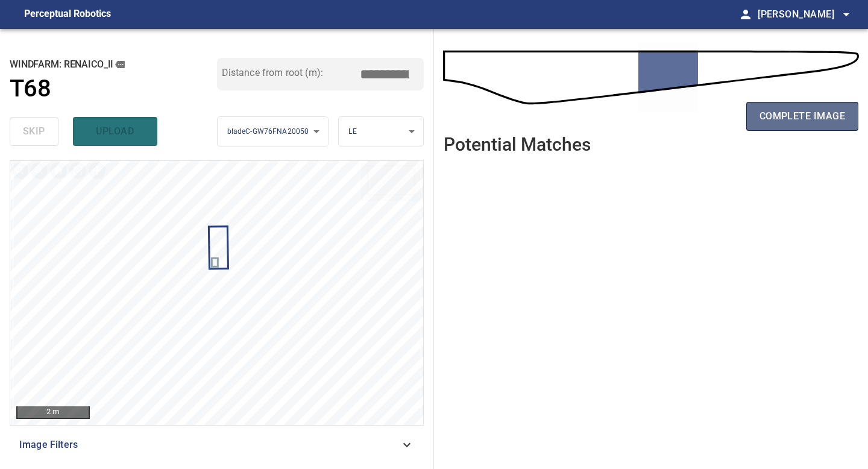
click at [807, 122] on span "complete image" at bounding box center [803, 116] width 86 height 17
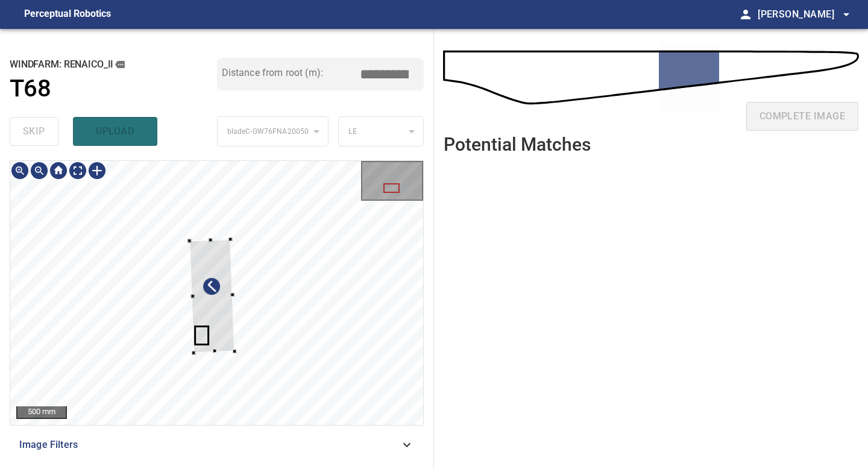
click at [213, 353] on div at bounding box center [216, 293] width 413 height 264
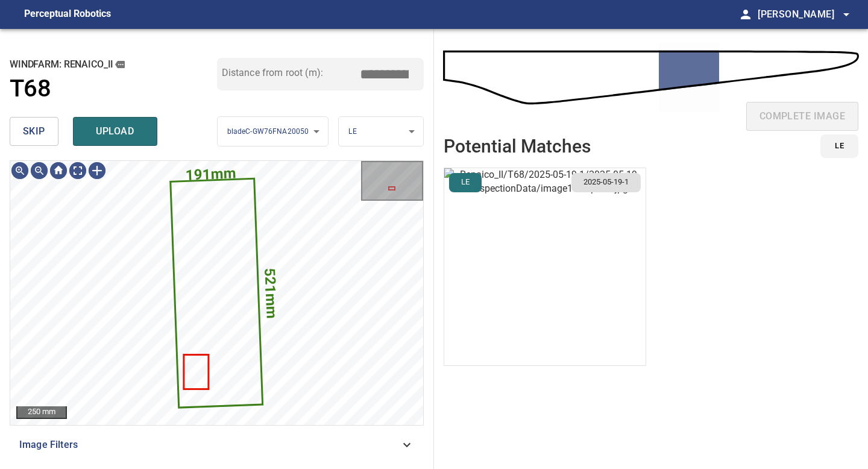
click at [595, 268] on img "button" at bounding box center [544, 266] width 201 height 197
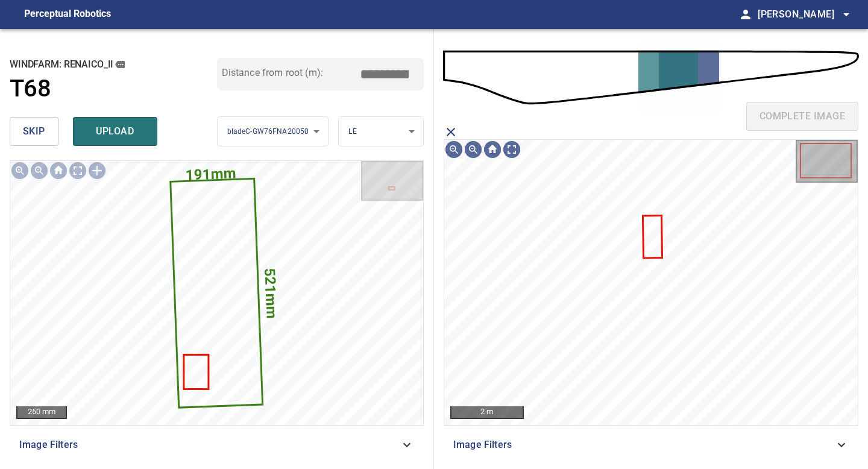
click at [658, 234] on icon at bounding box center [652, 236] width 17 height 41
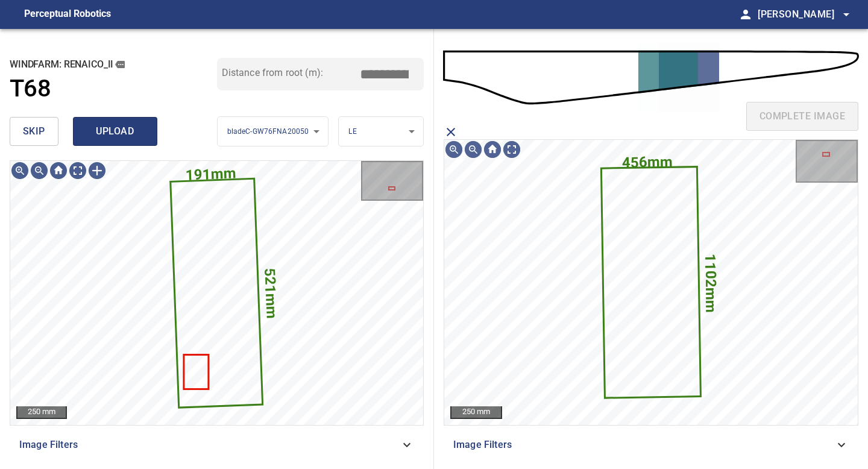
click at [112, 130] on span "upload" at bounding box center [115, 131] width 58 height 17
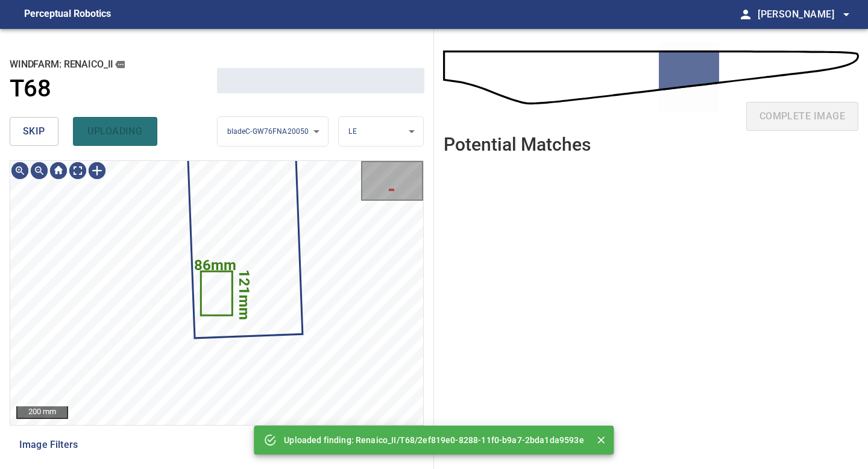
click at [35, 130] on span "skip" at bounding box center [34, 131] width 22 height 17
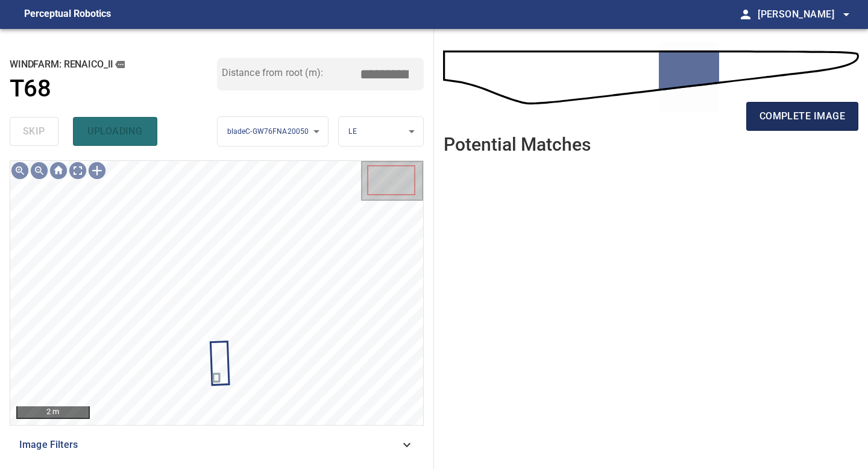
click at [804, 120] on span "complete image" at bounding box center [803, 116] width 86 height 17
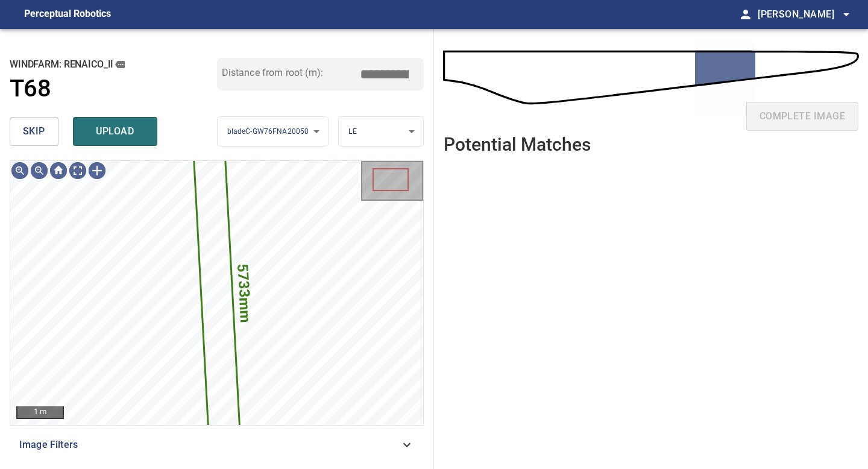
click at [52, 136] on button "skip" at bounding box center [34, 131] width 49 height 29
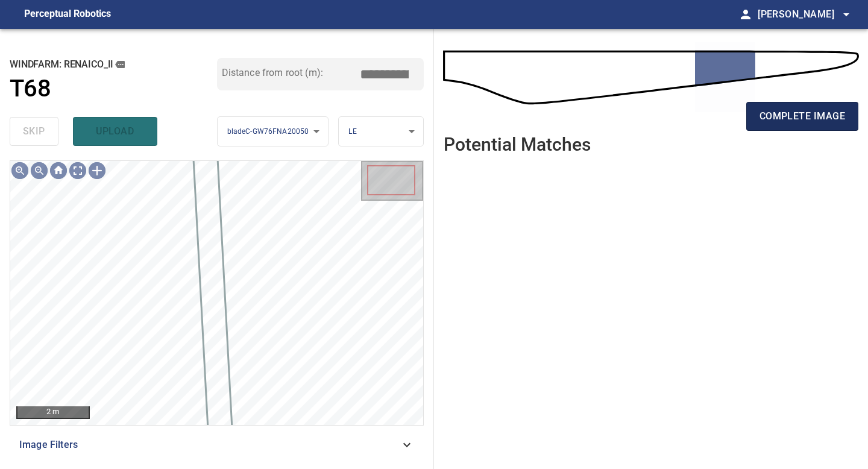
click at [802, 108] on span "complete image" at bounding box center [803, 116] width 86 height 17
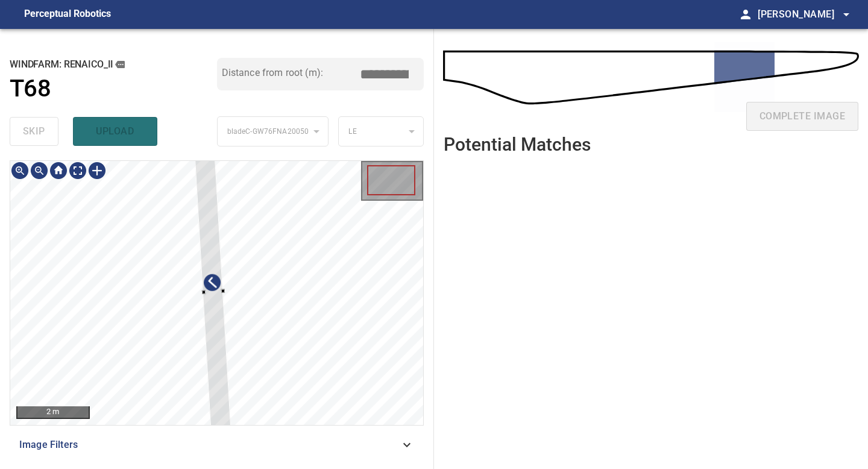
click at [219, 362] on div at bounding box center [212, 292] width 37 height 297
click at [220, 385] on div at bounding box center [212, 272] width 37 height 297
click at [221, 371] on div at bounding box center [211, 250] width 35 height 253
click at [223, 373] on div at bounding box center [212, 281] width 35 height 253
click at [219, 391] on div at bounding box center [220, 391] width 4 height 4
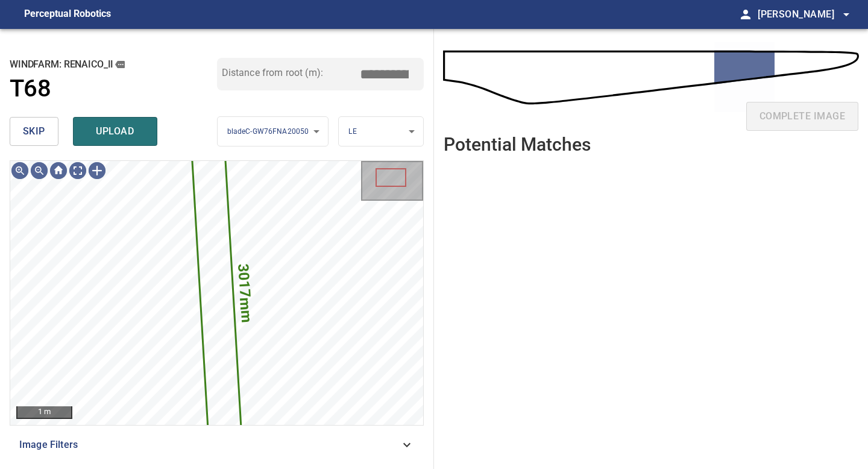
click at [118, 131] on span "upload" at bounding box center [115, 131] width 58 height 17
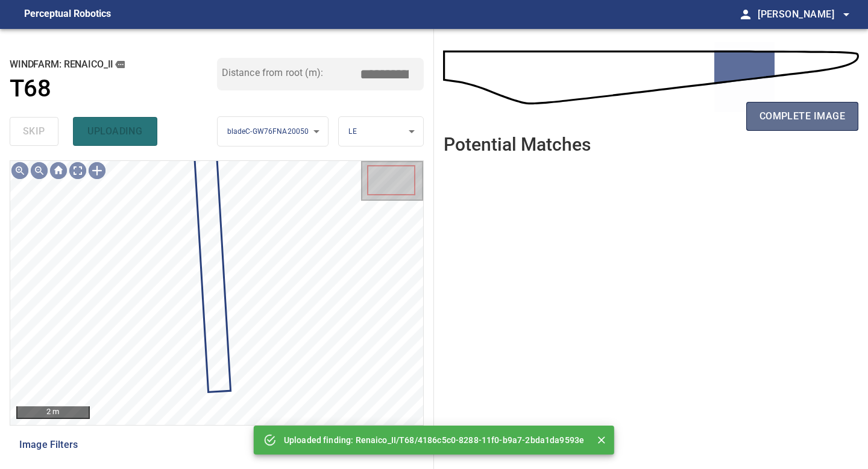
click at [755, 112] on button "complete image" at bounding box center [802, 116] width 112 height 29
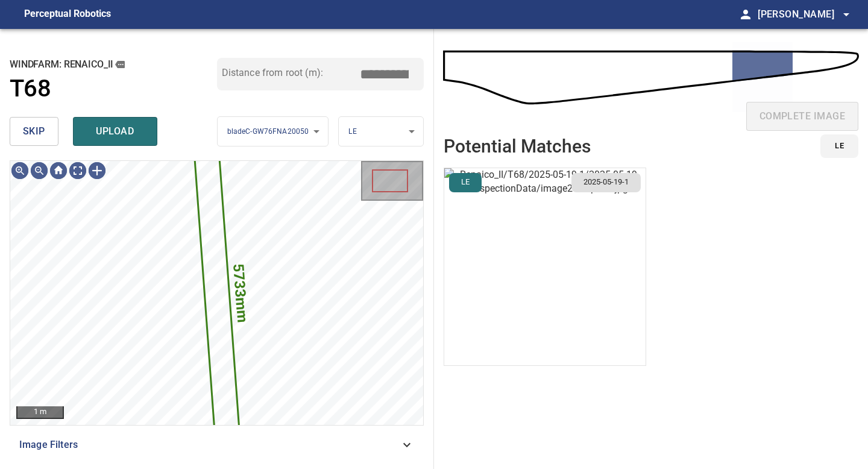
click at [40, 137] on span "skip" at bounding box center [34, 131] width 22 height 17
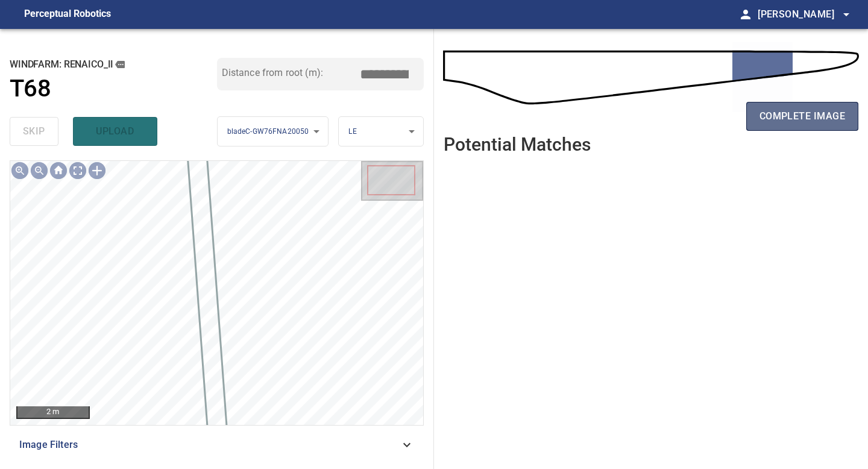
click at [761, 112] on span "complete image" at bounding box center [803, 116] width 86 height 17
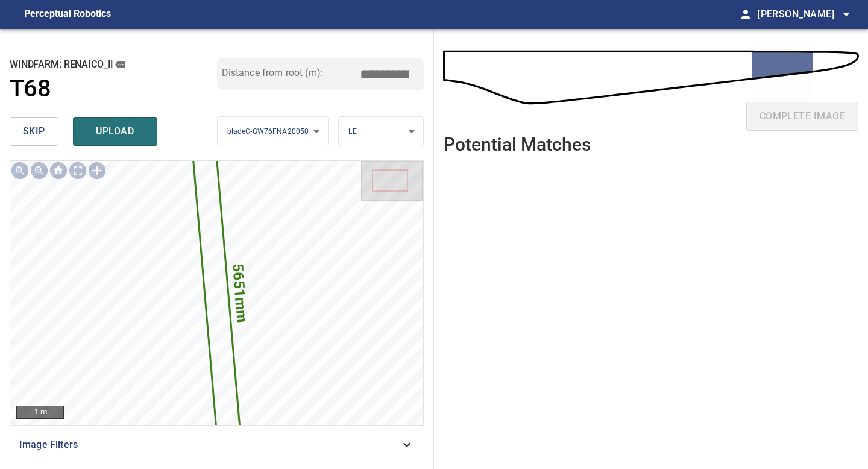
click at [385, 75] on input "*****" at bounding box center [389, 74] width 60 height 23
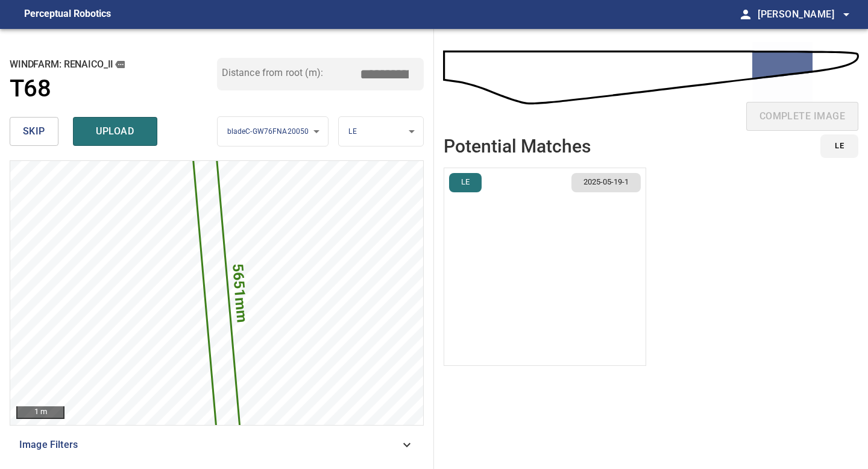
type input "*****"
click at [562, 248] on img "button" at bounding box center [544, 266] width 201 height 197
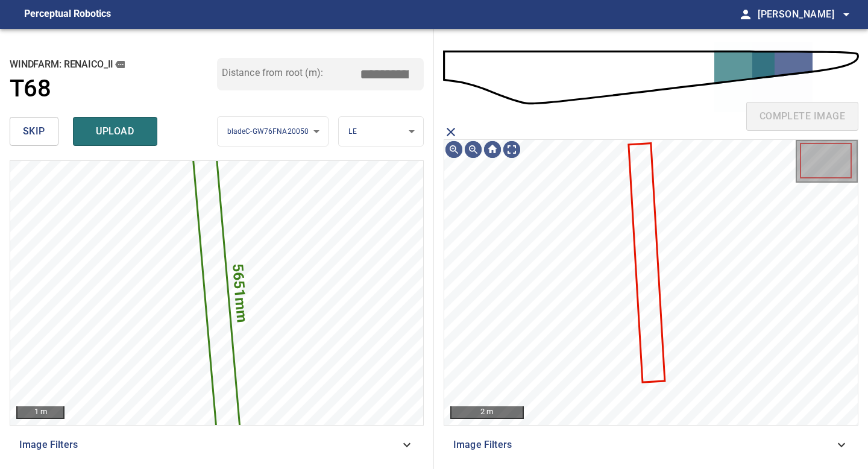
click at [638, 197] on icon at bounding box center [646, 262] width 34 height 237
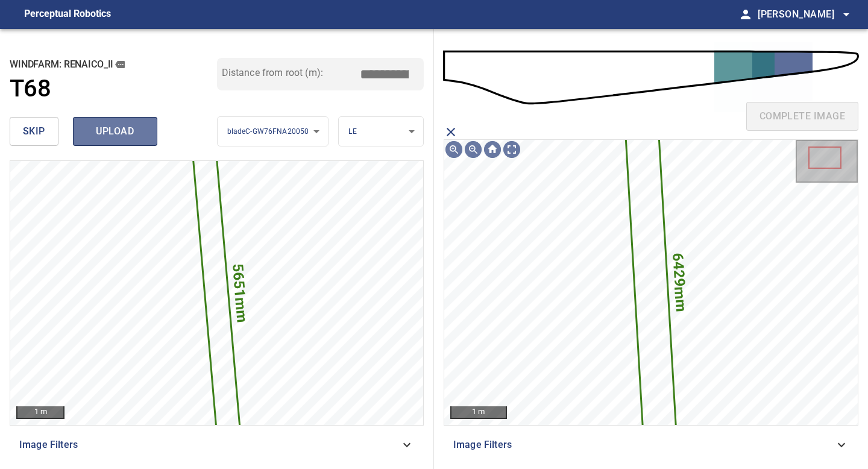
click at [128, 131] on span "upload" at bounding box center [115, 131] width 58 height 17
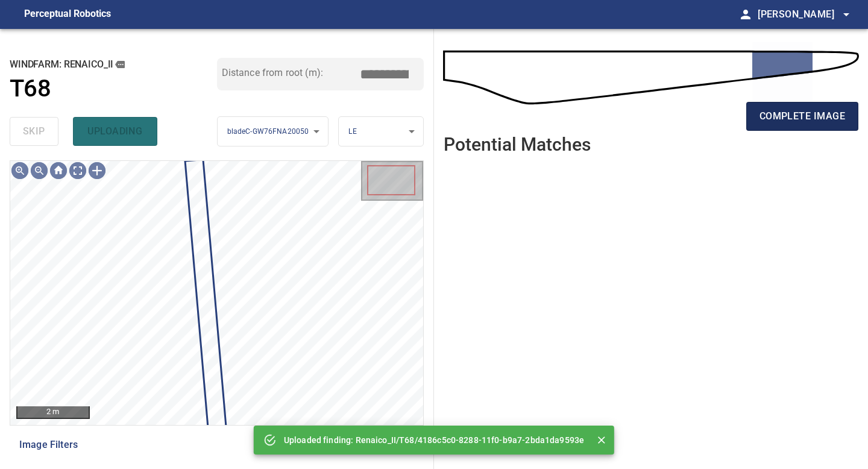
click at [806, 116] on span "complete image" at bounding box center [803, 116] width 86 height 17
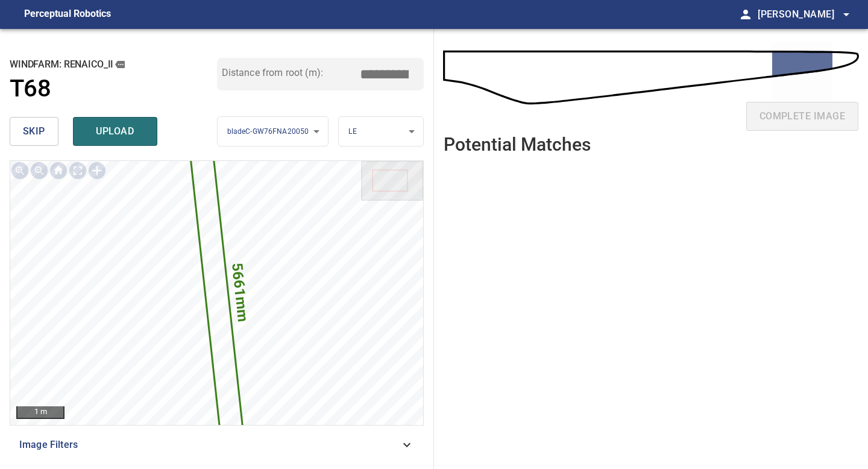
drag, startPoint x: 387, startPoint y: 67, endPoint x: 377, endPoint y: 67, distance: 9.6
click at [377, 67] on input "*****" at bounding box center [389, 74] width 60 height 23
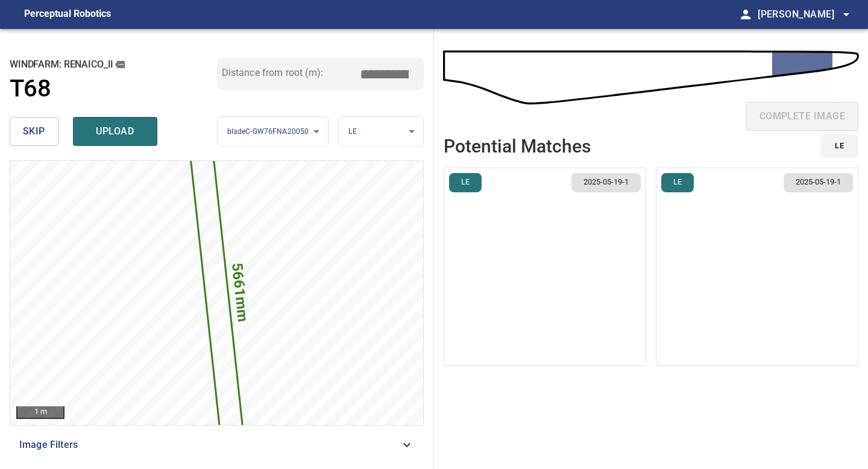
type input "*****"
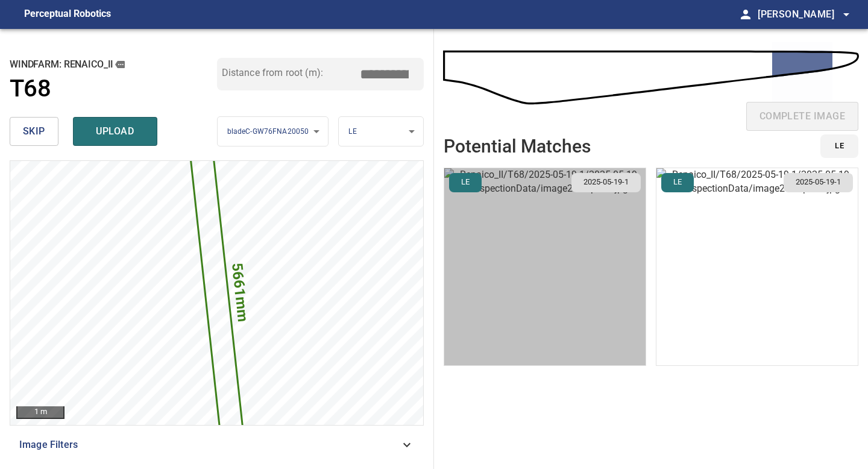
click at [562, 274] on img "button" at bounding box center [544, 266] width 201 height 197
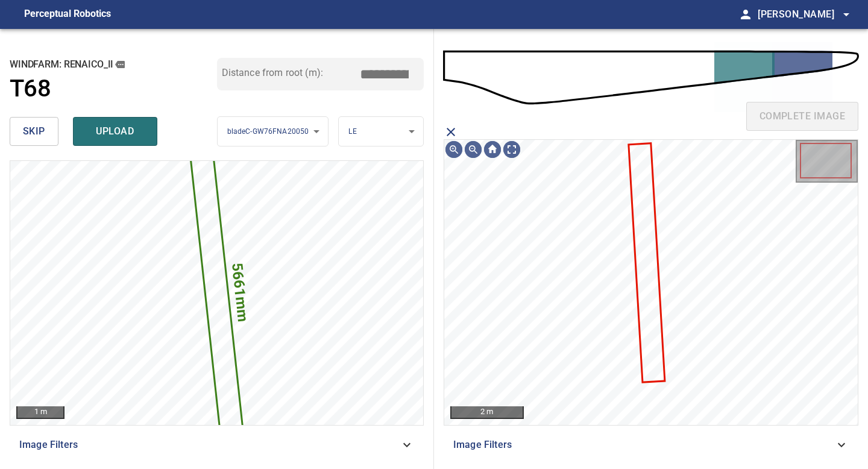
click at [653, 209] on icon at bounding box center [646, 262] width 34 height 237
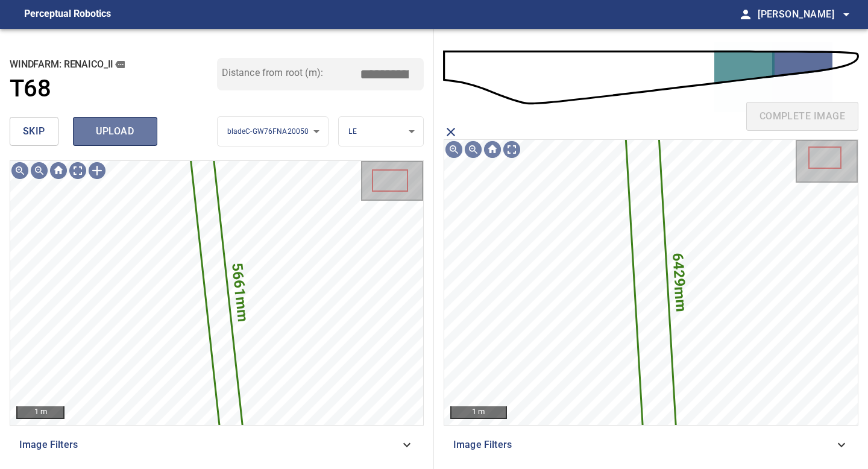
click at [125, 128] on span "upload" at bounding box center [115, 131] width 58 height 17
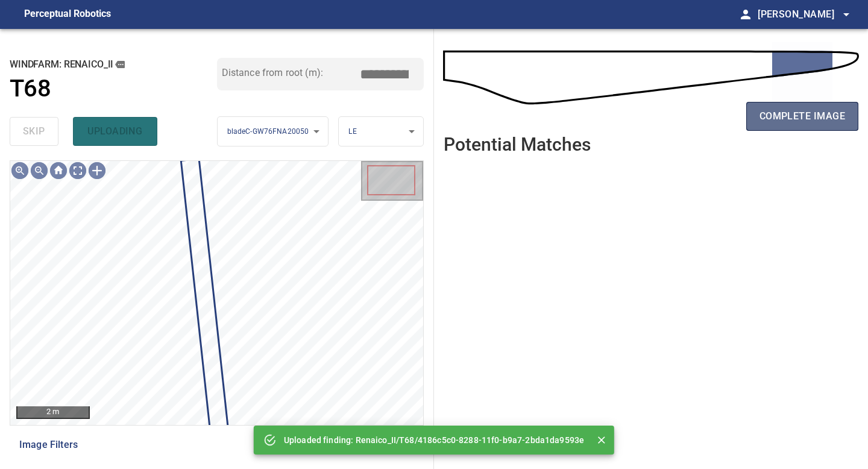
click at [784, 113] on span "complete image" at bounding box center [803, 116] width 86 height 17
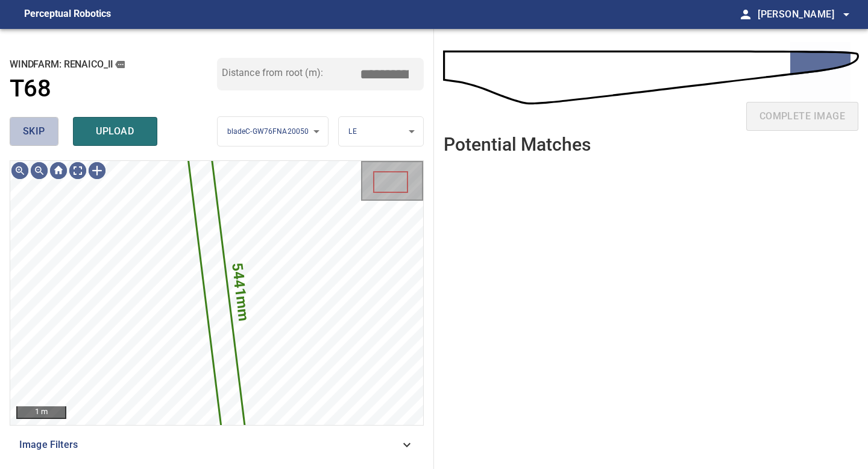
click at [34, 128] on span "skip" at bounding box center [34, 131] width 22 height 17
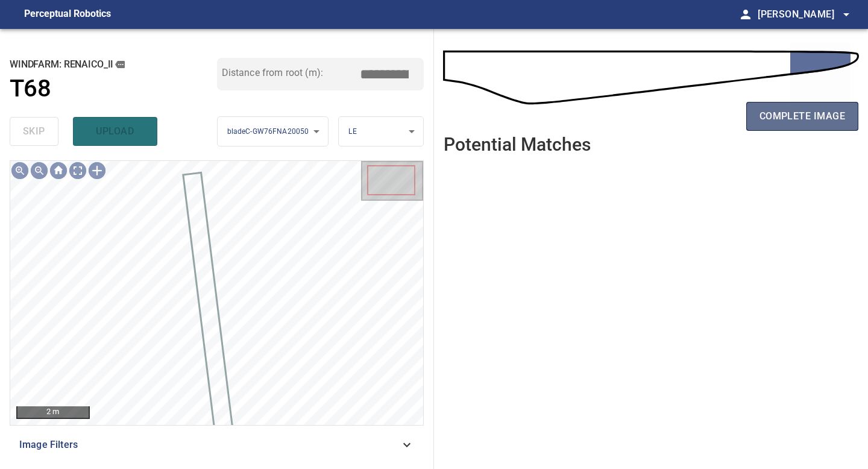
click at [776, 113] on span "complete image" at bounding box center [803, 116] width 86 height 17
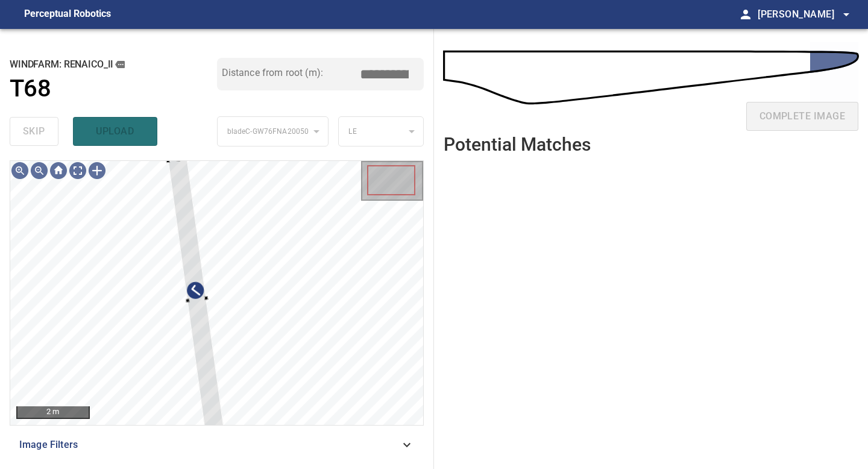
click at [168, 154] on div "**********" at bounding box center [217, 249] width 434 height 440
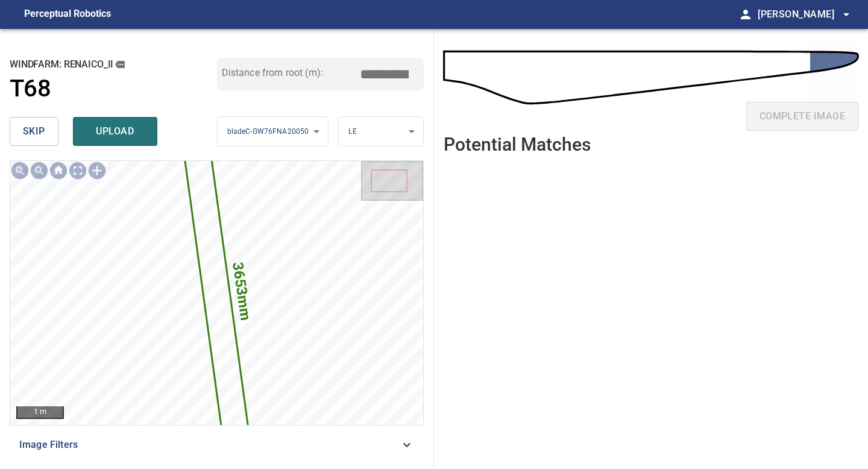
drag, startPoint x: 391, startPoint y: 72, endPoint x: 285, endPoint y: 63, distance: 106.4
click at [292, 64] on div "Distance from root (m): *****" at bounding box center [320, 74] width 207 height 33
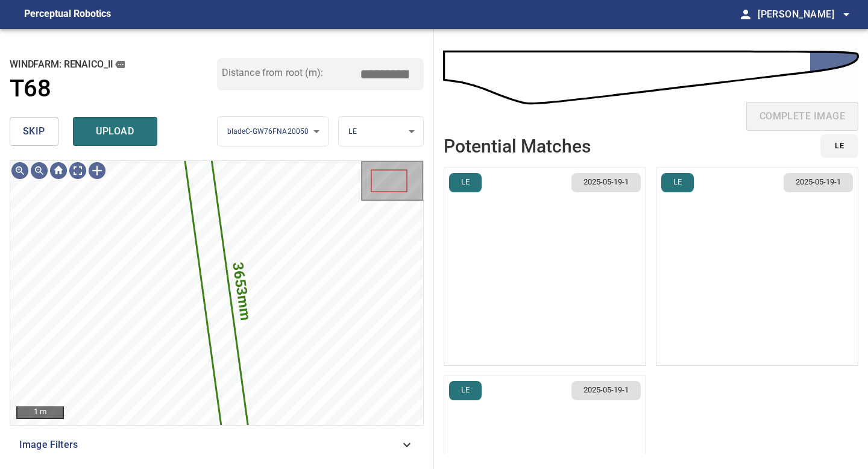
type input "*****"
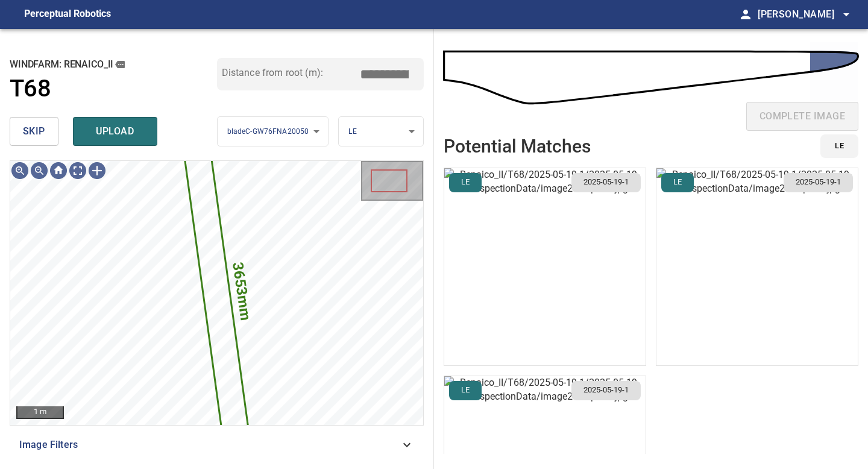
click at [596, 291] on img "button" at bounding box center [544, 266] width 201 height 197
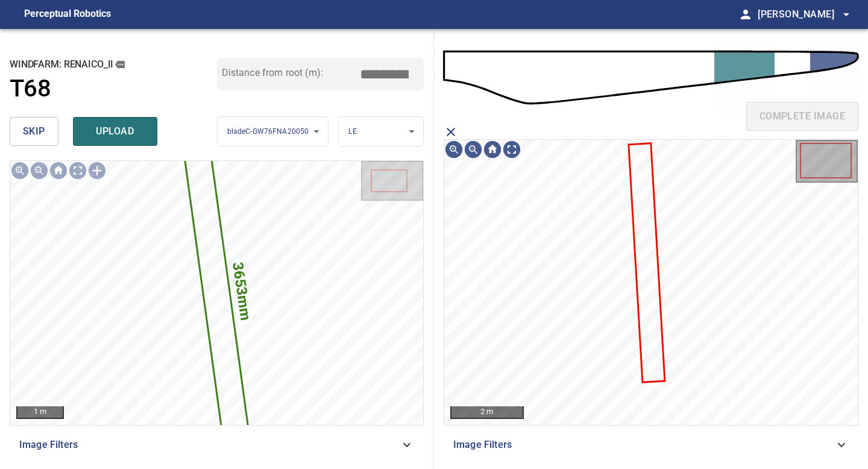
click at [641, 249] on icon at bounding box center [646, 262] width 34 height 237
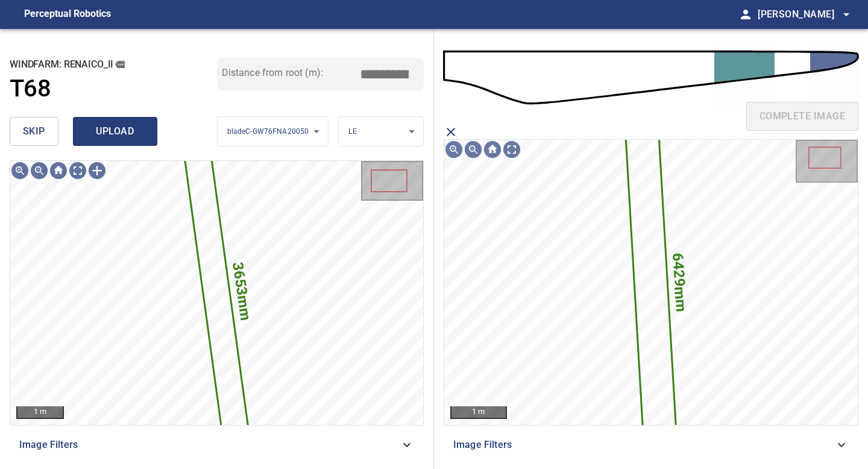
click at [105, 134] on span "upload" at bounding box center [115, 131] width 58 height 17
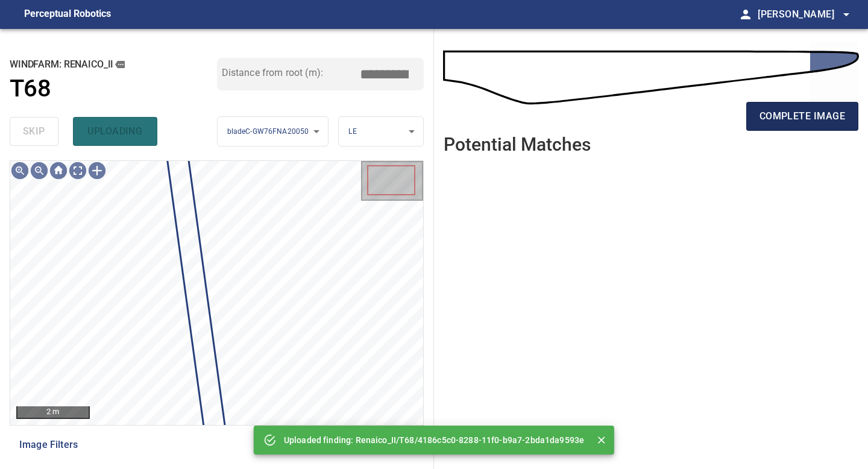
click at [806, 110] on span "complete image" at bounding box center [803, 116] width 86 height 17
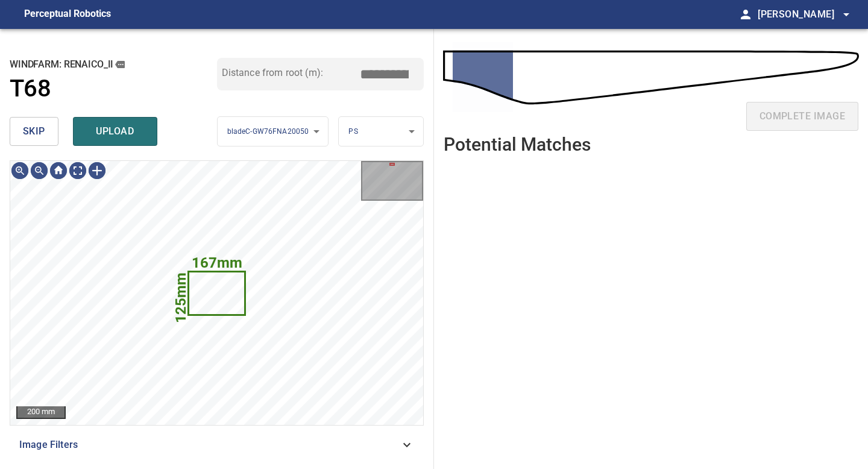
click at [43, 130] on span "skip" at bounding box center [34, 131] width 22 height 17
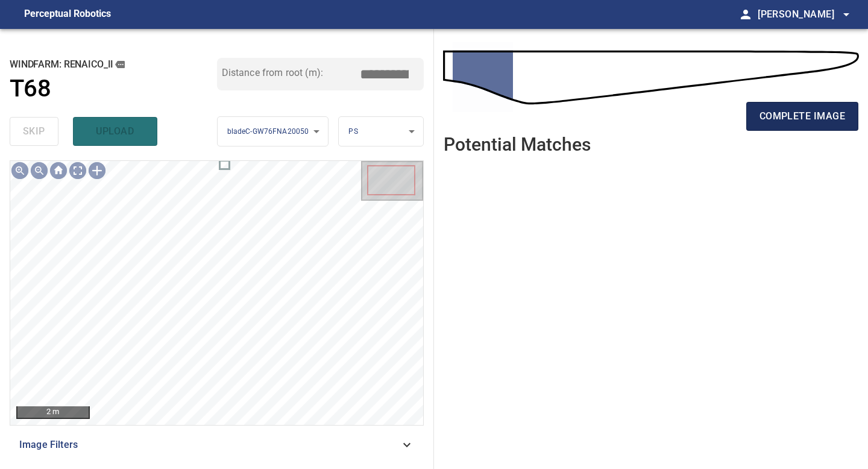
click at [775, 108] on span "complete image" at bounding box center [803, 116] width 86 height 17
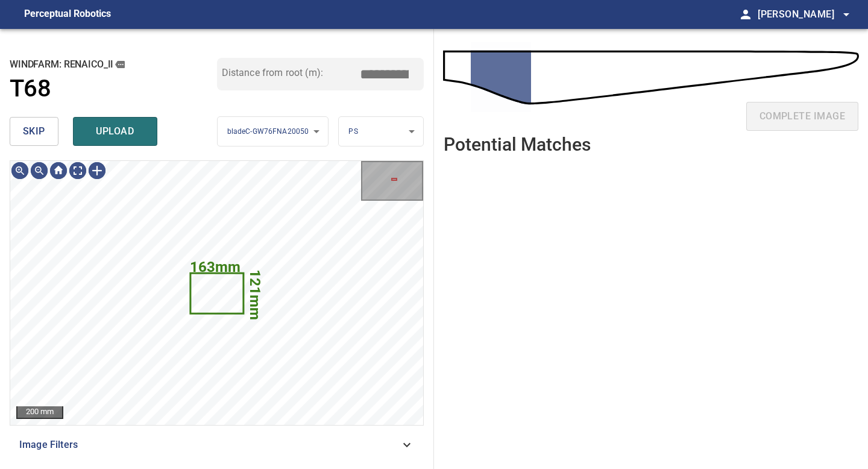
click at [43, 121] on button "skip" at bounding box center [34, 131] width 49 height 29
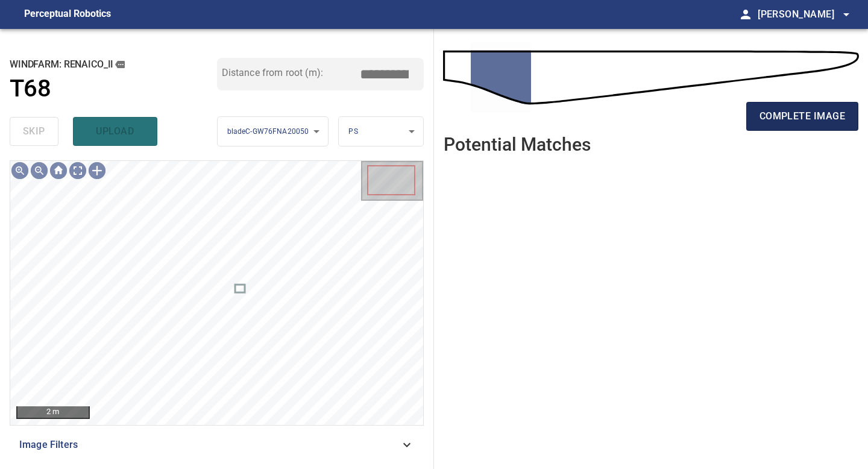
click at [785, 113] on span "complete image" at bounding box center [803, 116] width 86 height 17
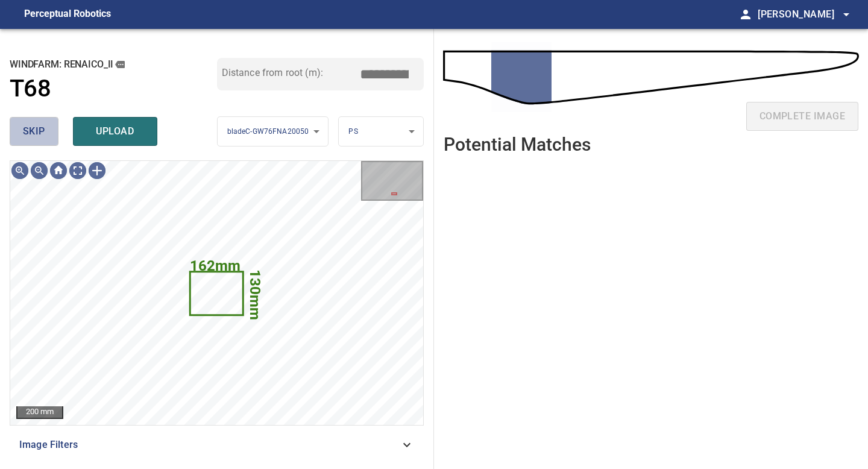
click at [30, 122] on button "skip" at bounding box center [34, 131] width 49 height 29
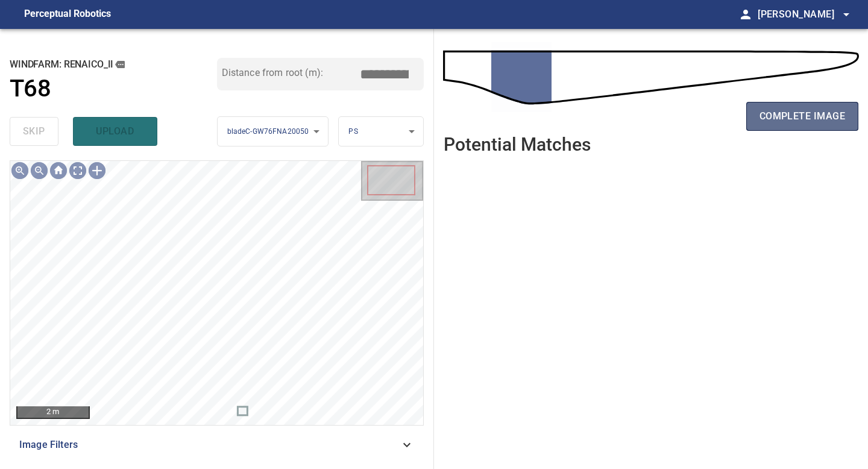
click at [807, 124] on span "complete image" at bounding box center [803, 116] width 86 height 17
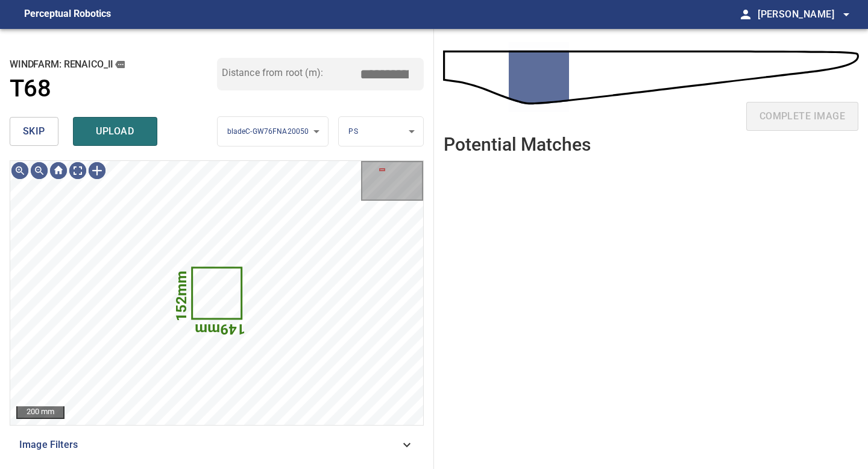
click at [42, 136] on span "skip" at bounding box center [34, 131] width 22 height 17
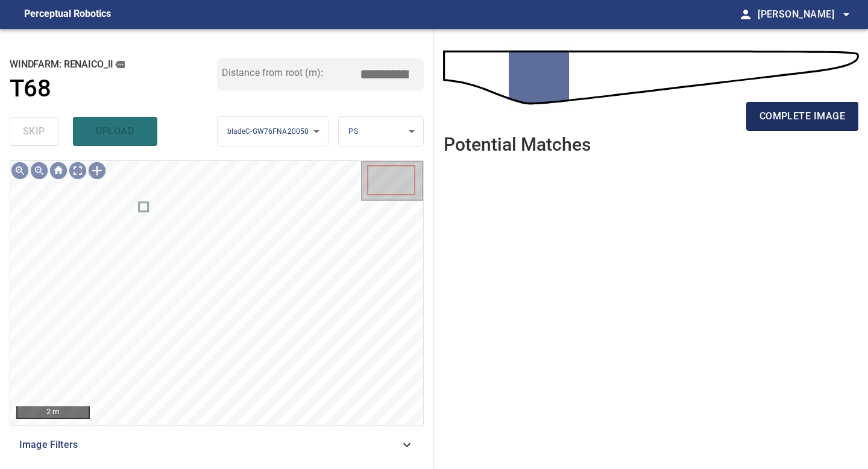
click at [763, 118] on span "complete image" at bounding box center [803, 116] width 86 height 17
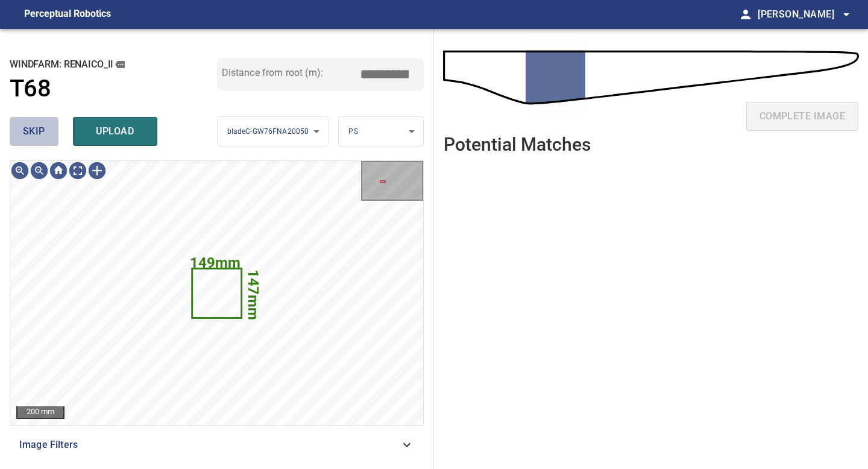
click at [51, 135] on button "skip" at bounding box center [34, 131] width 49 height 29
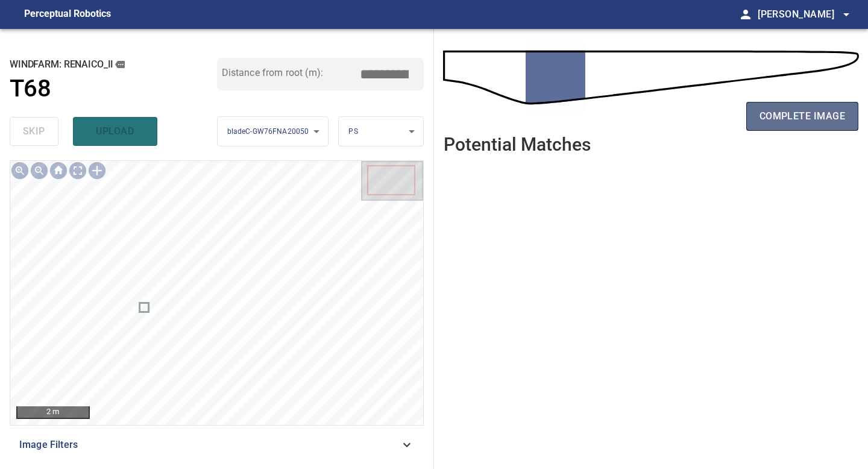
click at [804, 118] on span "complete image" at bounding box center [803, 116] width 86 height 17
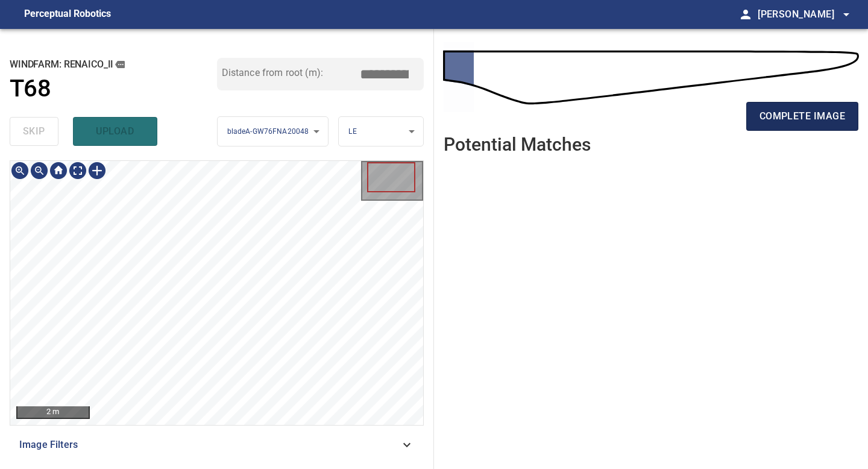
click at [791, 118] on span "complete image" at bounding box center [803, 116] width 86 height 17
click at [801, 114] on span "complete image" at bounding box center [803, 116] width 86 height 17
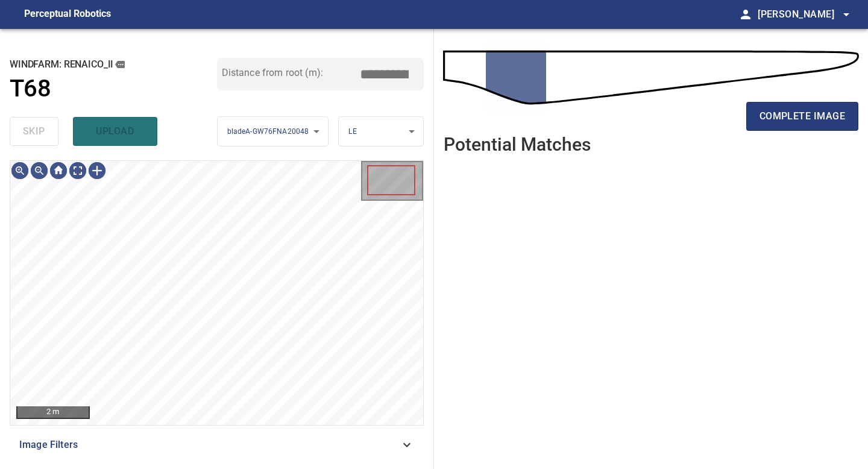
click at [805, 113] on span "complete image" at bounding box center [803, 116] width 86 height 17
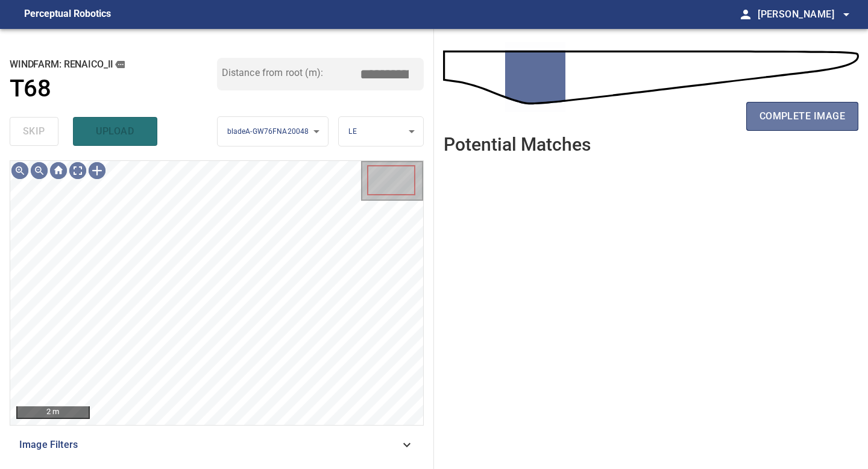
click at [805, 113] on span "complete image" at bounding box center [803, 116] width 86 height 17
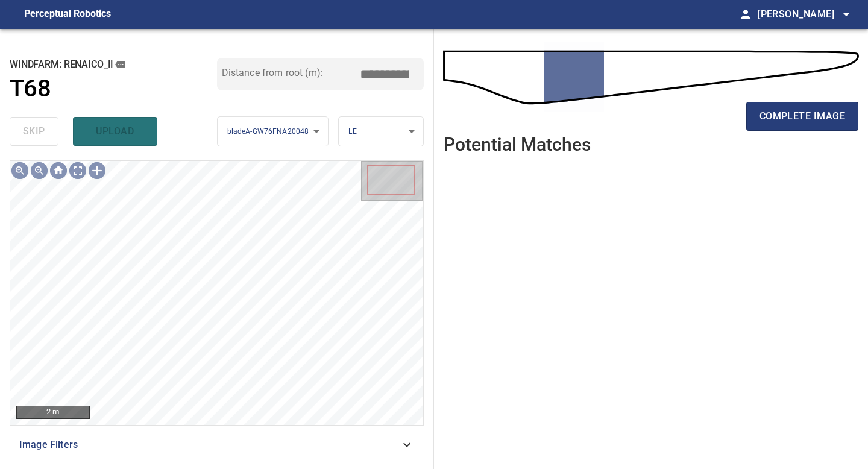
click at [805, 112] on span "complete image" at bounding box center [803, 116] width 86 height 17
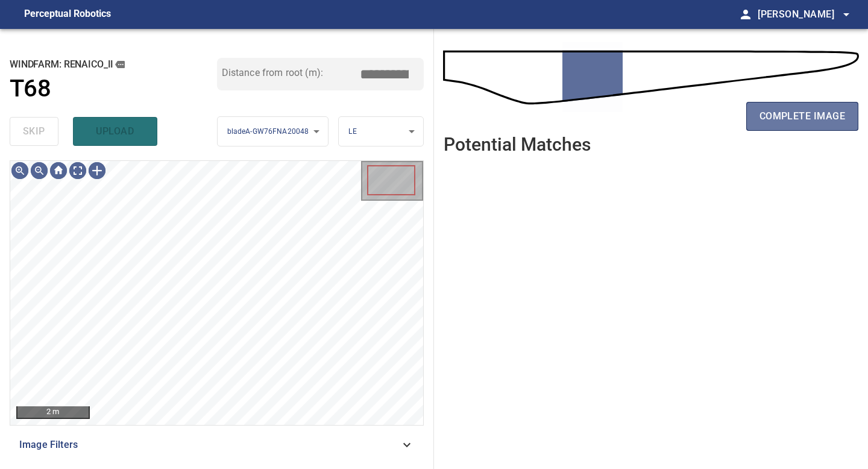
click at [805, 112] on span "complete image" at bounding box center [803, 116] width 86 height 17
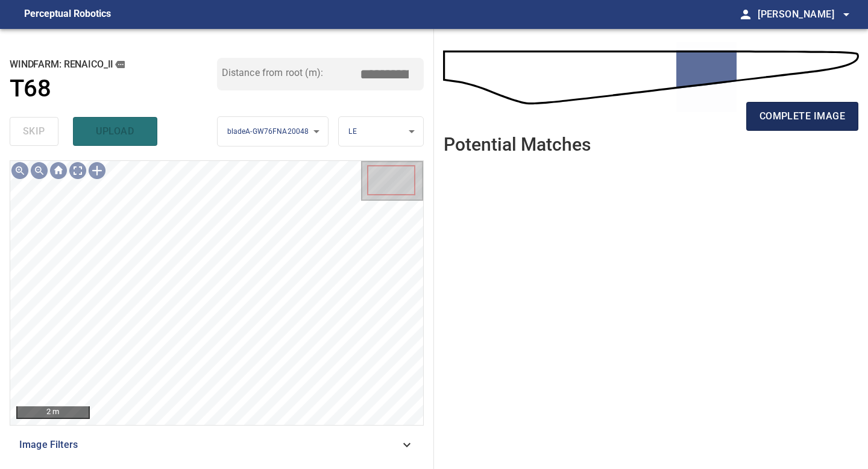
click at [802, 122] on span "complete image" at bounding box center [803, 116] width 86 height 17
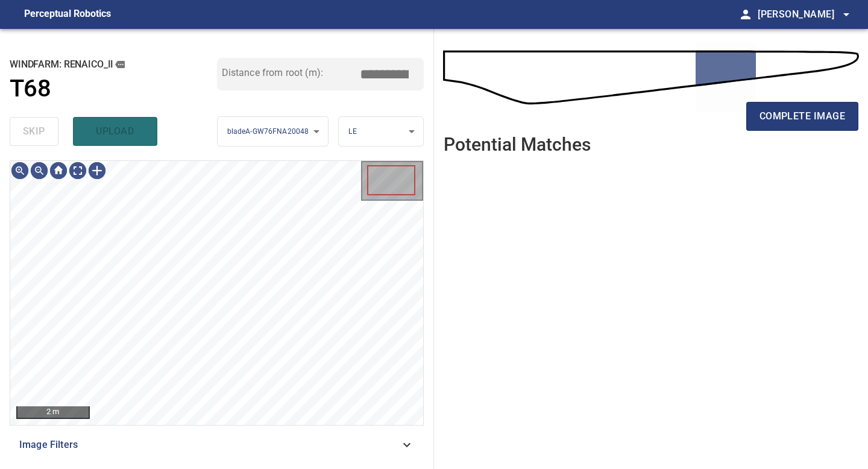
click at [810, 118] on span "complete image" at bounding box center [803, 116] width 86 height 17
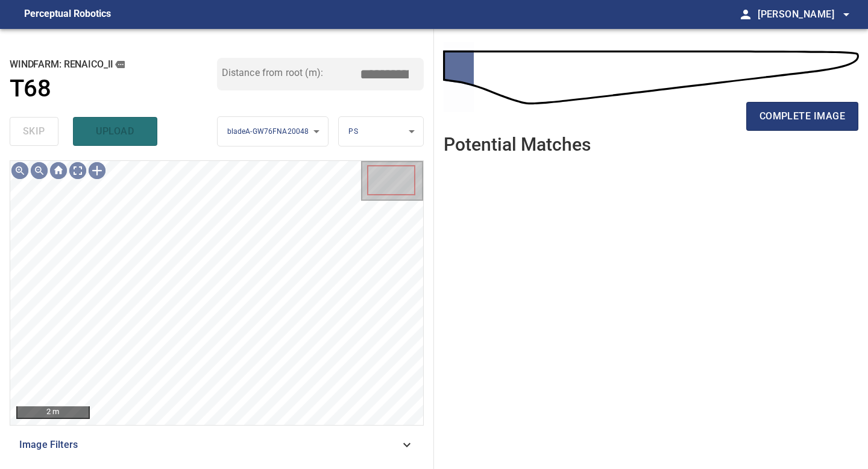
click at [810, 118] on span "complete image" at bounding box center [803, 116] width 86 height 17
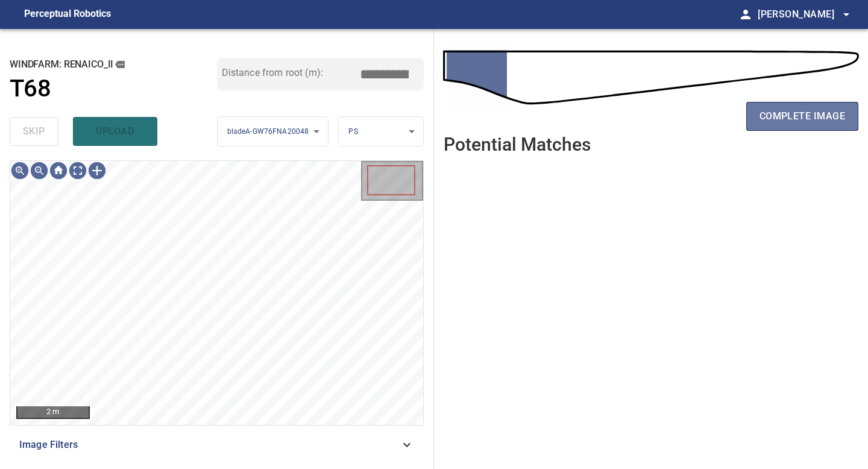
click at [810, 118] on span "complete image" at bounding box center [803, 116] width 86 height 17
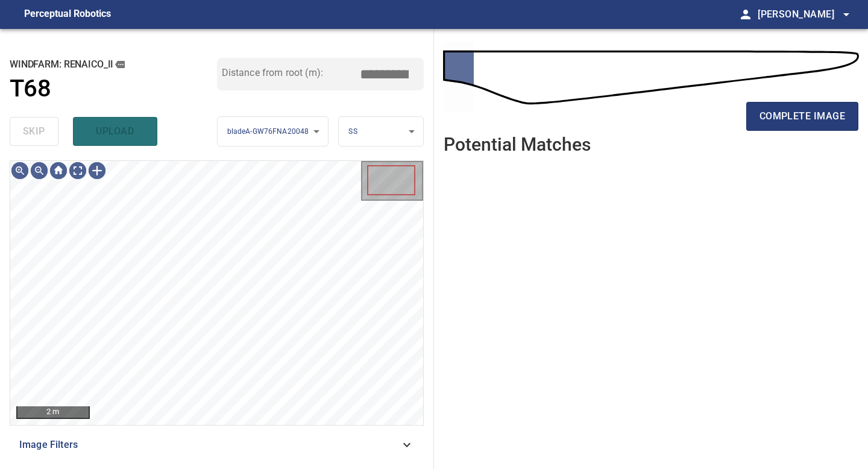
click at [810, 118] on span "complete image" at bounding box center [803, 116] width 86 height 17
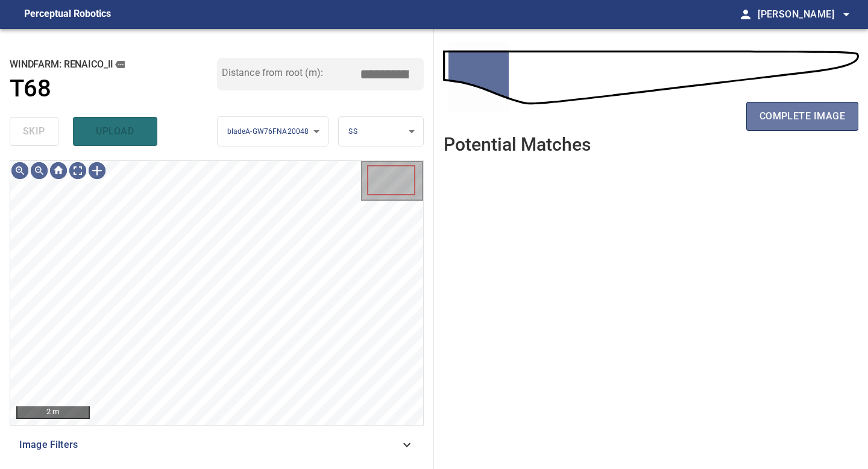
click at [810, 118] on span "complete image" at bounding box center [803, 116] width 86 height 17
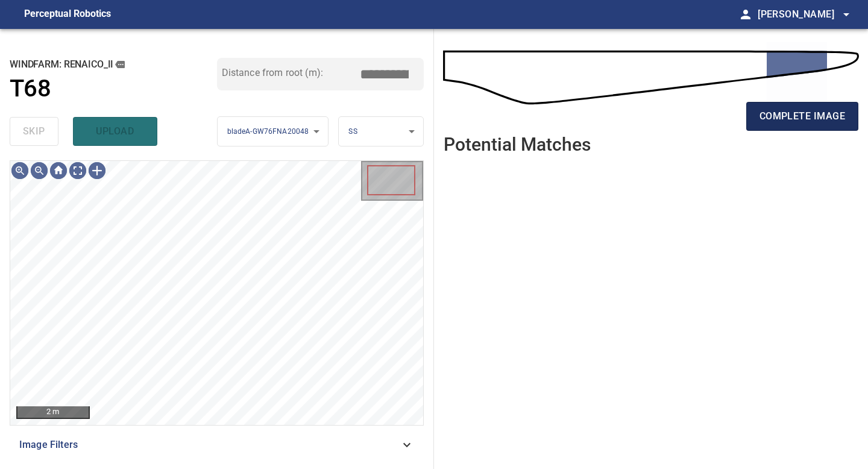
click at [817, 112] on span "complete image" at bounding box center [803, 116] width 86 height 17
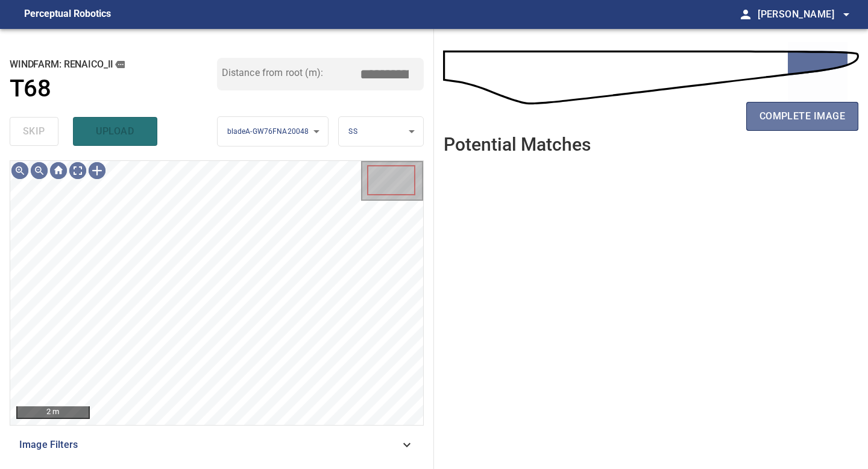
click at [812, 112] on span "complete image" at bounding box center [803, 116] width 86 height 17
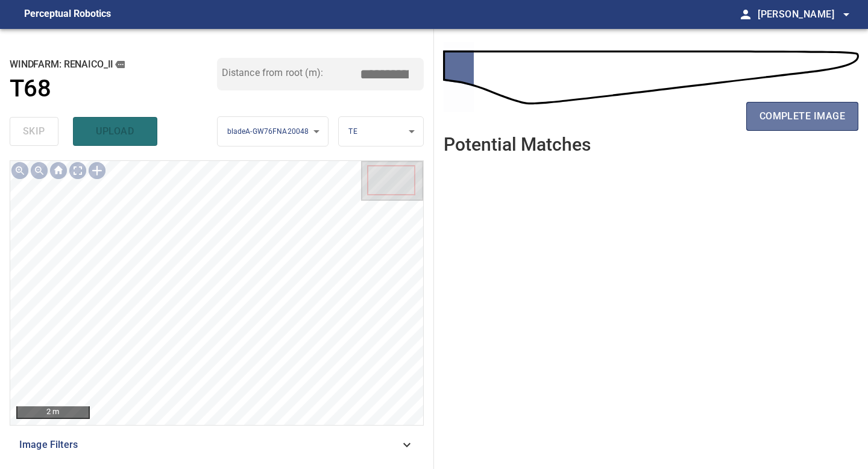
click at [812, 112] on span "complete image" at bounding box center [803, 116] width 86 height 17
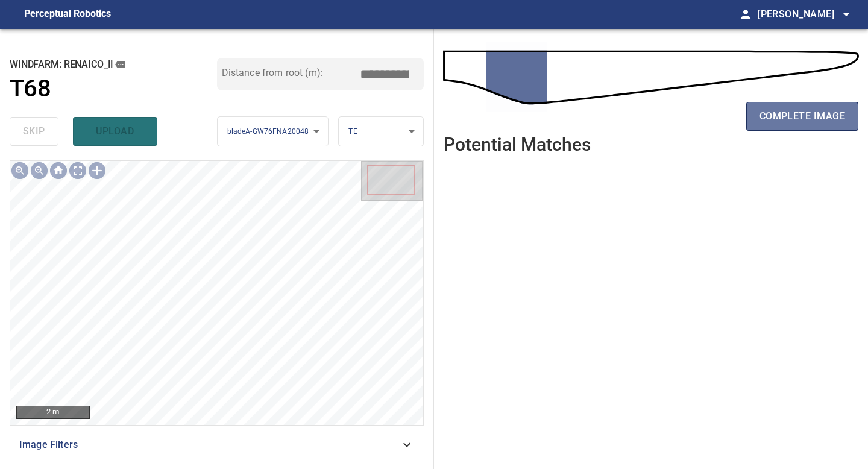
click at [812, 112] on span "complete image" at bounding box center [803, 116] width 86 height 17
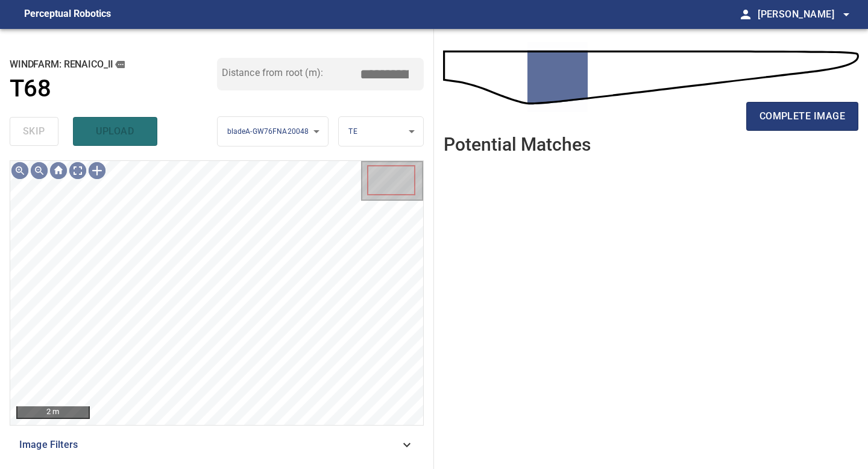
click at [812, 112] on span "complete image" at bounding box center [803, 116] width 86 height 17
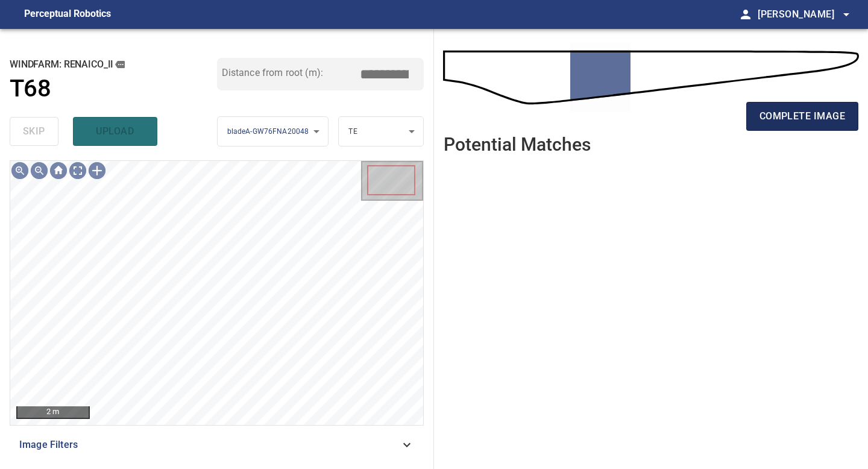
click at [779, 118] on span "complete image" at bounding box center [803, 116] width 86 height 17
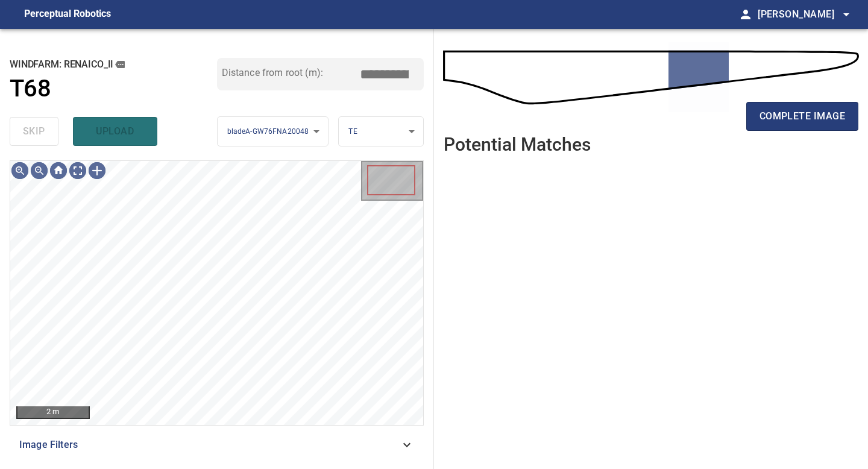
click at [779, 118] on span "complete image" at bounding box center [803, 116] width 86 height 17
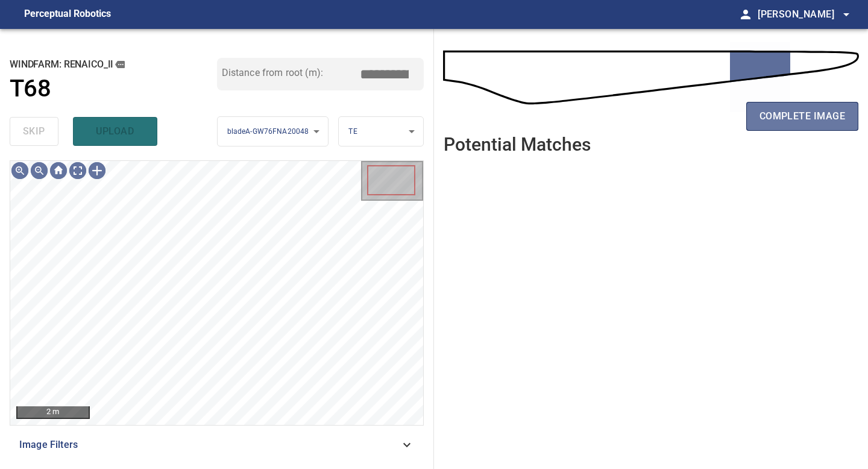
click at [779, 118] on span "complete image" at bounding box center [803, 116] width 86 height 17
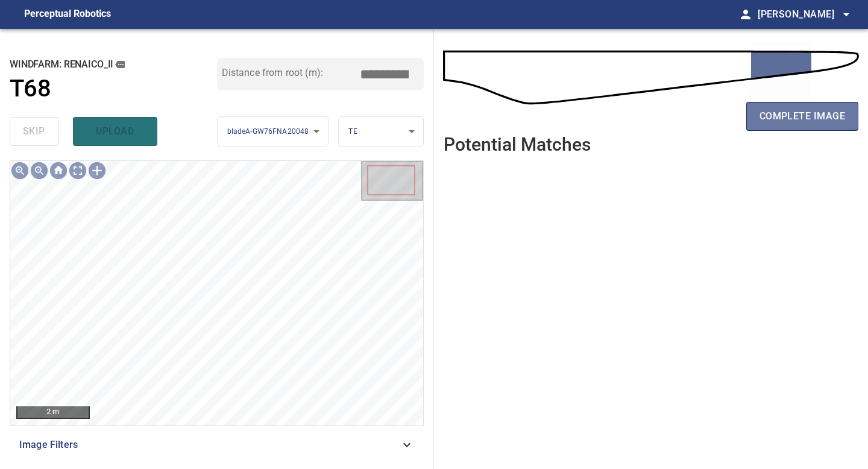
click at [779, 118] on span "complete image" at bounding box center [803, 116] width 86 height 17
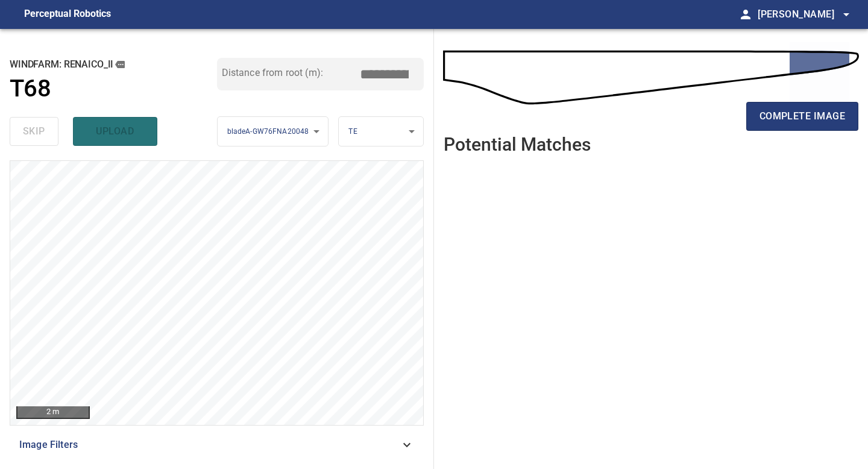
click at [779, 118] on span "complete image" at bounding box center [803, 116] width 86 height 17
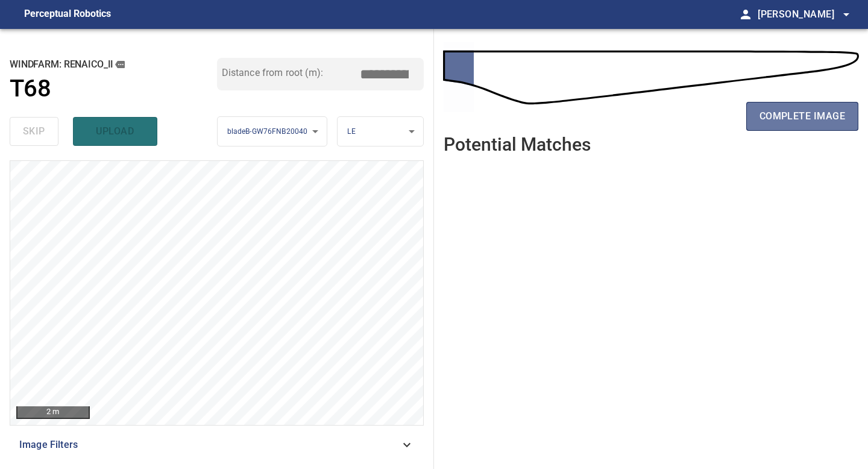
click at [779, 118] on span "complete image" at bounding box center [803, 116] width 86 height 17
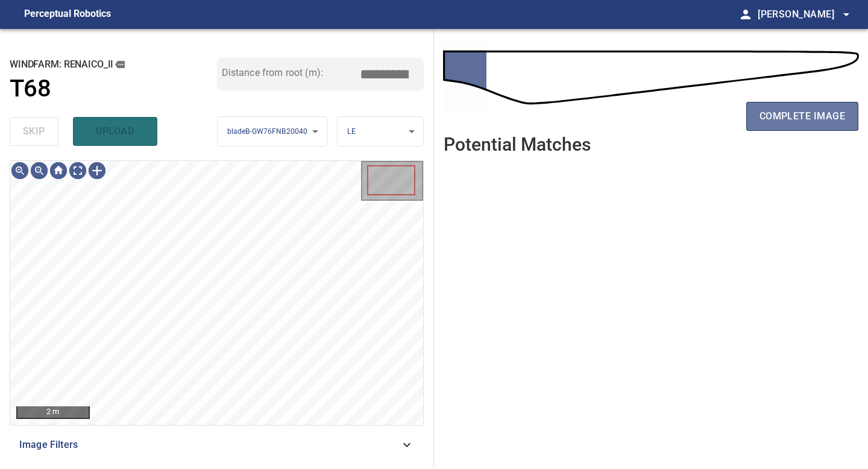
click at [779, 118] on span "complete image" at bounding box center [803, 116] width 86 height 17
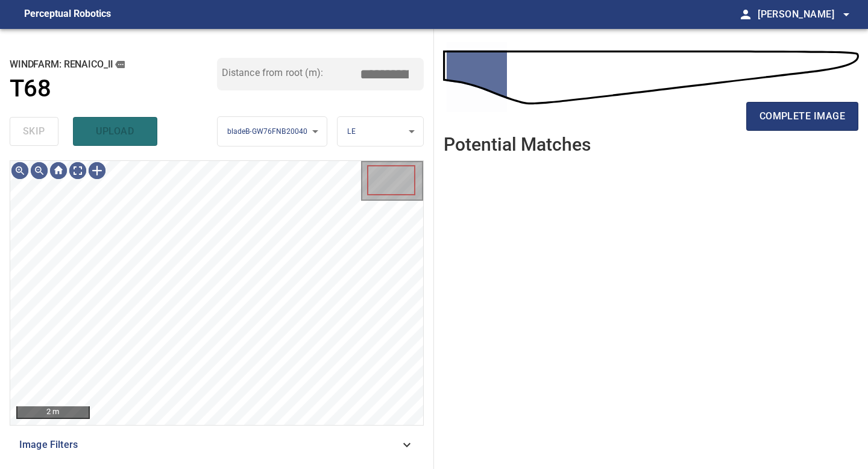
click at [779, 118] on span "complete image" at bounding box center [803, 116] width 86 height 17
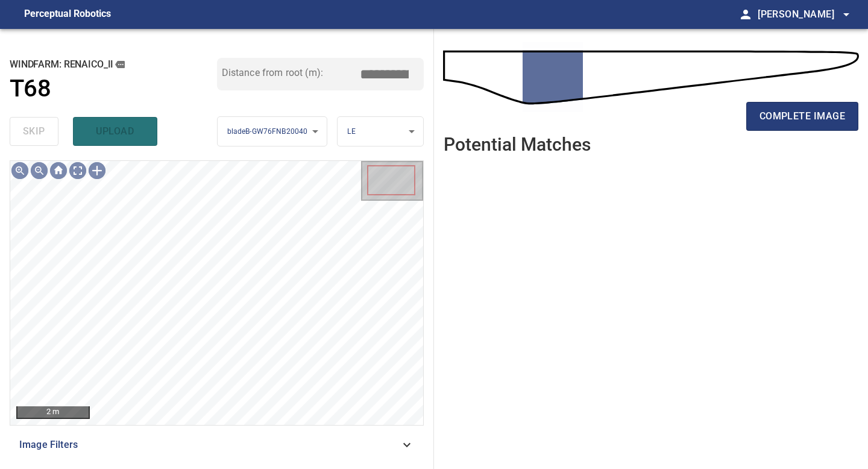
click at [779, 118] on span "complete image" at bounding box center [803, 116] width 86 height 17
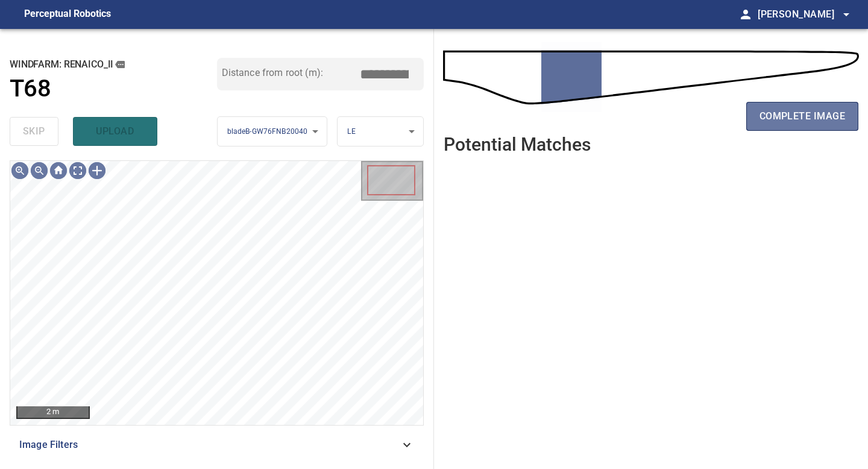
click at [779, 118] on span "complete image" at bounding box center [803, 116] width 86 height 17
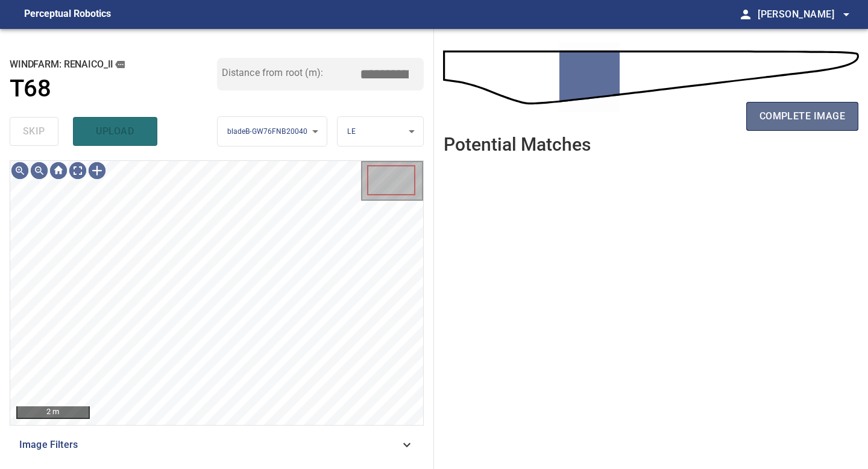
click at [797, 115] on span "complete image" at bounding box center [803, 116] width 86 height 17
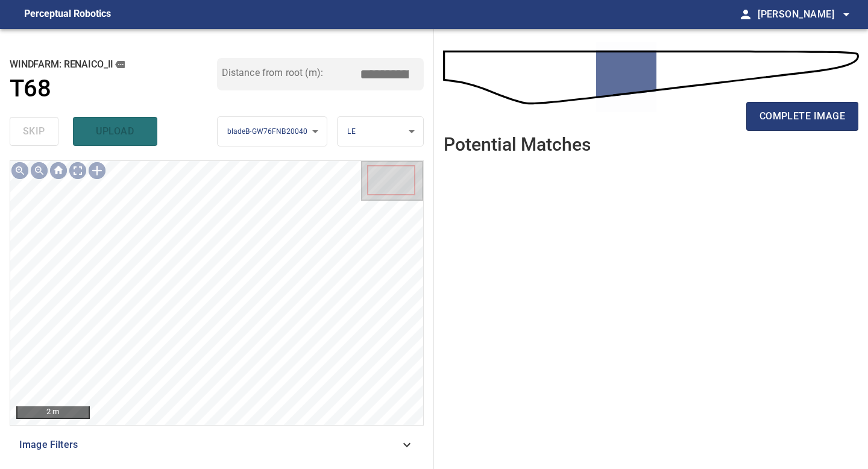
click at [481, 139] on div "complete image" at bounding box center [651, 121] width 415 height 48
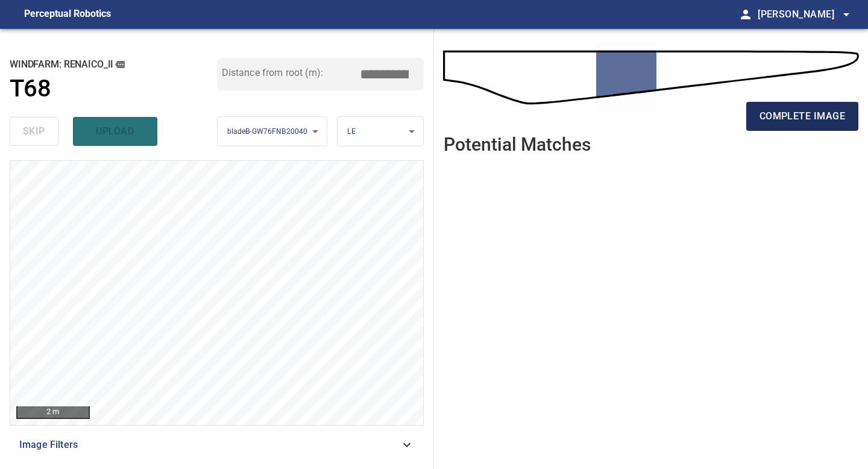
click at [820, 113] on span "complete image" at bounding box center [803, 116] width 86 height 17
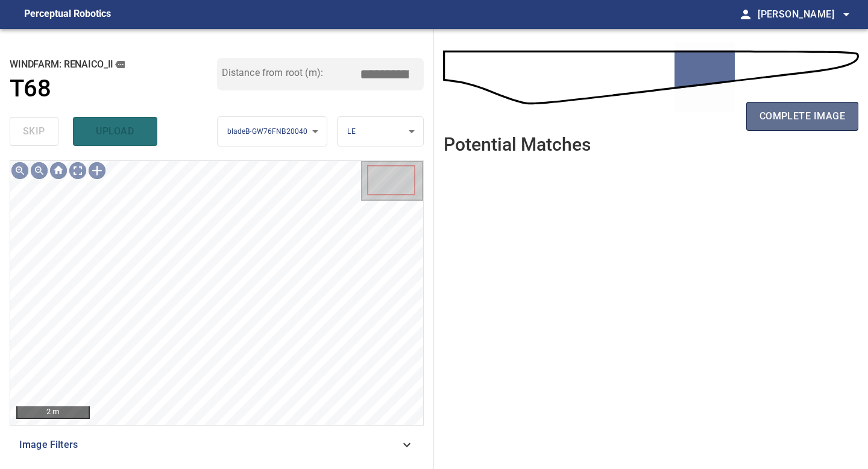
click at [810, 120] on span "complete image" at bounding box center [803, 116] width 86 height 17
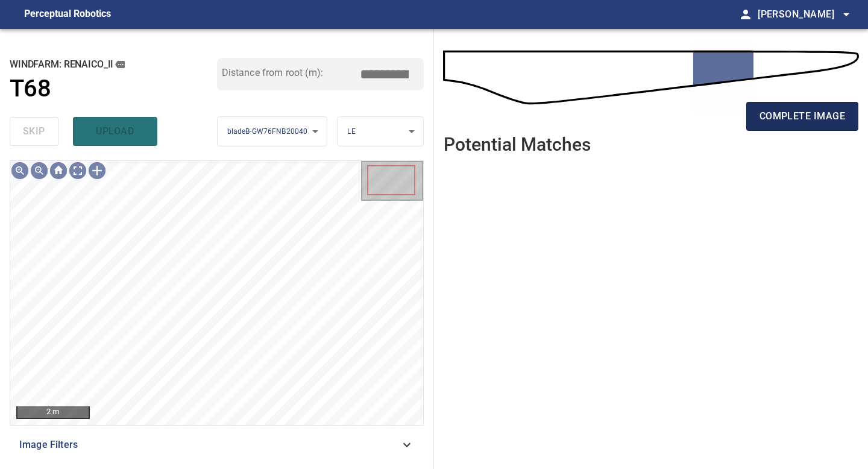
click at [811, 112] on span "complete image" at bounding box center [803, 116] width 86 height 17
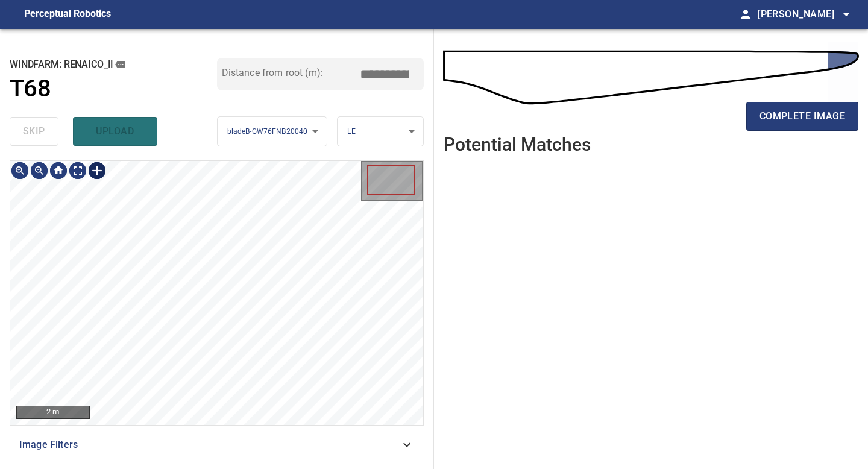
click at [100, 169] on div at bounding box center [96, 170] width 19 height 19
click at [204, 380] on div at bounding box center [216, 293] width 413 height 264
click at [198, 371] on div at bounding box center [185, 298] width 48 height 171
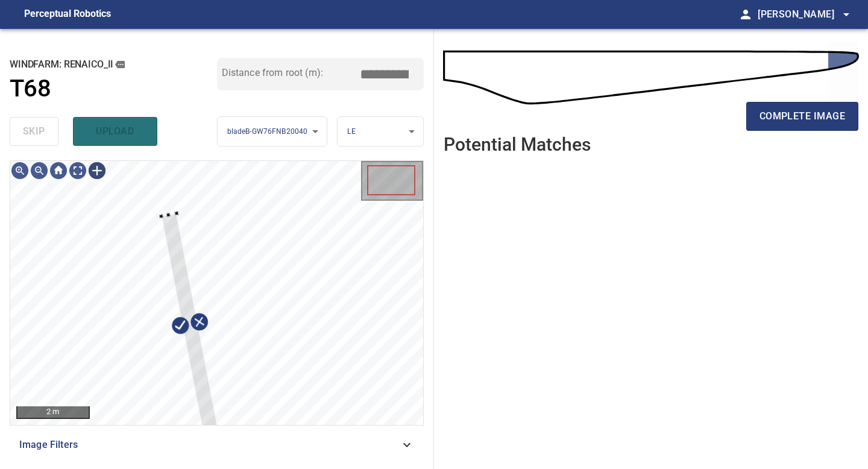
click at [212, 438] on div "2 m Image Filters" at bounding box center [217, 309] width 414 height 299
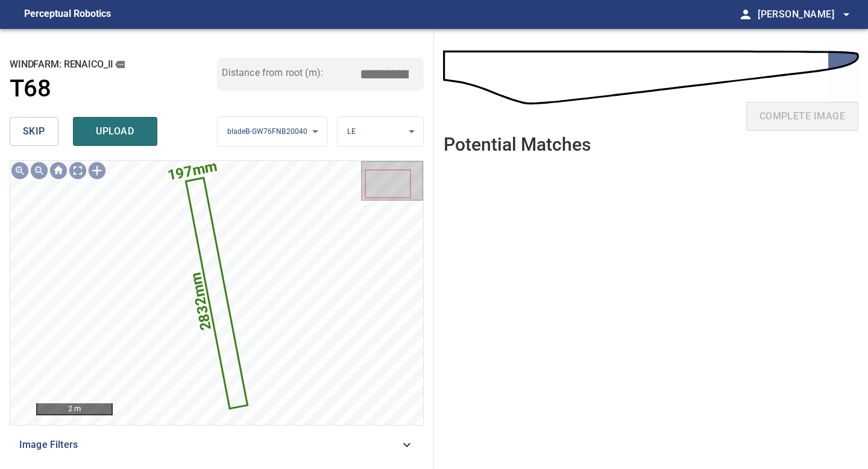
drag, startPoint x: 388, startPoint y: 73, endPoint x: 343, endPoint y: 73, distance: 45.2
click at [358, 73] on div "Distance from root (m): *****" at bounding box center [320, 74] width 207 height 33
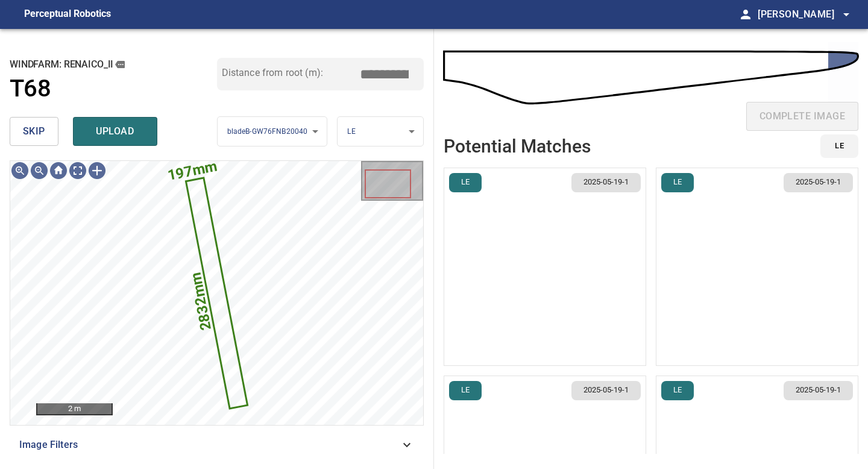
type input "*****"
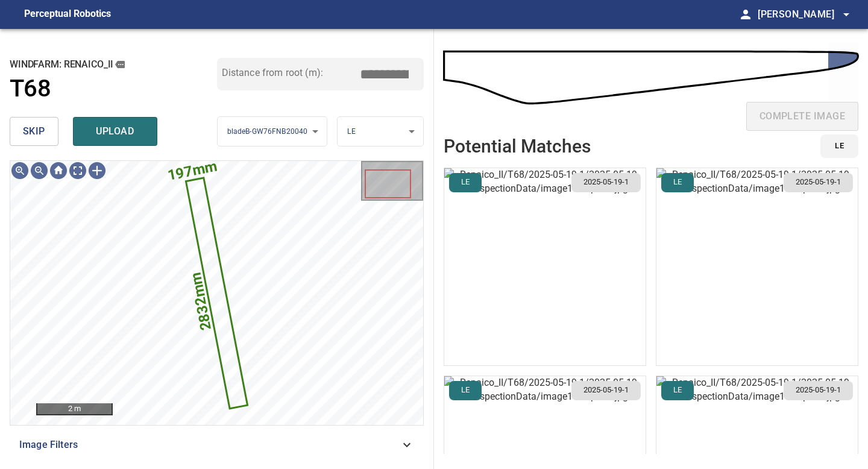
click at [546, 248] on img "button" at bounding box center [544, 266] width 201 height 197
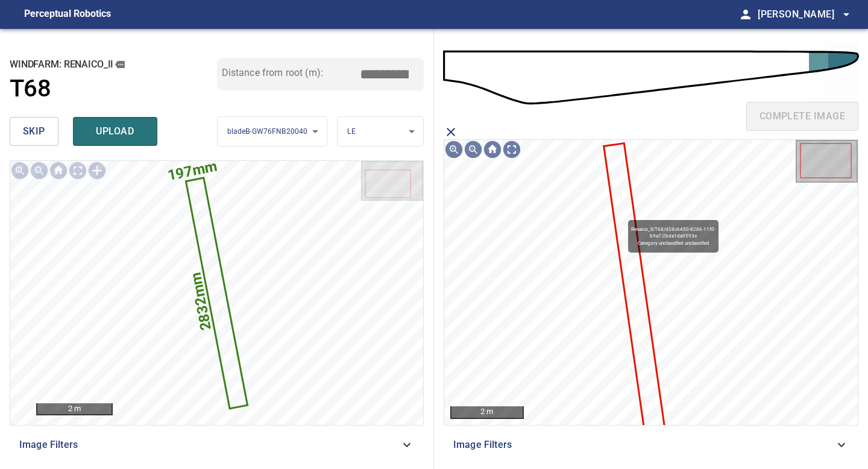
click at [622, 215] on icon at bounding box center [635, 291] width 60 height 294
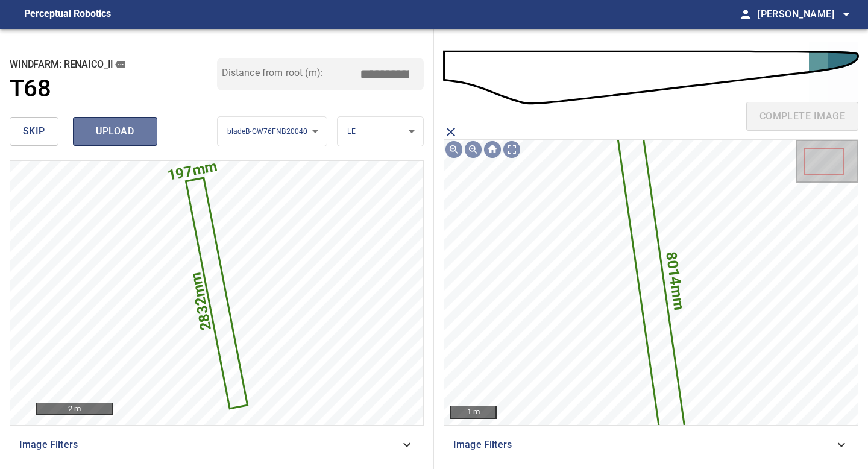
click at [131, 134] on span "upload" at bounding box center [115, 131] width 58 height 17
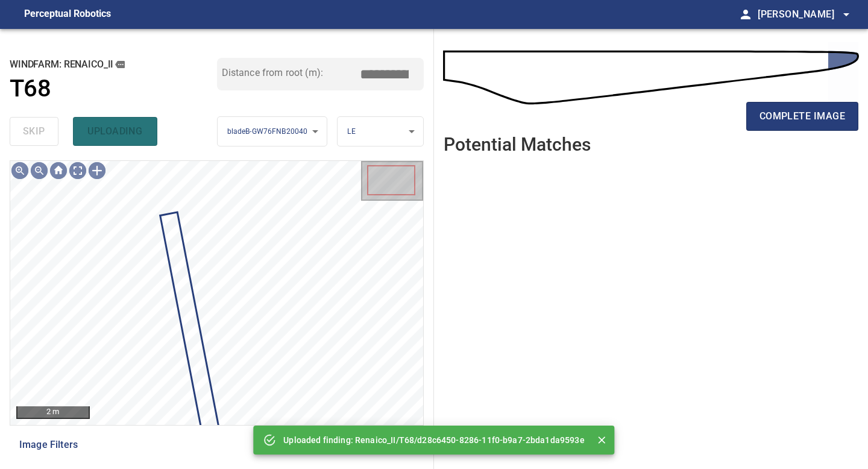
click at [790, 135] on div "complete image" at bounding box center [651, 121] width 415 height 48
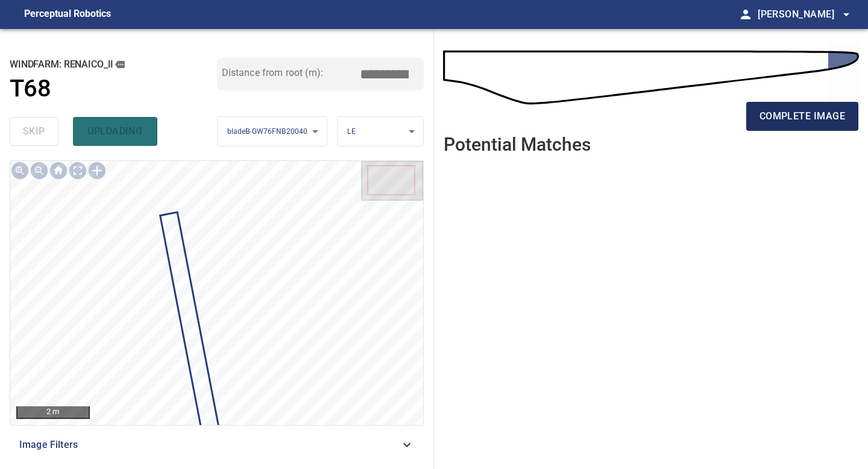
click at [793, 120] on span "complete image" at bounding box center [803, 116] width 86 height 17
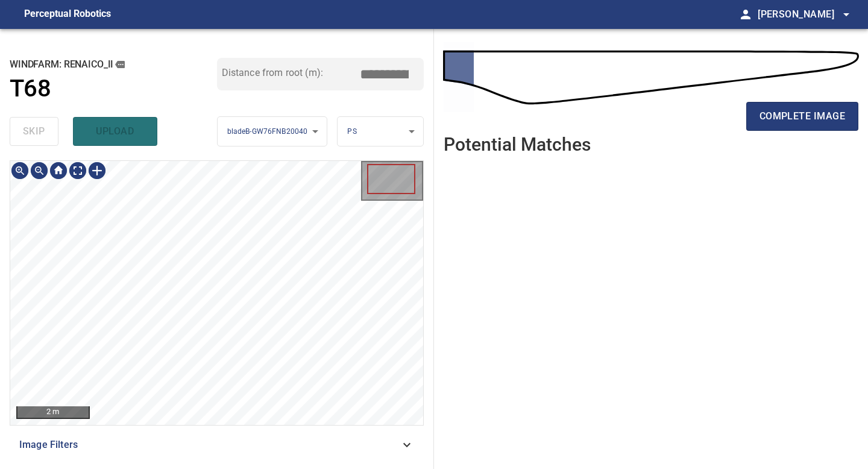
click at [230, 442] on div "2 m Image Filters" at bounding box center [217, 309] width 414 height 299
click at [799, 119] on span "complete image" at bounding box center [803, 116] width 86 height 17
click at [811, 119] on span "complete image" at bounding box center [803, 116] width 86 height 17
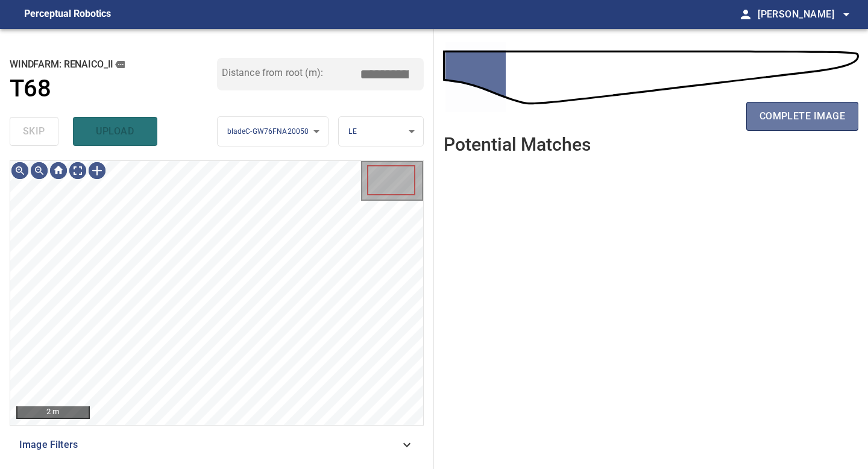
click at [811, 119] on span "complete image" at bounding box center [803, 116] width 86 height 17
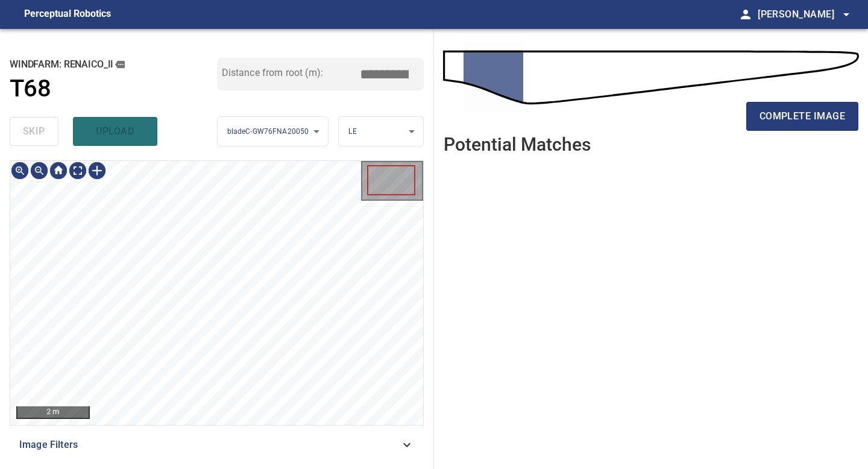
click at [811, 119] on span "complete image" at bounding box center [803, 116] width 86 height 17
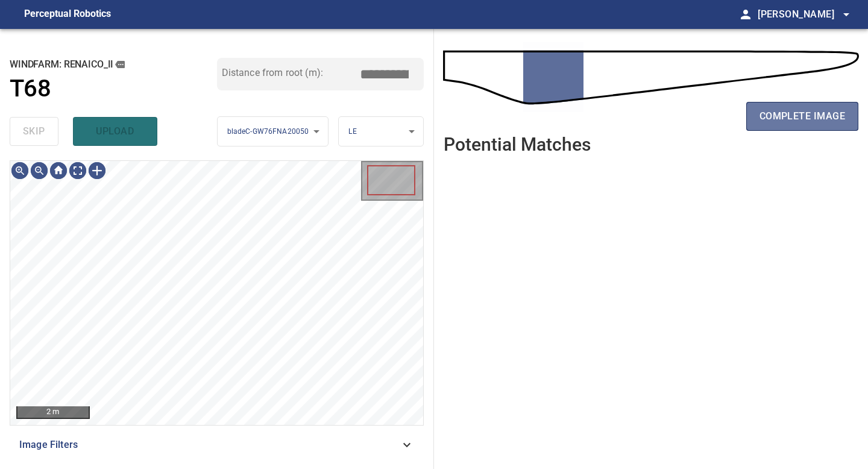
click at [811, 119] on span "complete image" at bounding box center [803, 116] width 86 height 17
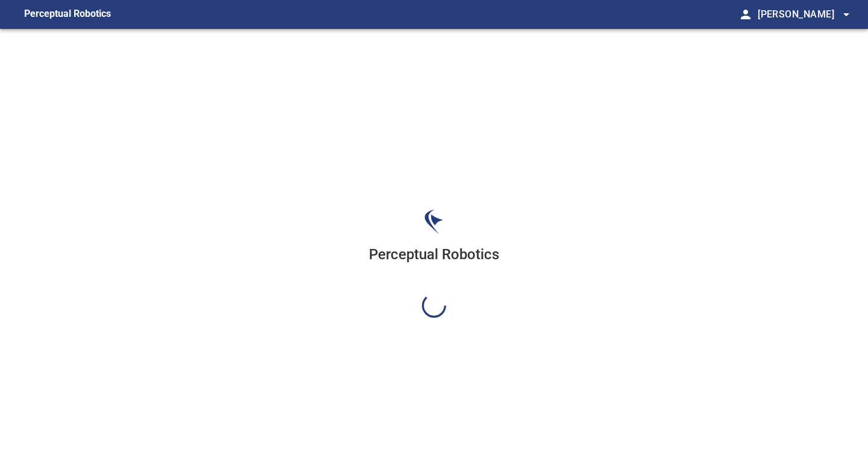
click at [811, 119] on div "Perceptual Robotics" at bounding box center [434, 263] width 868 height 469
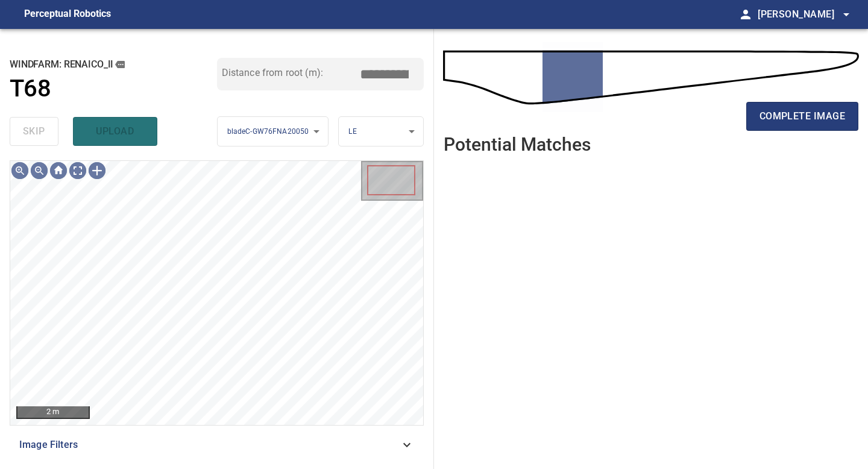
click at [811, 119] on span "complete image" at bounding box center [803, 116] width 86 height 17
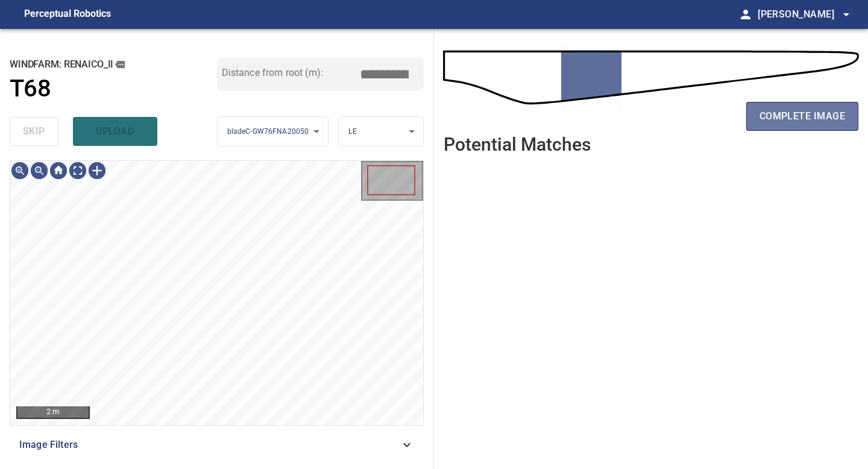
click at [811, 119] on span "complete image" at bounding box center [803, 116] width 86 height 17
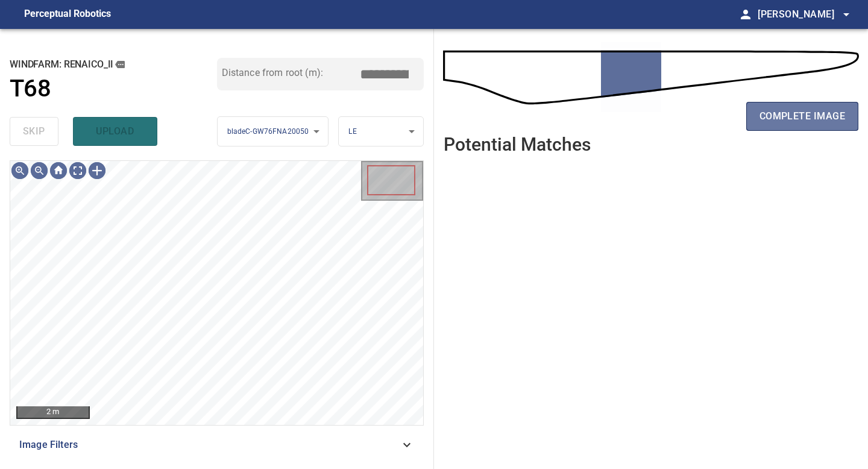
click at [811, 119] on span "complete image" at bounding box center [803, 116] width 86 height 17
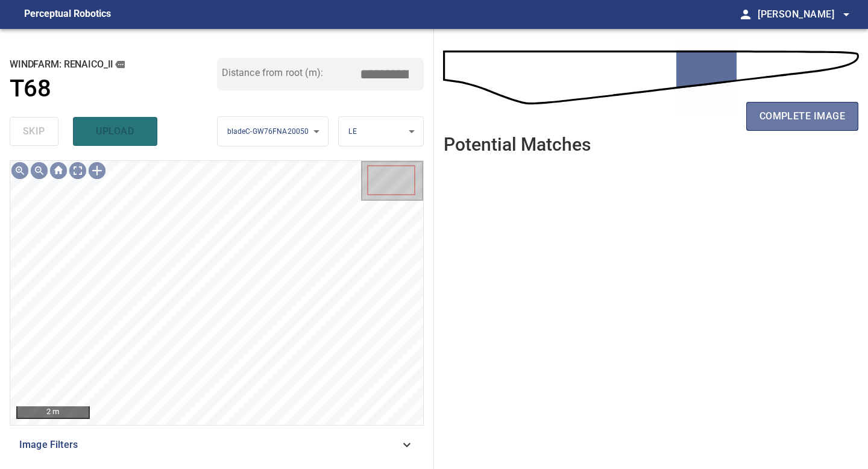
click at [811, 119] on span "complete image" at bounding box center [803, 116] width 86 height 17
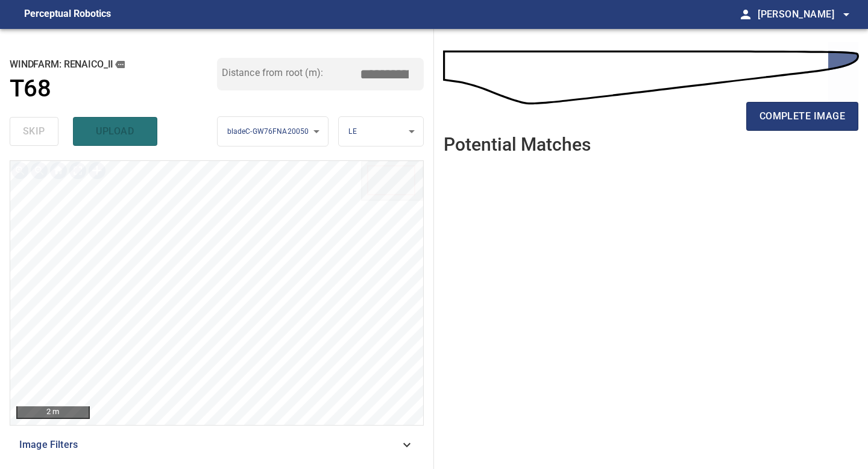
click at [811, 119] on span "complete image" at bounding box center [803, 116] width 86 height 17
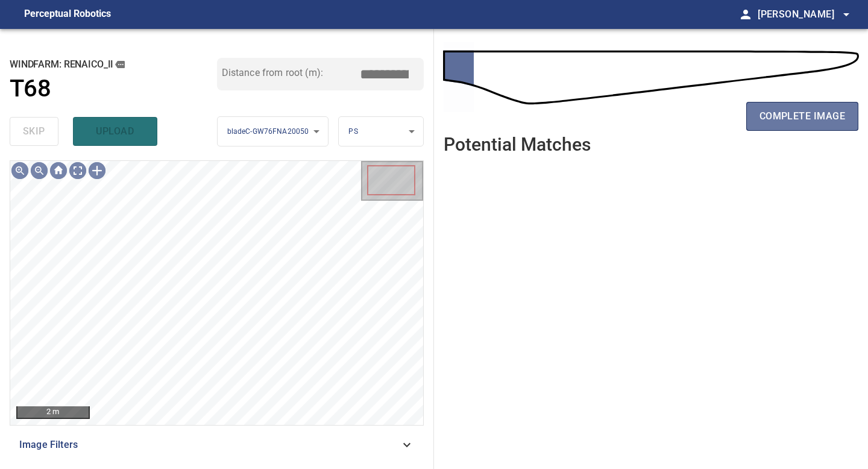
click at [811, 119] on span "complete image" at bounding box center [803, 116] width 86 height 17
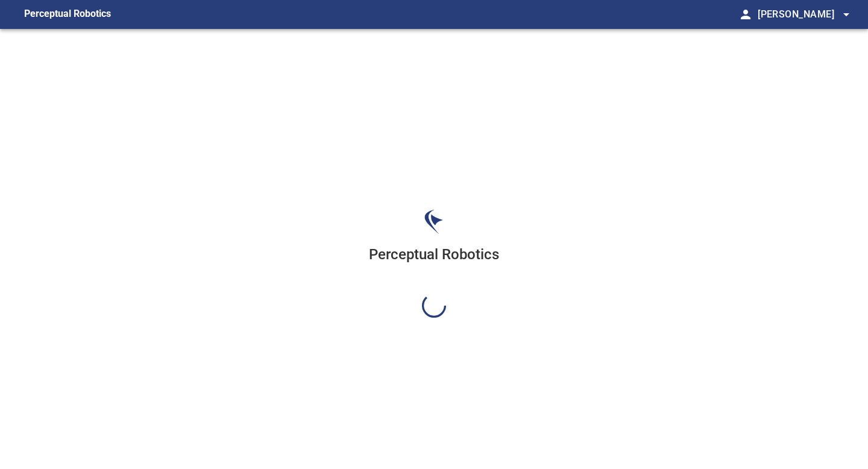
click at [811, 119] on div "Perceptual Robotics" at bounding box center [434, 263] width 868 height 469
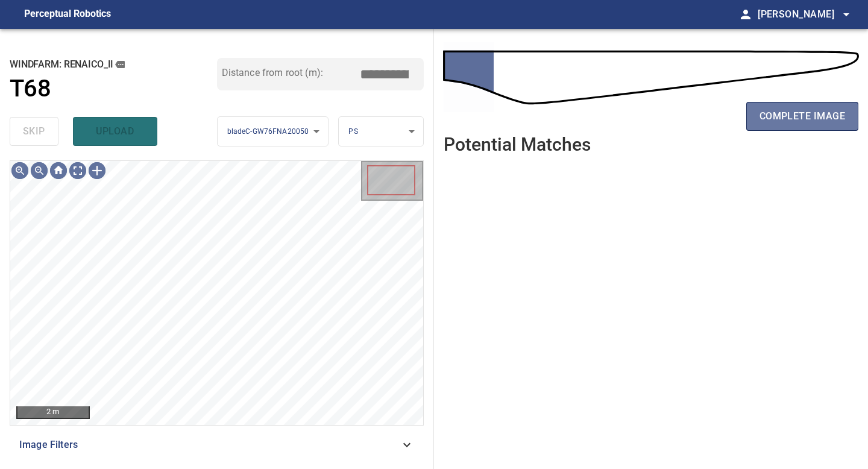
click at [811, 119] on span "complete image" at bounding box center [803, 116] width 86 height 17
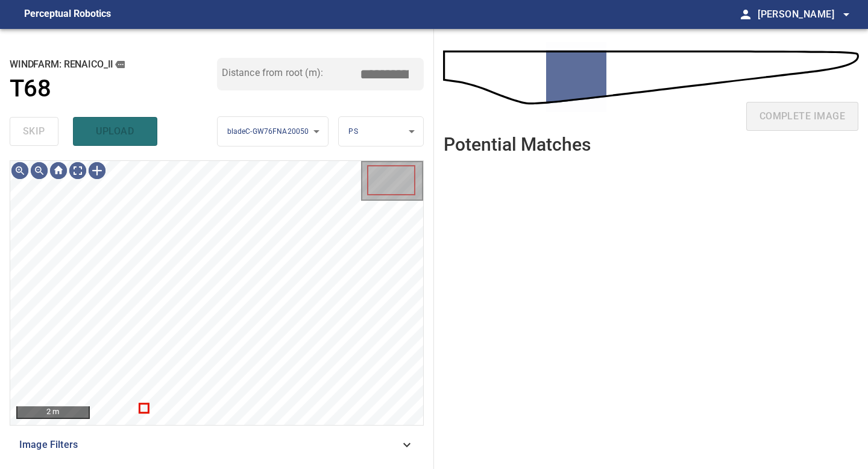
click at [811, 119] on div "complete image" at bounding box center [651, 121] width 415 height 48
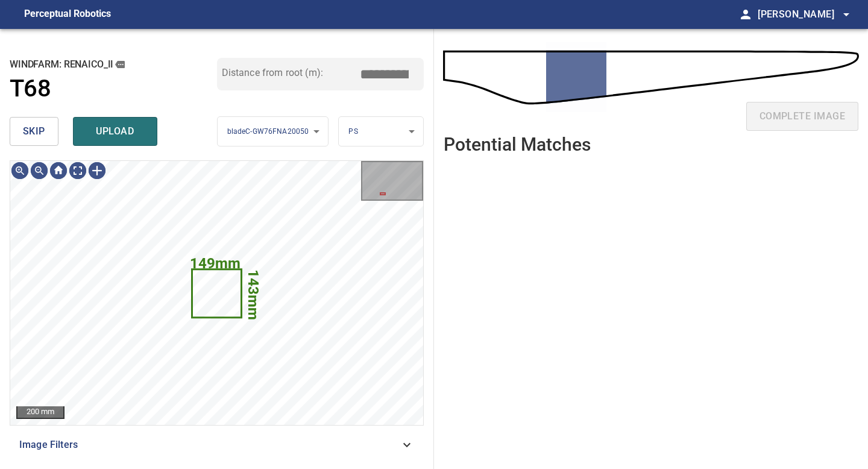
click at [34, 140] on button "skip" at bounding box center [34, 131] width 49 height 29
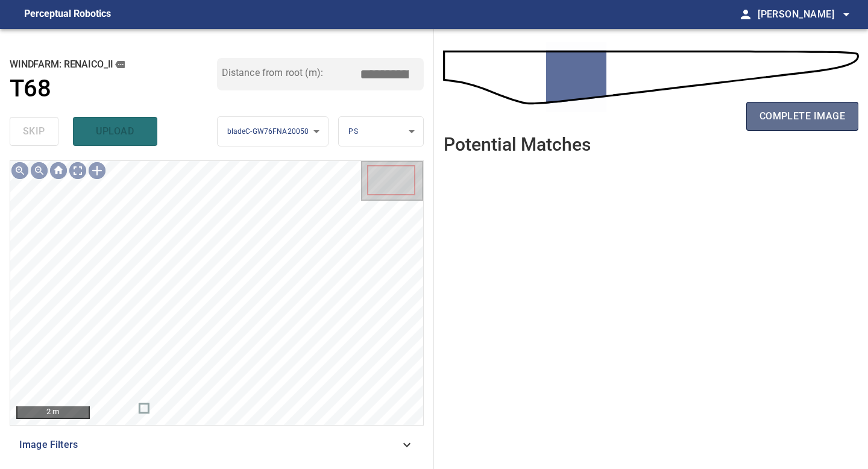
click at [802, 104] on button "complete image" at bounding box center [802, 116] width 112 height 29
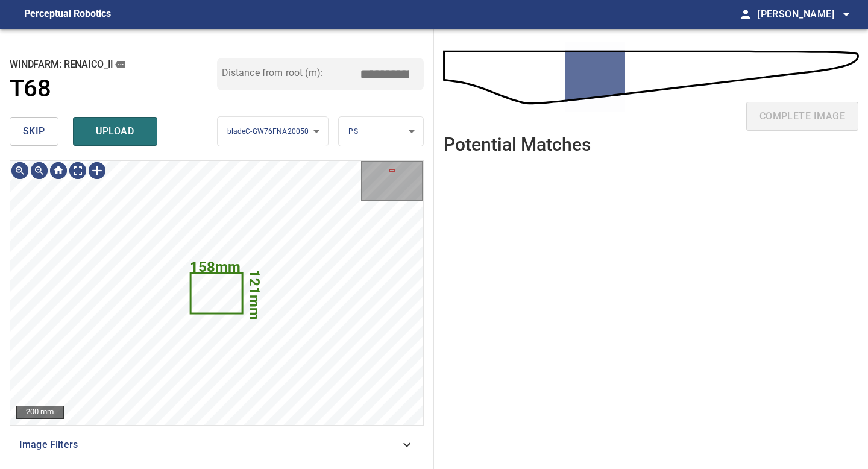
click at [48, 135] on button "skip" at bounding box center [34, 131] width 49 height 29
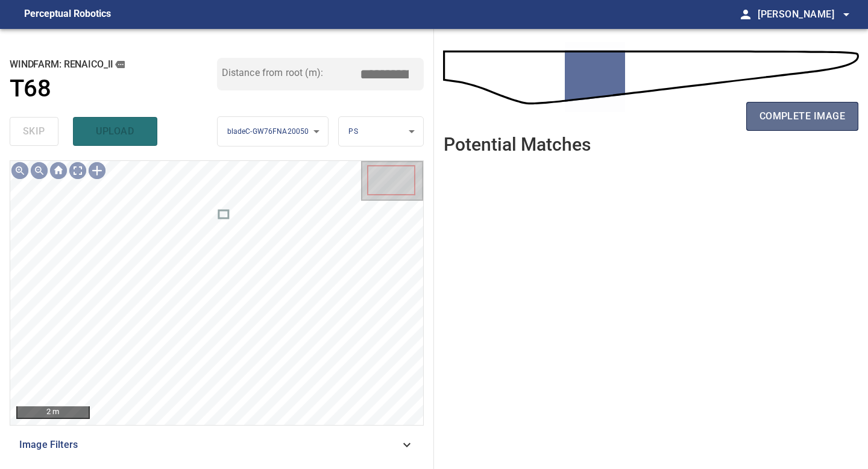
click at [810, 120] on span "complete image" at bounding box center [803, 116] width 86 height 17
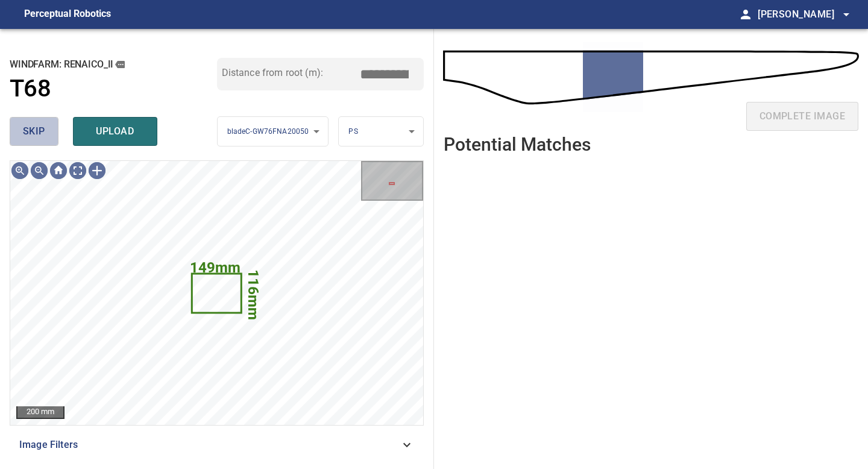
click at [42, 136] on span "skip" at bounding box center [34, 131] width 22 height 17
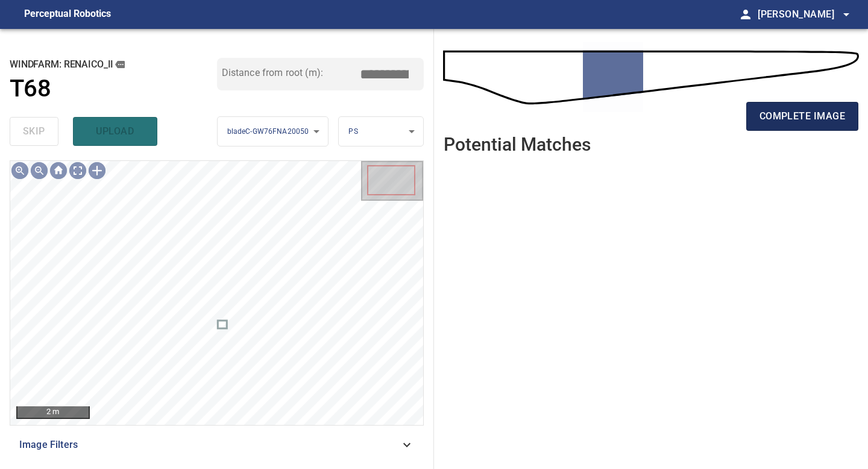
click at [796, 118] on span "complete image" at bounding box center [803, 116] width 86 height 17
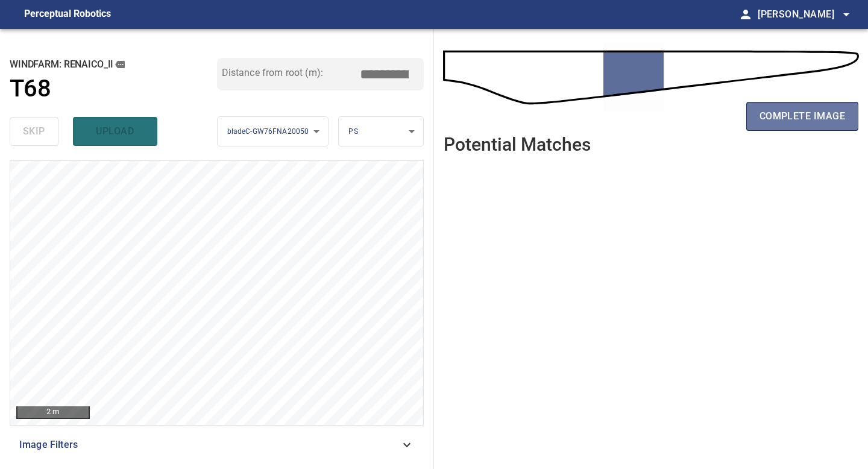
click at [796, 118] on span "complete image" at bounding box center [803, 116] width 86 height 17
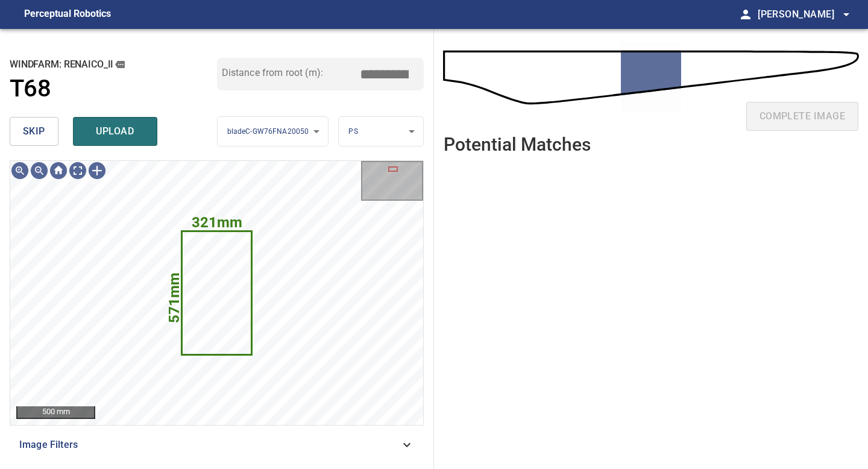
click at [43, 133] on span "skip" at bounding box center [34, 131] width 22 height 17
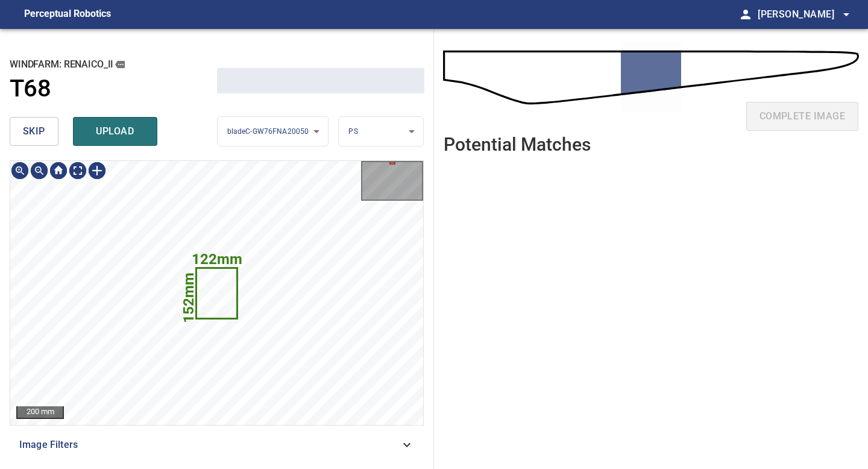
click at [43, 133] on span "skip" at bounding box center [34, 131] width 22 height 17
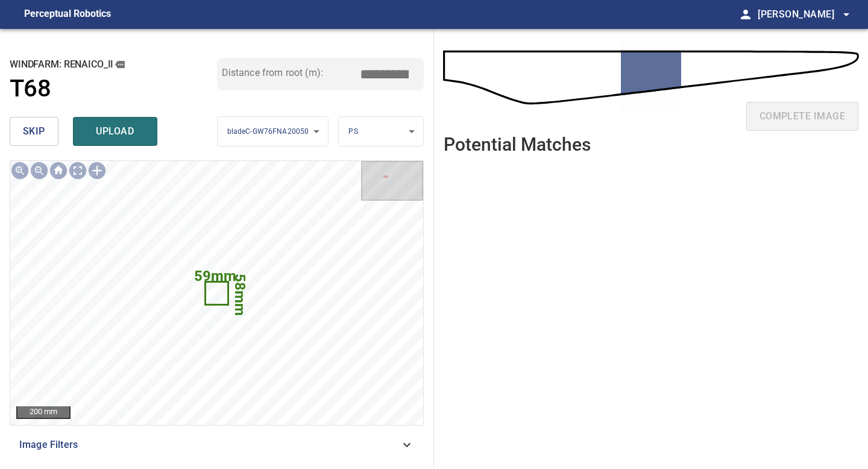
click at [45, 129] on button "skip" at bounding box center [34, 131] width 49 height 29
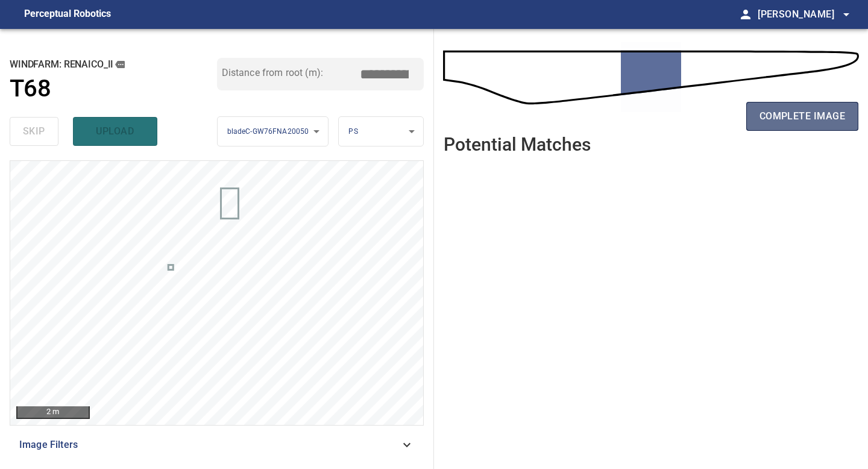
click at [790, 118] on span "complete image" at bounding box center [803, 116] width 86 height 17
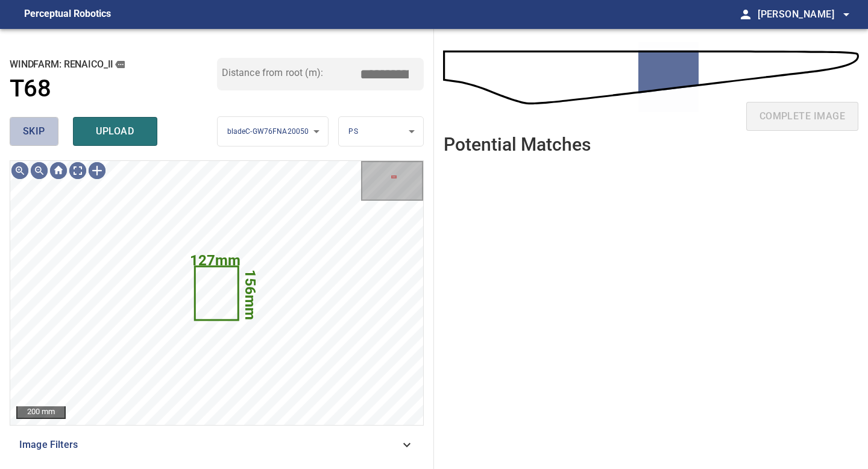
click at [31, 122] on button "skip" at bounding box center [34, 131] width 49 height 29
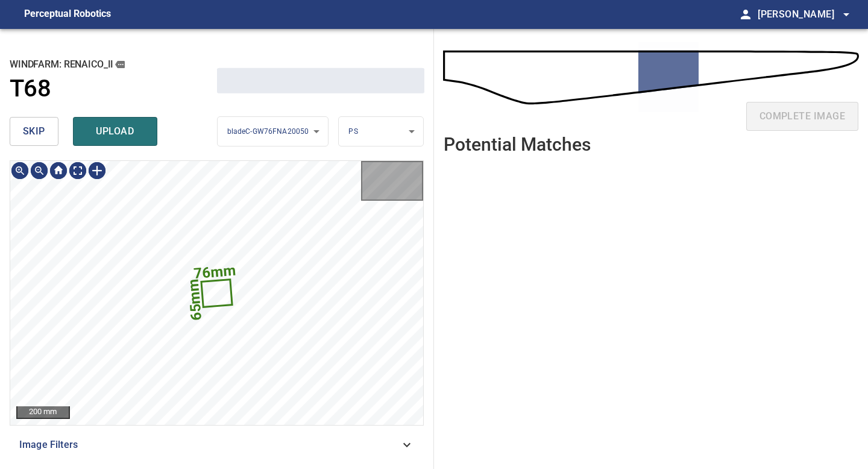
click at [31, 122] on button "skip" at bounding box center [34, 131] width 49 height 29
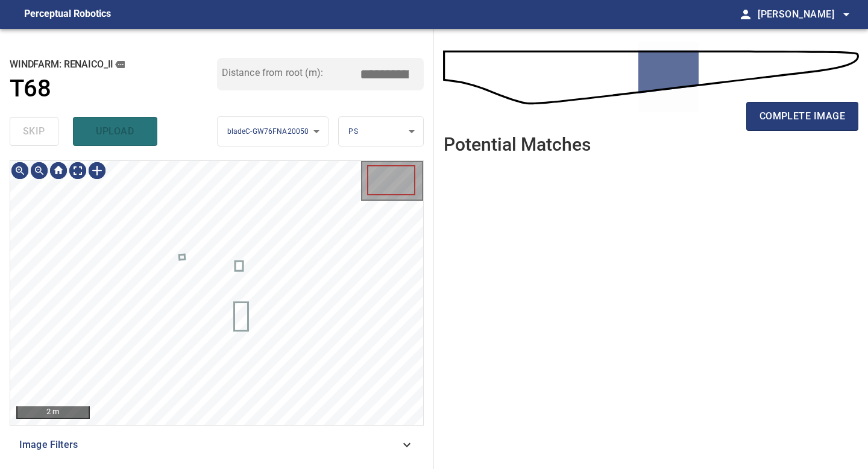
type input "*****"
click at [31, 122] on div "skip upload" at bounding box center [113, 131] width 207 height 39
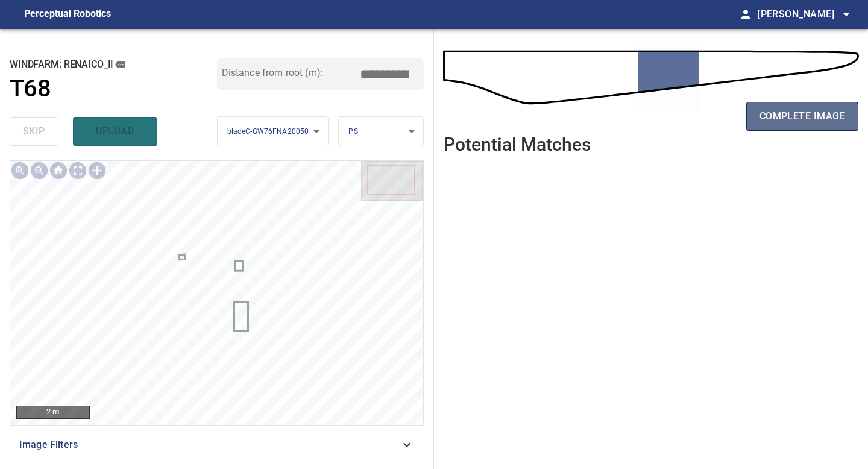
click at [797, 119] on span "complete image" at bounding box center [803, 116] width 86 height 17
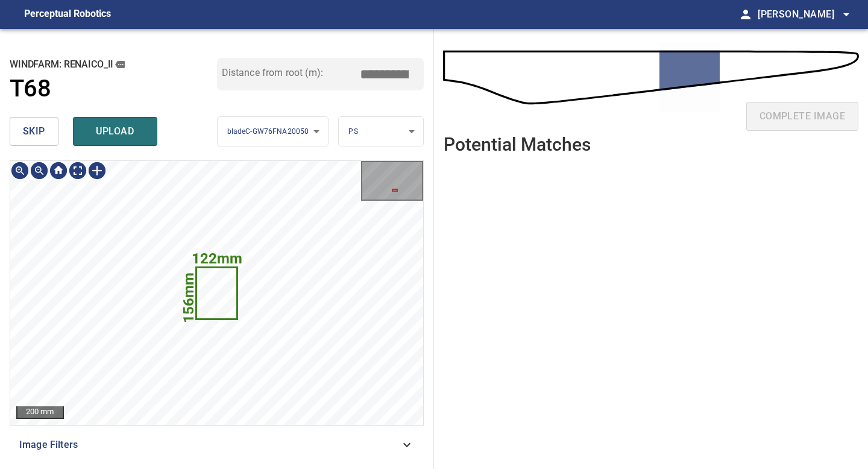
click at [222, 297] on icon at bounding box center [216, 293] width 39 height 50
click at [49, 139] on button "skip" at bounding box center [34, 131] width 49 height 29
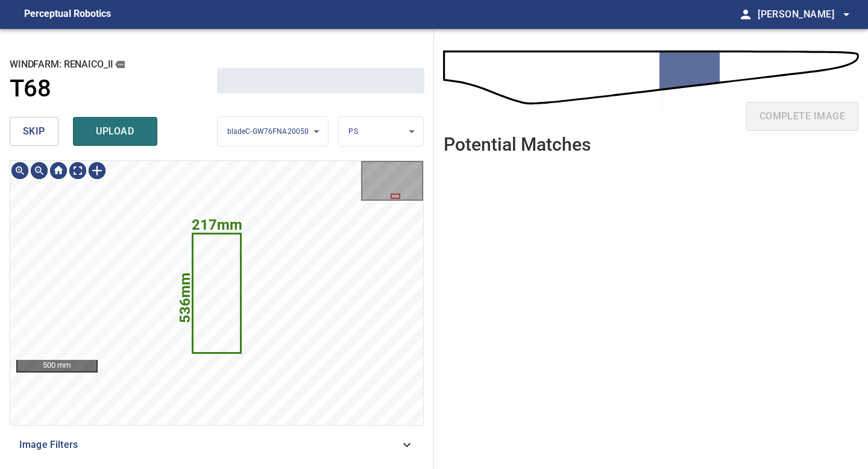
click at [49, 139] on button "skip" at bounding box center [34, 131] width 49 height 29
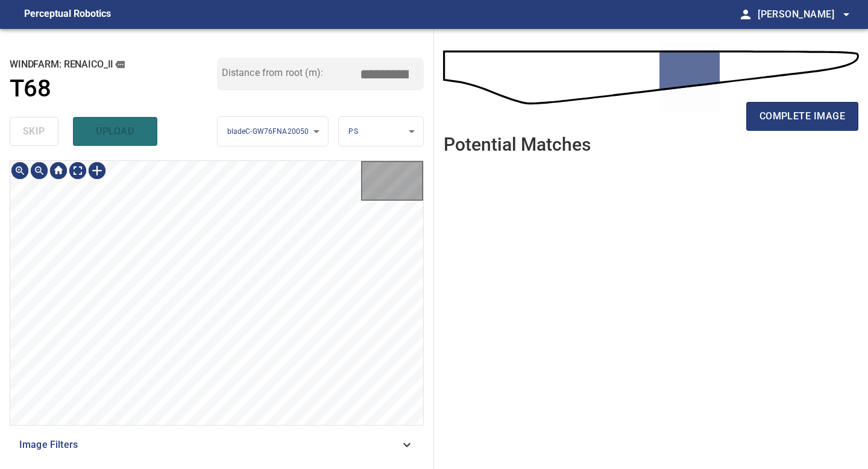
click at [49, 139] on div "skip upload" at bounding box center [113, 131] width 207 height 39
type input "*****"
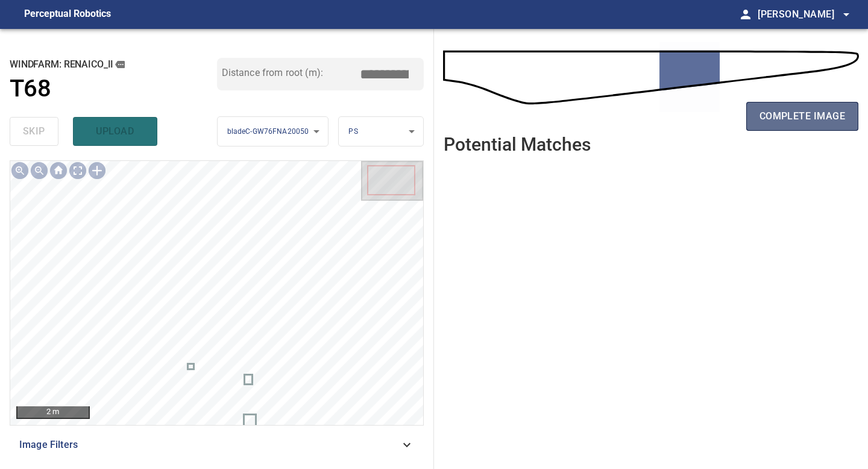
click at [803, 119] on span "complete image" at bounding box center [803, 116] width 86 height 17
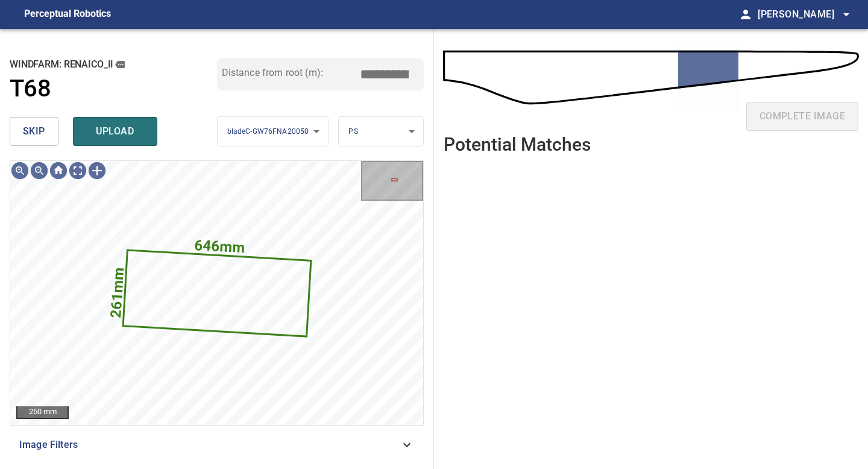
click at [49, 134] on button "skip" at bounding box center [34, 131] width 49 height 29
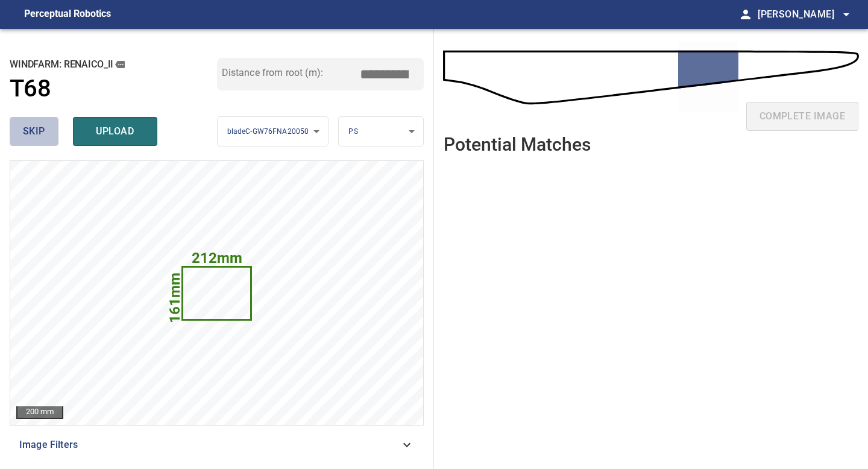
click at [55, 132] on button "skip" at bounding box center [34, 131] width 49 height 29
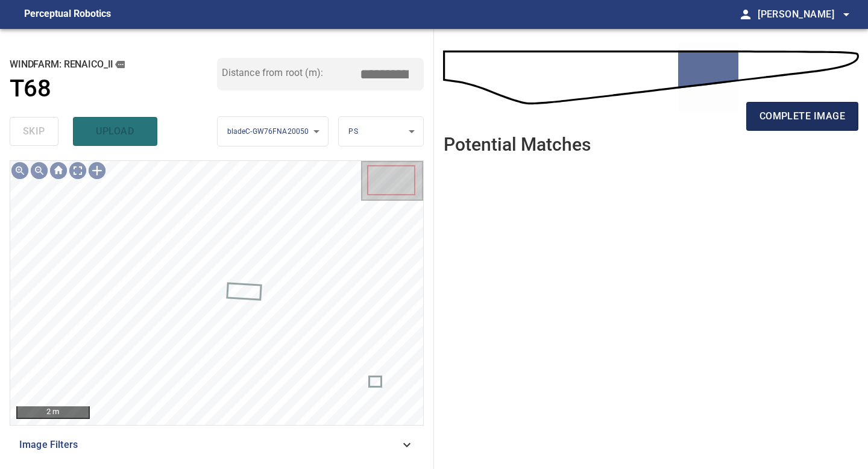
click at [794, 119] on span "complete image" at bounding box center [803, 116] width 86 height 17
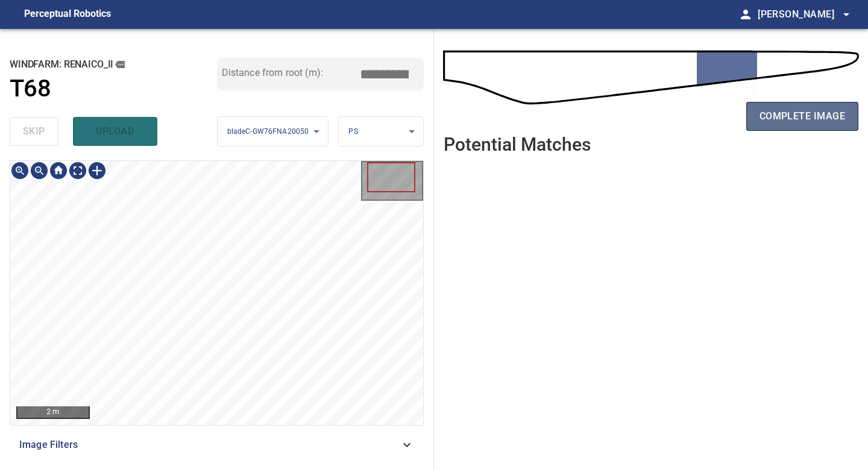
click at [827, 113] on span "complete image" at bounding box center [803, 116] width 86 height 17
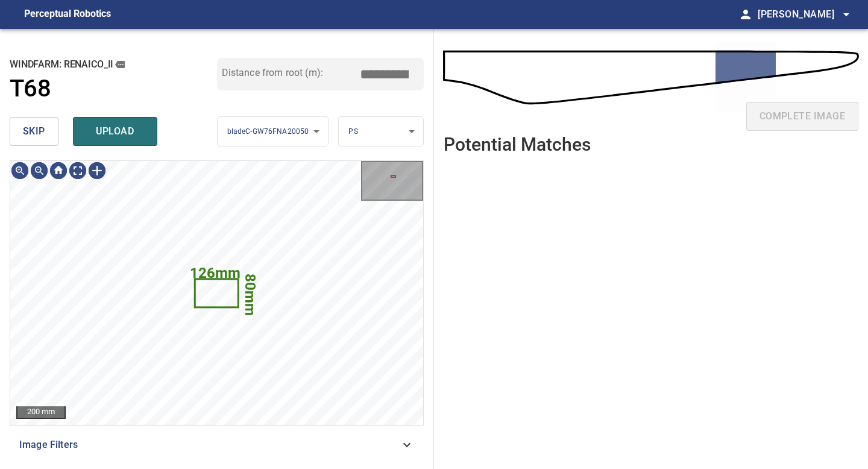
click at [36, 125] on span "skip" at bounding box center [34, 131] width 22 height 17
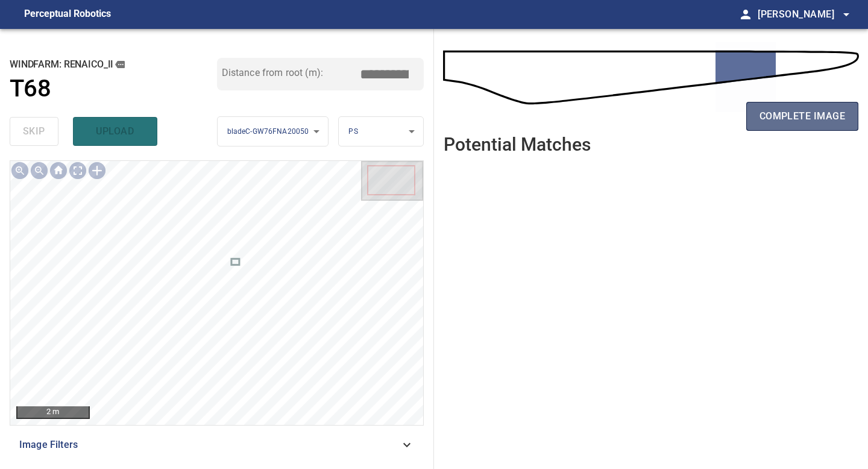
click at [823, 116] on span "complete image" at bounding box center [803, 116] width 86 height 17
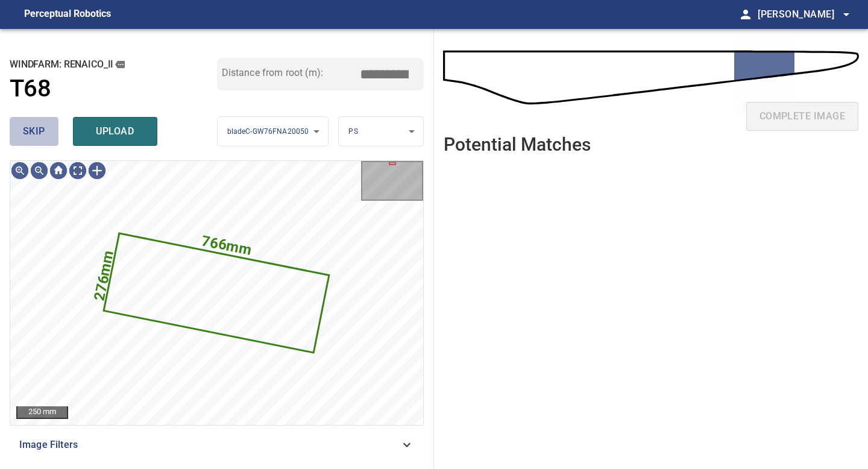
click at [34, 135] on span "skip" at bounding box center [34, 131] width 22 height 17
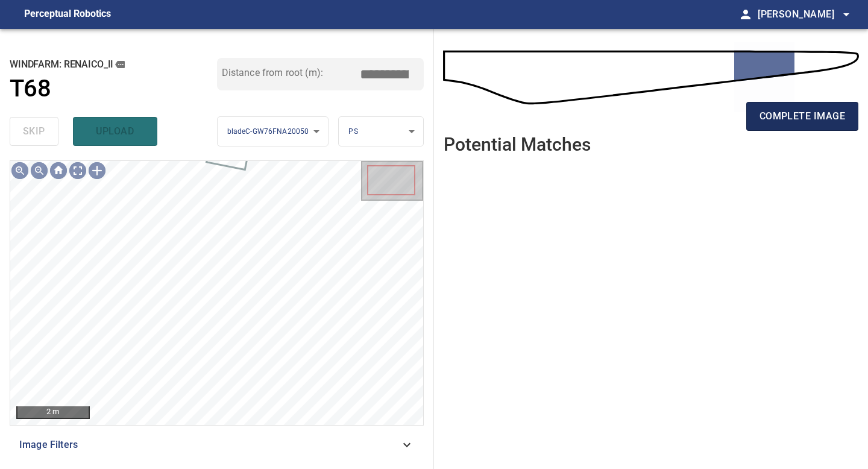
click at [800, 121] on span "complete image" at bounding box center [803, 116] width 86 height 17
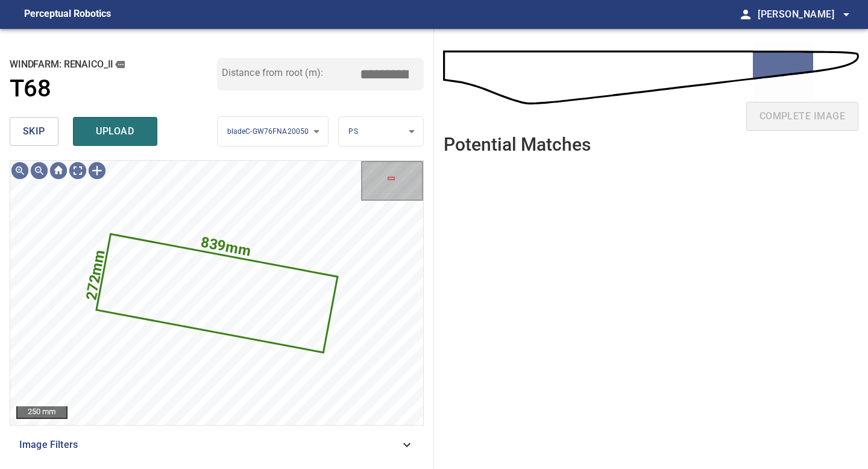
click at [43, 136] on span "skip" at bounding box center [34, 131] width 22 height 17
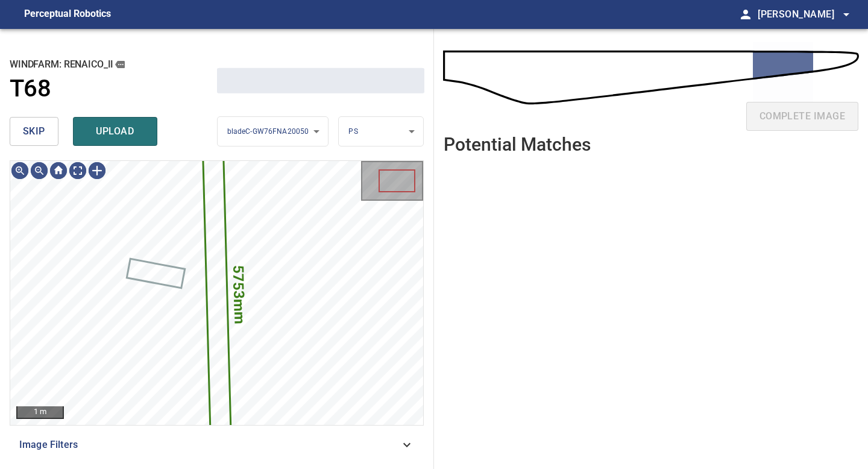
click at [43, 136] on span "skip" at bounding box center [34, 131] width 22 height 17
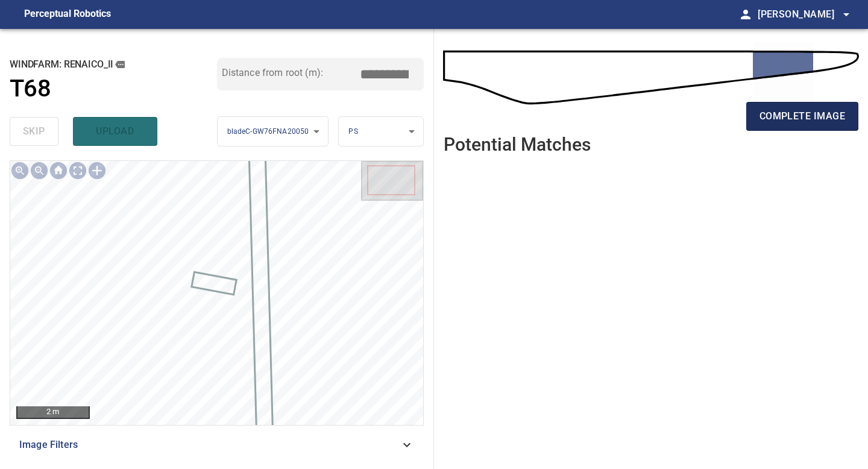
click at [808, 114] on span "complete image" at bounding box center [803, 116] width 86 height 17
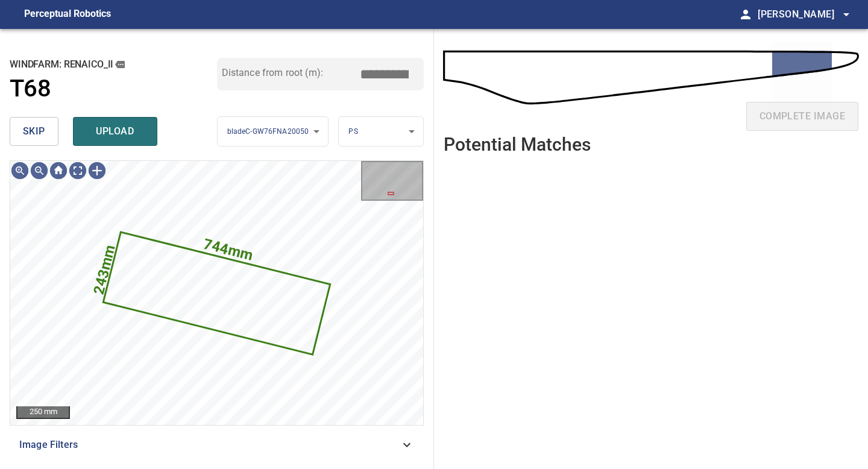
click at [37, 128] on span "skip" at bounding box center [34, 131] width 22 height 17
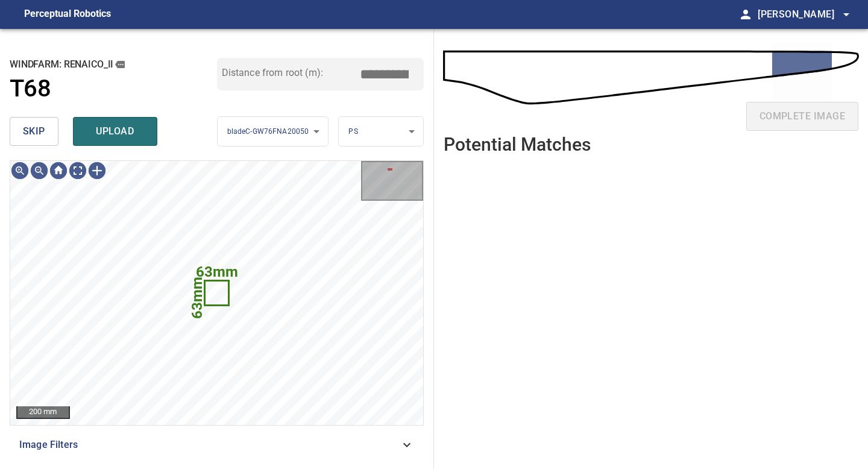
click at [37, 128] on span "skip" at bounding box center [34, 131] width 22 height 17
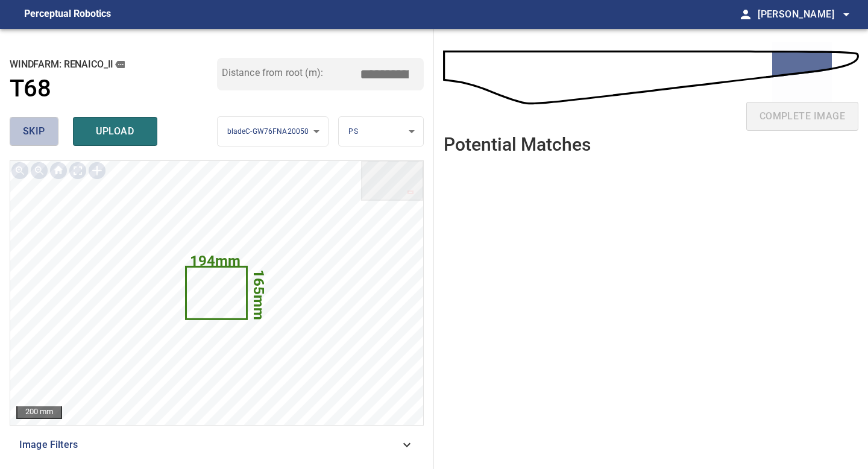
click at [48, 133] on button "skip" at bounding box center [34, 131] width 49 height 29
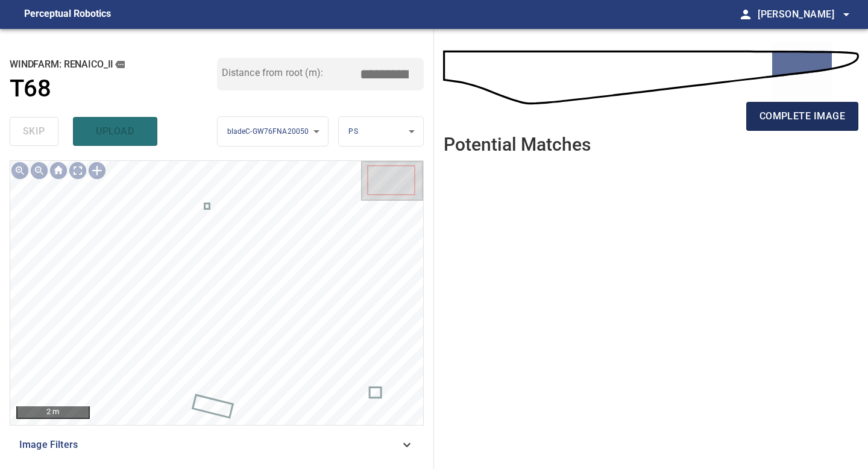
click at [819, 114] on span "complete image" at bounding box center [803, 116] width 86 height 17
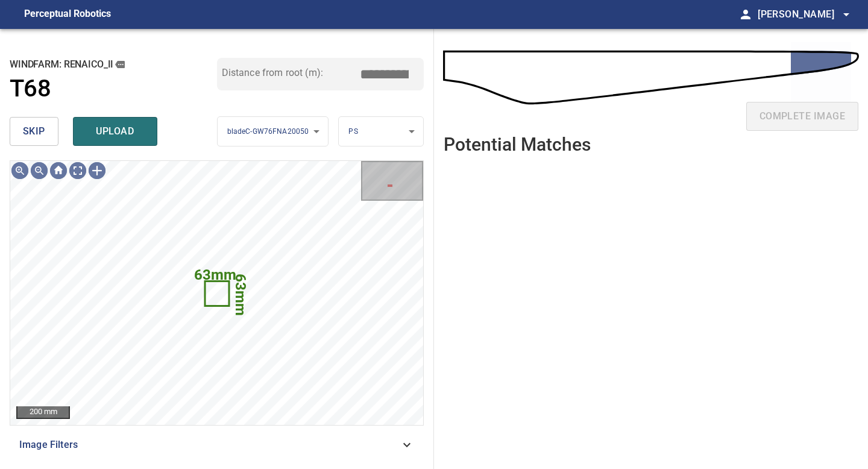
click at [36, 131] on span "skip" at bounding box center [34, 131] width 22 height 17
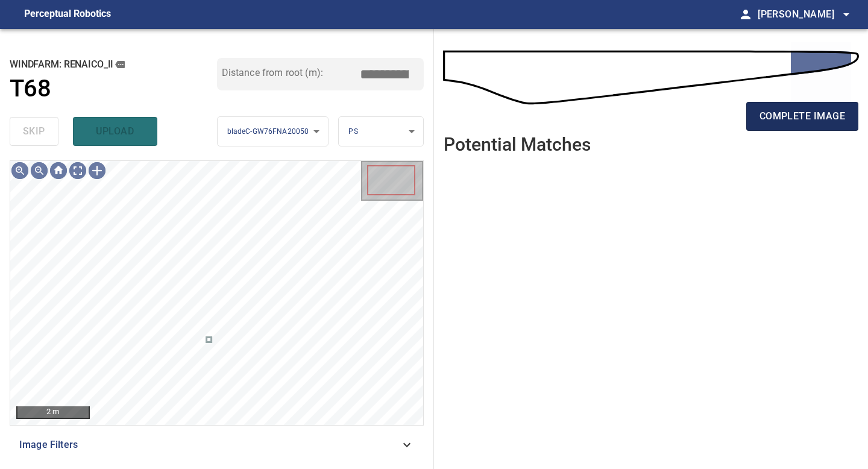
click at [804, 109] on span "complete image" at bounding box center [803, 116] width 86 height 17
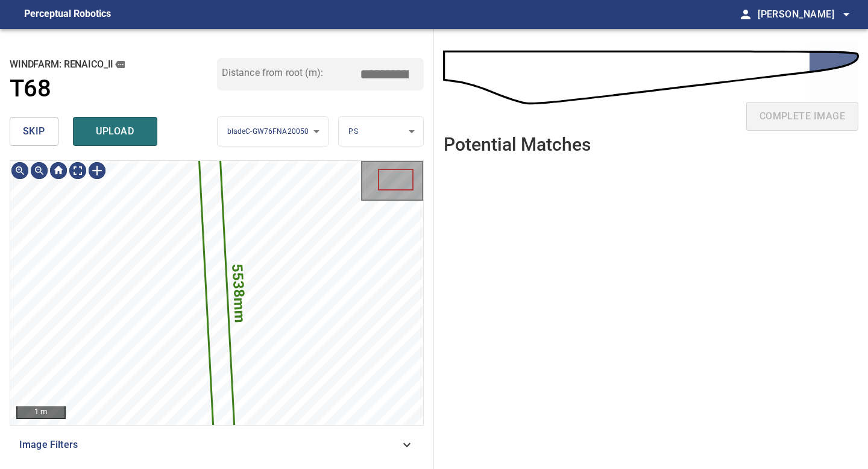
click at [48, 133] on button "skip" at bounding box center [34, 131] width 49 height 29
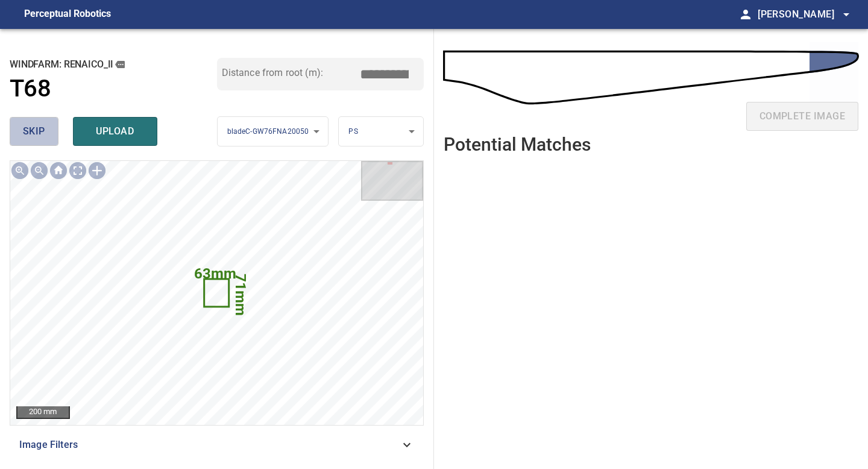
click at [51, 120] on button "skip" at bounding box center [34, 131] width 49 height 29
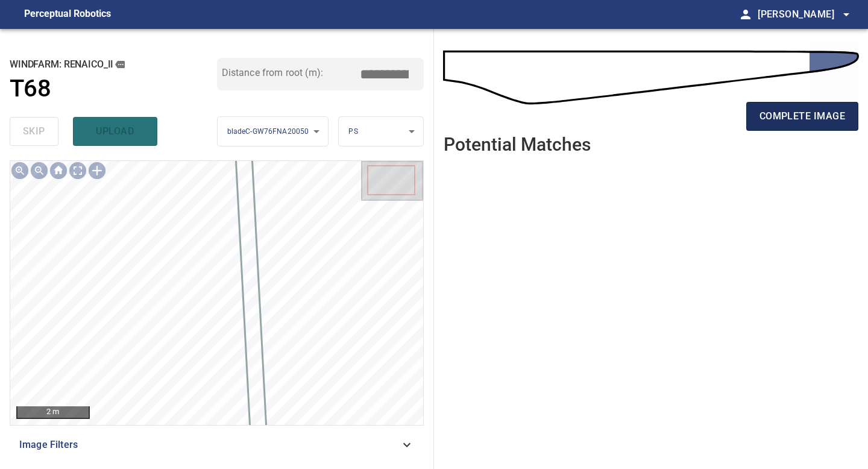
click at [813, 115] on span "complete image" at bounding box center [803, 116] width 86 height 17
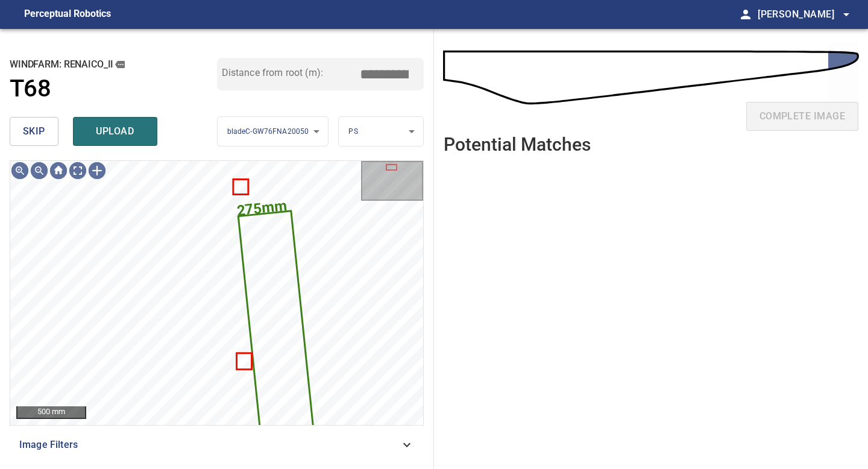
click at [49, 131] on button "skip" at bounding box center [34, 131] width 49 height 29
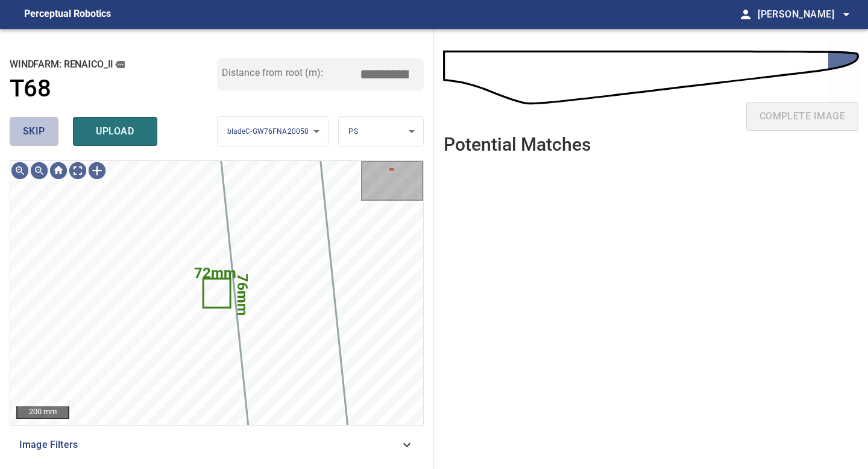
click at [49, 131] on button "skip" at bounding box center [34, 131] width 49 height 29
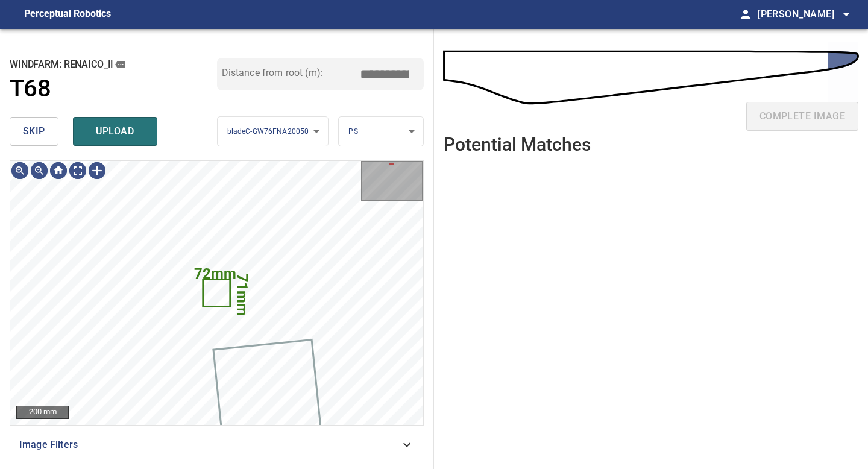
click at [49, 131] on button "skip" at bounding box center [34, 131] width 49 height 29
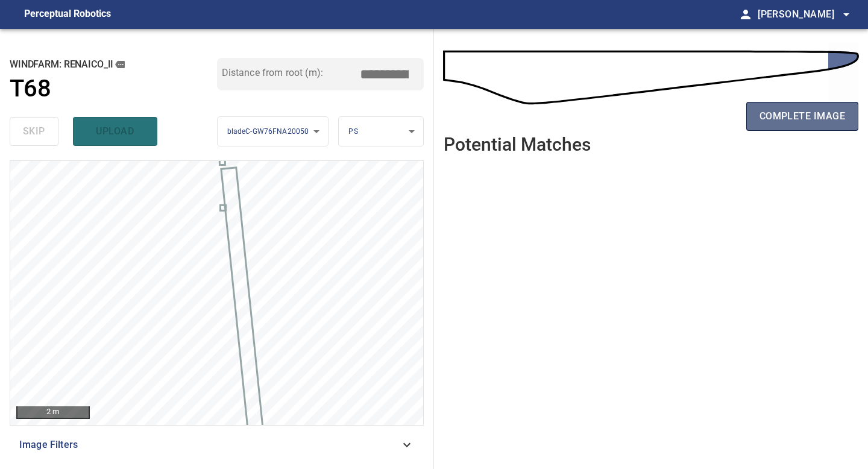
click at [787, 118] on span "complete image" at bounding box center [803, 116] width 86 height 17
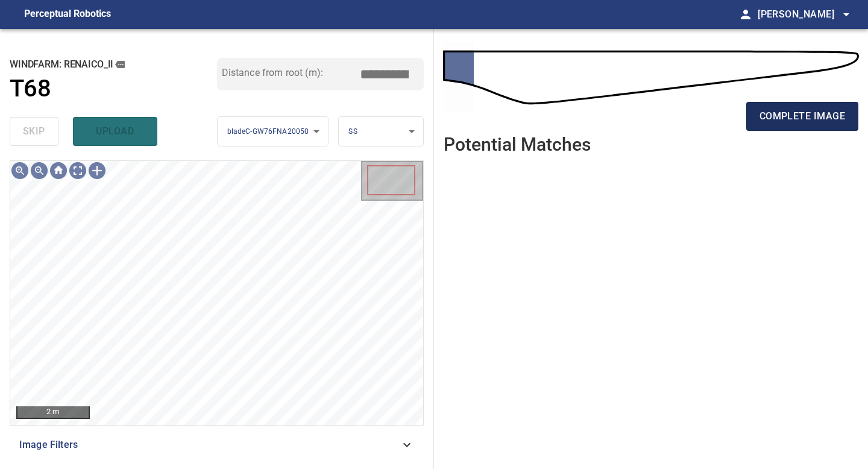
click at [804, 115] on span "complete image" at bounding box center [803, 116] width 86 height 17
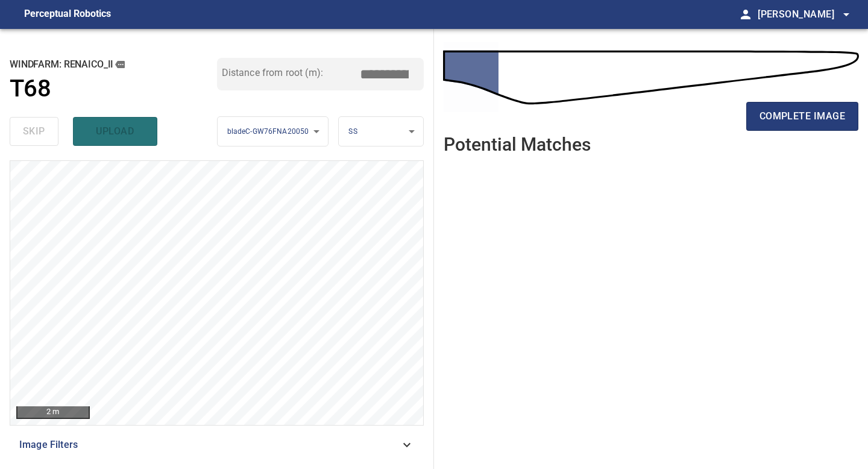
click at [804, 115] on span "complete image" at bounding box center [803, 116] width 86 height 17
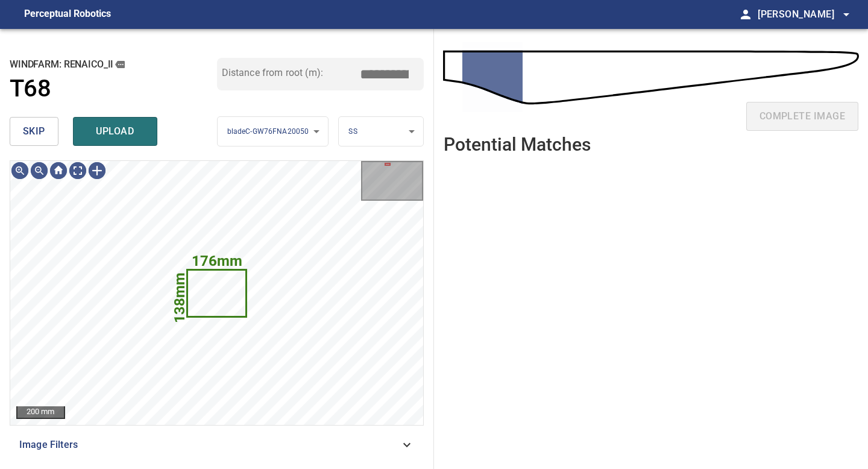
click at [53, 139] on button "skip" at bounding box center [34, 131] width 49 height 29
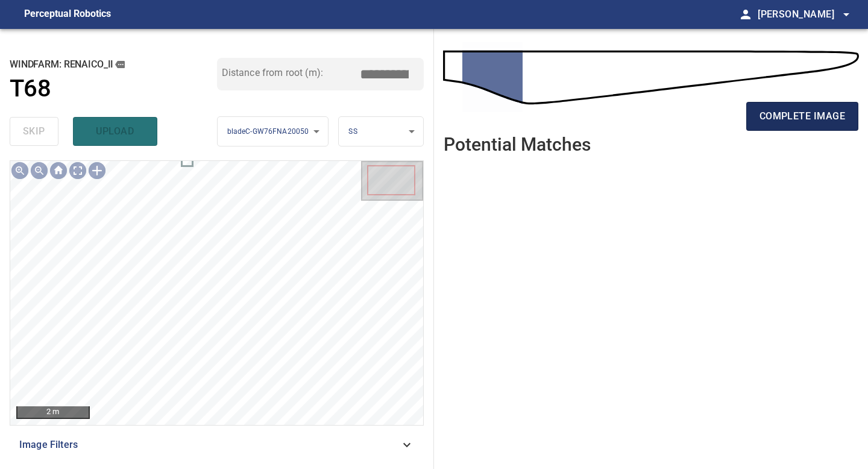
click at [782, 117] on span "complete image" at bounding box center [803, 116] width 86 height 17
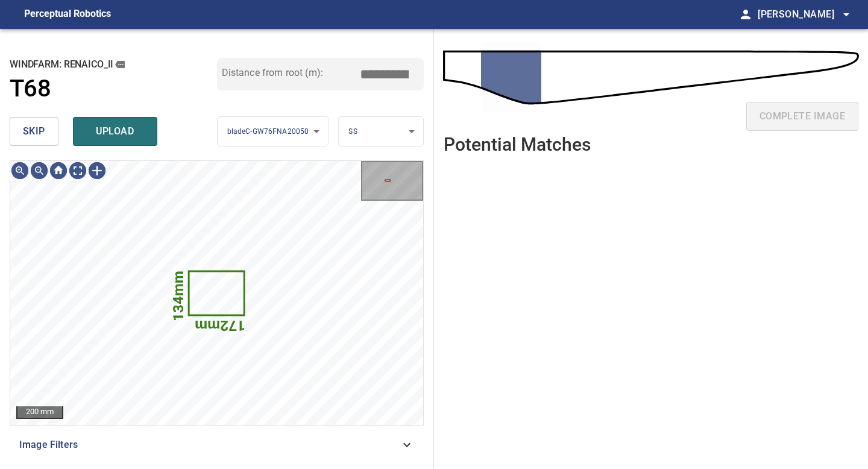
click at [45, 133] on button "skip" at bounding box center [34, 131] width 49 height 29
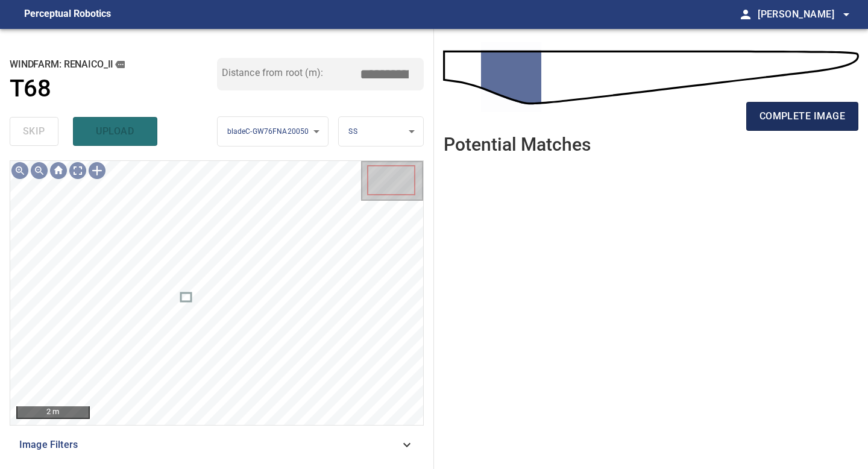
click at [801, 105] on button "complete image" at bounding box center [802, 116] width 112 height 29
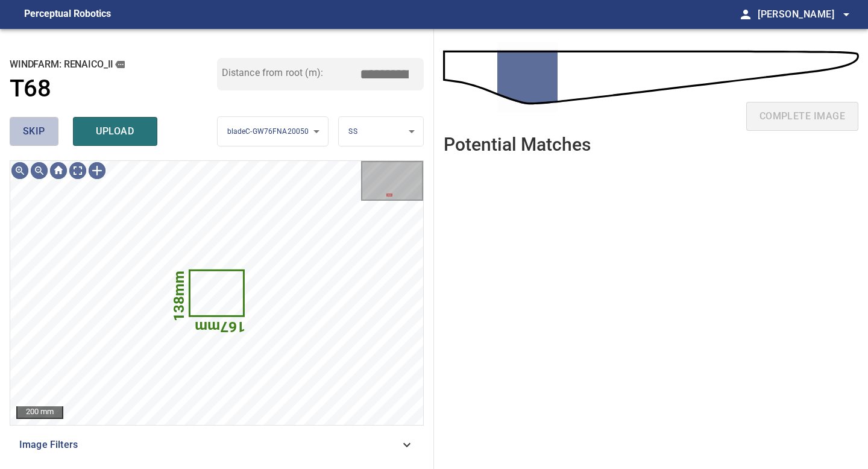
click at [47, 137] on button "skip" at bounding box center [34, 131] width 49 height 29
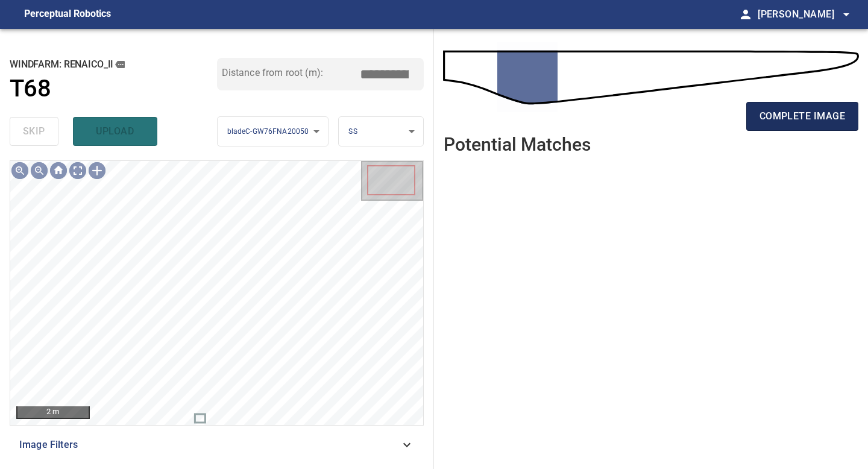
click at [814, 104] on button "complete image" at bounding box center [802, 116] width 112 height 29
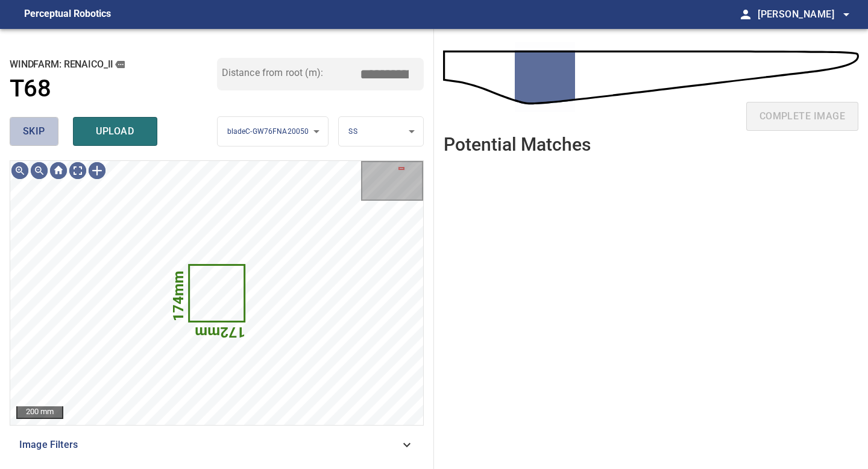
click at [37, 130] on span "skip" at bounding box center [34, 131] width 22 height 17
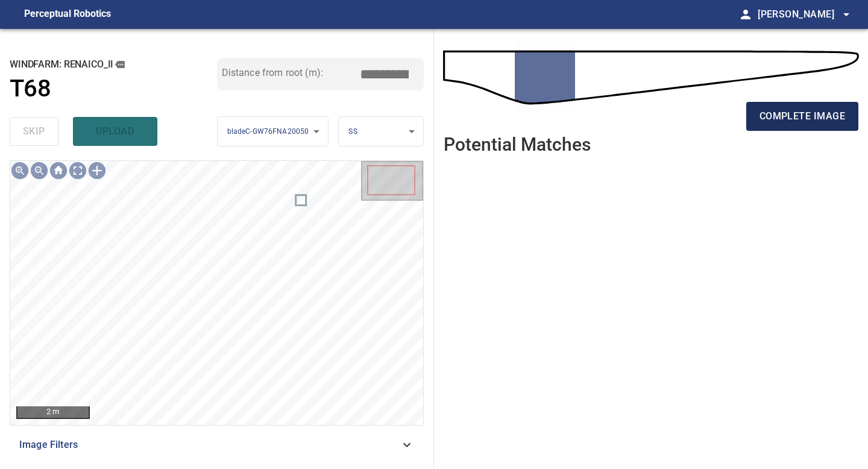
click at [822, 115] on span "complete image" at bounding box center [803, 116] width 86 height 17
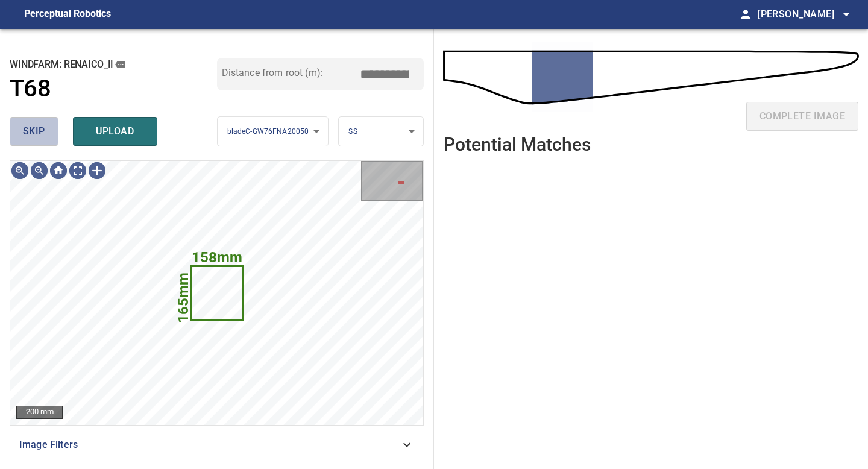
click at [32, 121] on button "skip" at bounding box center [34, 131] width 49 height 29
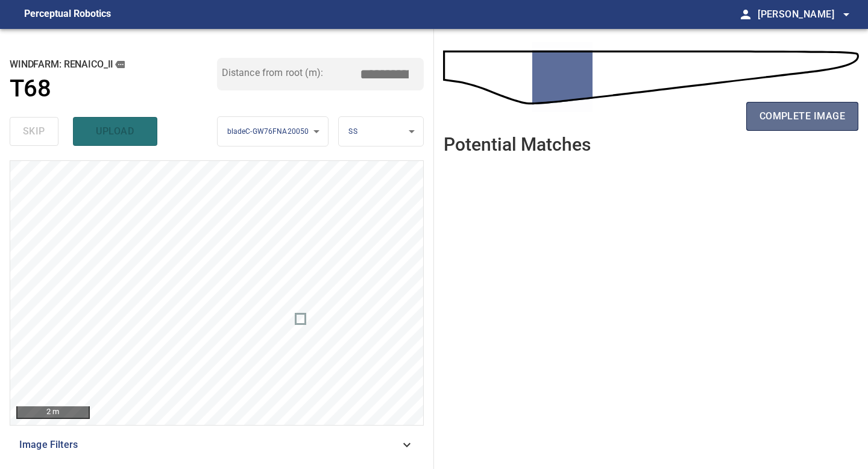
click at [788, 119] on span "complete image" at bounding box center [803, 116] width 86 height 17
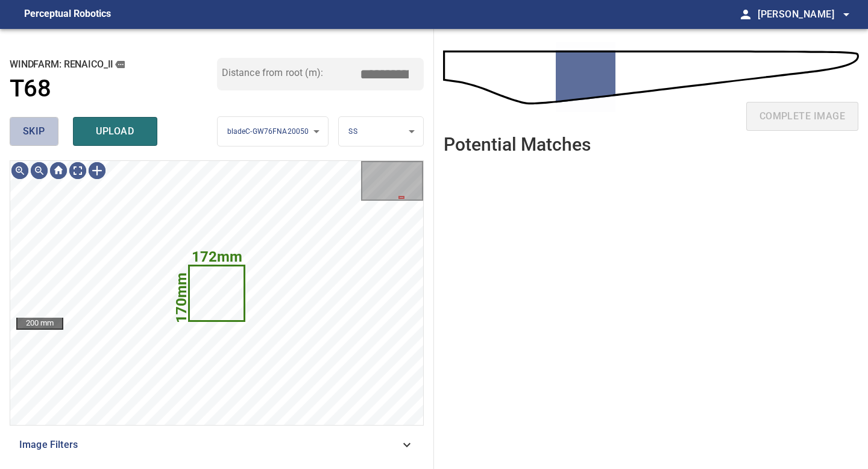
click at [45, 136] on button "skip" at bounding box center [34, 131] width 49 height 29
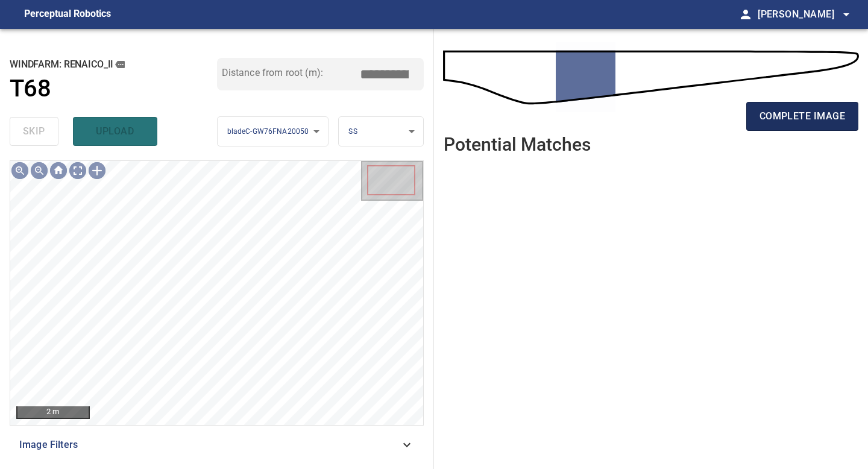
click at [793, 119] on span "complete image" at bounding box center [803, 116] width 86 height 17
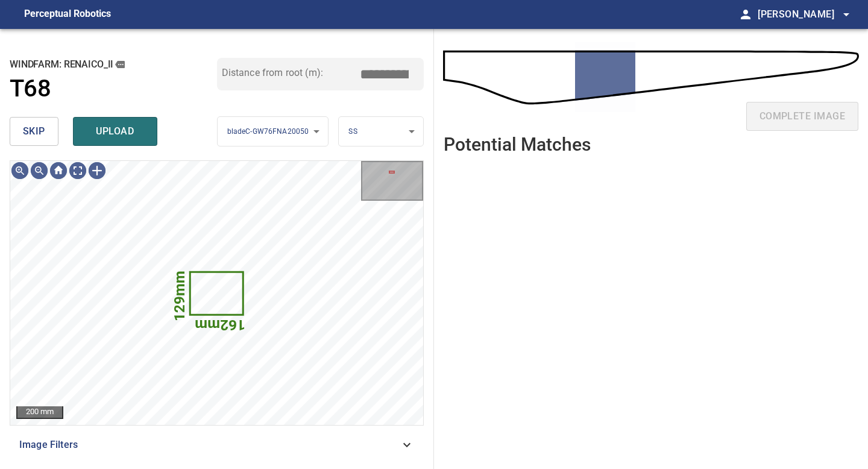
click at [48, 132] on button "skip" at bounding box center [34, 131] width 49 height 29
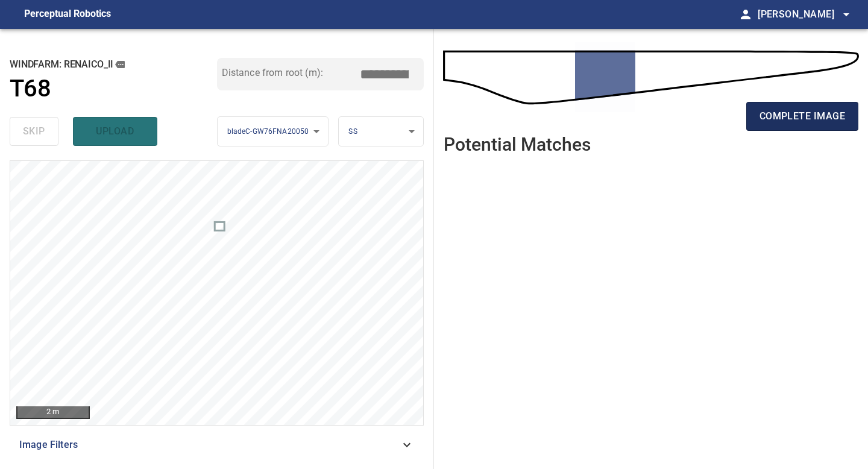
click at [813, 124] on span "complete image" at bounding box center [803, 116] width 86 height 17
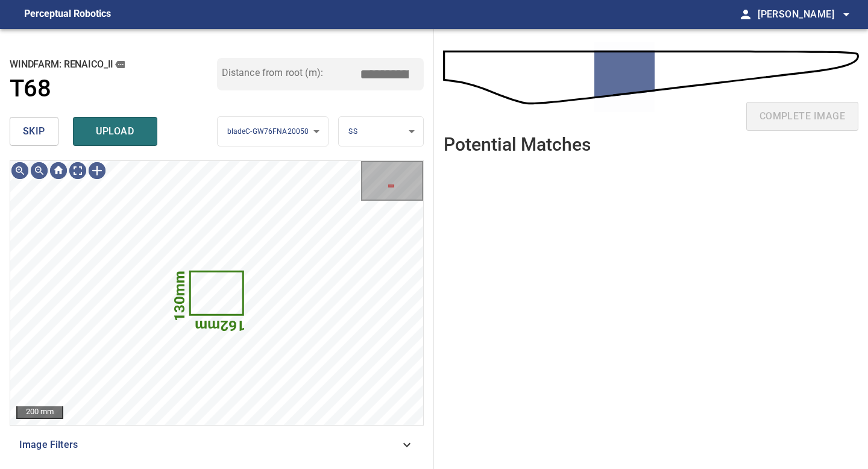
click at [31, 124] on span "skip" at bounding box center [34, 131] width 22 height 17
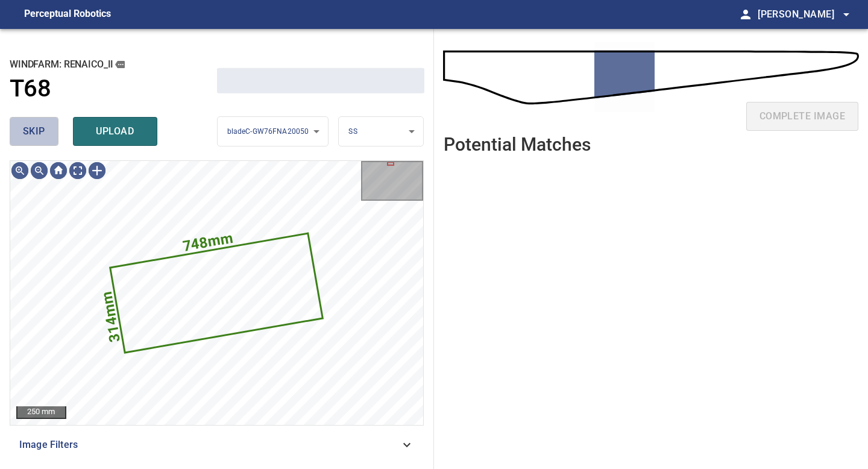
click at [32, 128] on span "skip" at bounding box center [34, 131] width 22 height 17
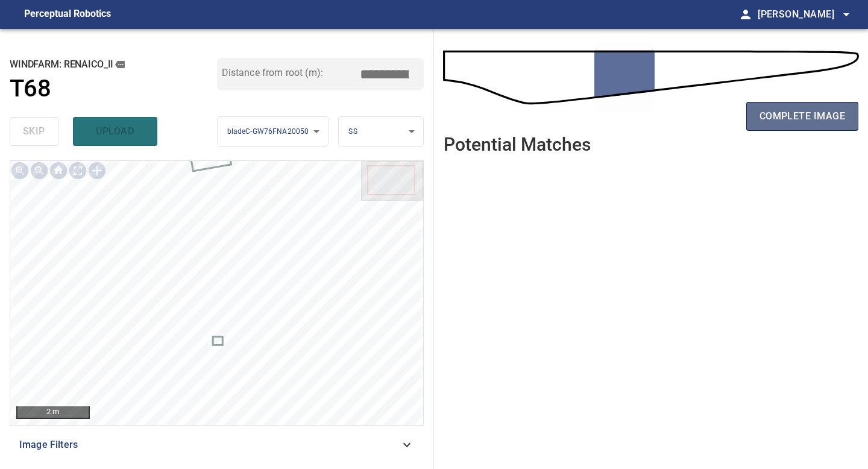
click at [787, 127] on button "complete image" at bounding box center [802, 116] width 112 height 29
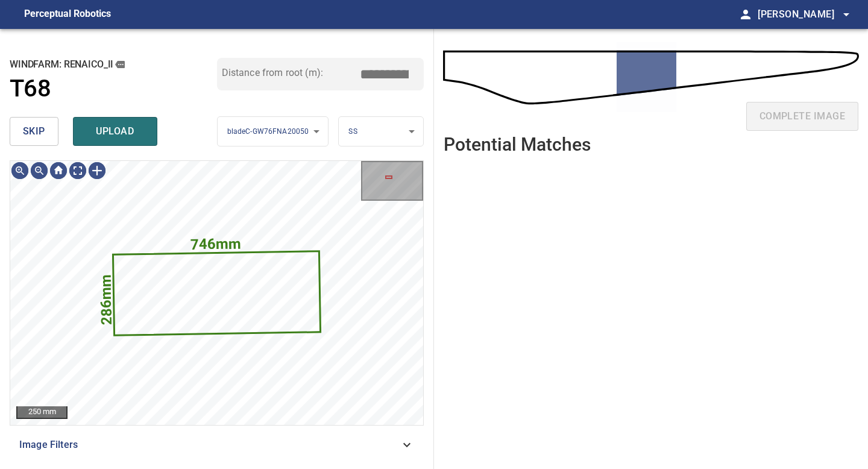
click at [31, 133] on span "skip" at bounding box center [34, 131] width 22 height 17
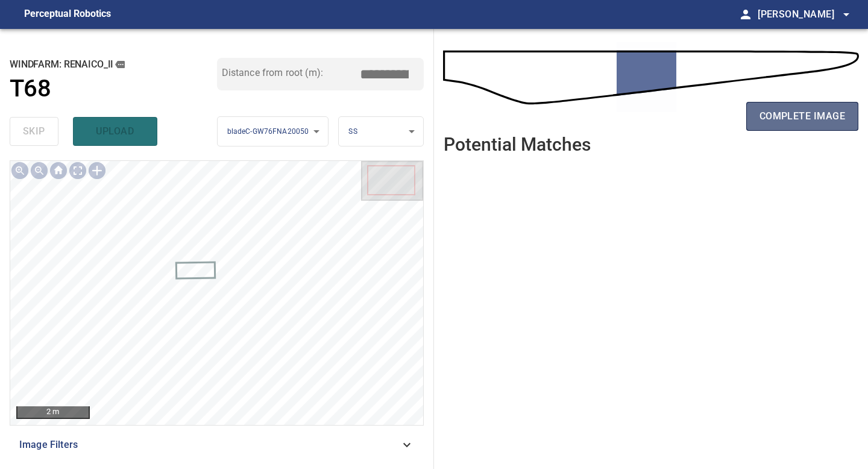
click at [767, 113] on span "complete image" at bounding box center [803, 116] width 86 height 17
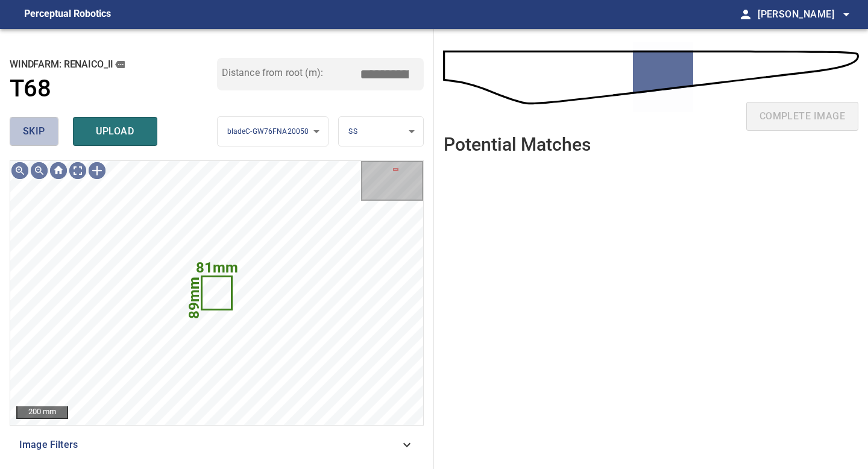
click at [31, 133] on span "skip" at bounding box center [34, 131] width 22 height 17
click at [135, 119] on button "upload" at bounding box center [115, 131] width 84 height 29
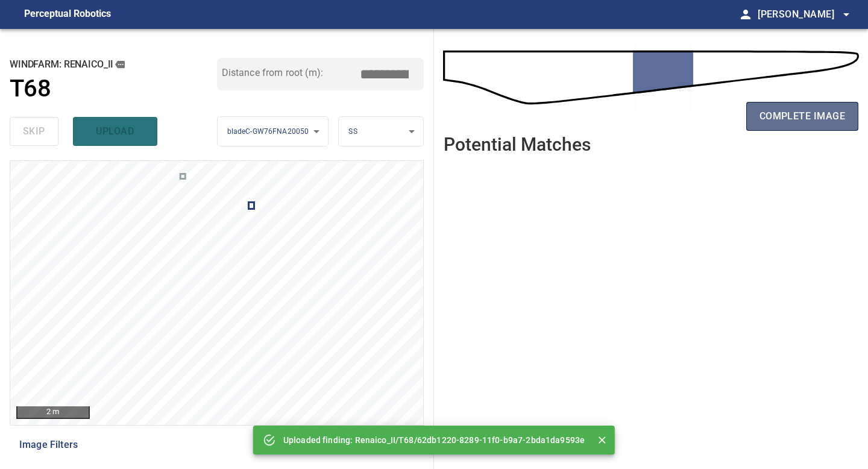
click at [781, 125] on button "complete image" at bounding box center [802, 116] width 112 height 29
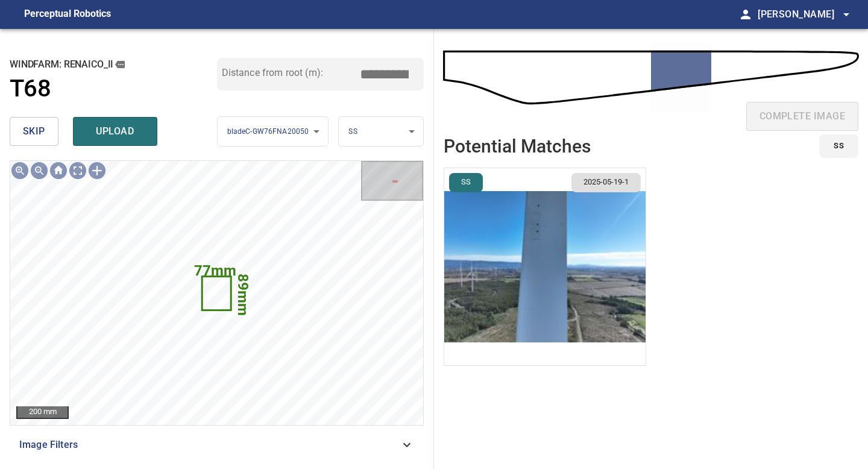
click at [612, 279] on img "button" at bounding box center [544, 266] width 201 height 197
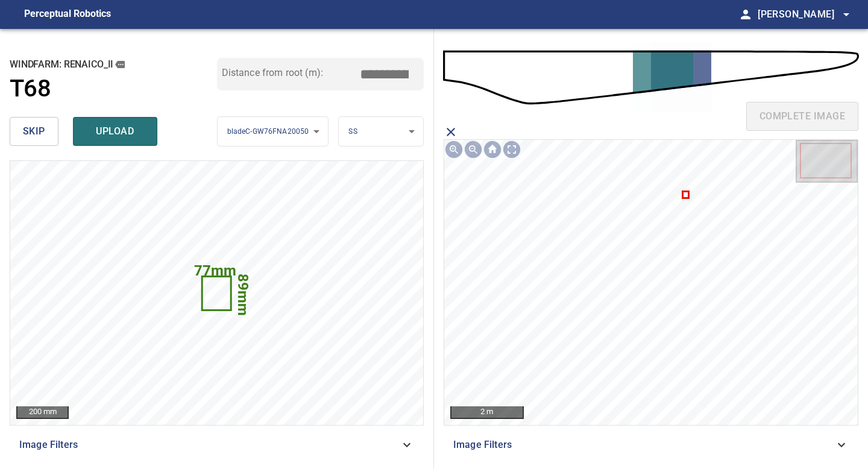
click at [685, 193] on icon at bounding box center [686, 194] width 4 height 4
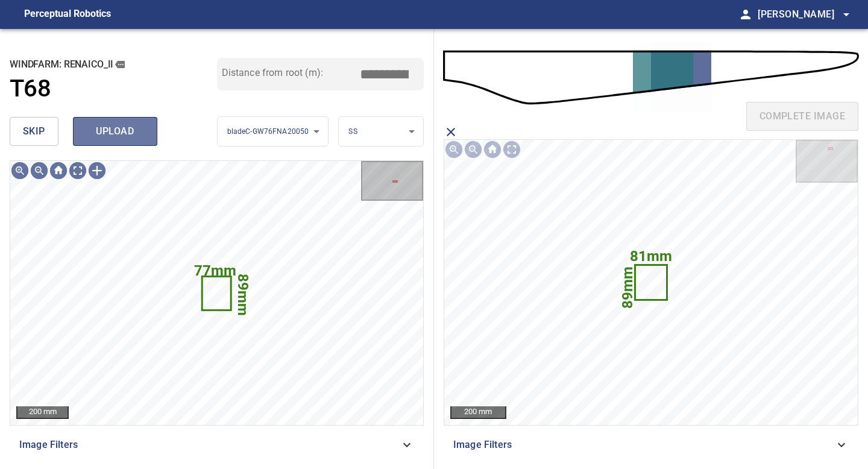
click at [104, 130] on span "upload" at bounding box center [115, 131] width 58 height 17
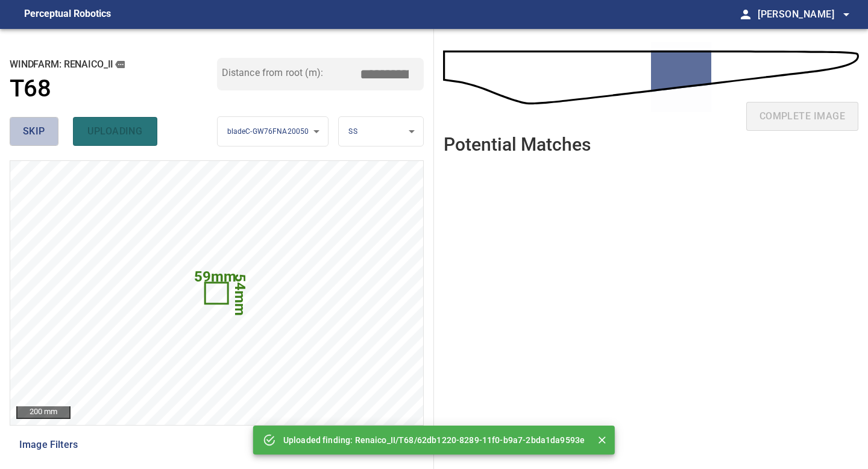
click at [36, 129] on span "skip" at bounding box center [34, 131] width 22 height 17
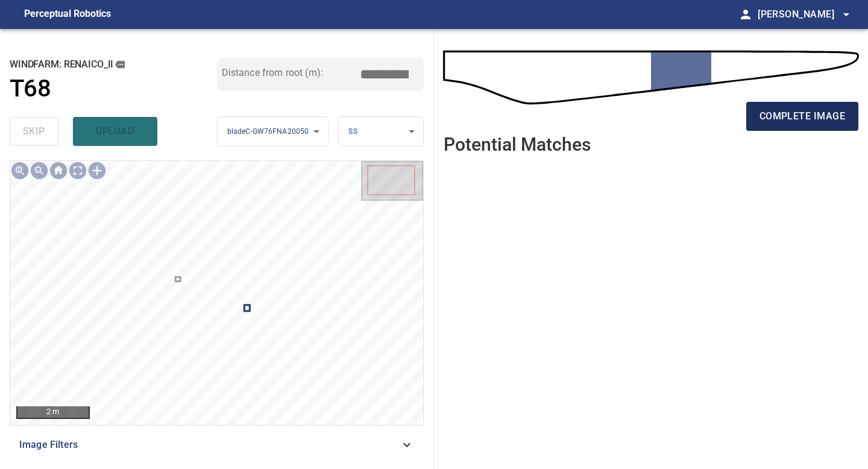
click at [778, 111] on span "complete image" at bounding box center [803, 116] width 86 height 17
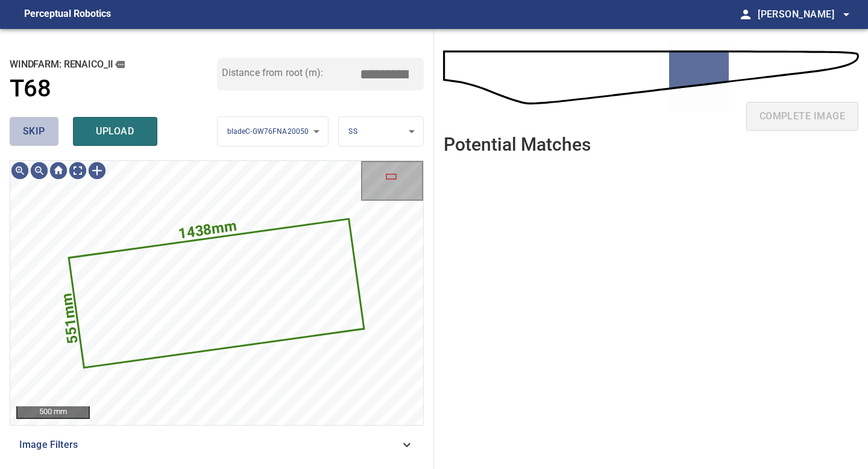
click at [50, 136] on button "skip" at bounding box center [34, 131] width 49 height 29
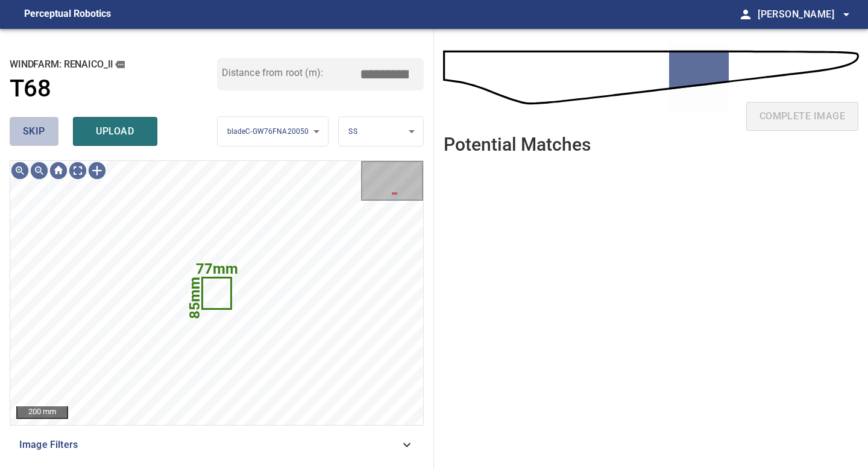
click at [50, 136] on button "skip" at bounding box center [34, 131] width 49 height 29
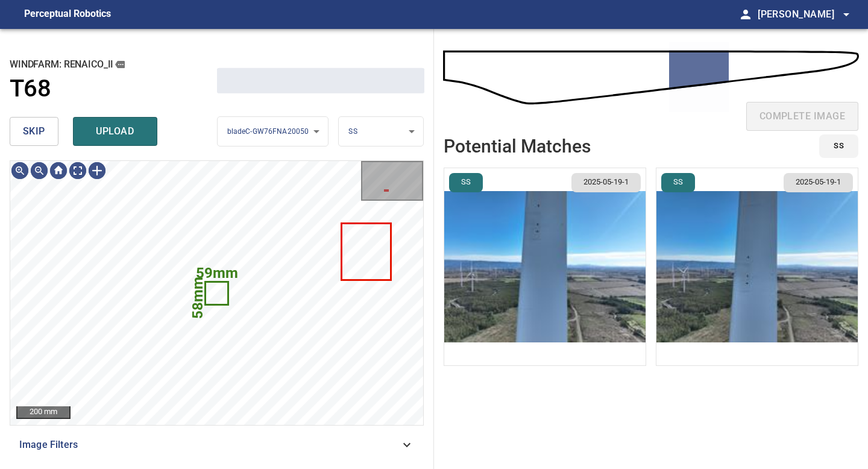
click at [50, 136] on button "skip" at bounding box center [34, 131] width 49 height 29
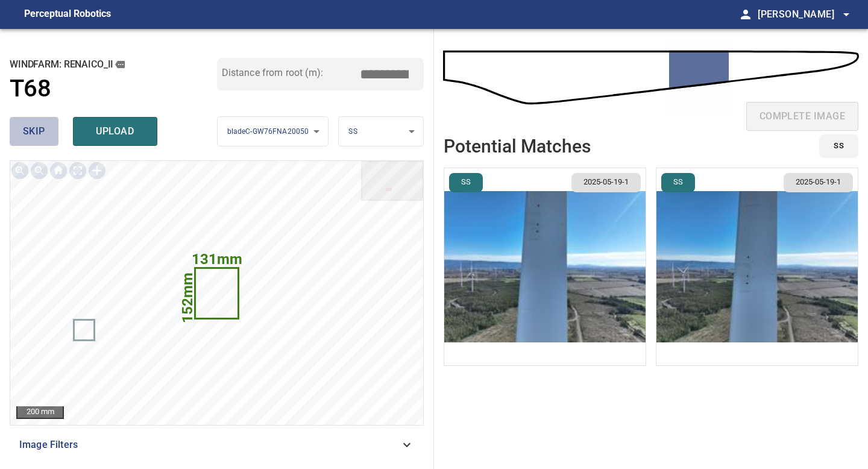
click at [20, 139] on button "skip" at bounding box center [34, 131] width 49 height 29
click at [43, 133] on span "skip" at bounding box center [34, 131] width 22 height 17
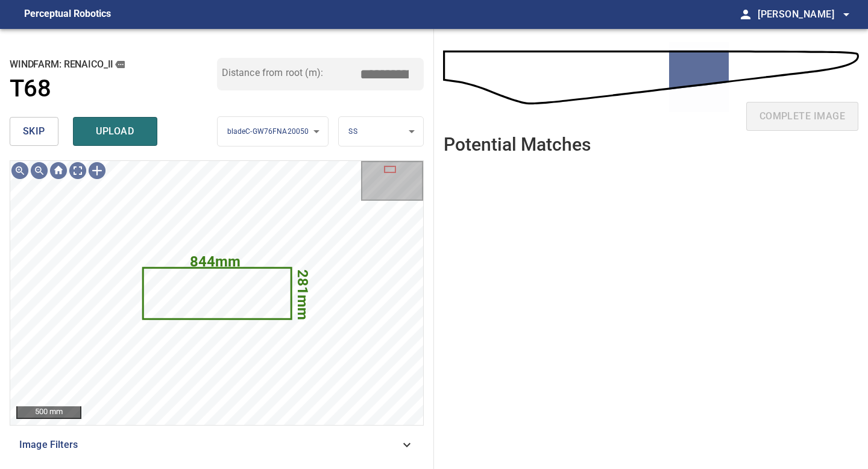
click at [38, 130] on span "skip" at bounding box center [34, 131] width 22 height 17
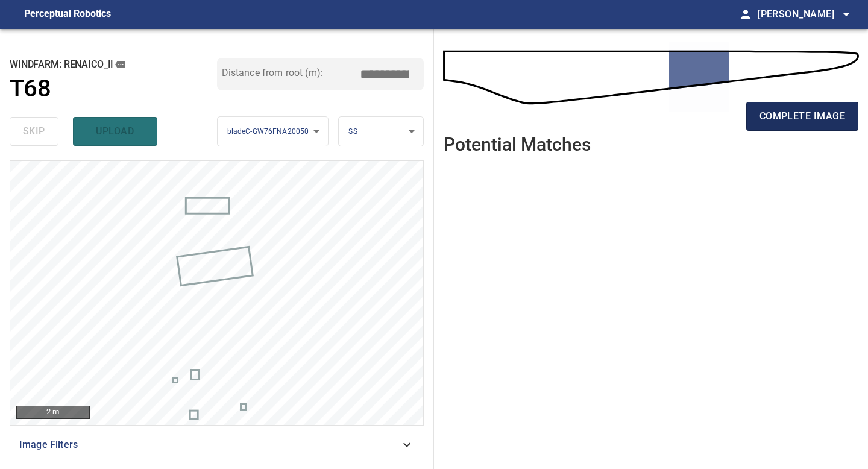
click at [783, 120] on span "complete image" at bounding box center [803, 116] width 86 height 17
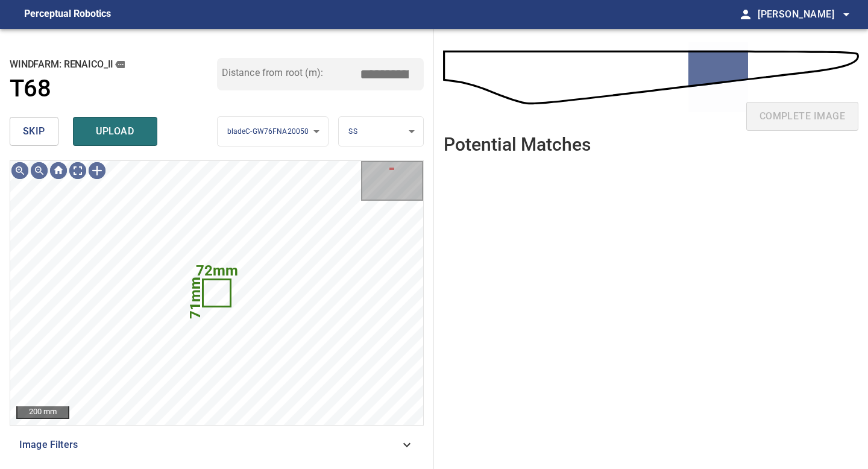
click at [32, 135] on span "skip" at bounding box center [34, 131] width 22 height 17
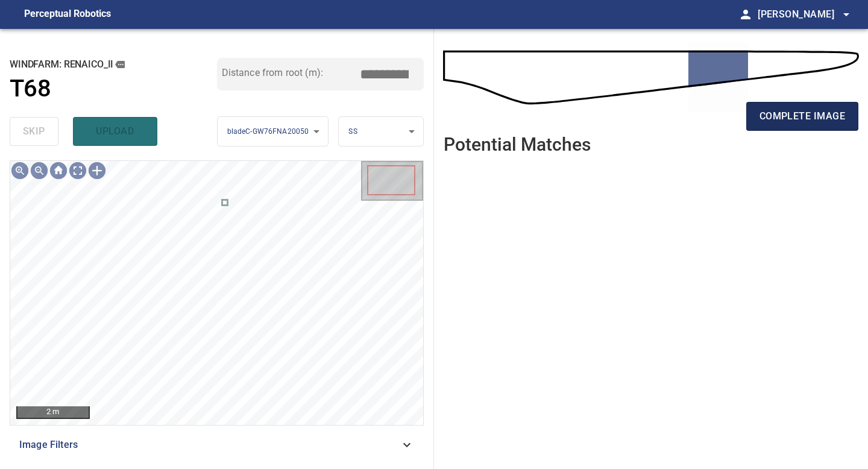
click at [816, 122] on span "complete image" at bounding box center [803, 116] width 86 height 17
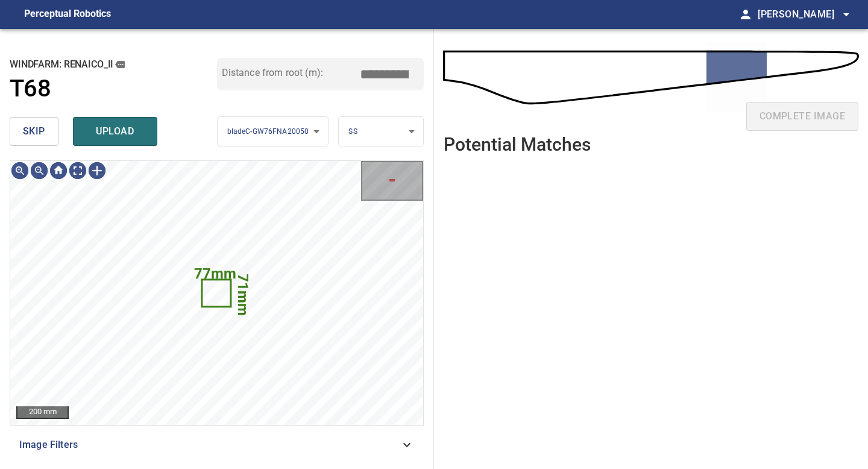
click at [36, 131] on span "skip" at bounding box center [34, 131] width 22 height 17
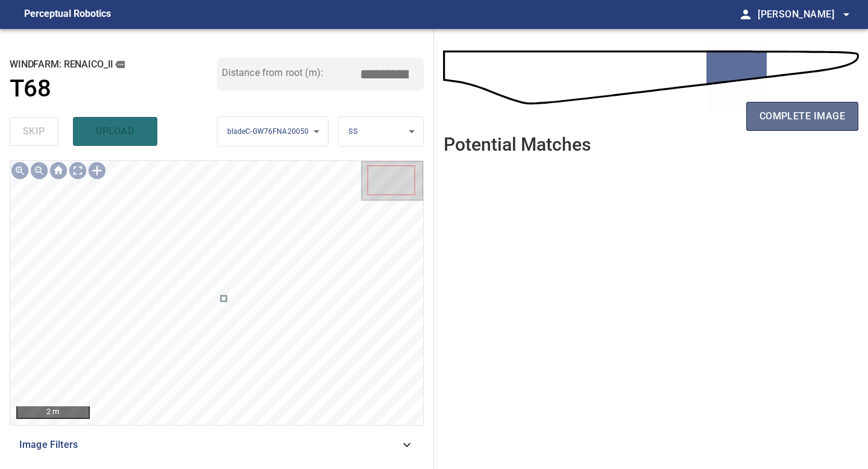
click at [816, 120] on span "complete image" at bounding box center [803, 116] width 86 height 17
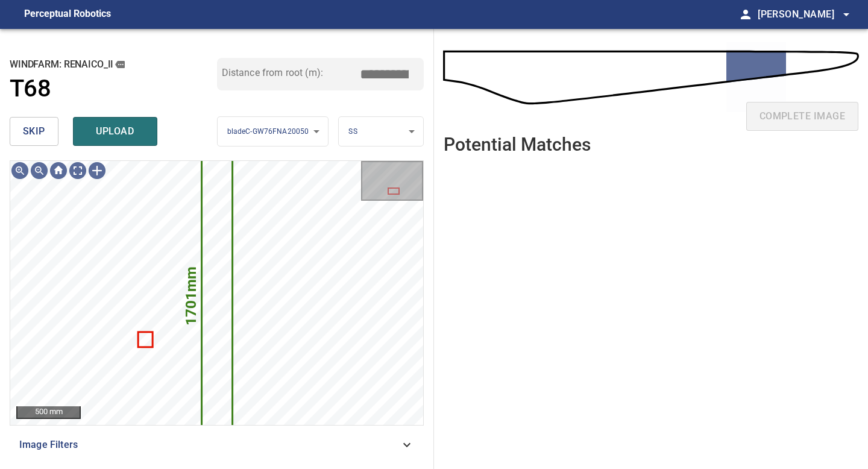
click at [45, 127] on button "skip" at bounding box center [34, 131] width 49 height 29
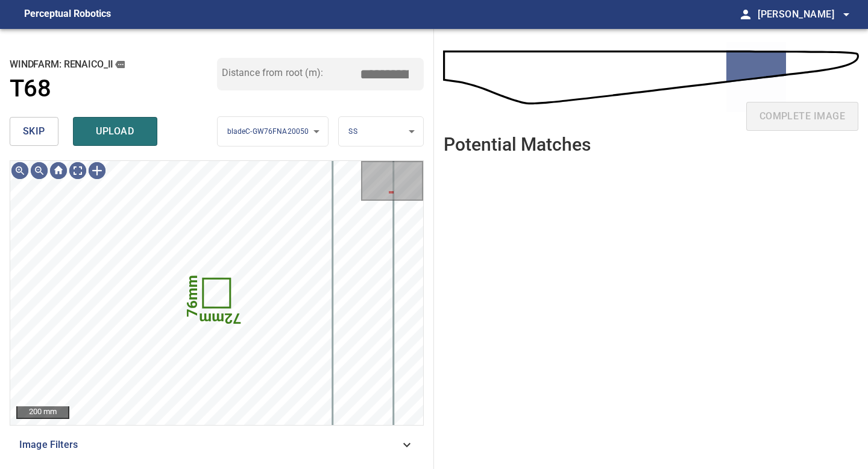
click at [45, 127] on button "skip" at bounding box center [34, 131] width 49 height 29
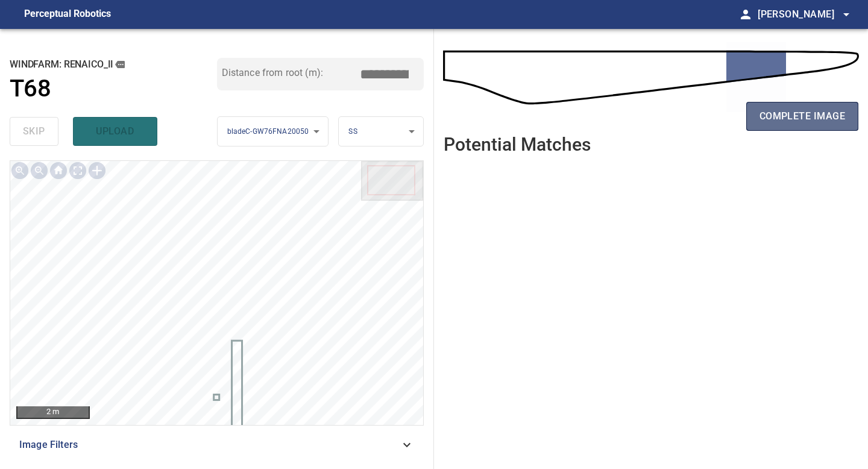
click at [812, 116] on span "complete image" at bounding box center [803, 116] width 86 height 17
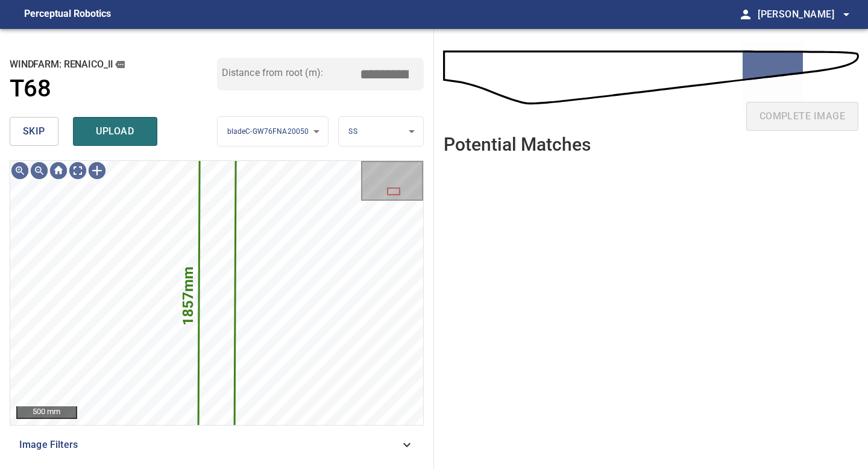
click at [49, 129] on button "skip" at bounding box center [34, 131] width 49 height 29
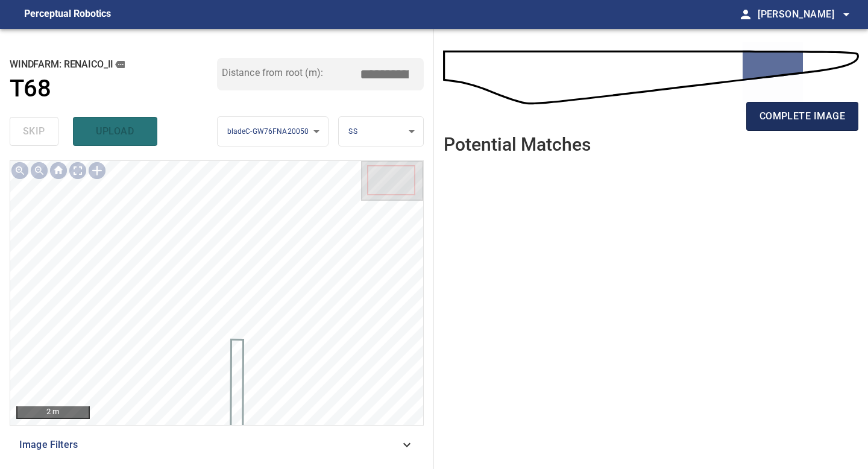
click at [767, 115] on span "complete image" at bounding box center [803, 116] width 86 height 17
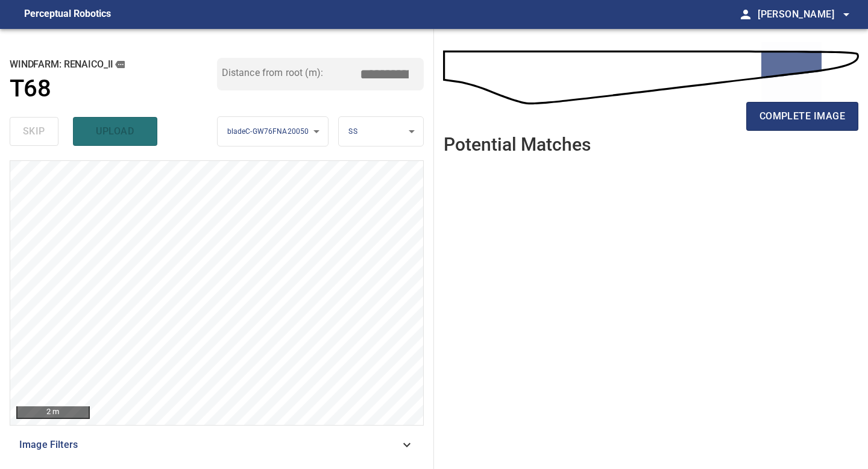
click at [767, 115] on span "complete image" at bounding box center [803, 116] width 86 height 17
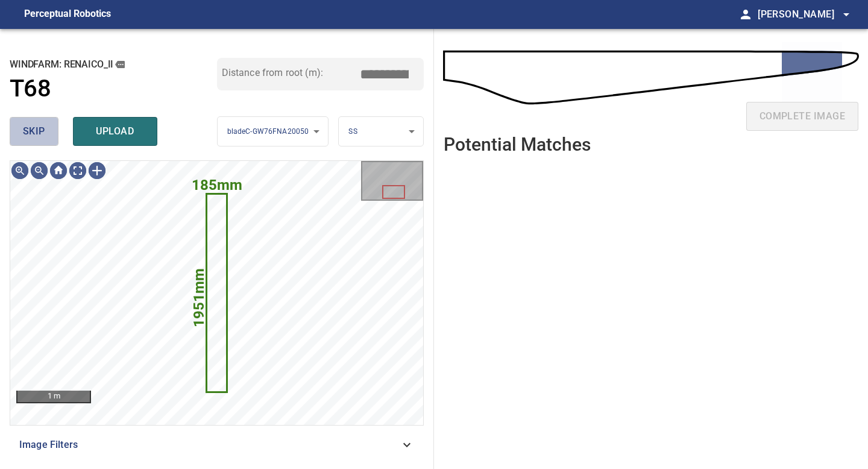
click at [31, 134] on span "skip" at bounding box center [34, 131] width 22 height 17
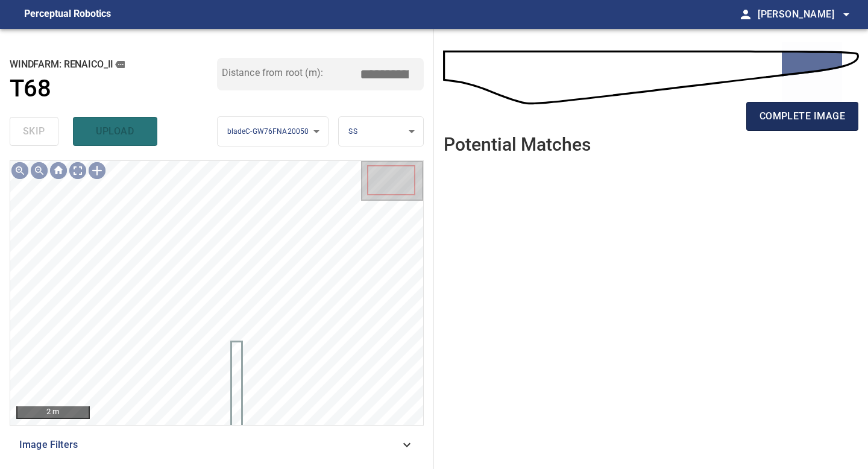
click at [771, 112] on span "complete image" at bounding box center [803, 116] width 86 height 17
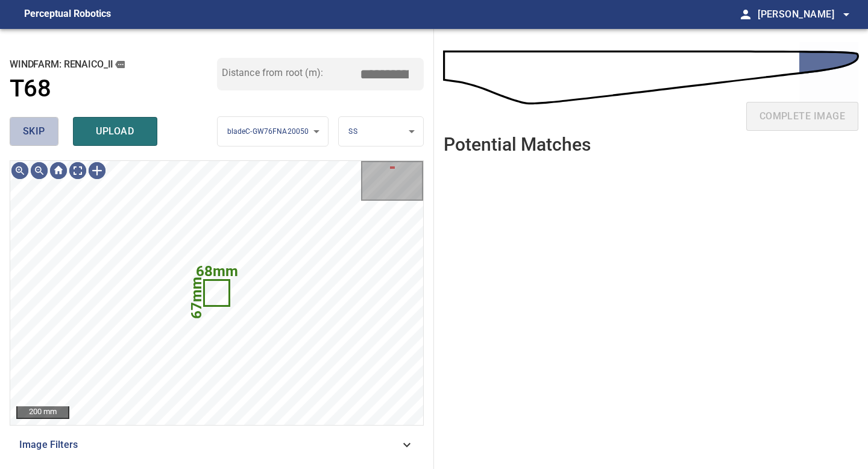
click at [23, 127] on span "skip" at bounding box center [34, 131] width 22 height 17
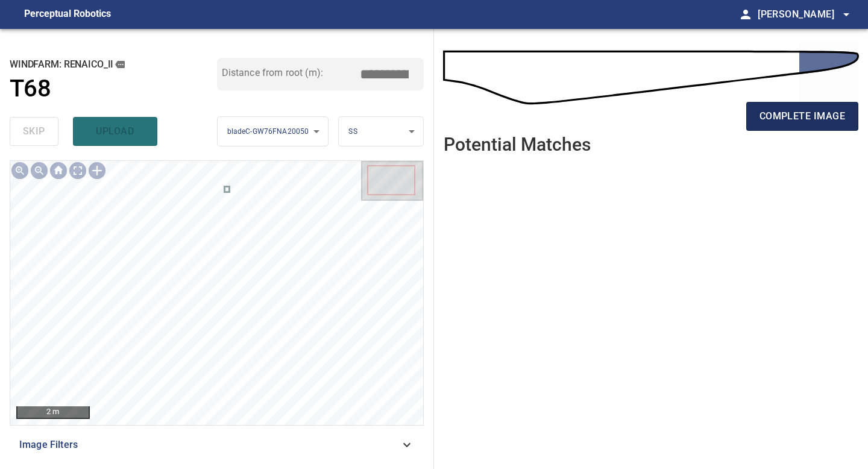
click at [784, 109] on span "complete image" at bounding box center [803, 116] width 86 height 17
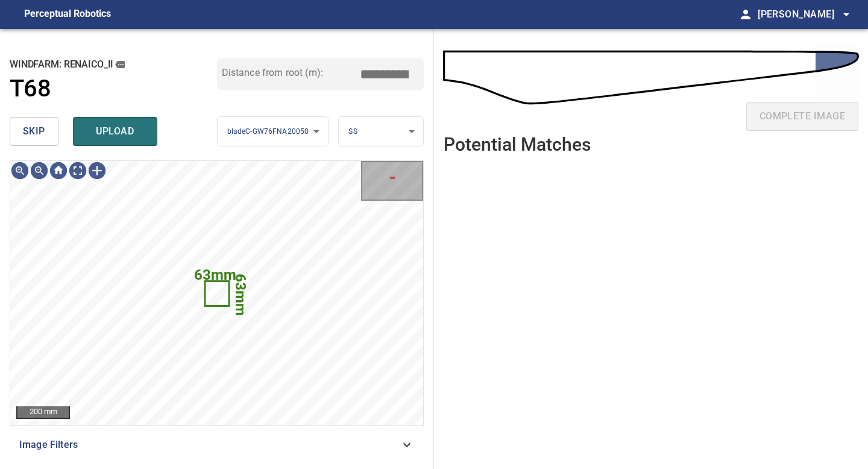
click at [30, 129] on span "skip" at bounding box center [34, 131] width 22 height 17
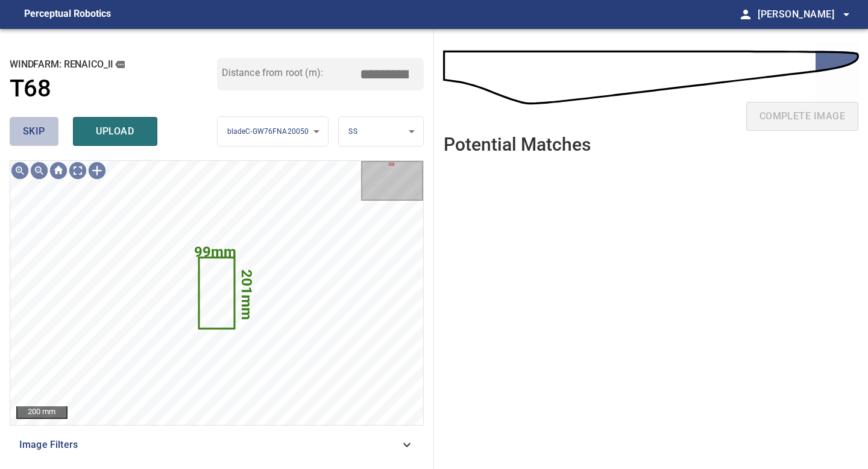
click at [30, 129] on span "skip" at bounding box center [34, 131] width 22 height 17
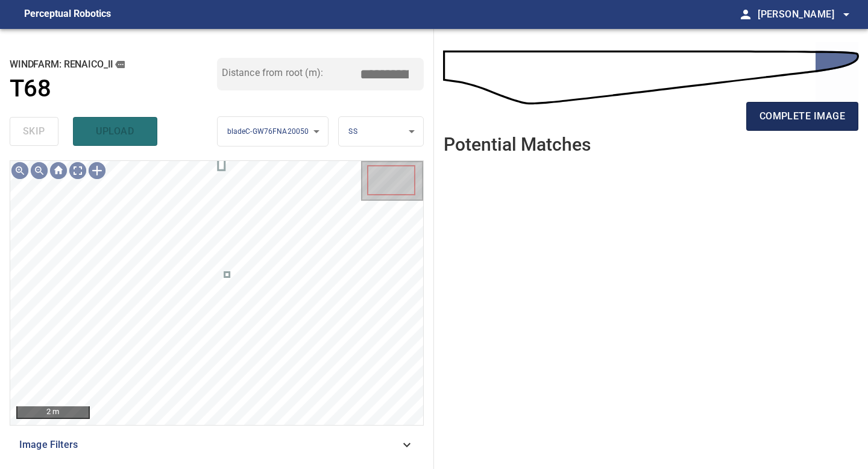
click at [799, 113] on span "complete image" at bounding box center [803, 116] width 86 height 17
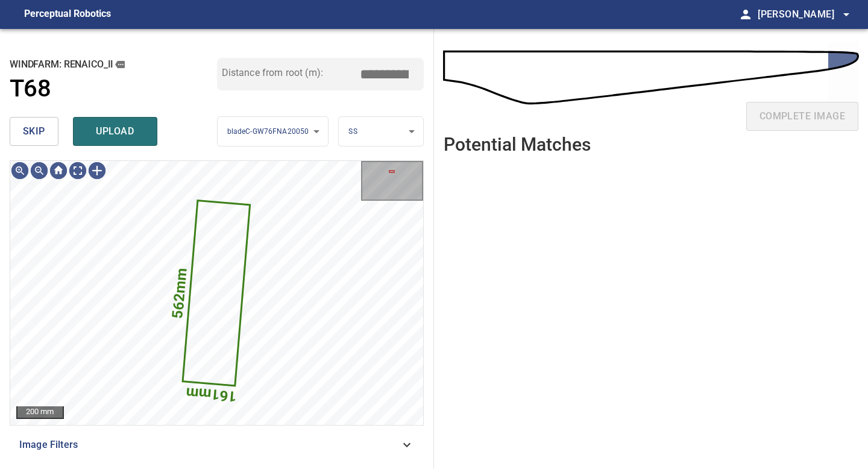
click at [34, 121] on button "skip" at bounding box center [34, 131] width 49 height 29
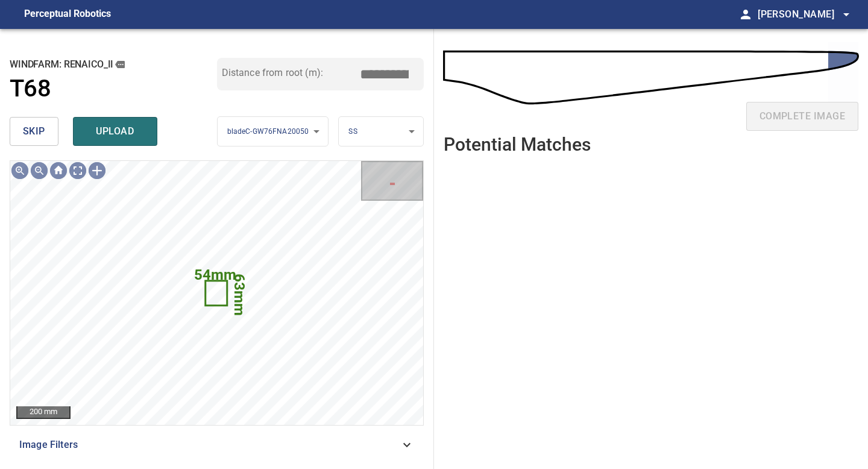
click at [34, 121] on button "skip" at bounding box center [34, 131] width 49 height 29
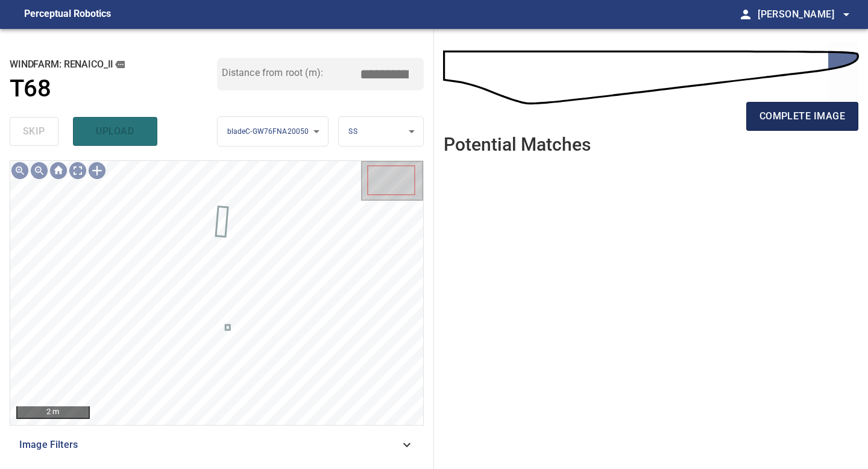
click at [811, 115] on span "complete image" at bounding box center [803, 116] width 86 height 17
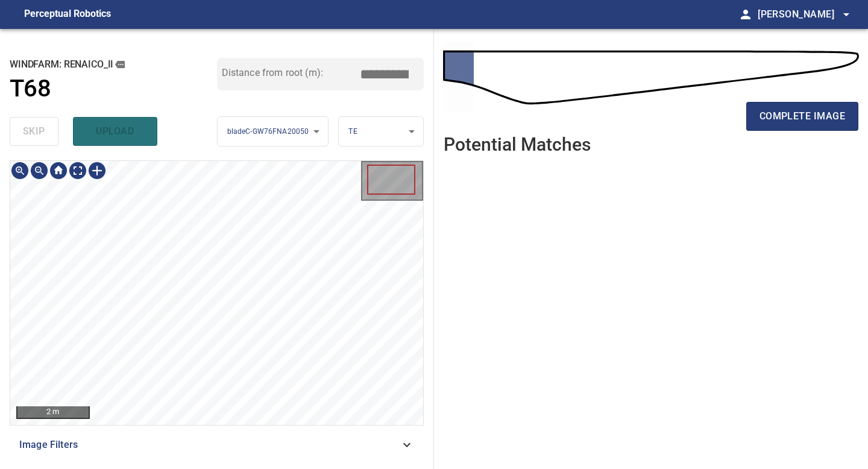
click at [252, 427] on div "2 m Image Filters" at bounding box center [217, 309] width 414 height 299
click at [776, 110] on span "complete image" at bounding box center [803, 116] width 86 height 17
click at [233, 468] on div "**********" at bounding box center [217, 249] width 434 height 440
click at [812, 123] on span "complete image" at bounding box center [803, 116] width 86 height 17
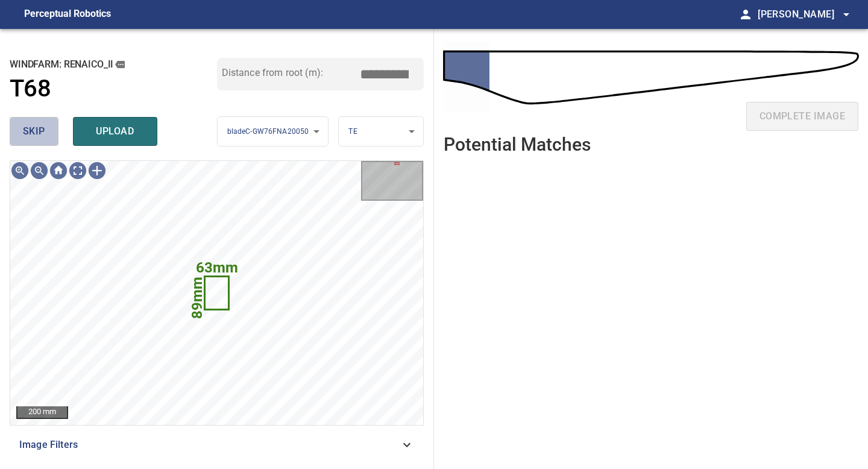
click at [42, 138] on span "skip" at bounding box center [34, 131] width 22 height 17
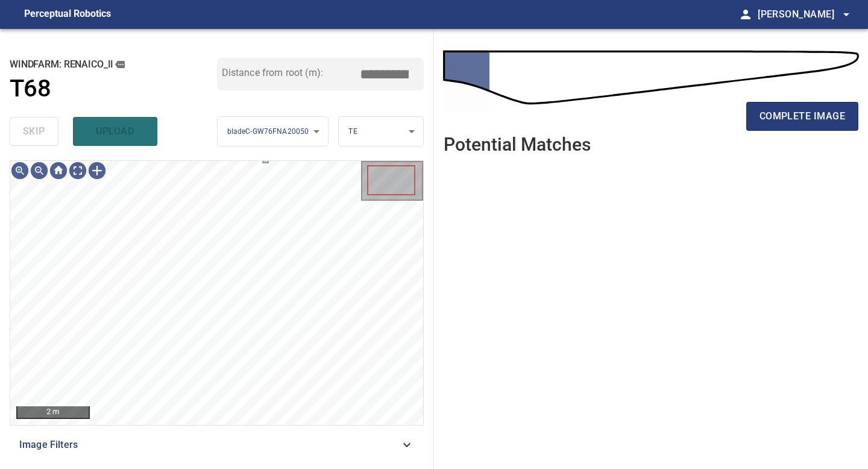
drag, startPoint x: 42, startPoint y: 138, endPoint x: 414, endPoint y: 81, distance: 375.7
click at [59, 127] on div "skip upload" at bounding box center [113, 131] width 207 height 39
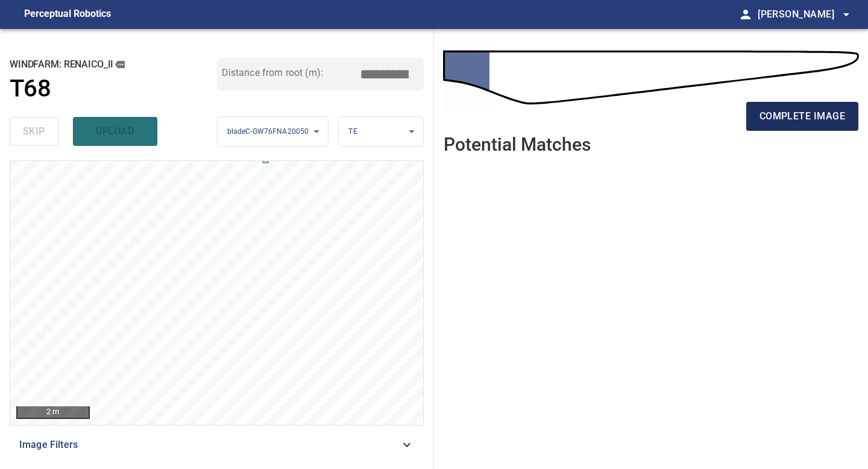
click at [793, 124] on span "complete image" at bounding box center [803, 116] width 86 height 17
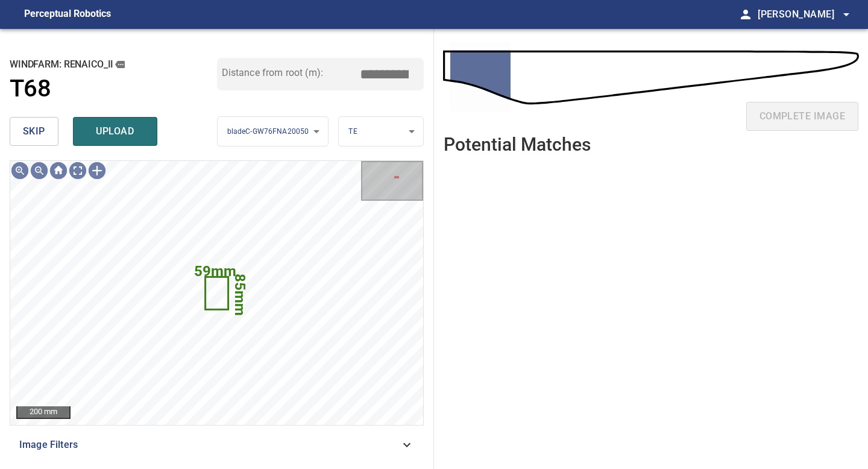
click at [39, 130] on span "skip" at bounding box center [34, 131] width 22 height 17
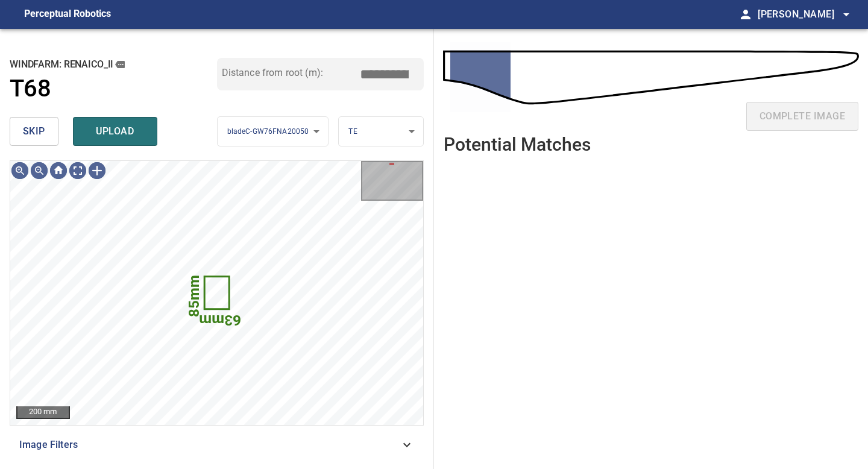
click at [39, 130] on span "skip" at bounding box center [34, 131] width 22 height 17
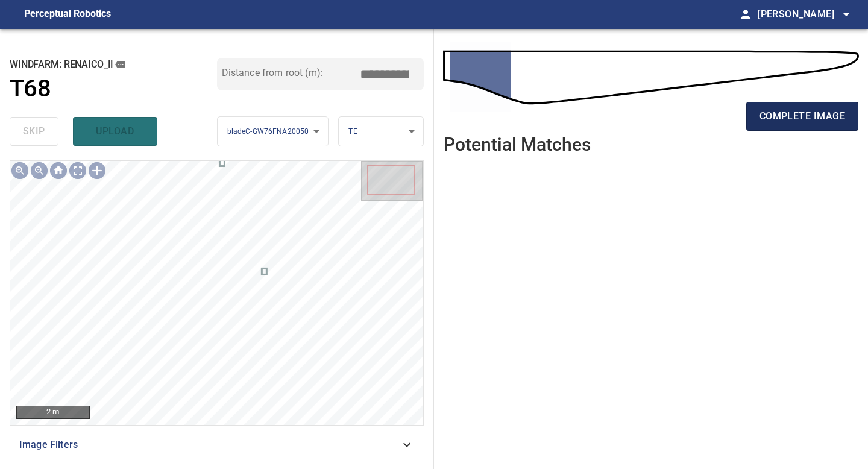
click at [815, 110] on span "complete image" at bounding box center [803, 116] width 86 height 17
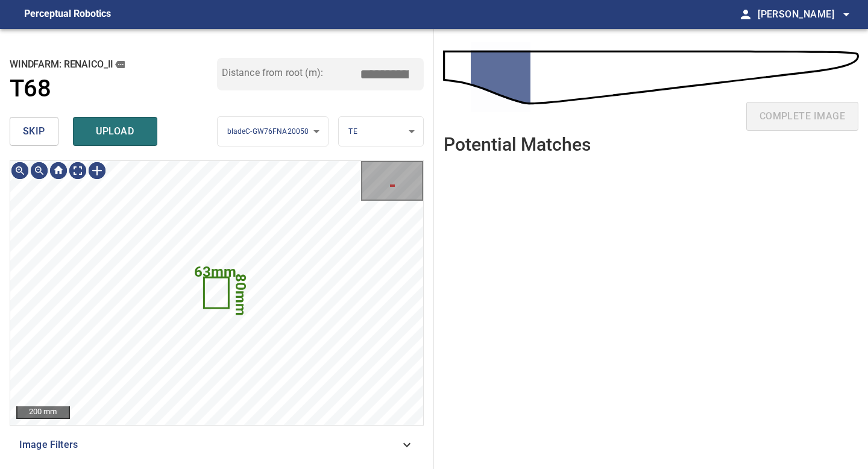
click at [43, 128] on span "skip" at bounding box center [34, 131] width 22 height 17
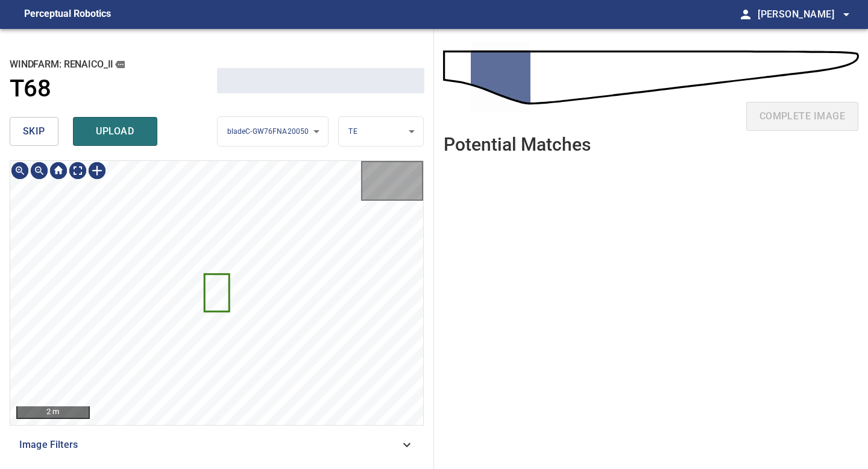
click at [43, 128] on span "skip" at bounding box center [34, 131] width 22 height 17
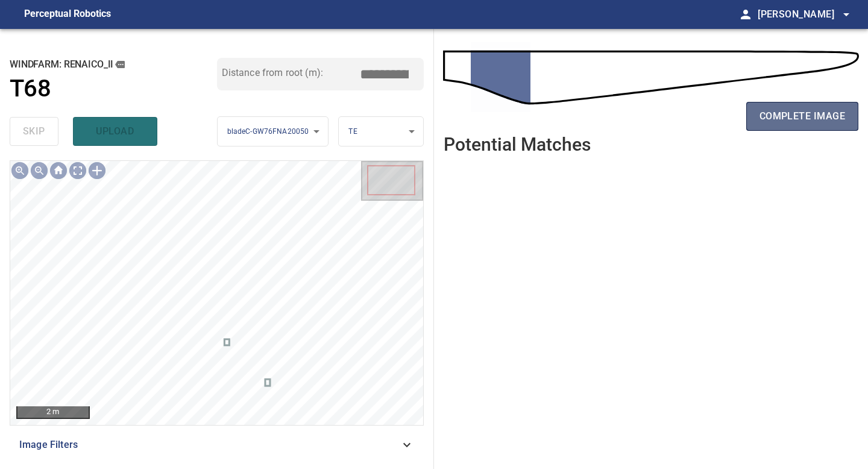
click at [801, 123] on span "complete image" at bounding box center [803, 116] width 86 height 17
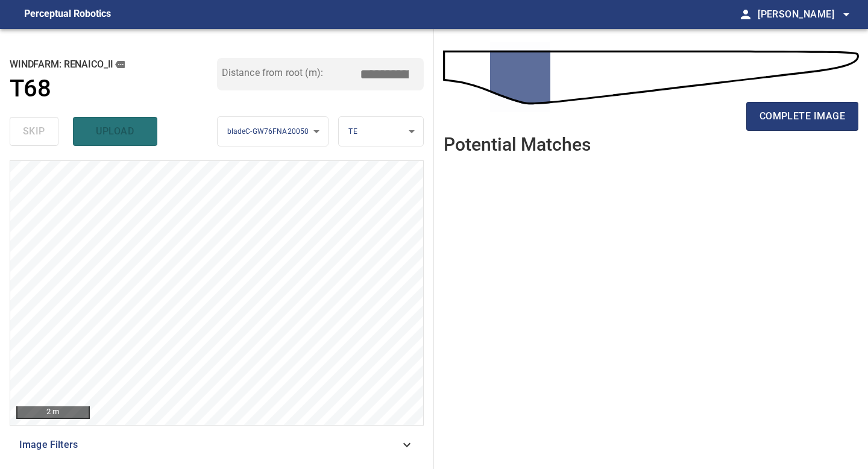
click at [801, 123] on span "complete image" at bounding box center [803, 116] width 86 height 17
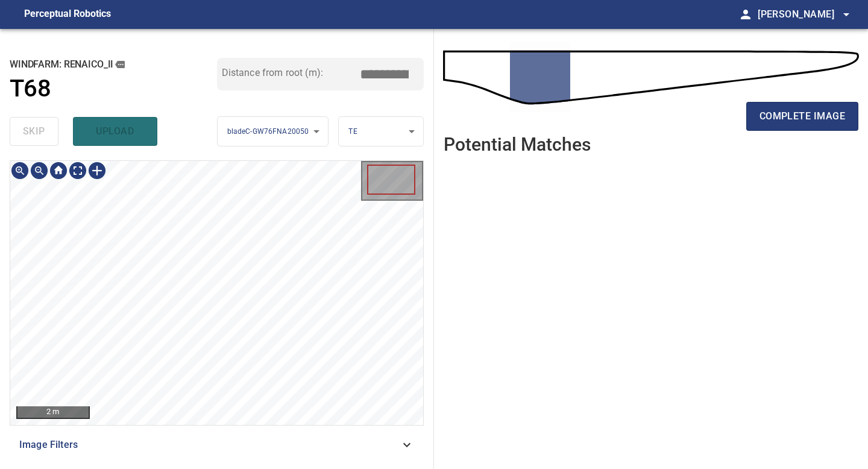
click at [254, 468] on div "**********" at bounding box center [217, 249] width 434 height 440
click at [809, 112] on span "complete image" at bounding box center [803, 116] width 86 height 17
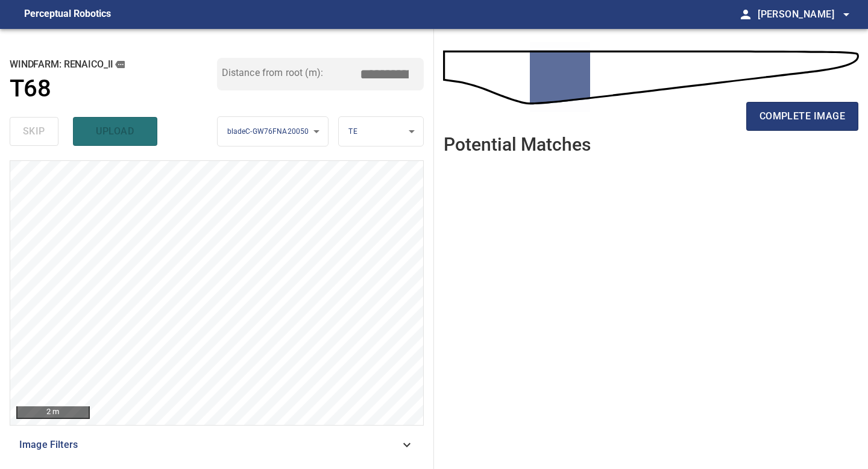
click at [809, 112] on span "complete image" at bounding box center [803, 116] width 86 height 17
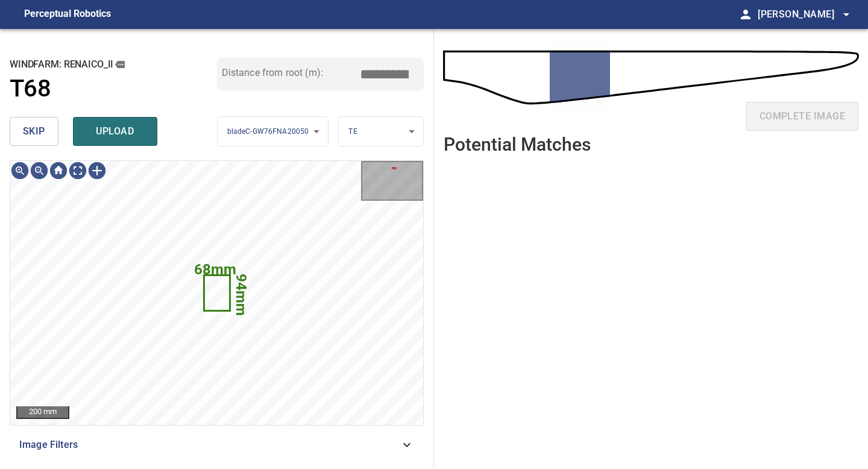
click at [28, 128] on span "skip" at bounding box center [34, 131] width 22 height 17
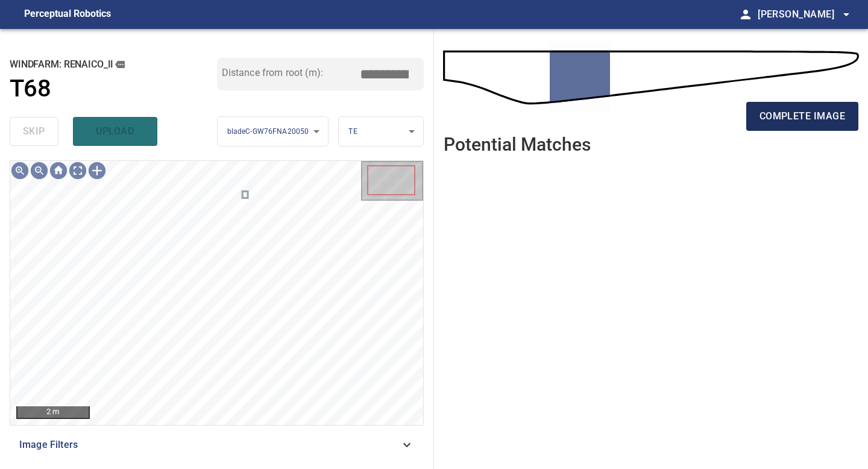
click at [796, 109] on span "complete image" at bounding box center [803, 116] width 86 height 17
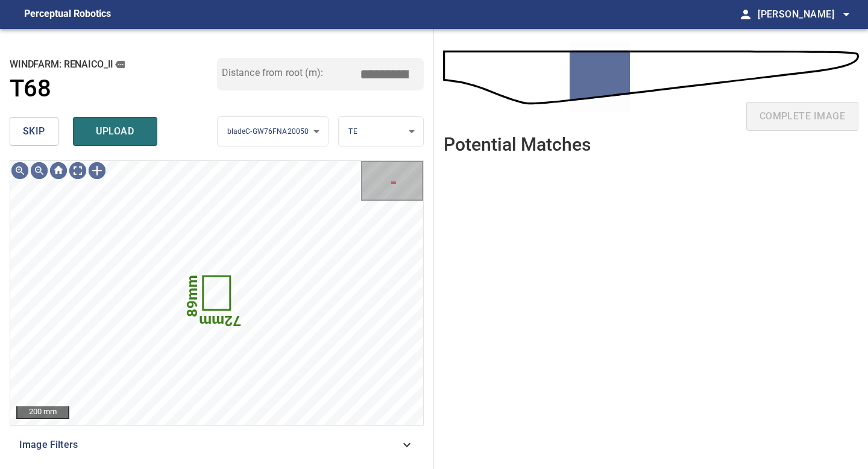
click at [49, 134] on button "skip" at bounding box center [34, 131] width 49 height 29
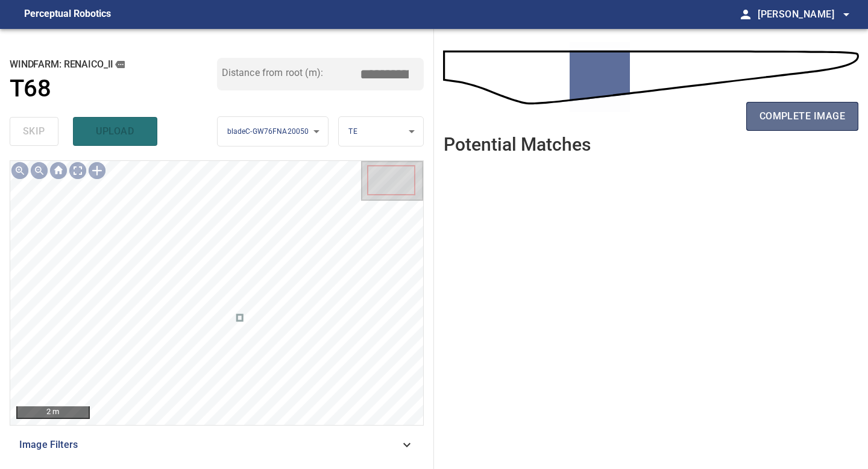
click at [791, 107] on button "complete image" at bounding box center [802, 116] width 112 height 29
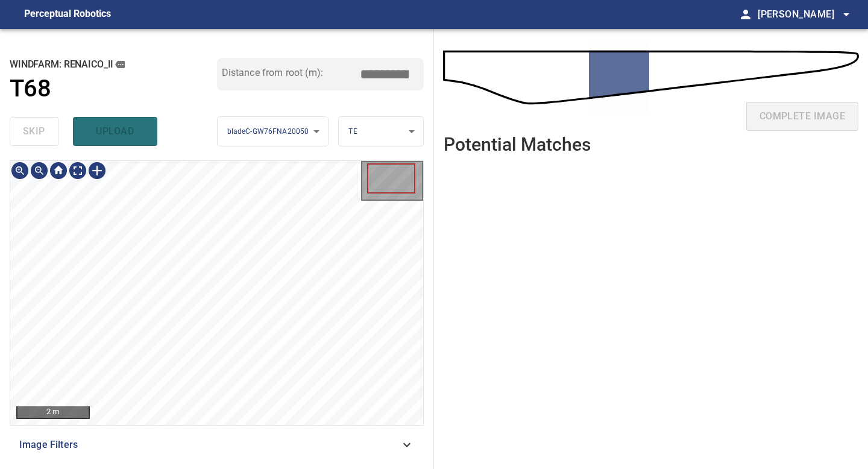
click at [221, 468] on div "**********" at bounding box center [217, 249] width 434 height 440
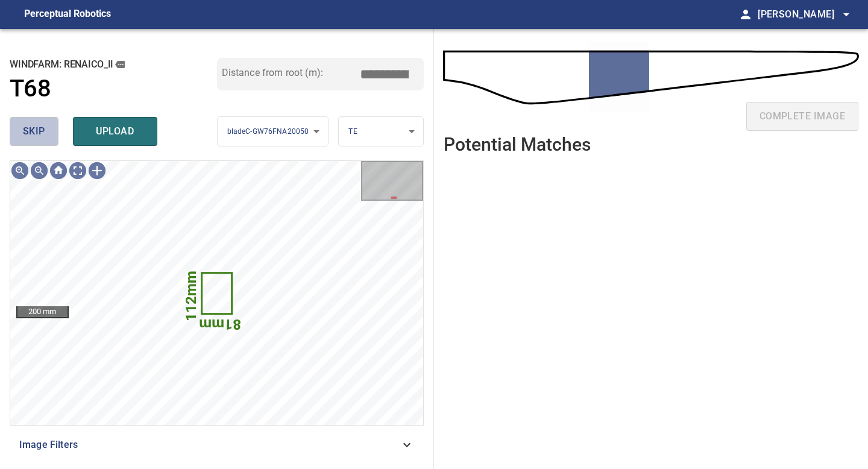
click at [43, 132] on span "skip" at bounding box center [34, 131] width 22 height 17
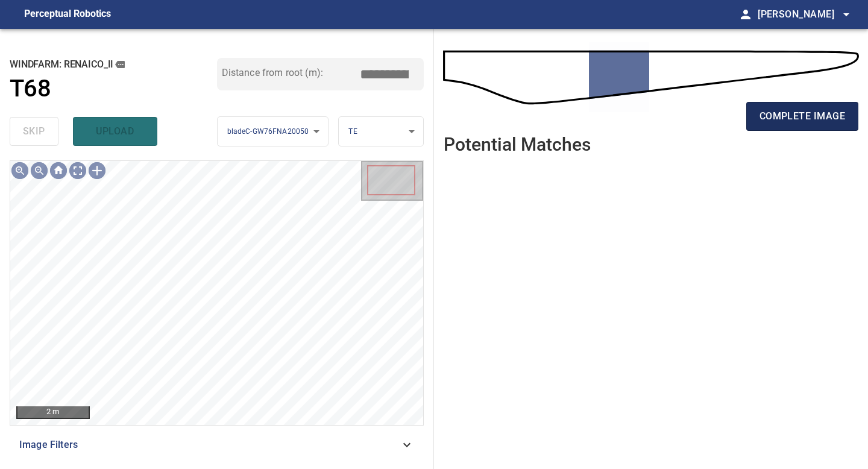
click at [786, 104] on button "complete image" at bounding box center [802, 116] width 112 height 29
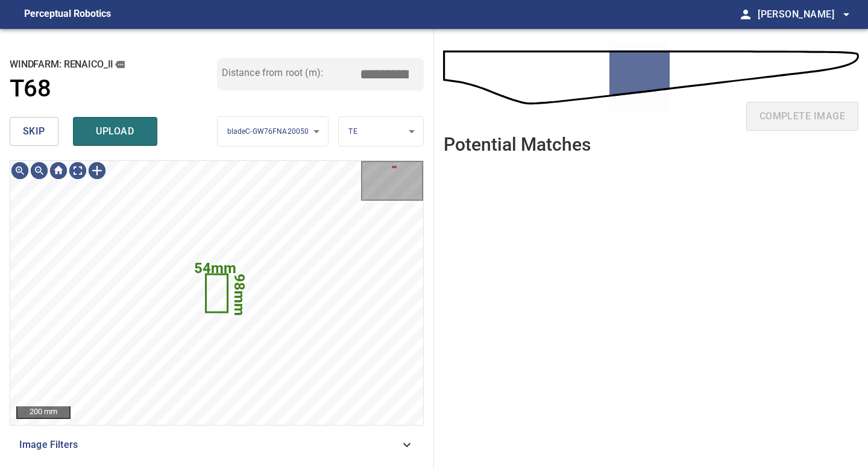
click at [44, 127] on span "skip" at bounding box center [34, 131] width 22 height 17
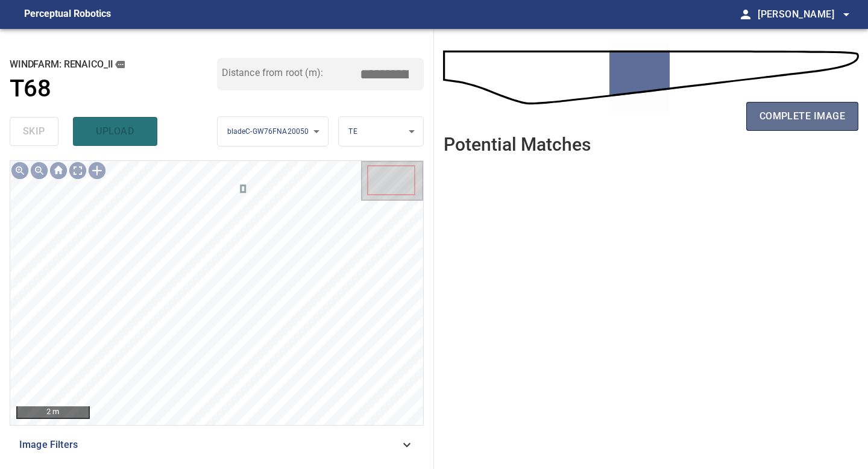
click at [812, 111] on span "complete image" at bounding box center [803, 116] width 86 height 17
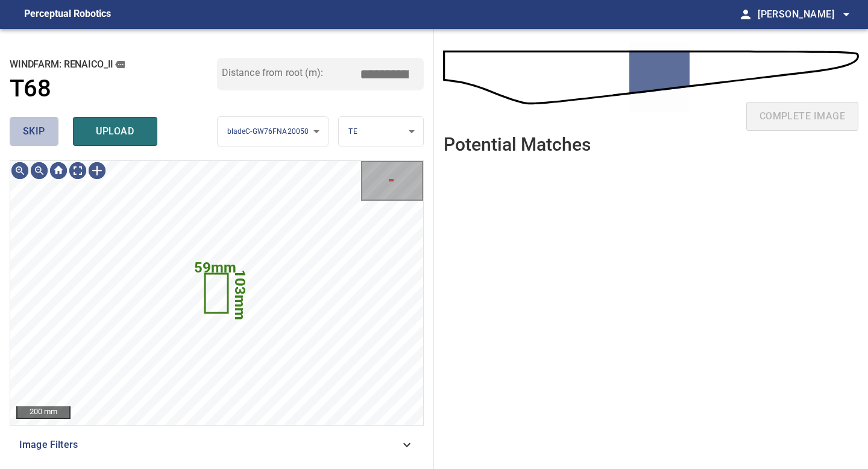
click at [42, 146] on button "skip" at bounding box center [34, 131] width 49 height 29
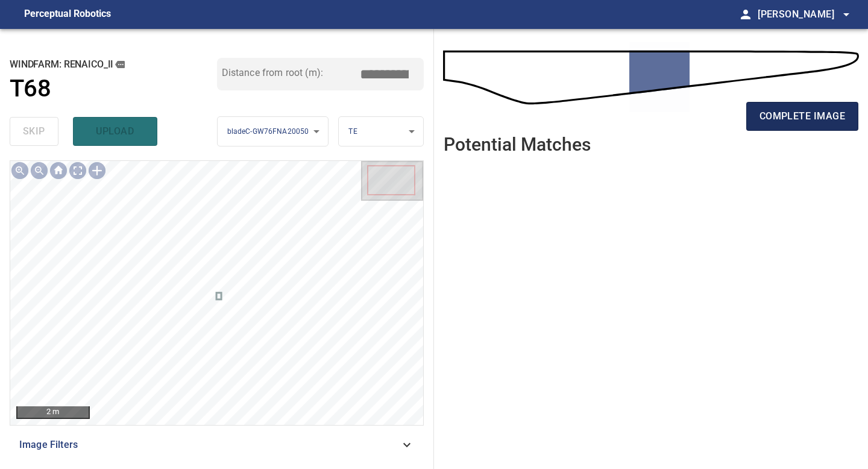
click at [799, 116] on span "complete image" at bounding box center [803, 116] width 86 height 17
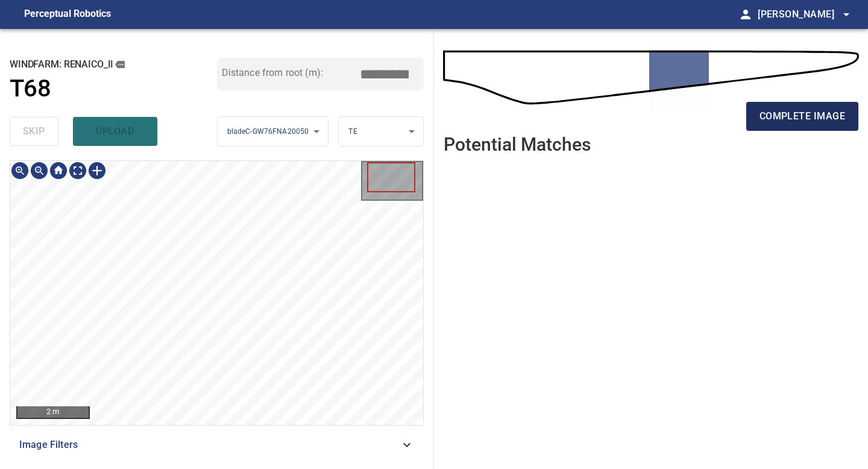
click at [813, 113] on span "complete image" at bounding box center [803, 116] width 86 height 17
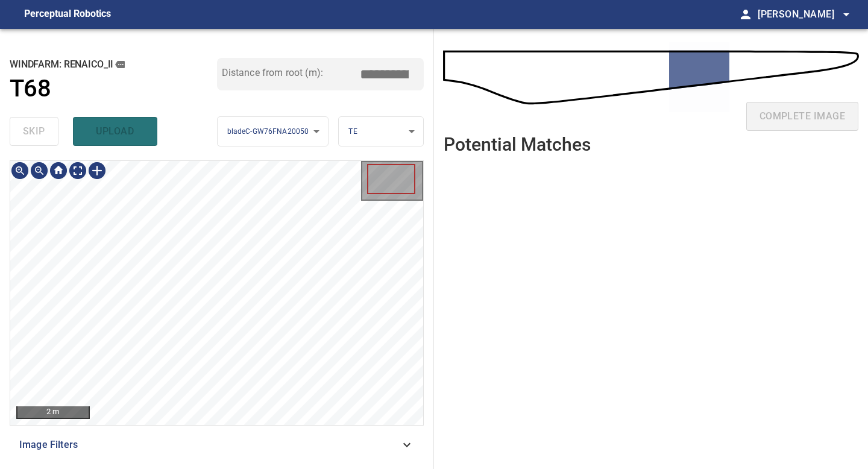
click at [244, 468] on div "**********" at bounding box center [217, 249] width 434 height 440
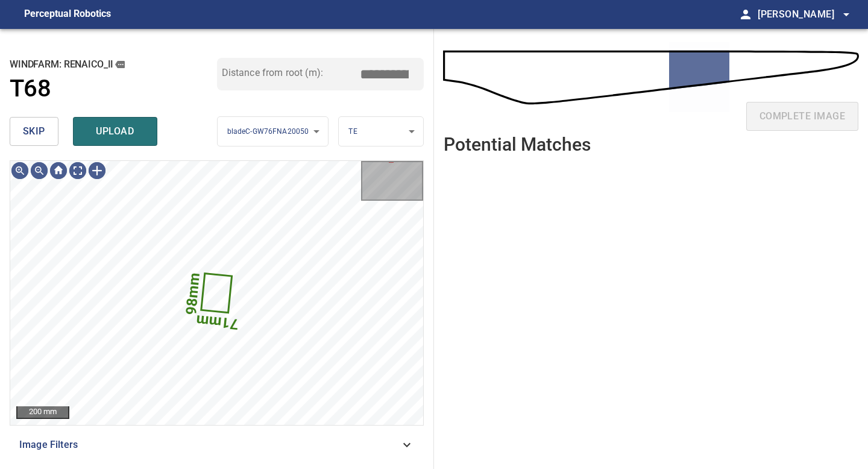
click at [20, 130] on button "skip" at bounding box center [34, 131] width 49 height 29
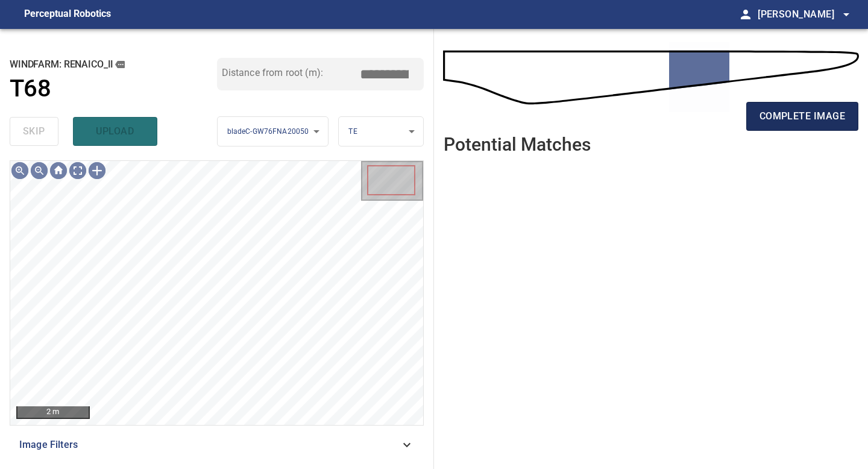
click at [794, 119] on span "complete image" at bounding box center [803, 116] width 86 height 17
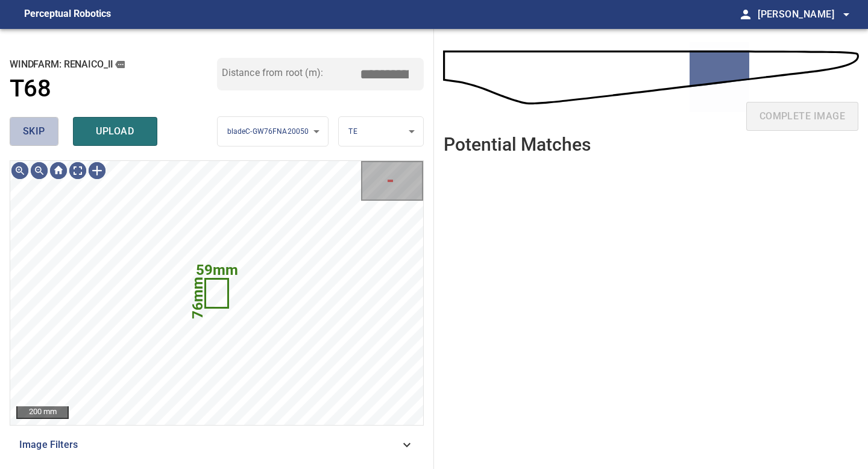
click at [56, 125] on button "skip" at bounding box center [34, 131] width 49 height 29
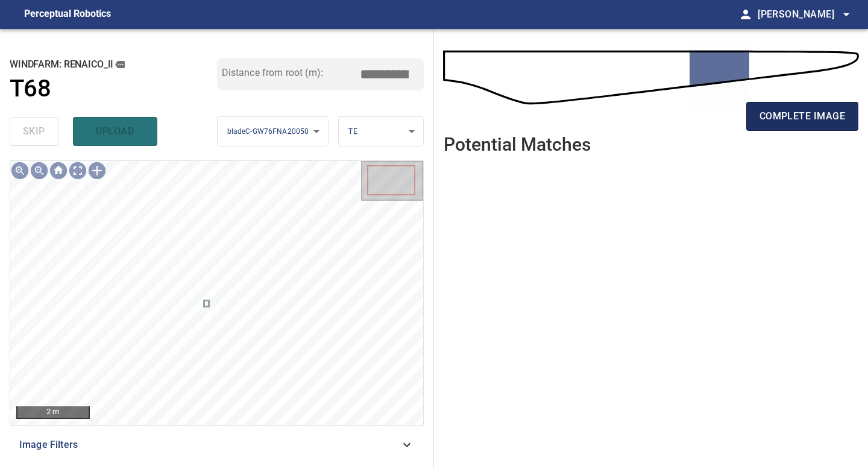
click at [792, 113] on span "complete image" at bounding box center [803, 116] width 86 height 17
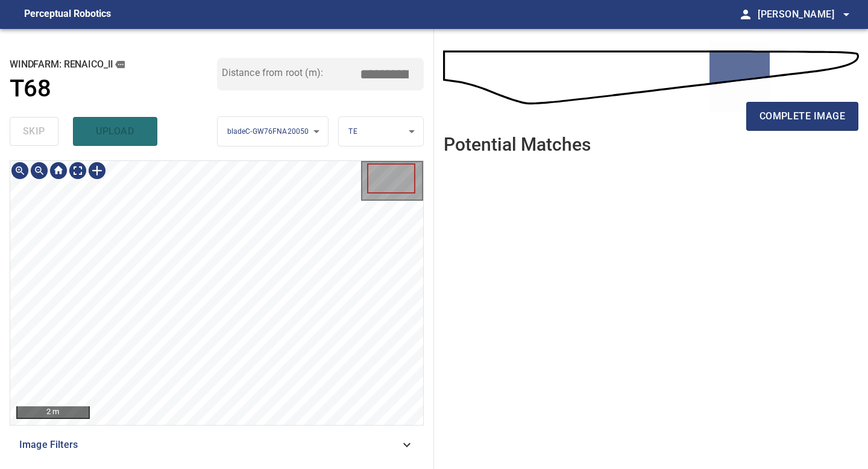
click at [191, 453] on div "2 m Image Filters" at bounding box center [217, 309] width 414 height 299
click at [288, 76] on div "**********" at bounding box center [217, 249] width 434 height 440
click at [213, 468] on div "**********" at bounding box center [217, 249] width 434 height 440
click at [824, 112] on span "complete image" at bounding box center [803, 116] width 86 height 17
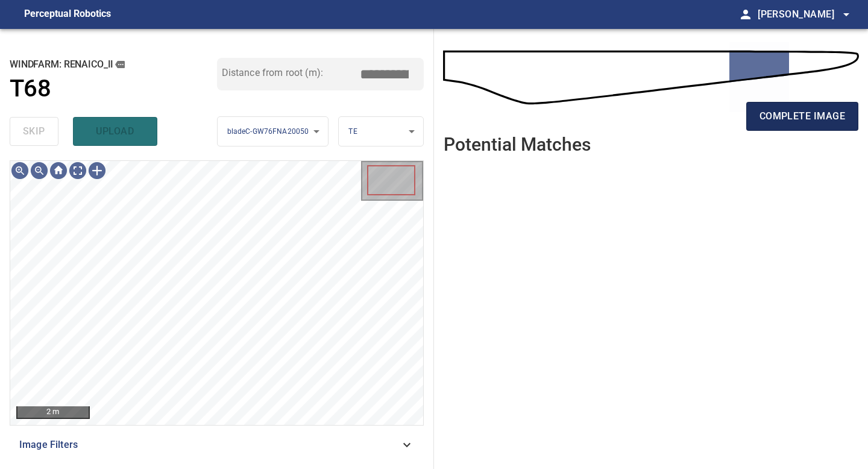
click at [796, 116] on span "complete image" at bounding box center [803, 116] width 86 height 17
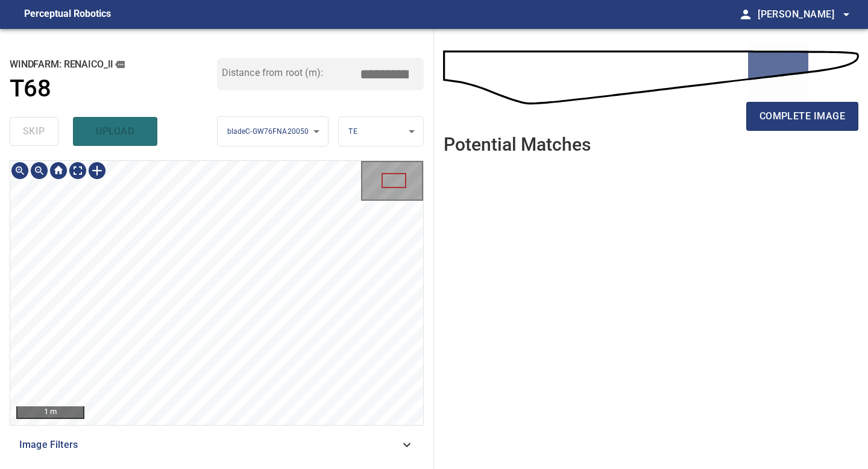
click at [270, 468] on div "**********" at bounding box center [217, 249] width 434 height 440
click at [288, 433] on div "1 m Image Filters" at bounding box center [217, 309] width 414 height 299
click at [816, 109] on span "complete image" at bounding box center [803, 116] width 86 height 17
click at [291, 465] on div "**********" at bounding box center [217, 249] width 434 height 440
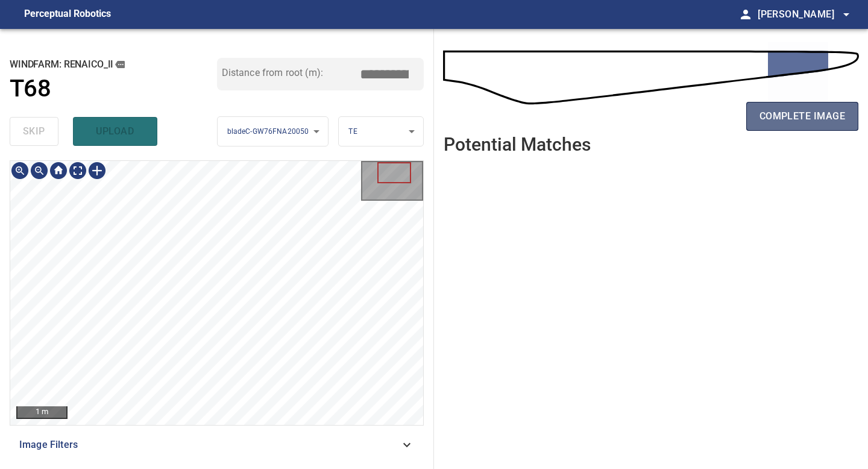
click at [797, 113] on span "complete image" at bounding box center [803, 116] width 86 height 17
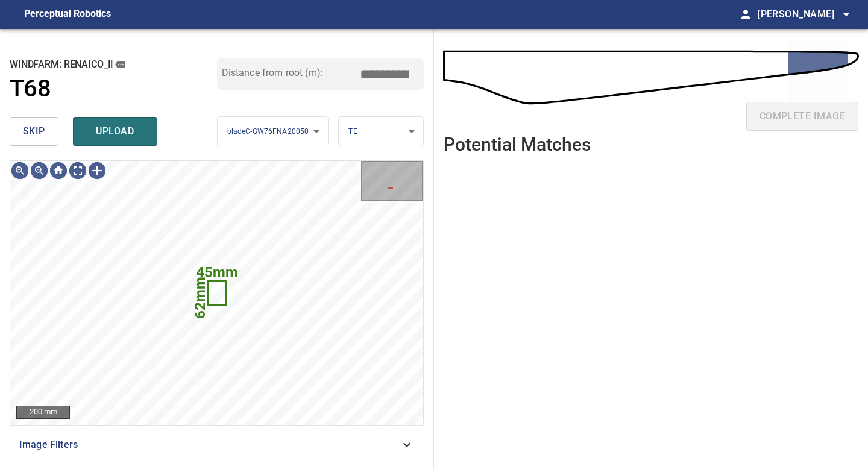
click at [49, 125] on button "skip" at bounding box center [34, 131] width 49 height 29
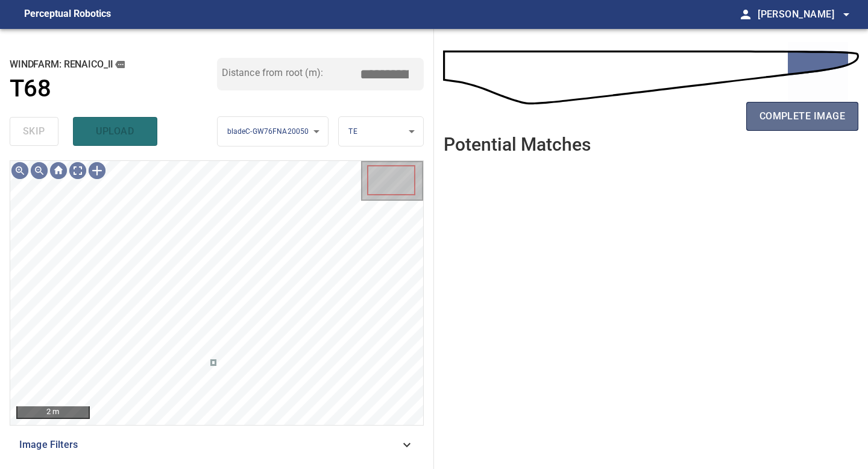
click at [785, 119] on span "complete image" at bounding box center [803, 116] width 86 height 17
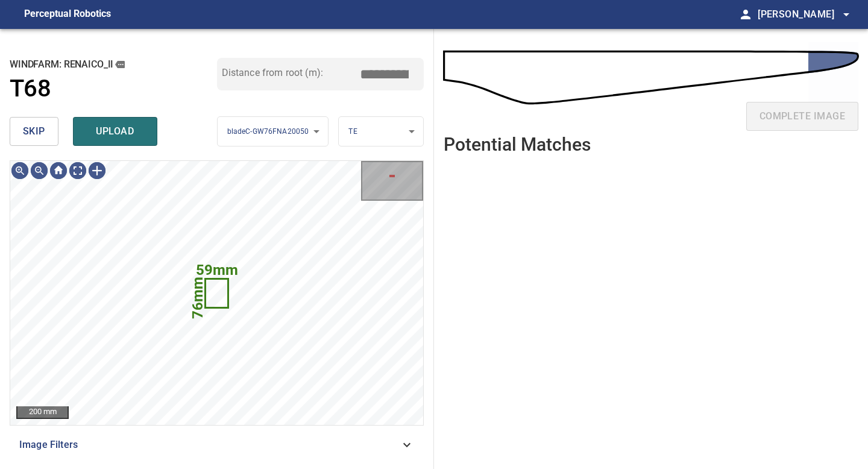
click at [43, 132] on span "skip" at bounding box center [34, 131] width 22 height 17
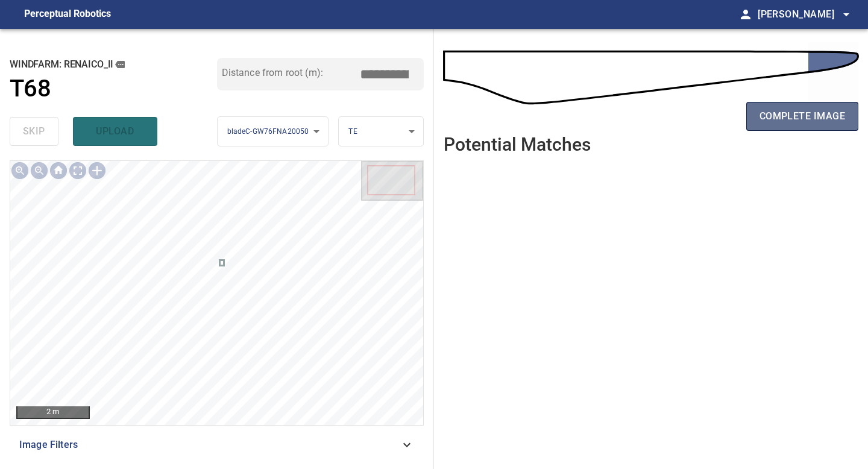
click at [828, 115] on span "complete image" at bounding box center [803, 116] width 86 height 17
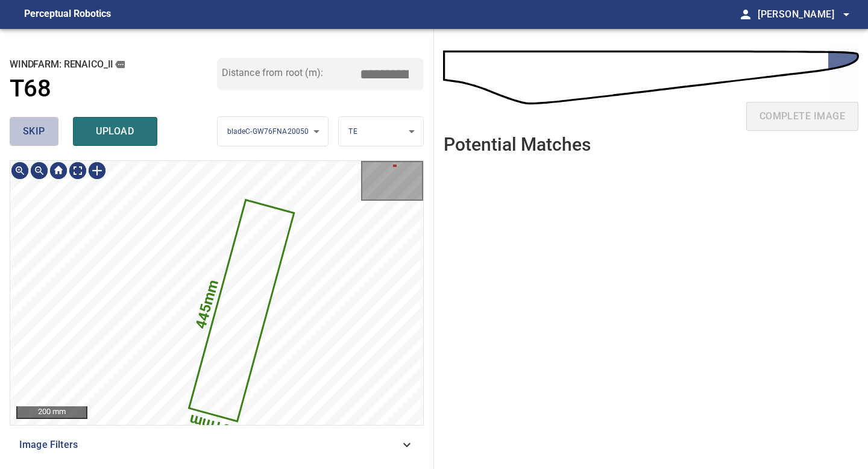
click at [46, 124] on button "skip" at bounding box center [34, 131] width 49 height 29
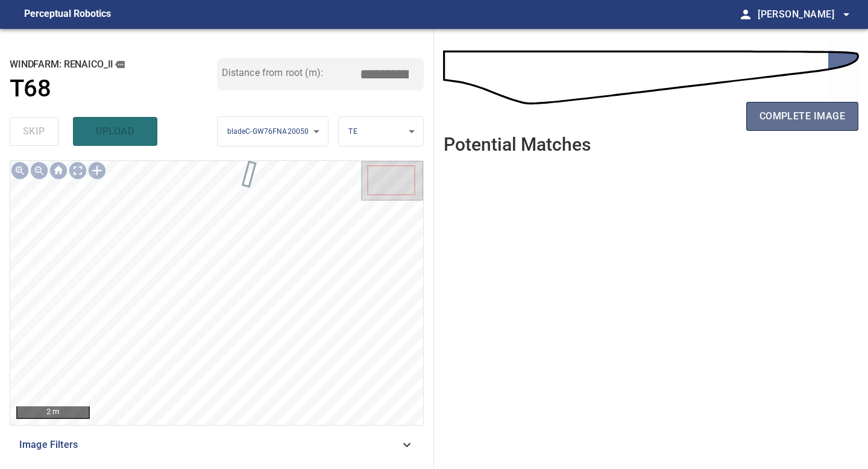
click at [817, 115] on span "complete image" at bounding box center [803, 116] width 86 height 17
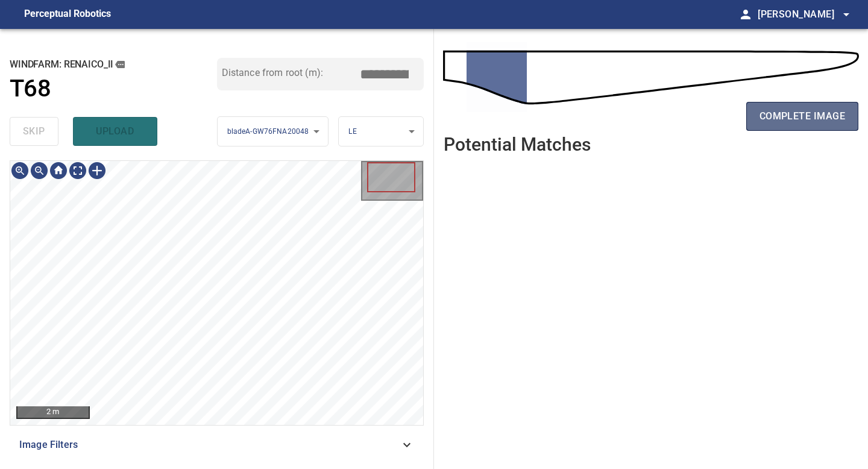
click at [799, 113] on span "complete image" at bounding box center [803, 116] width 86 height 17
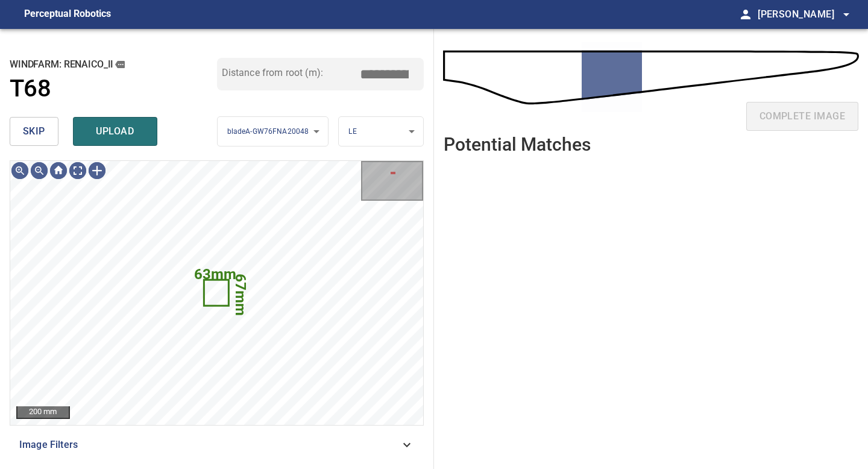
click at [37, 128] on span "skip" at bounding box center [34, 131] width 22 height 17
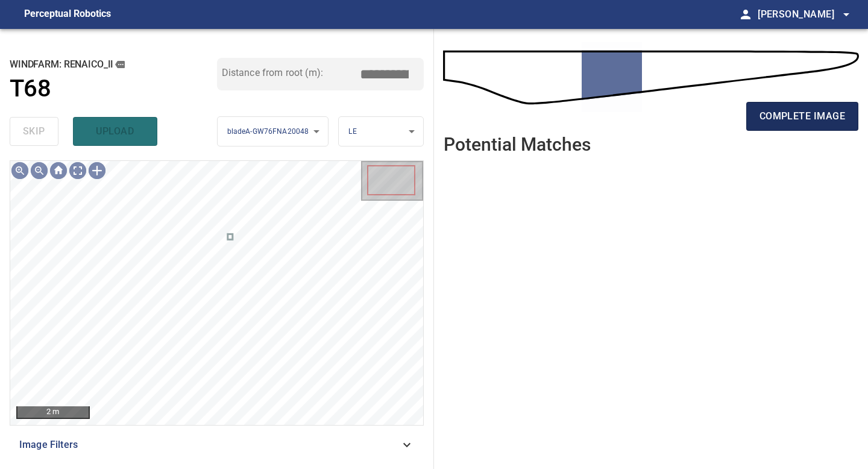
click at [832, 116] on span "complete image" at bounding box center [803, 116] width 86 height 17
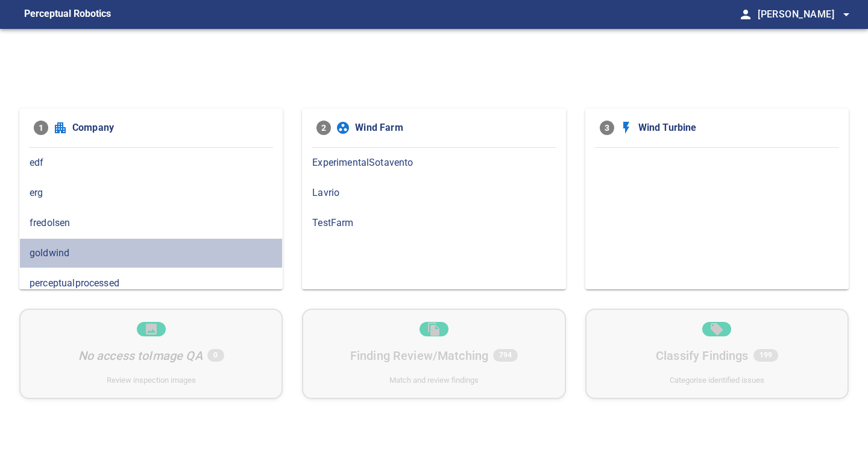
click at [175, 245] on div "goldwind" at bounding box center [150, 253] width 263 height 30
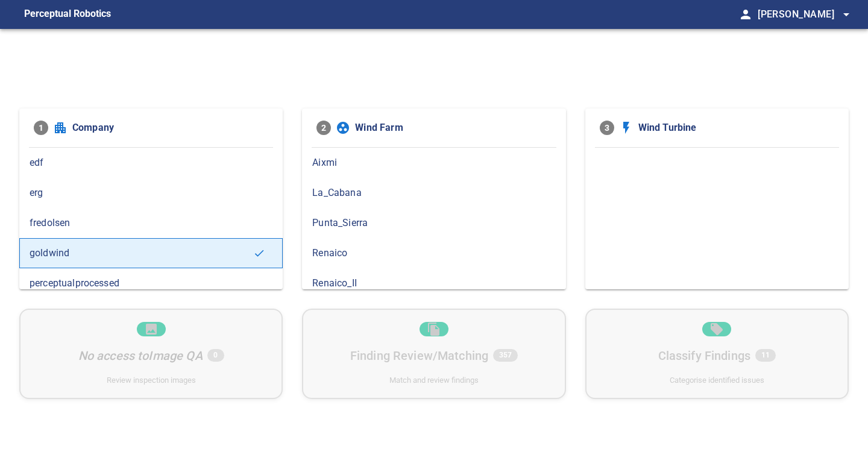
click at [351, 278] on span "Renaico_II" at bounding box center [433, 283] width 243 height 14
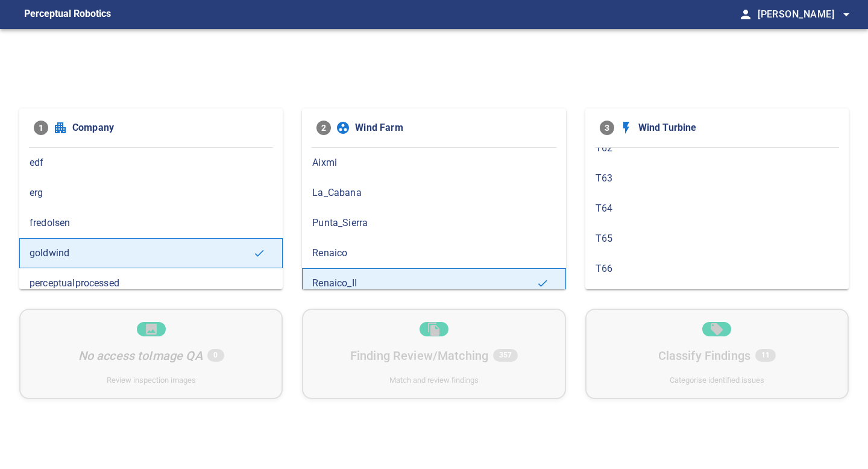
scroll to position [581, 0]
click at [610, 270] on span "T68" at bounding box center [717, 275] width 243 height 14
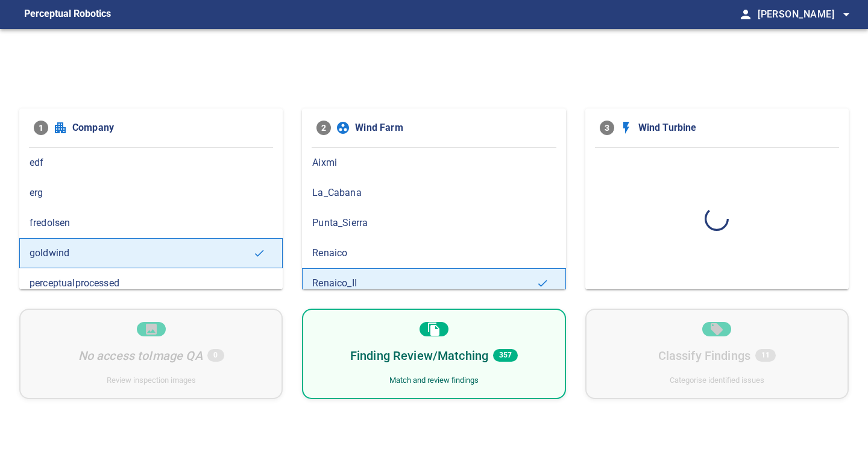
scroll to position [0, 0]
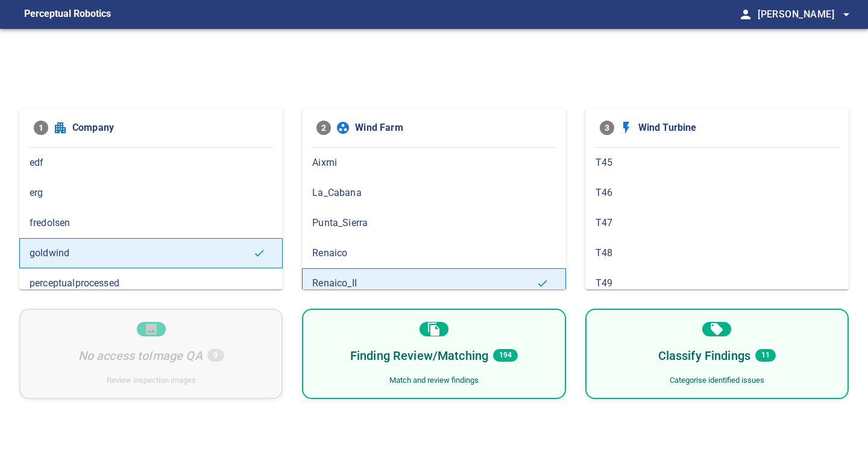
click at [666, 346] on h6 "Classify Findings" at bounding box center [704, 355] width 93 height 19
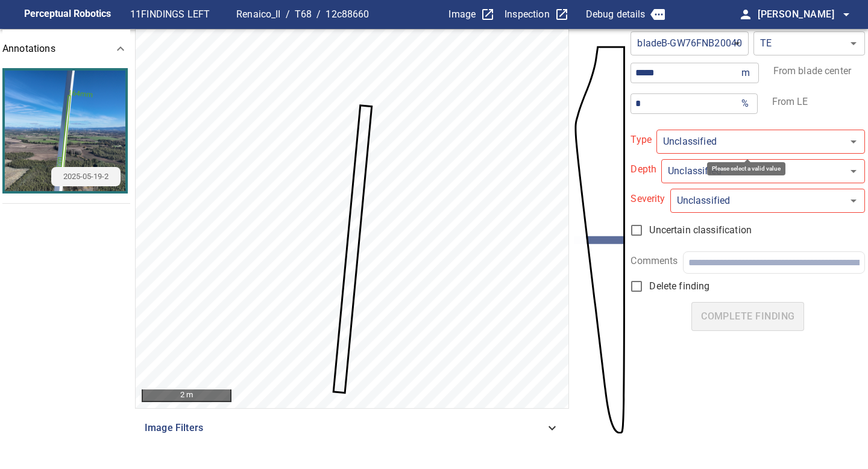
click at [711, 144] on body "**********" at bounding box center [434, 234] width 868 height 469
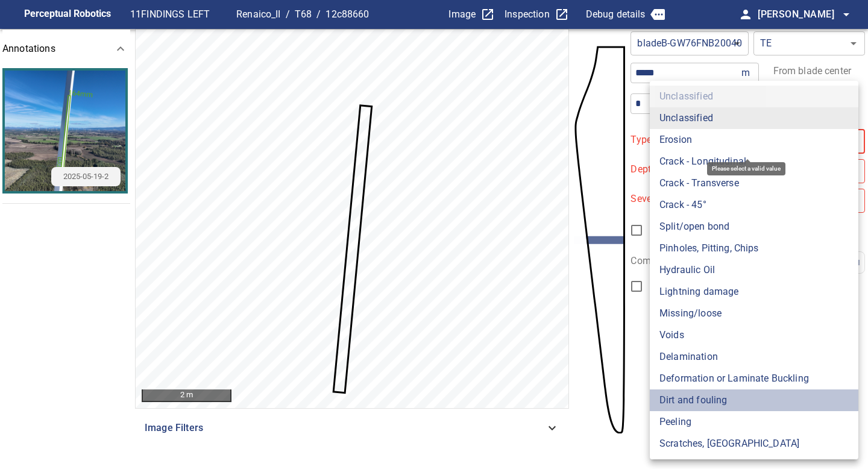
click at [701, 399] on li "Dirt and fouling" at bounding box center [754, 400] width 209 height 22
type input "**********"
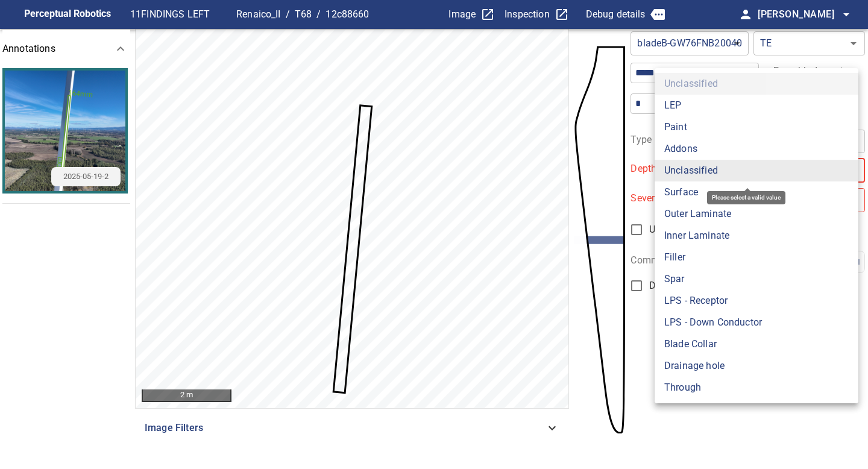
click at [685, 163] on body "**********" at bounding box center [434, 234] width 868 height 469
click at [685, 196] on li "Surface" at bounding box center [757, 192] width 204 height 22
type input "*******"
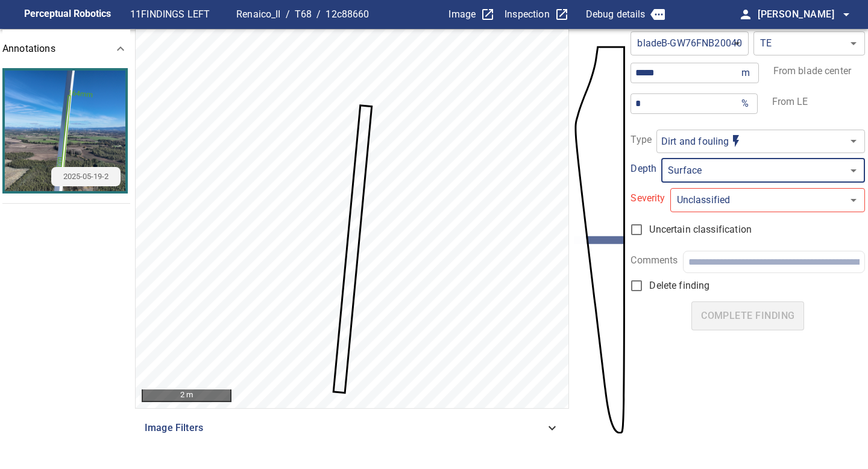
click at [713, 207] on body "**********" at bounding box center [434, 234] width 868 height 469
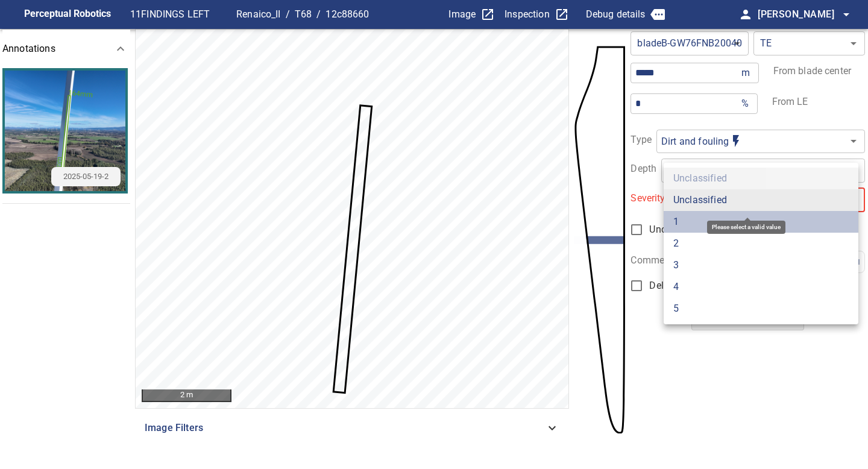
click at [697, 216] on li "1" at bounding box center [761, 222] width 195 height 22
type input "*"
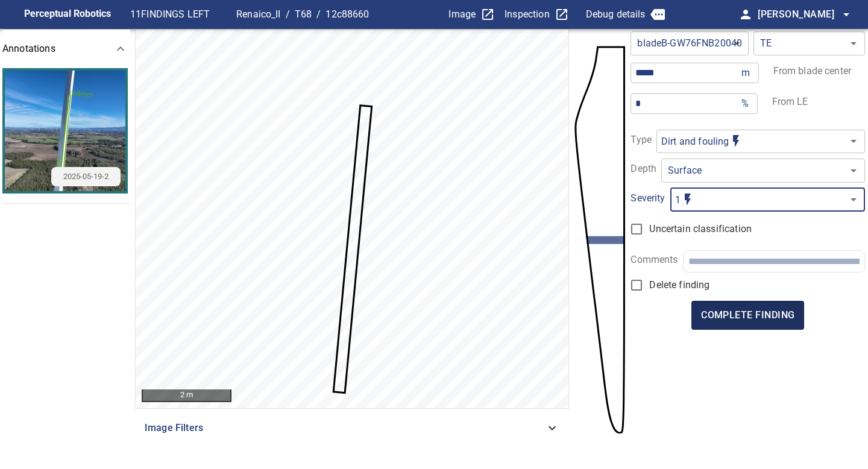
click at [753, 317] on span "complete finding" at bounding box center [747, 315] width 93 height 17
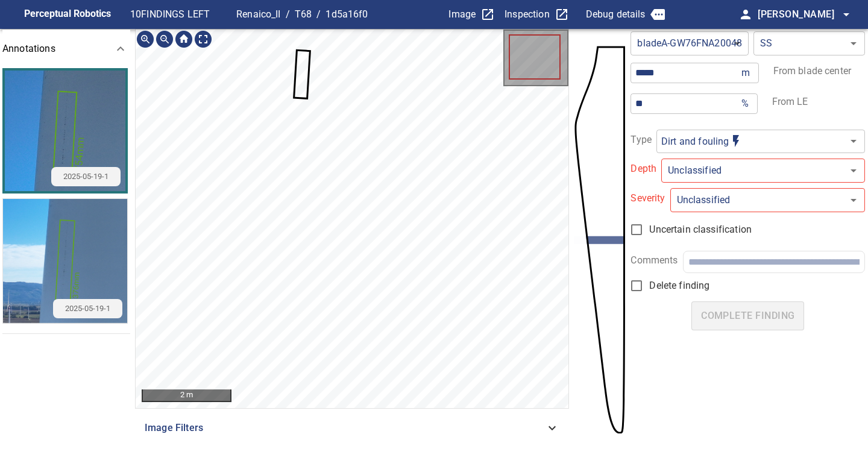
click at [296, 68] on icon at bounding box center [302, 74] width 14 height 46
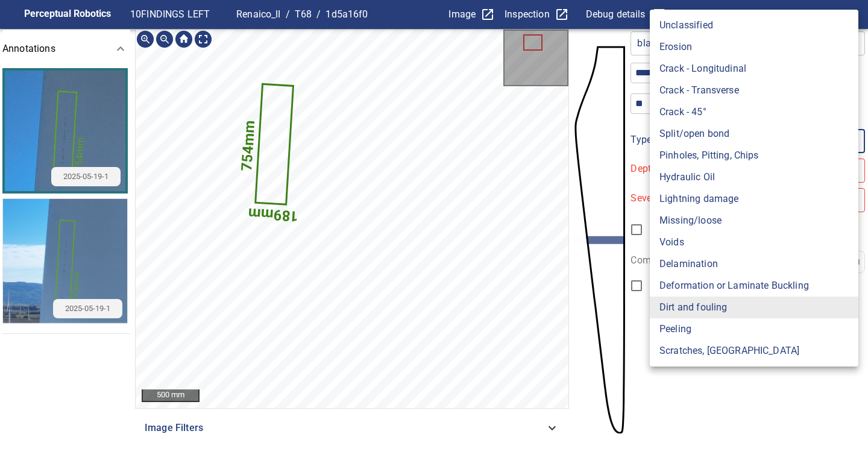
click at [695, 131] on body "**********" at bounding box center [434, 234] width 868 height 469
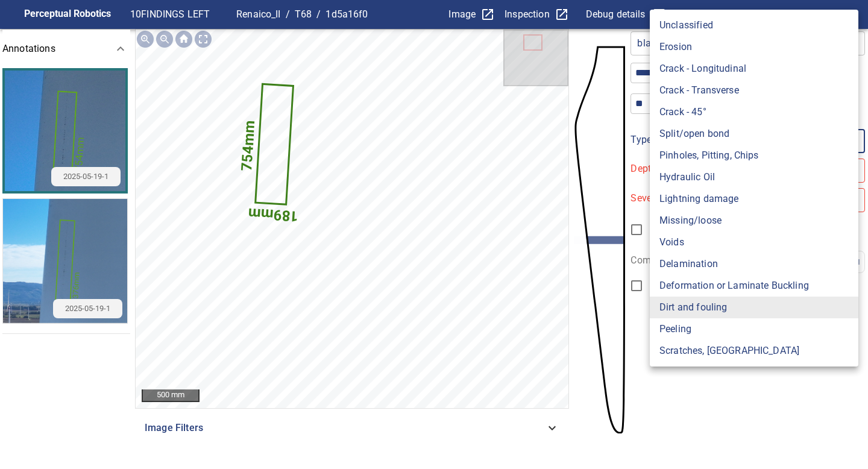
click at [689, 363] on ul "Unclassified Erosion Crack - Longitudinal Crack - Transverse Crack - 45° Split/…" at bounding box center [754, 188] width 209 height 357
click at [690, 350] on li "Scratches, [GEOGRAPHIC_DATA]" at bounding box center [754, 351] width 209 height 22
type input "**********"
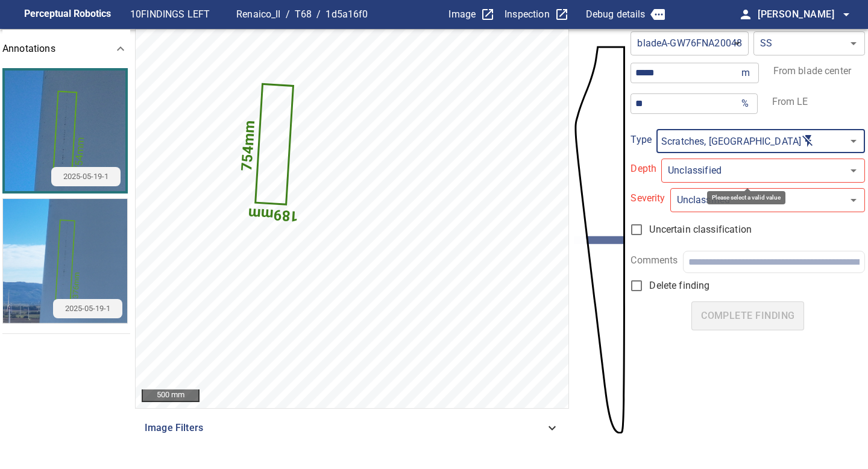
click at [694, 168] on body "**********" at bounding box center [434, 234] width 868 height 469
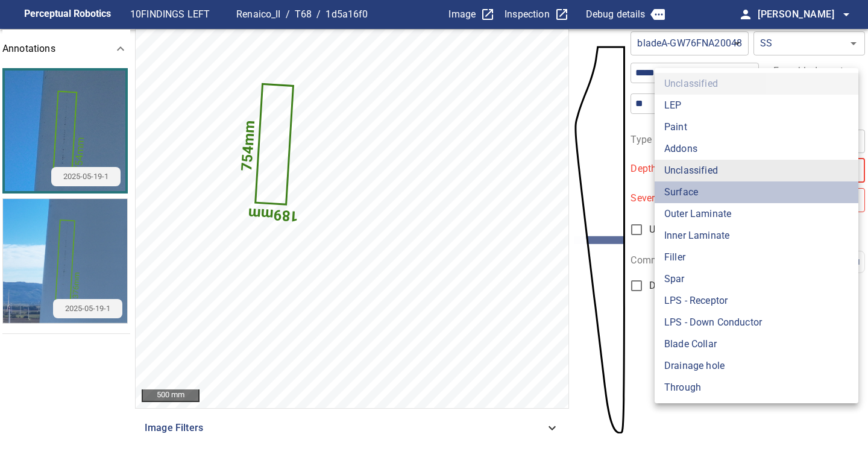
click at [682, 187] on li "Surface" at bounding box center [757, 192] width 204 height 22
type input "*******"
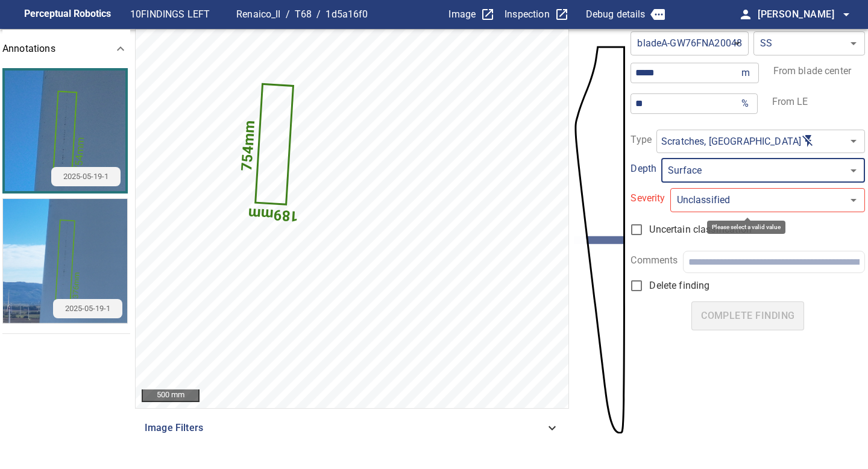
click at [685, 204] on body "**********" at bounding box center [434, 234] width 868 height 469
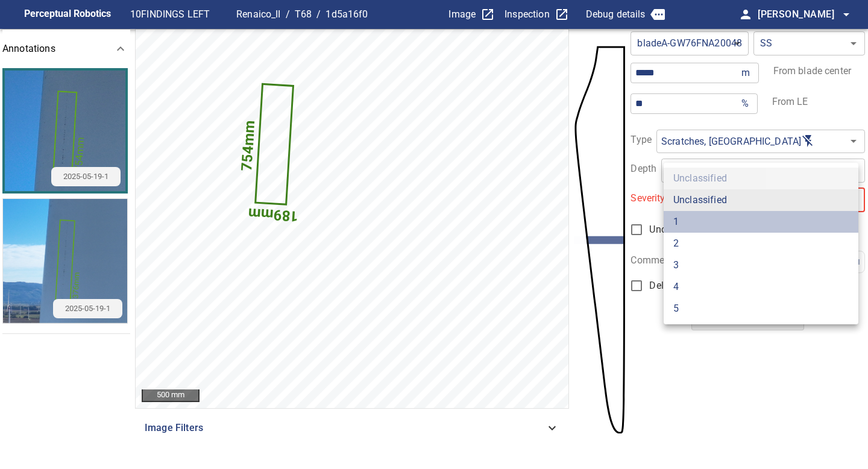
click at [680, 222] on li "1" at bounding box center [761, 222] width 195 height 22
type input "*"
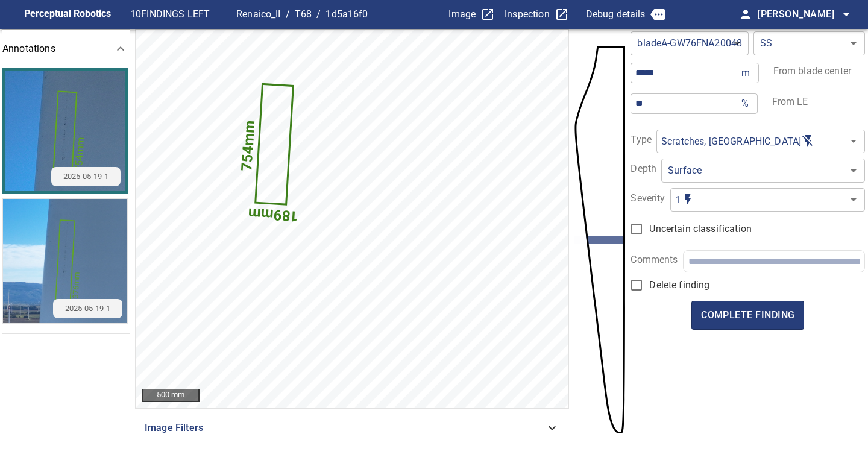
click at [705, 350] on form "**********" at bounding box center [748, 240] width 234 height 422
click at [747, 314] on span "complete finding" at bounding box center [747, 315] width 93 height 17
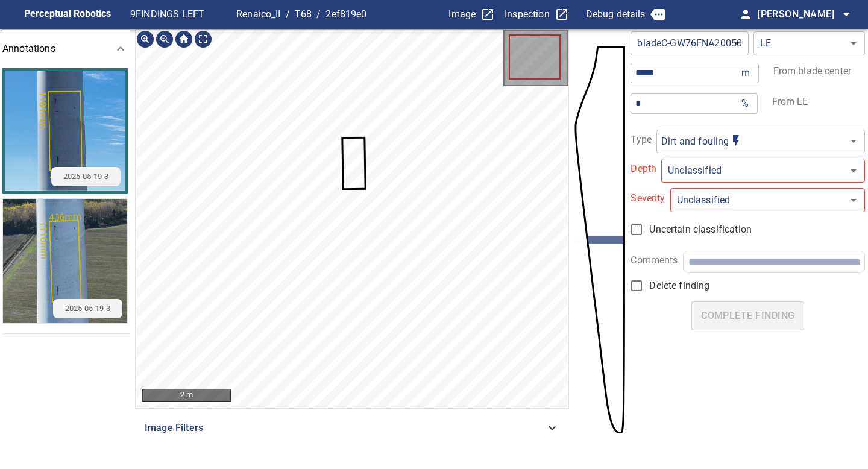
click at [350, 163] on icon at bounding box center [354, 163] width 21 height 50
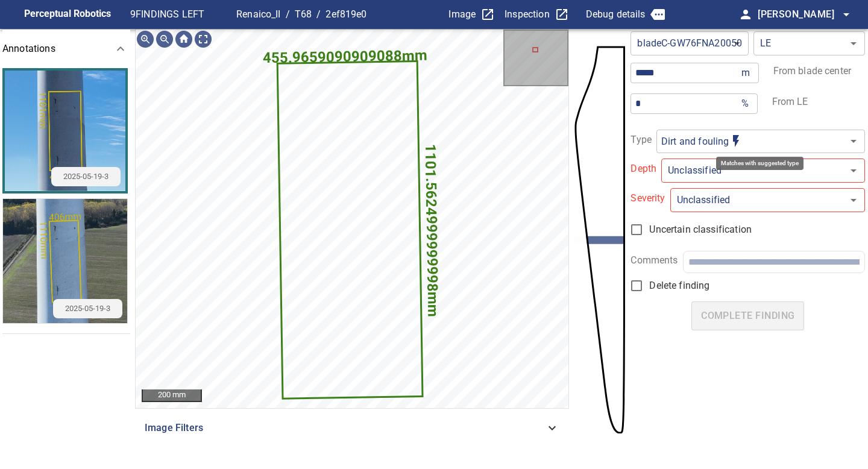
click at [708, 148] on body "**********" at bounding box center [434, 234] width 868 height 469
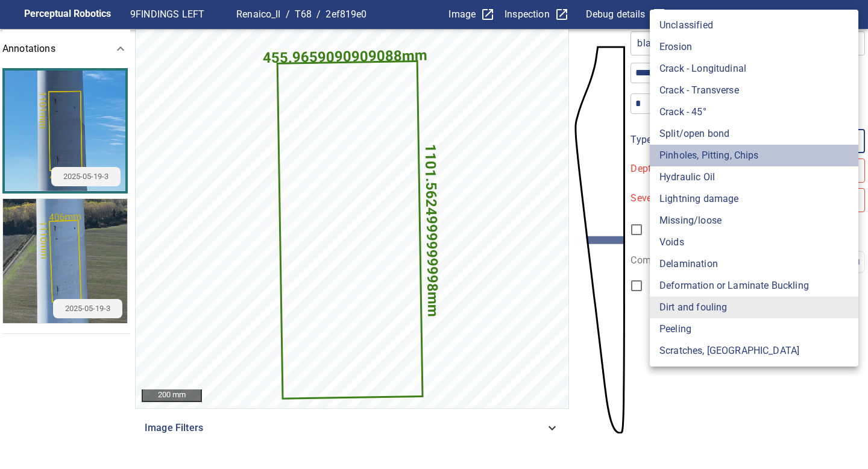
click at [711, 159] on li "Pinholes, Pitting, Chips" at bounding box center [754, 156] width 209 height 22
type input "*******"
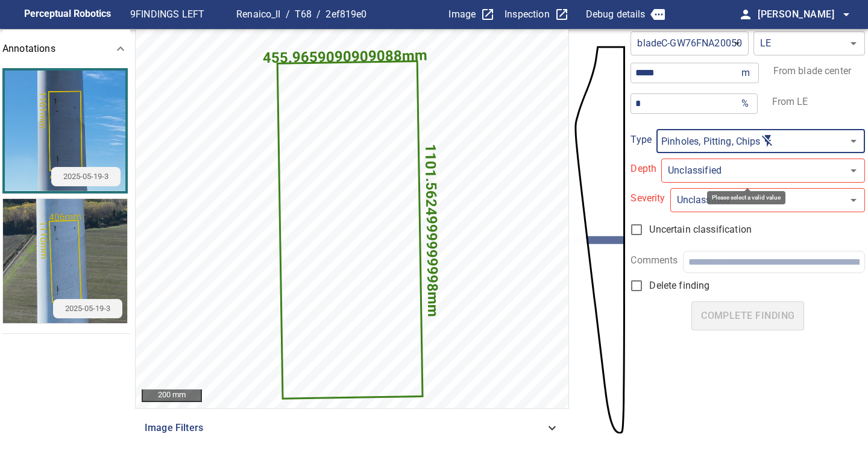
click at [711, 181] on body "**********" at bounding box center [434, 234] width 868 height 469
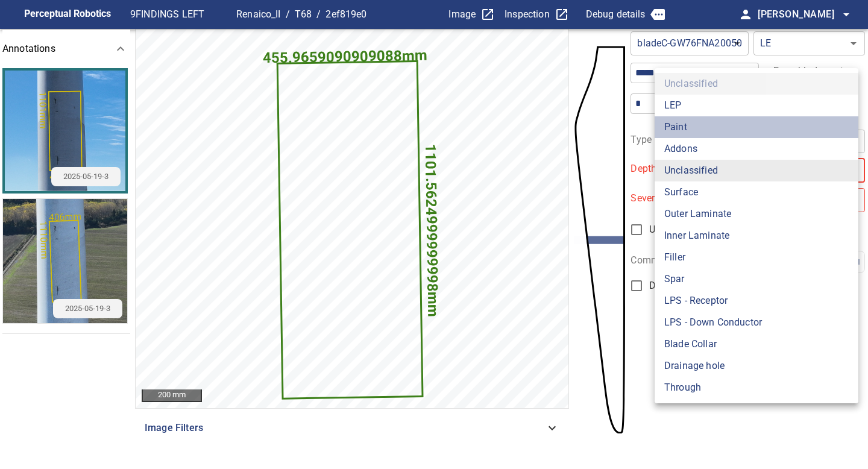
click at [696, 125] on li "Paint" at bounding box center [757, 127] width 204 height 22
type input "*****"
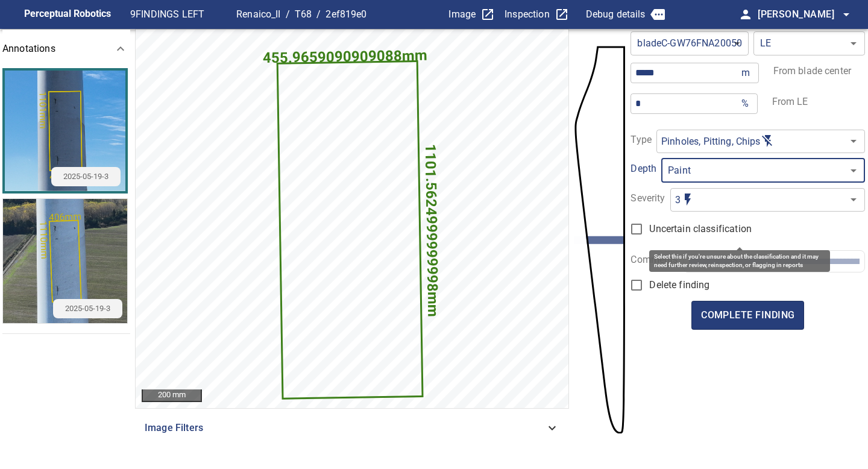
click at [700, 204] on body "**********" at bounding box center [434, 234] width 868 height 469
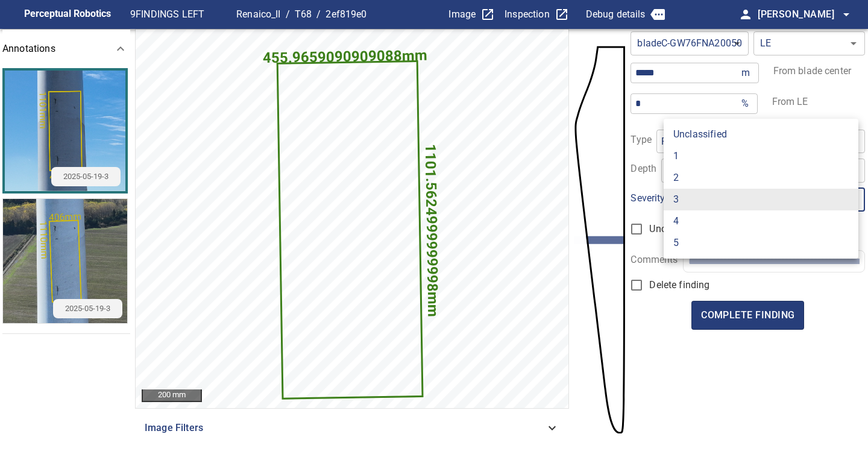
click at [696, 180] on li "2" at bounding box center [761, 178] width 195 height 22
type input "*"
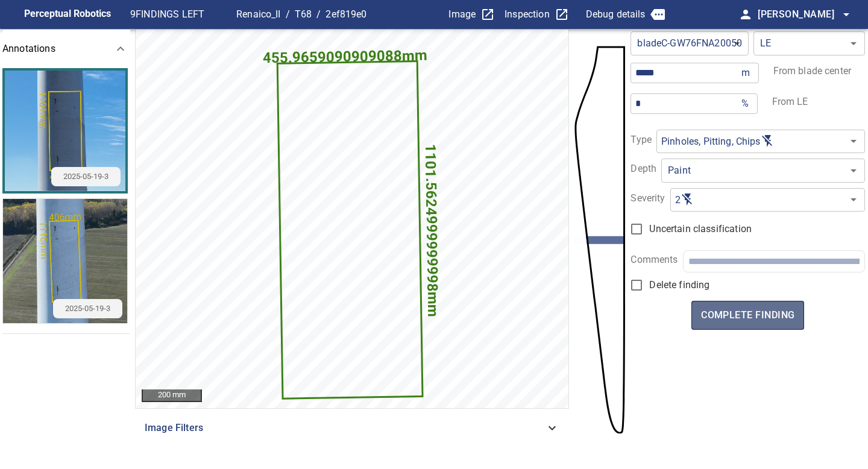
click at [753, 313] on span "complete finding" at bounding box center [747, 315] width 93 height 17
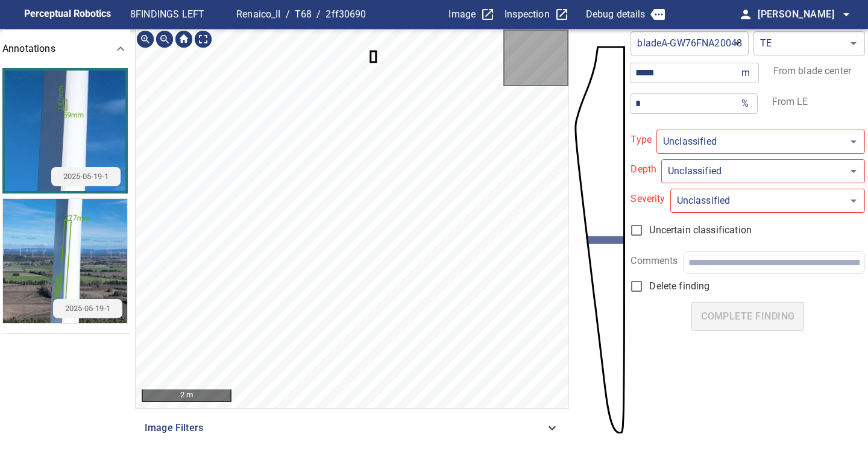
type input "**********"
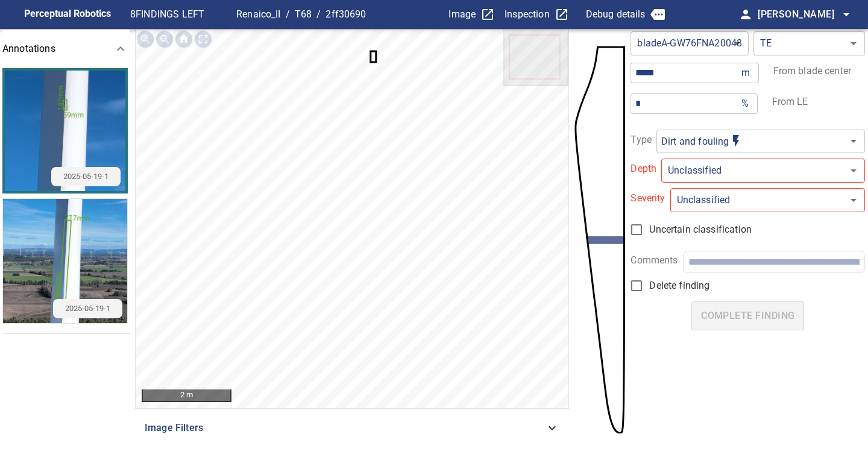
click at [372, 57] on icon at bounding box center [374, 56] width 4 height 9
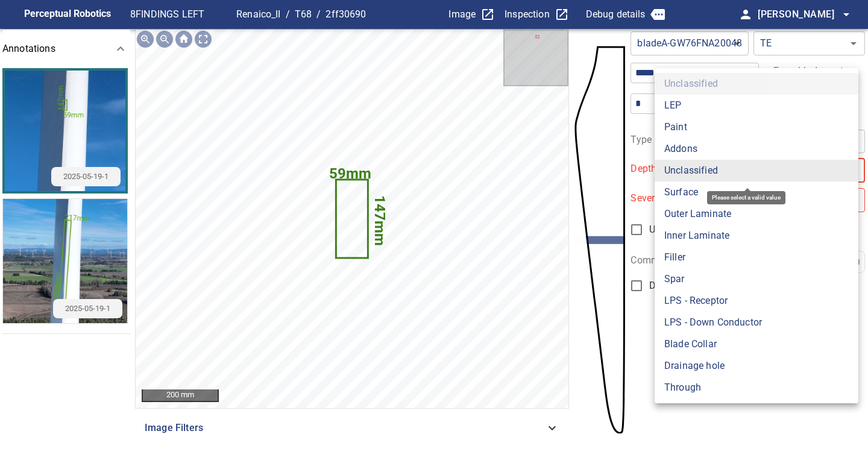
click at [693, 172] on body "**********" at bounding box center [434, 234] width 868 height 469
click at [693, 200] on li "Surface" at bounding box center [757, 192] width 204 height 22
type input "*******"
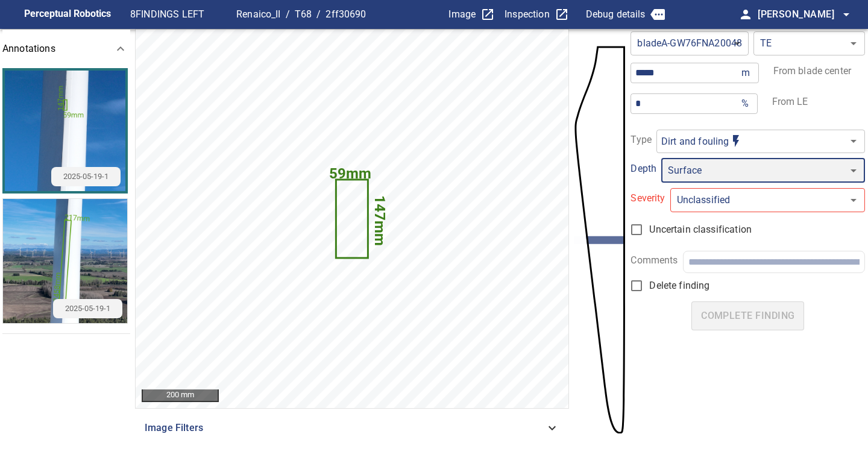
type input "*"
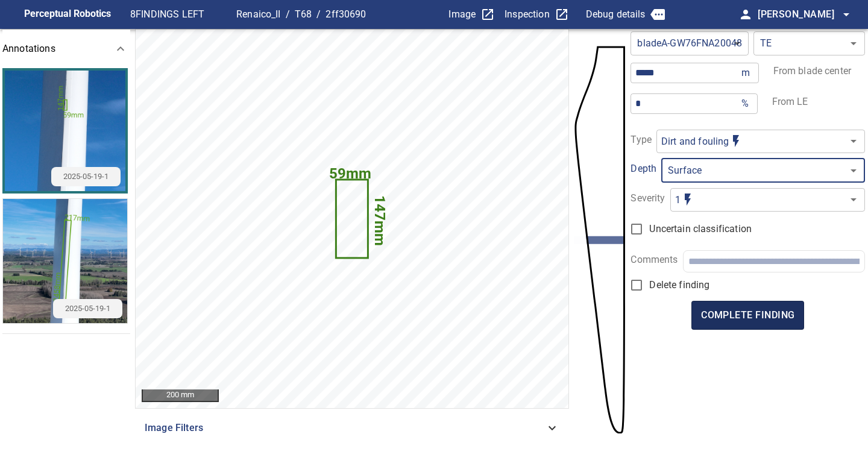
click at [752, 314] on span "complete finding" at bounding box center [747, 315] width 93 height 17
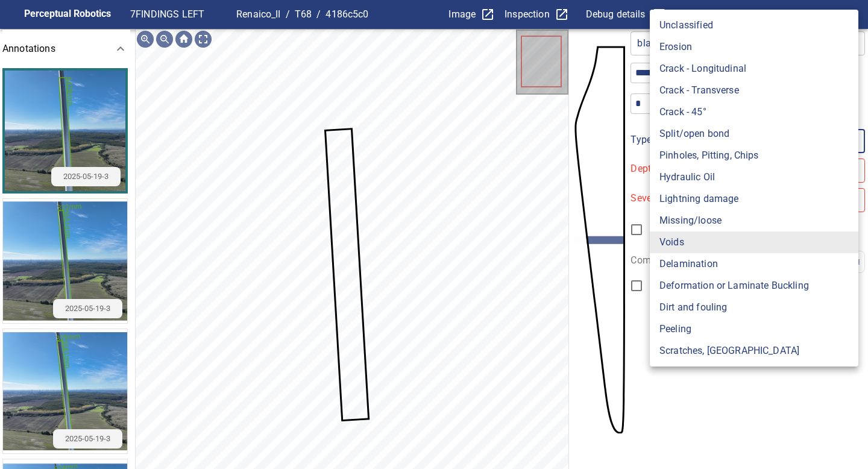
click at [675, 147] on body "**********" at bounding box center [434, 234] width 868 height 469
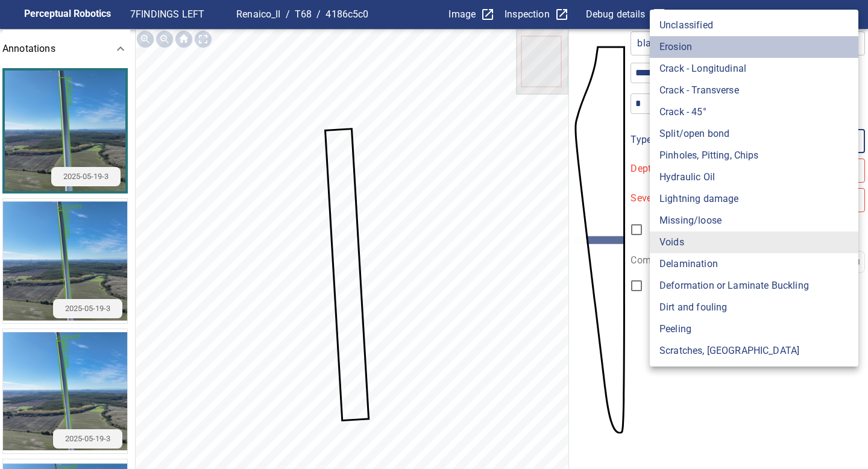
click at [679, 45] on li "Erosion" at bounding box center [754, 47] width 209 height 22
type input "*******"
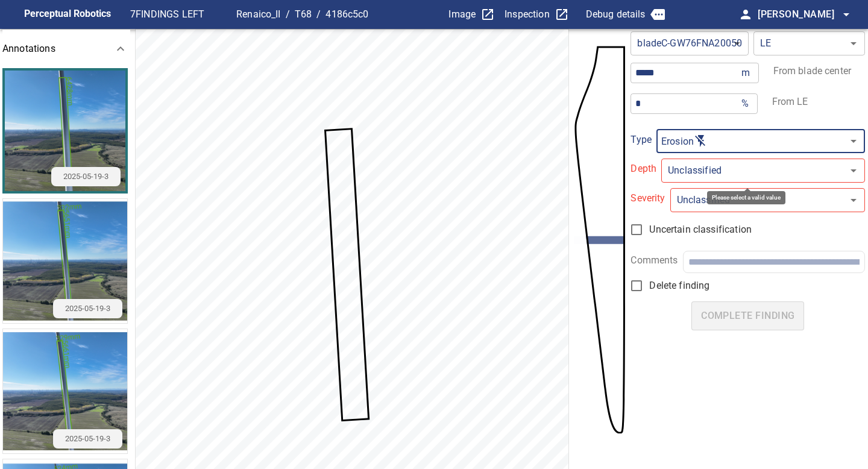
click at [698, 167] on body "**********" at bounding box center [434, 234] width 868 height 469
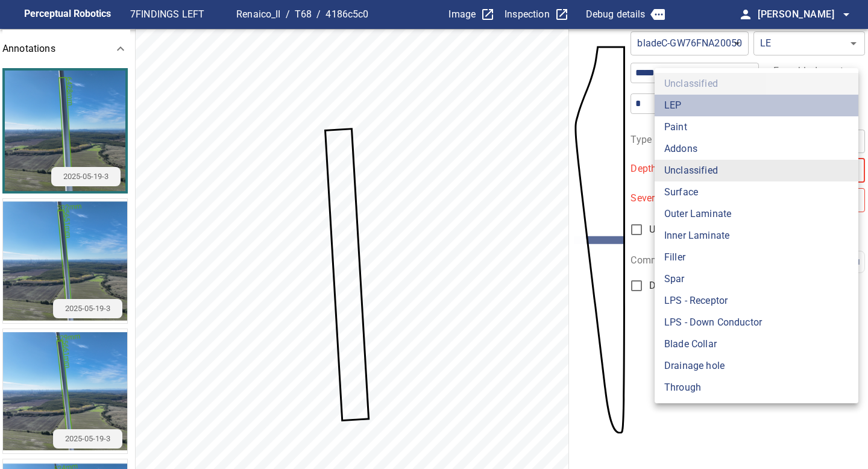
click at [681, 95] on li "LEP" at bounding box center [757, 106] width 204 height 22
type input "***"
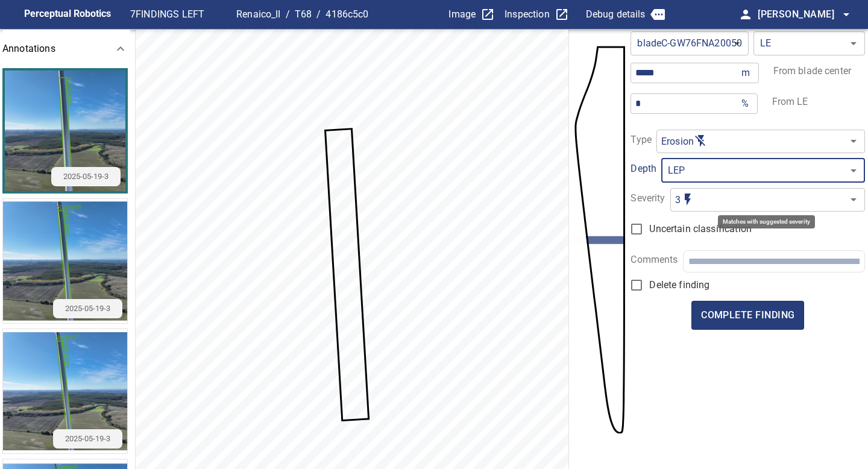
click at [714, 201] on body "**********" at bounding box center [434, 234] width 868 height 469
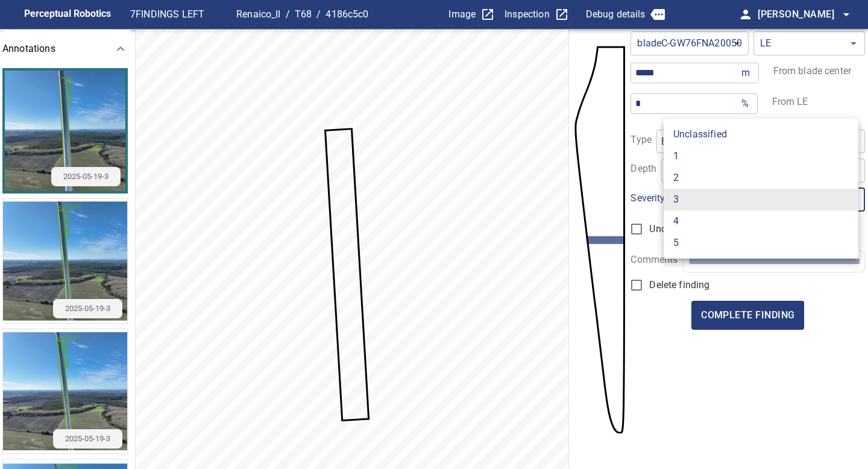
click at [701, 163] on li "1" at bounding box center [761, 156] width 195 height 22
type input "*"
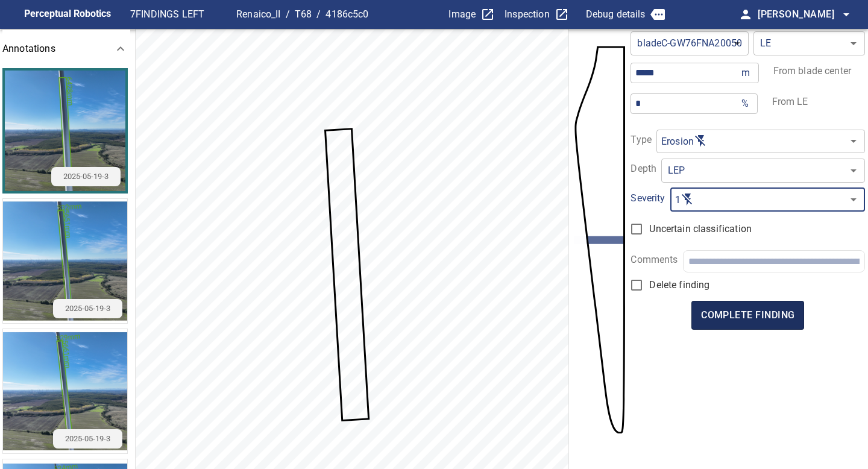
click at [753, 315] on span "complete finding" at bounding box center [747, 315] width 93 height 17
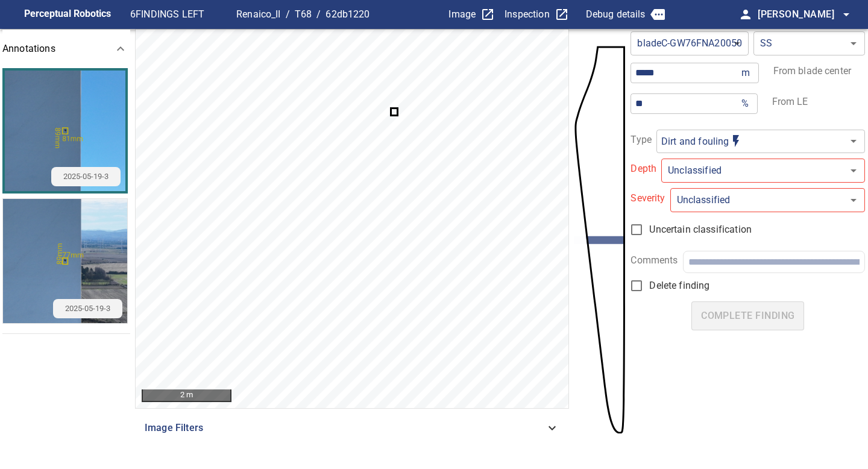
click at [394, 112] on icon at bounding box center [394, 111] width 5 height 5
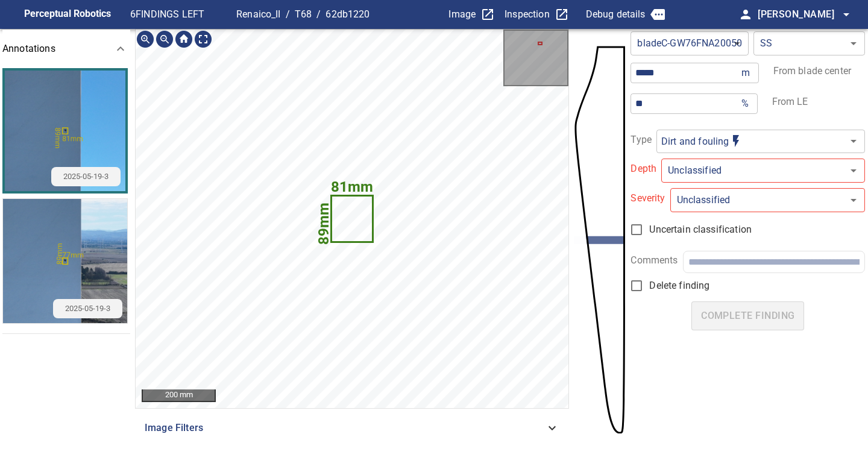
click at [354, 178] on text "81mm" at bounding box center [352, 186] width 42 height 17
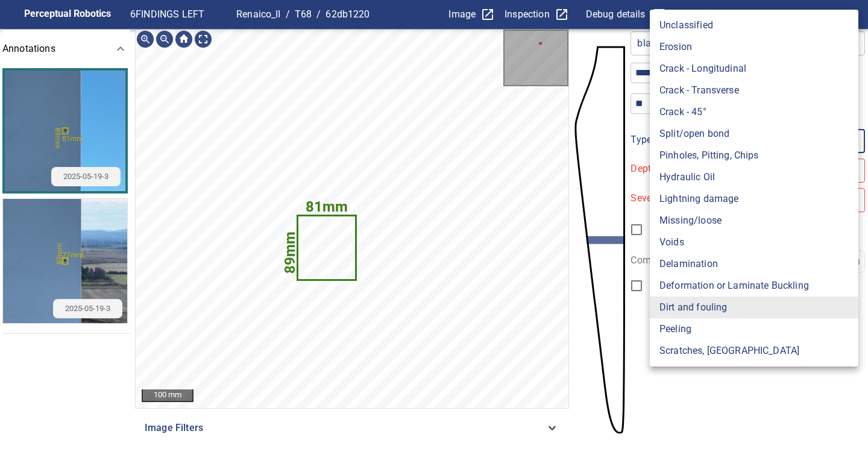
click at [693, 138] on body "**********" at bounding box center [434, 234] width 868 height 469
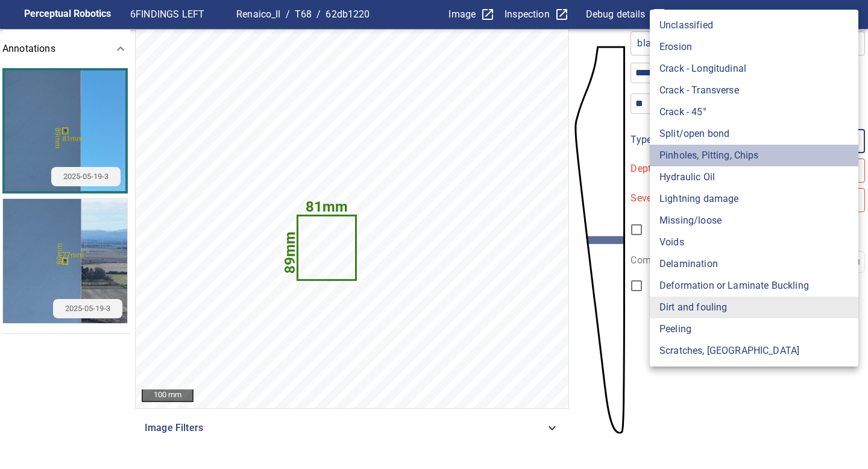
click at [696, 154] on li "Pinholes, Pitting, Chips" at bounding box center [754, 156] width 209 height 22
type input "*******"
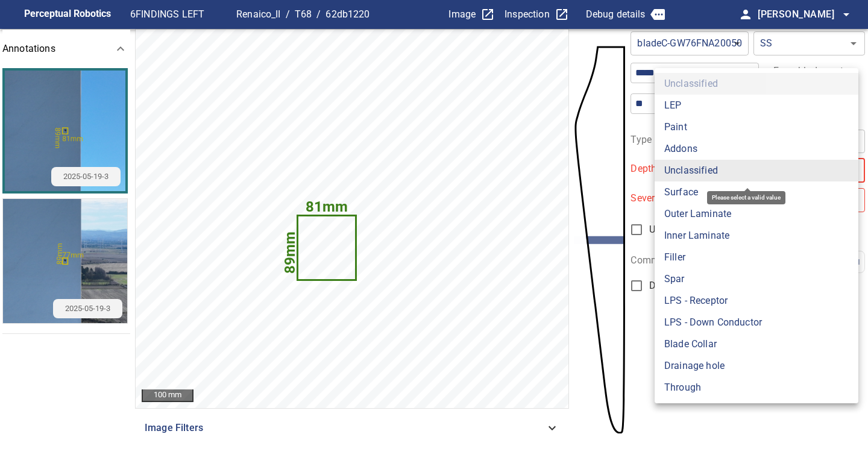
click at [702, 181] on body "**********" at bounding box center [434, 234] width 868 height 469
click at [699, 195] on li "Surface" at bounding box center [757, 192] width 204 height 22
type input "*******"
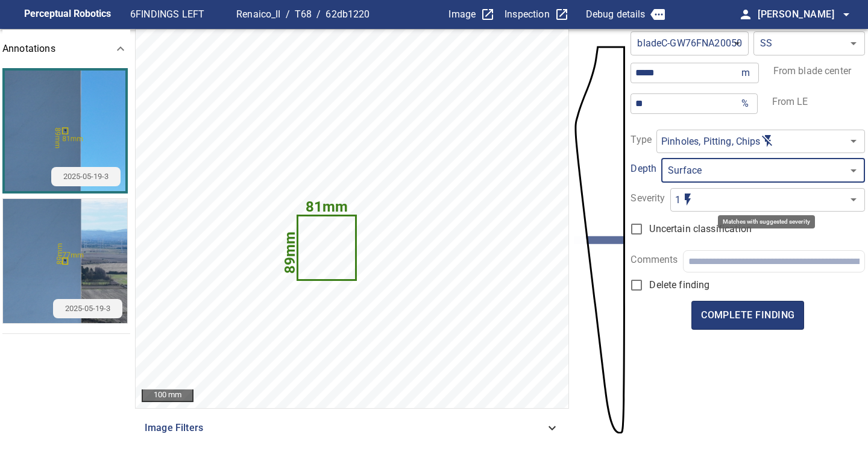
click at [702, 204] on body "**********" at bounding box center [434, 234] width 868 height 469
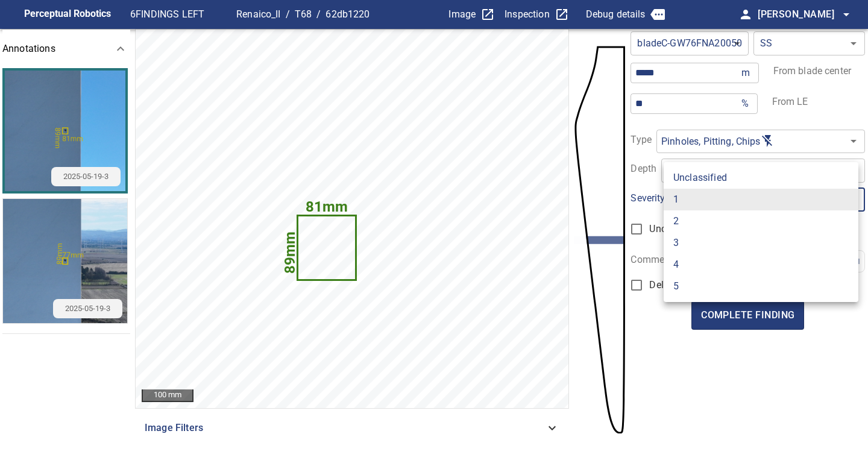
click at [702, 217] on li "2" at bounding box center [761, 221] width 195 height 22
type input "*"
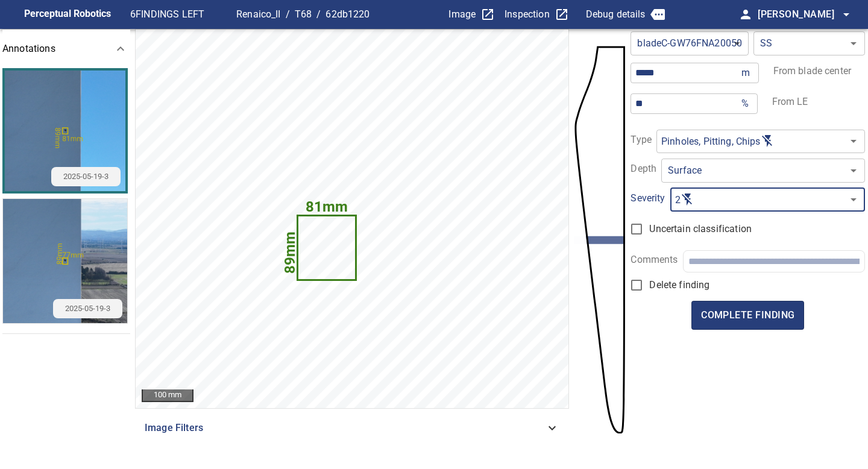
click at [694, 182] on body "**********" at bounding box center [434, 234] width 868 height 469
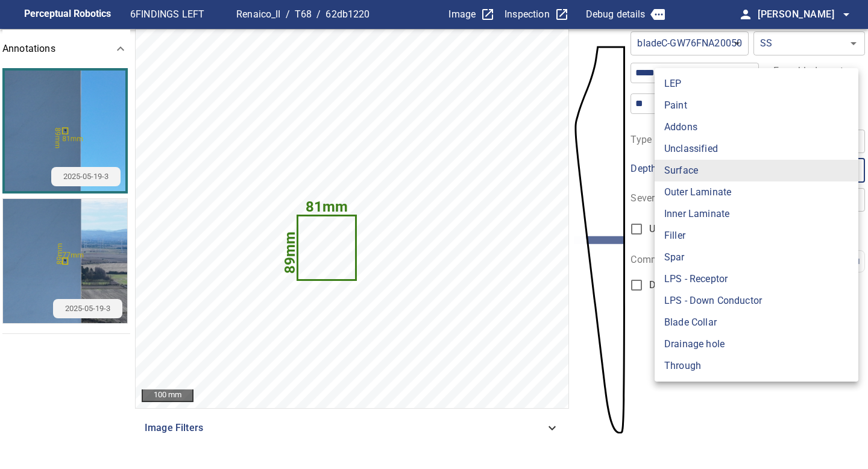
click at [676, 113] on li "Paint" at bounding box center [757, 106] width 204 height 22
type input "*****"
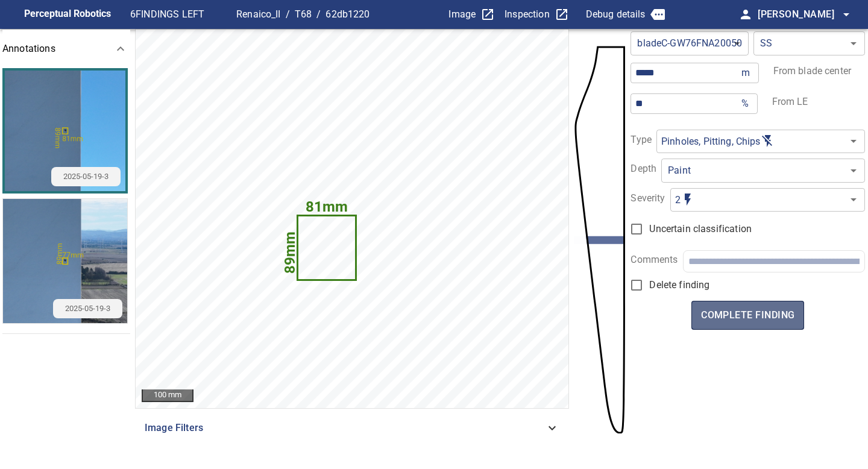
click at [749, 319] on span "complete finding" at bounding box center [747, 315] width 93 height 17
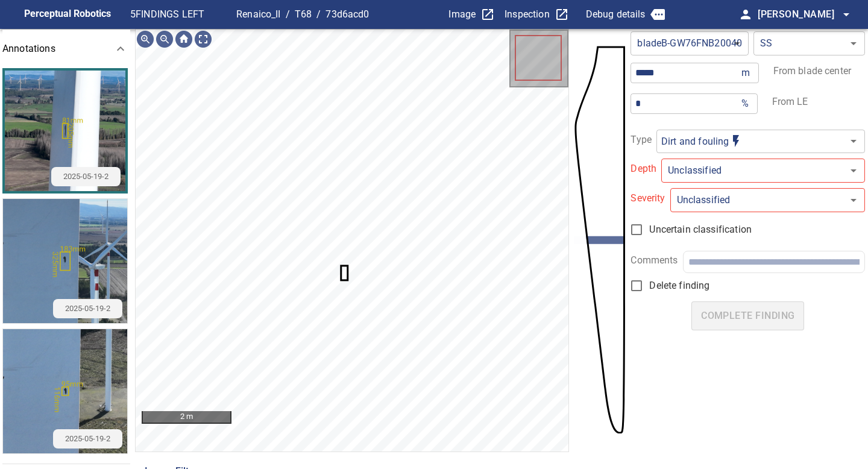
click at [68, 266] on img "button" at bounding box center [65, 261] width 124 height 124
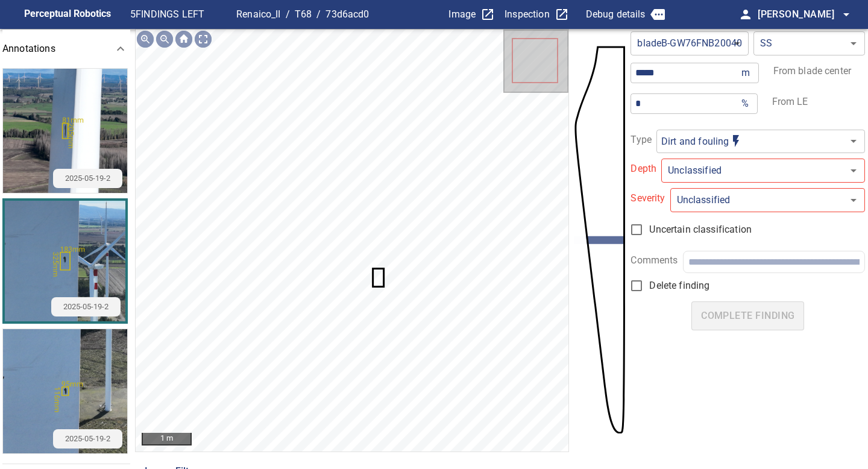
click at [377, 277] on icon at bounding box center [378, 277] width 9 height 16
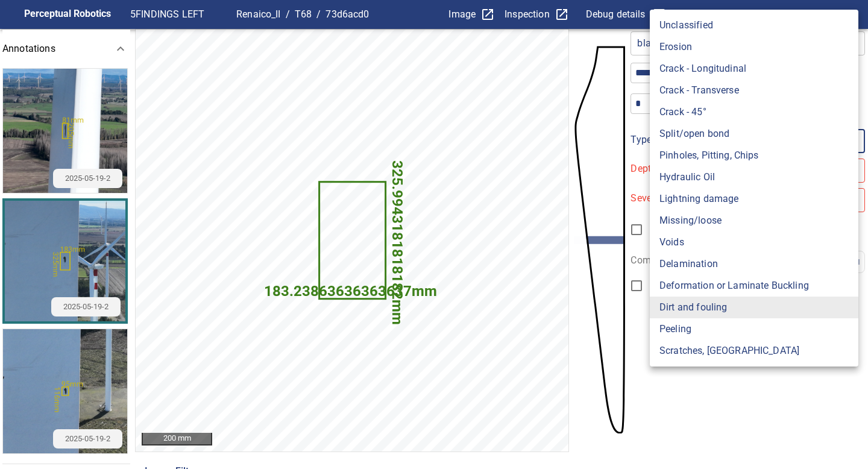
click at [690, 145] on body "**********" at bounding box center [434, 234] width 868 height 469
click at [698, 157] on li "Pinholes, Pitting, Chips" at bounding box center [754, 156] width 209 height 22
type input "*******"
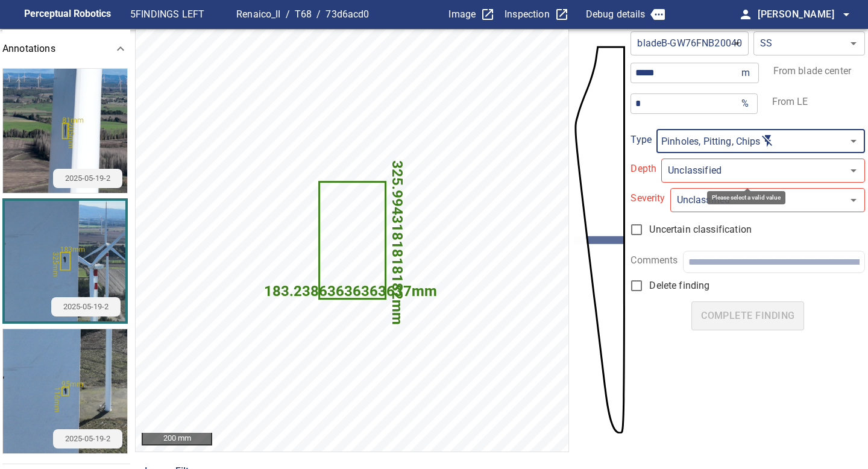
click at [691, 174] on body "**********" at bounding box center [434, 234] width 868 height 469
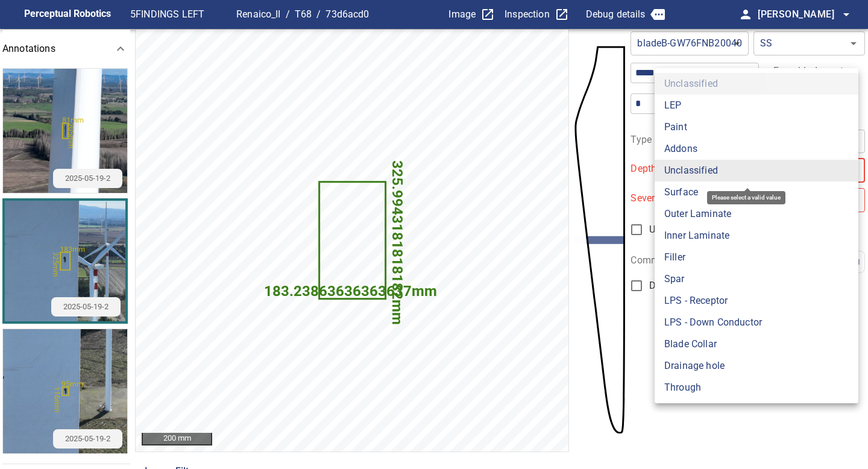
click at [682, 128] on li "Paint" at bounding box center [757, 127] width 204 height 22
type input "*****"
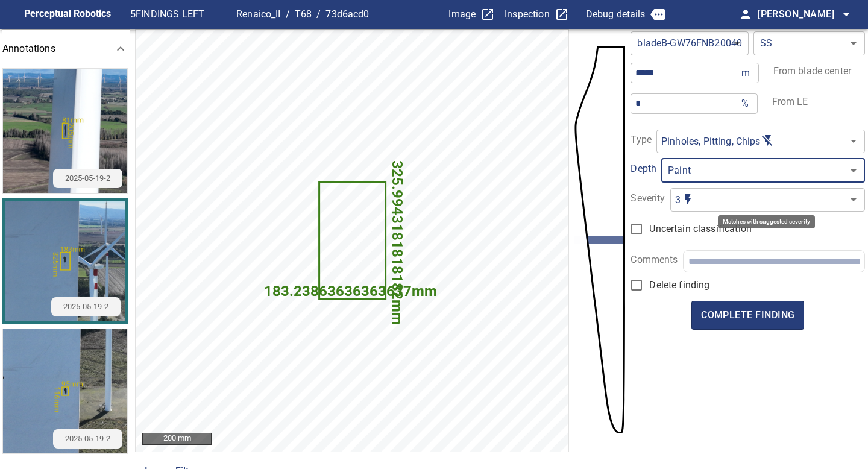
click at [688, 201] on body "**********" at bounding box center [434, 234] width 868 height 469
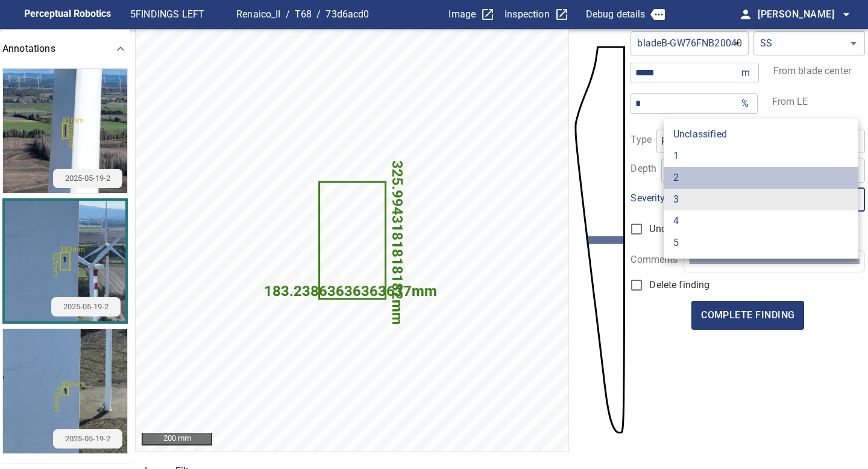
click at [685, 176] on li "2" at bounding box center [761, 178] width 195 height 22
type input "*"
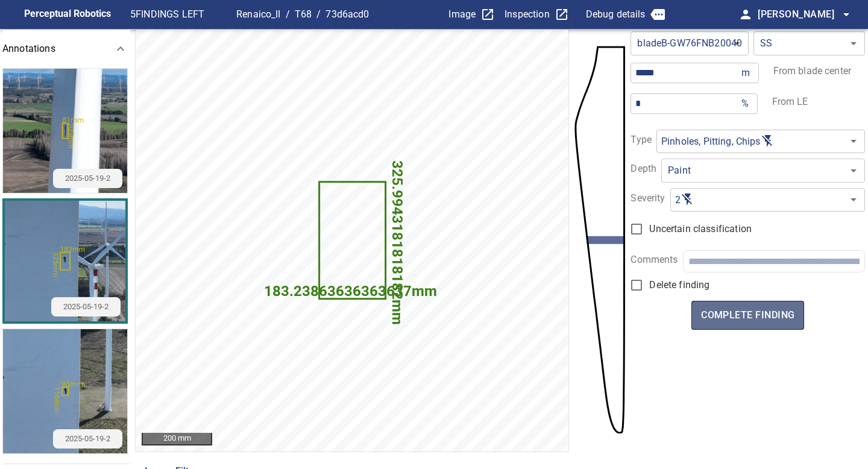
click at [755, 315] on span "complete finding" at bounding box center [747, 315] width 93 height 17
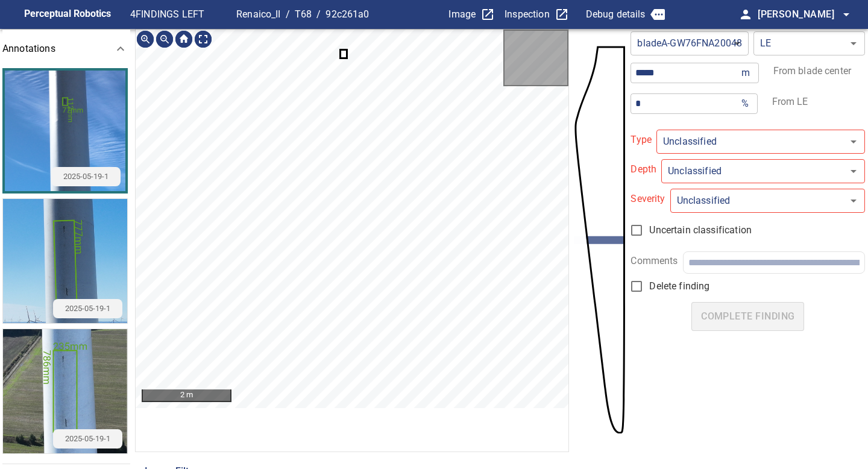
type input "**********"
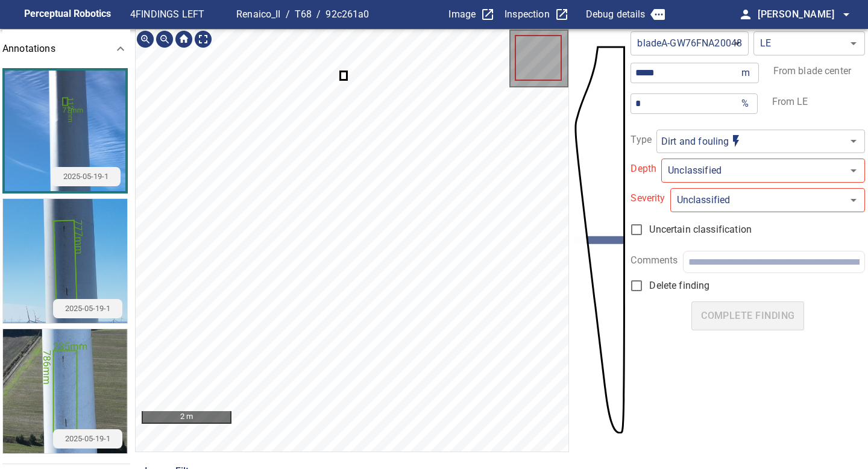
click at [341, 75] on icon at bounding box center [343, 75] width 5 height 7
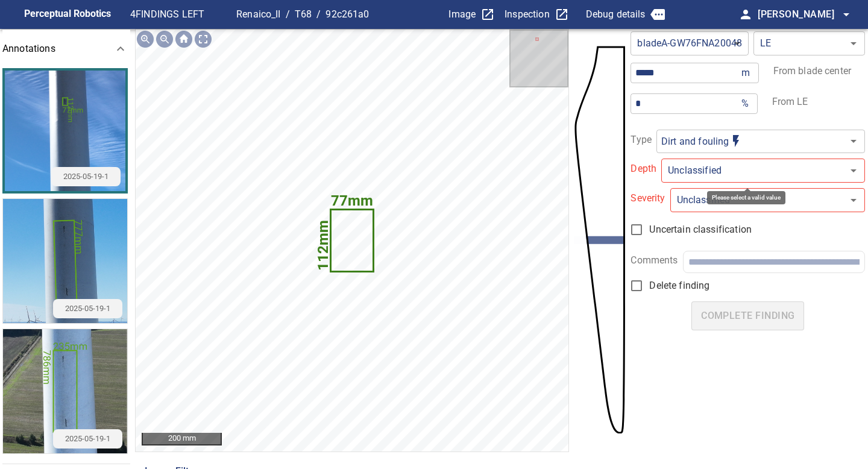
click at [700, 167] on body "**********" at bounding box center [434, 234] width 868 height 469
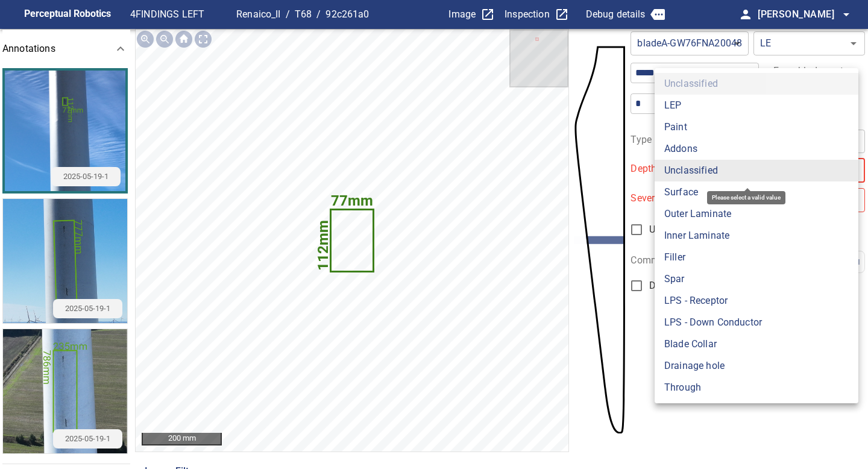
click at [700, 195] on li "Surface" at bounding box center [757, 192] width 204 height 22
type input "*******"
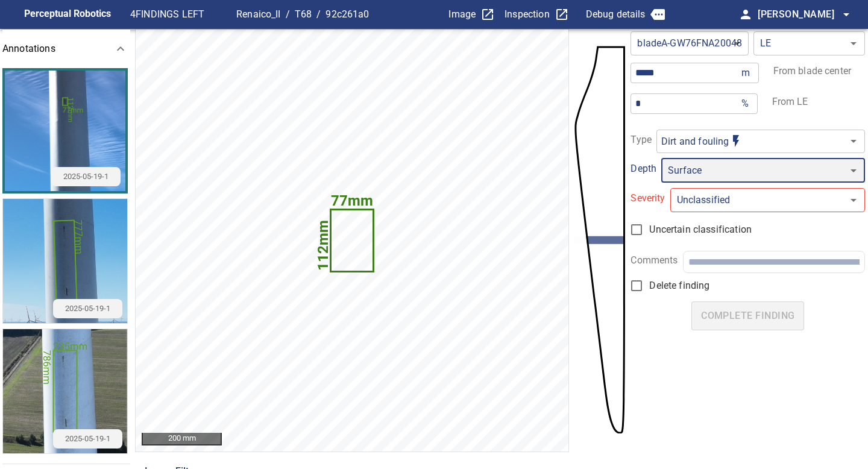
type input "*"
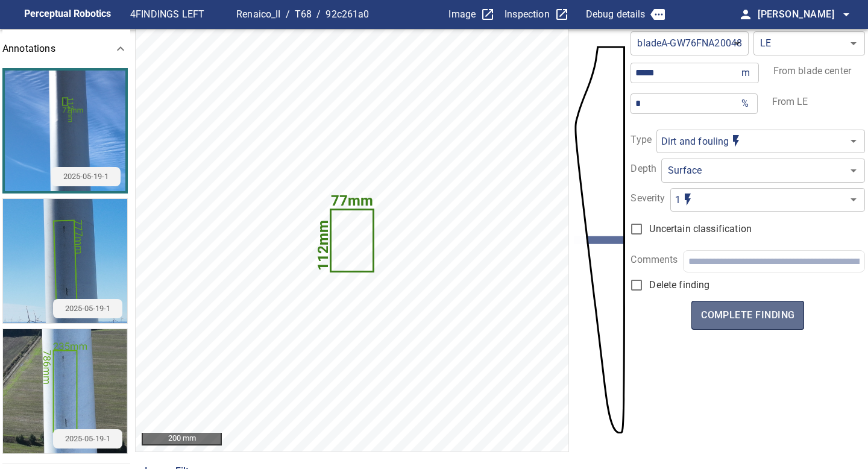
click at [756, 323] on span "complete finding" at bounding box center [747, 315] width 93 height 17
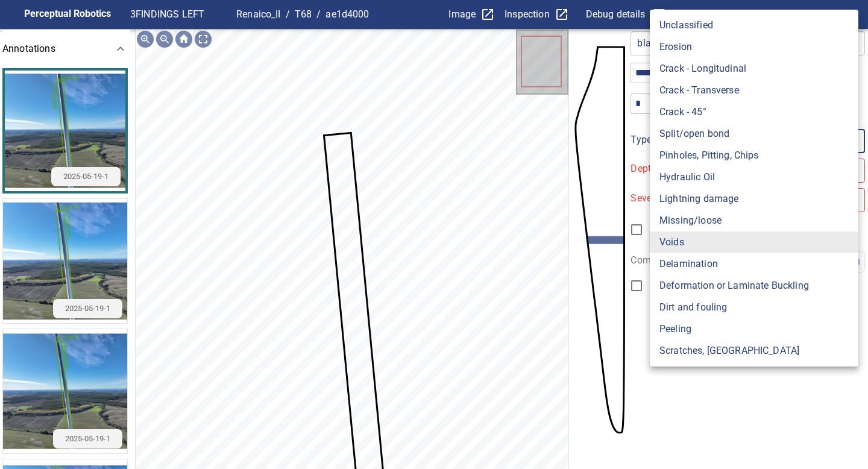
click at [693, 138] on body "**********" at bounding box center [434, 234] width 868 height 469
click at [677, 51] on li "Erosion" at bounding box center [754, 47] width 209 height 22
type input "*******"
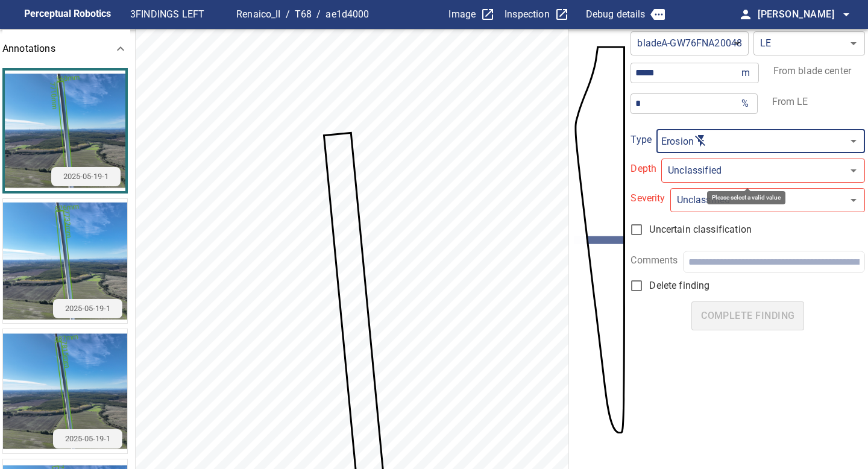
click at [689, 168] on body "**********" at bounding box center [434, 234] width 868 height 469
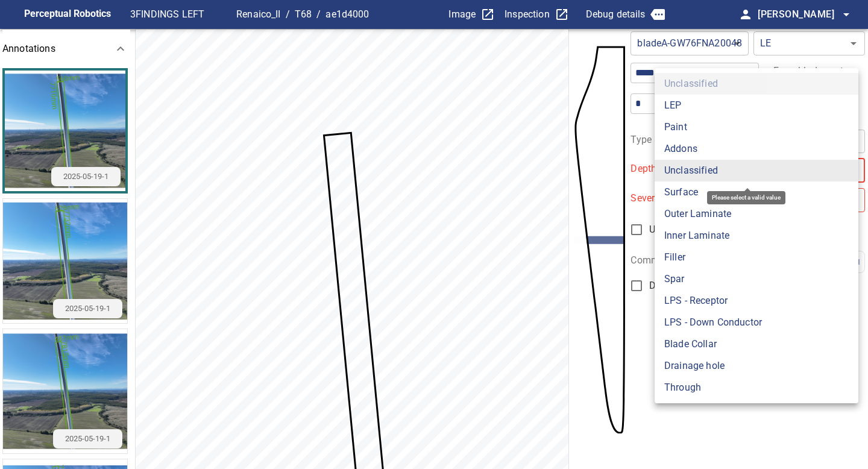
click at [673, 110] on li "LEP" at bounding box center [757, 106] width 204 height 22
type input "***"
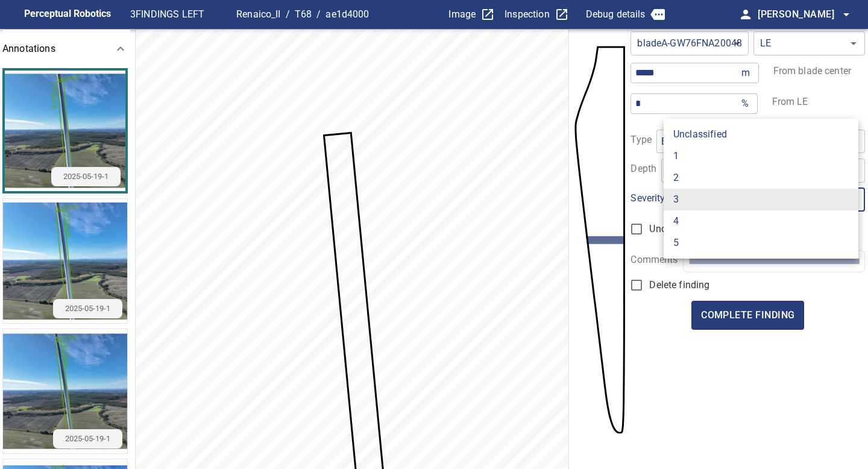
click at [702, 203] on body "**********" at bounding box center [434, 234] width 868 height 469
click at [682, 163] on li "1" at bounding box center [761, 156] width 195 height 22
type input "*"
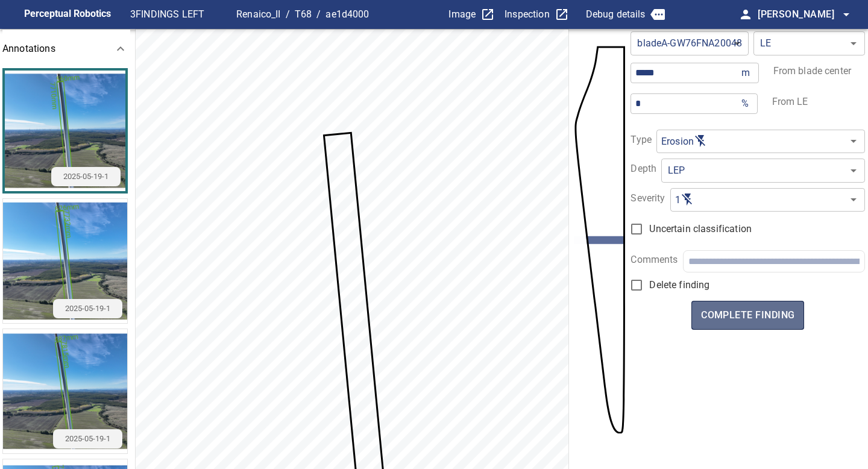
click at [758, 313] on span "complete finding" at bounding box center [747, 315] width 93 height 17
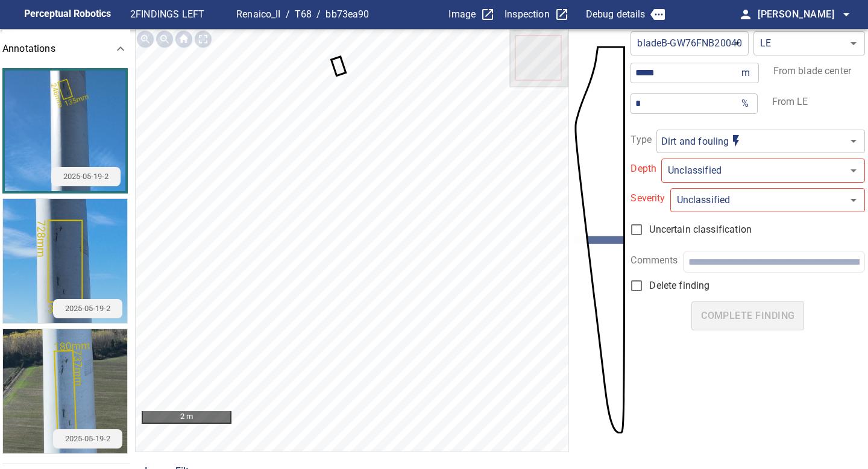
click at [339, 64] on icon at bounding box center [338, 66] width 13 height 17
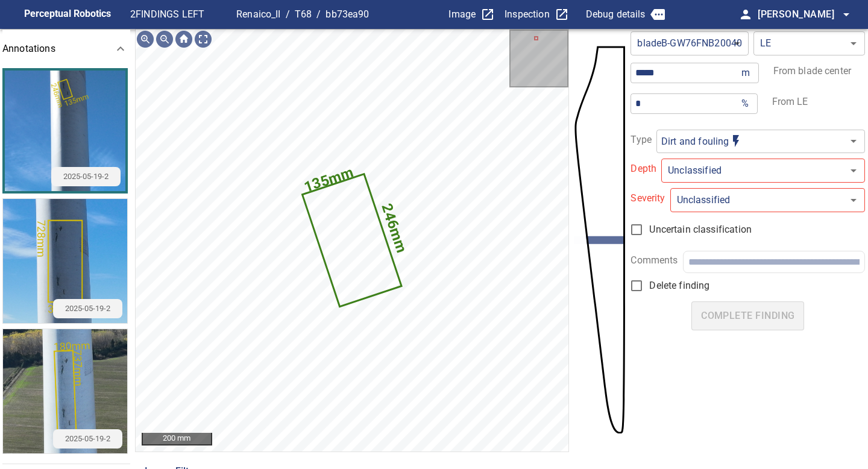
click at [63, 371] on img "button" at bounding box center [65, 391] width 124 height 124
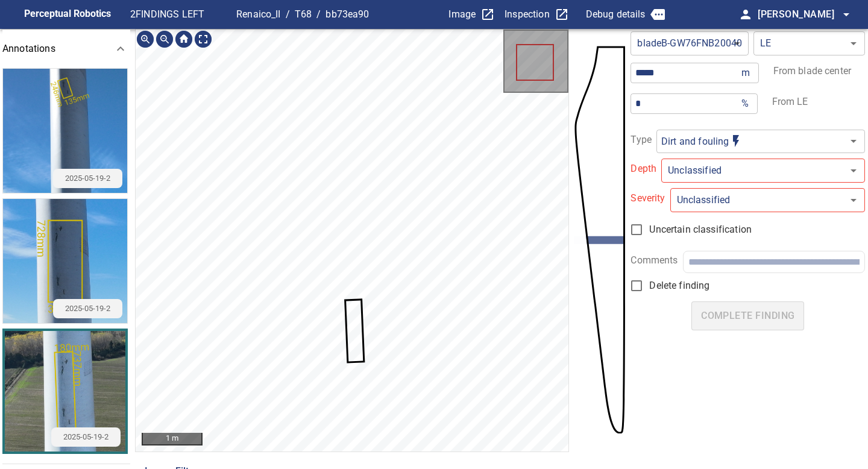
click at [356, 339] on icon at bounding box center [354, 330] width 17 height 61
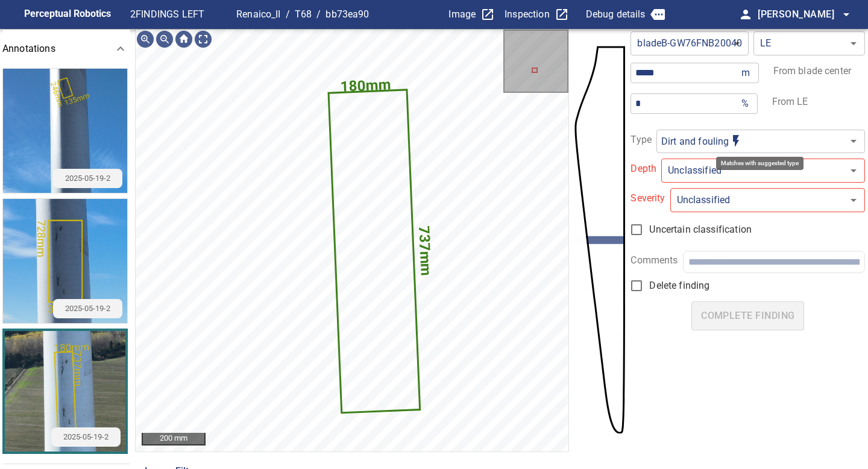
click at [719, 146] on body "**********" at bounding box center [434, 234] width 868 height 469
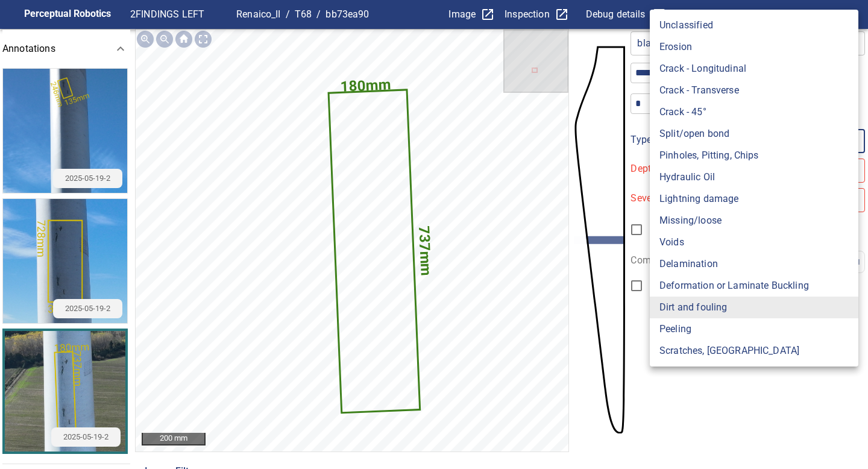
click at [719, 157] on li "Pinholes, Pitting, Chips" at bounding box center [754, 156] width 209 height 22
type input "*******"
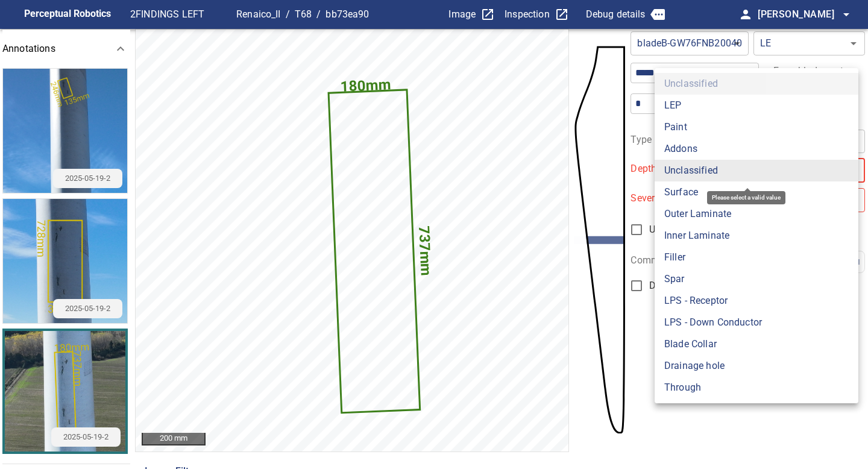
click at [701, 176] on body "**********" at bounding box center [434, 234] width 868 height 469
click at [686, 131] on li "Paint" at bounding box center [757, 127] width 204 height 22
type input "*****"
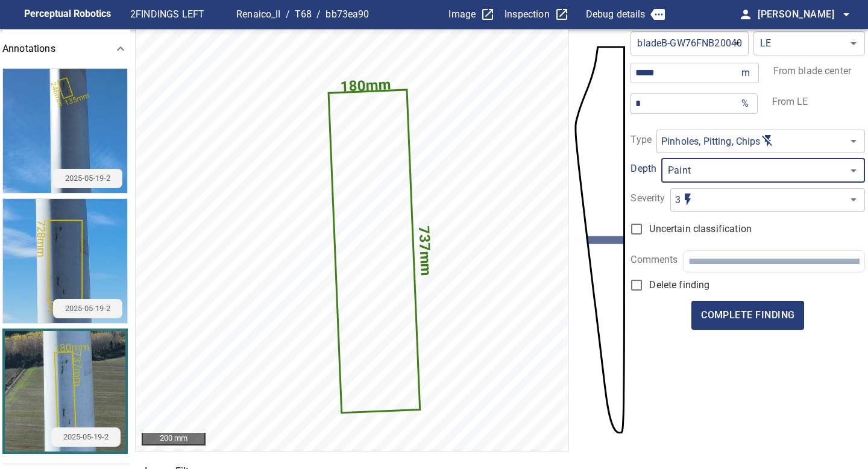
click at [693, 211] on body "**********" at bounding box center [434, 234] width 868 height 469
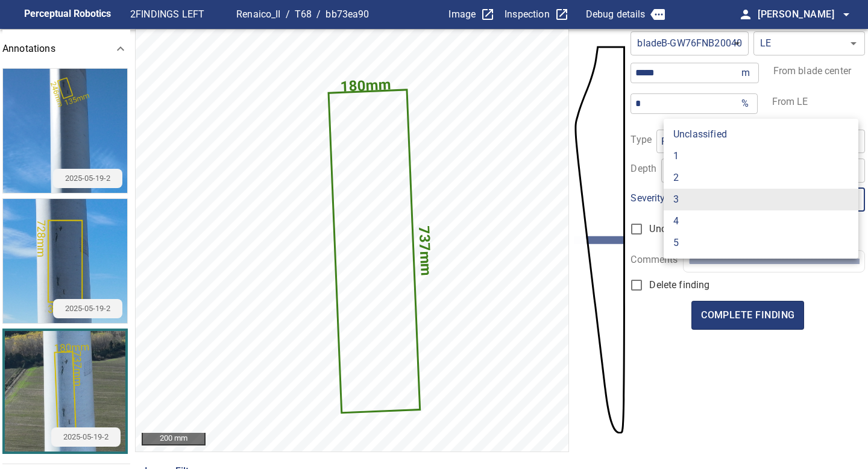
click at [690, 177] on li "2" at bounding box center [761, 178] width 195 height 22
type input "*"
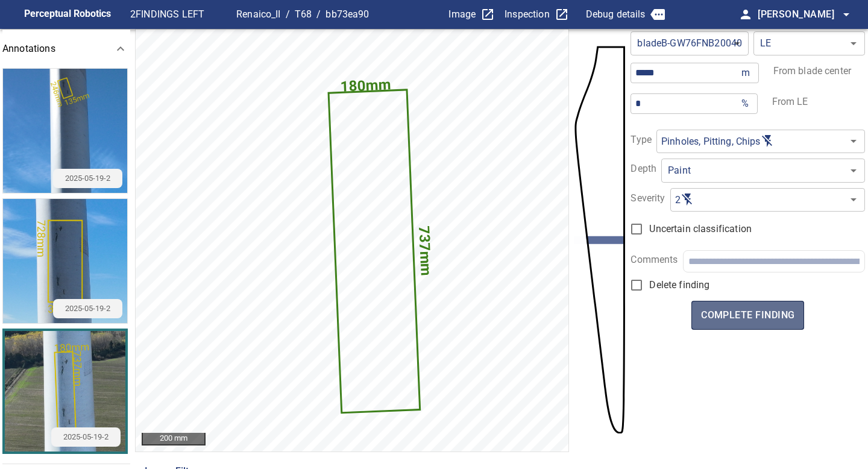
click at [756, 312] on span "complete finding" at bounding box center [747, 315] width 93 height 17
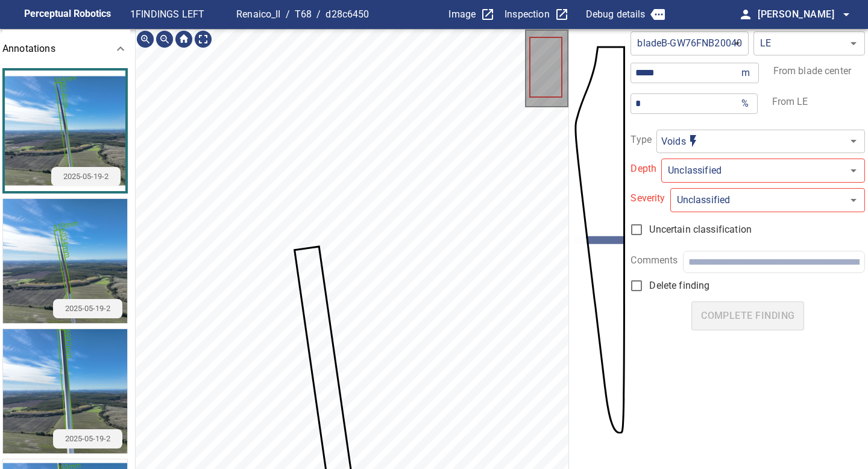
click at [95, 251] on img "button" at bounding box center [65, 261] width 124 height 124
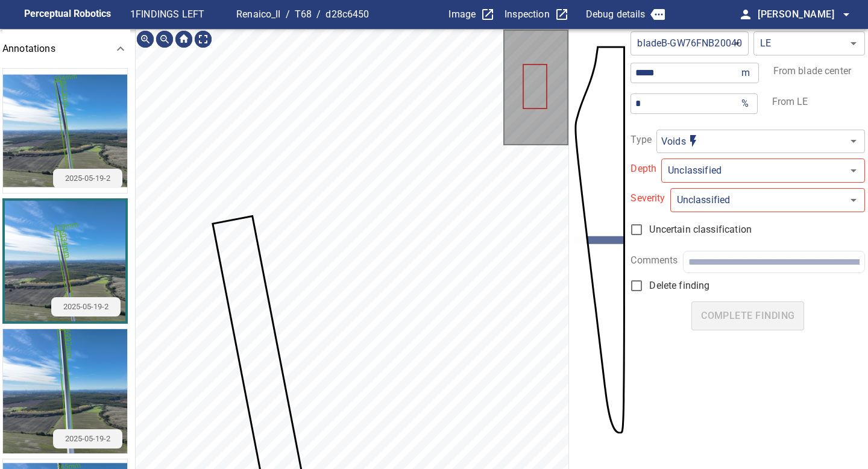
scroll to position [29, 0]
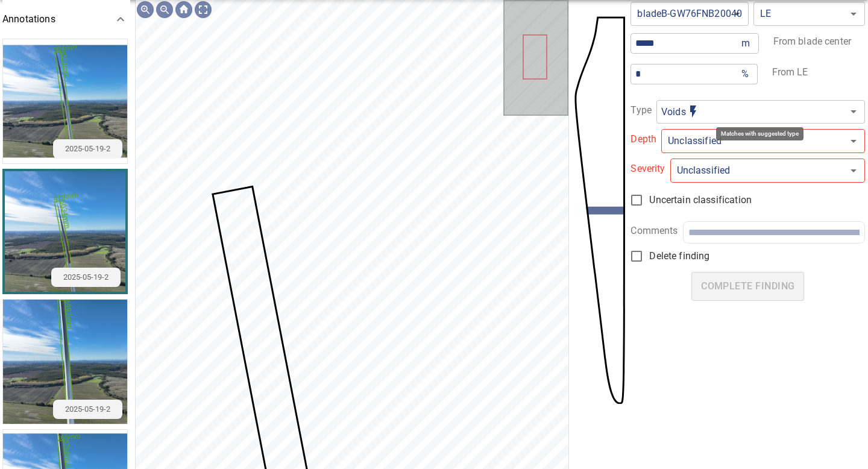
click at [692, 110] on body "**********" at bounding box center [434, 234] width 868 height 469
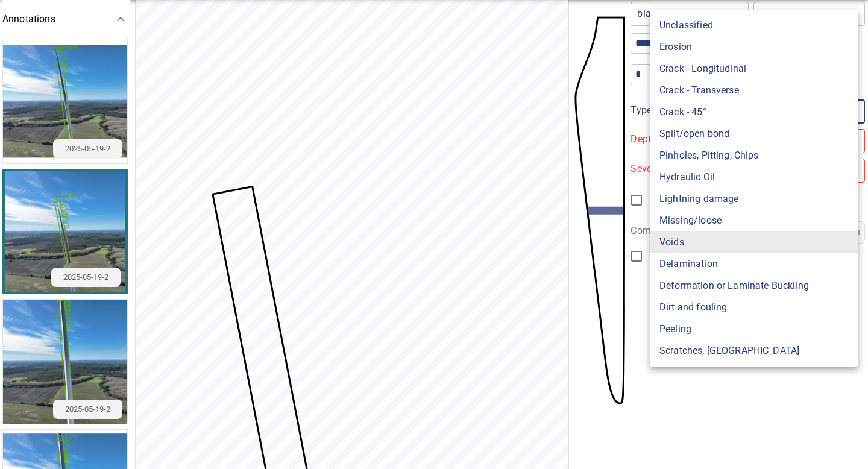
click at [670, 43] on li "Erosion" at bounding box center [754, 47] width 209 height 22
type input "*******"
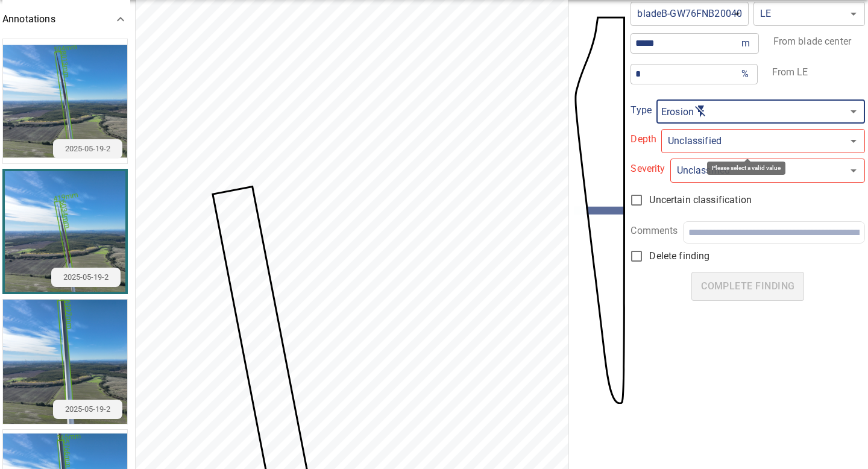
click at [673, 140] on body "**********" at bounding box center [434, 234] width 868 height 469
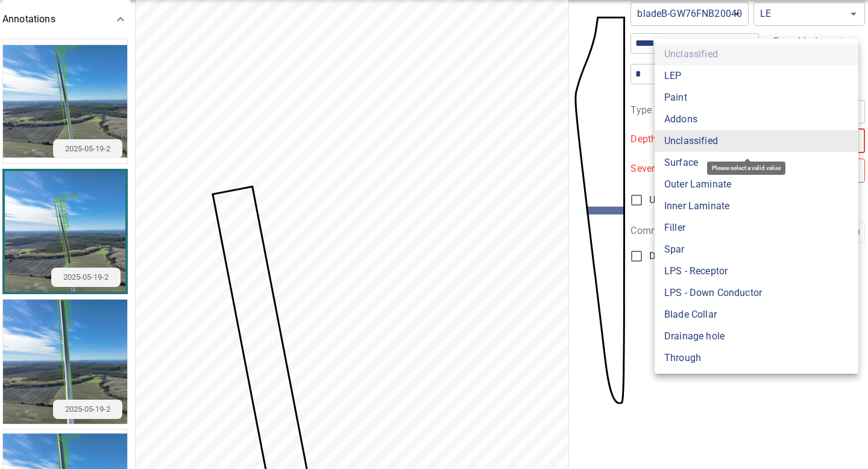
click at [671, 75] on li "LEP" at bounding box center [757, 76] width 204 height 22
type input "***"
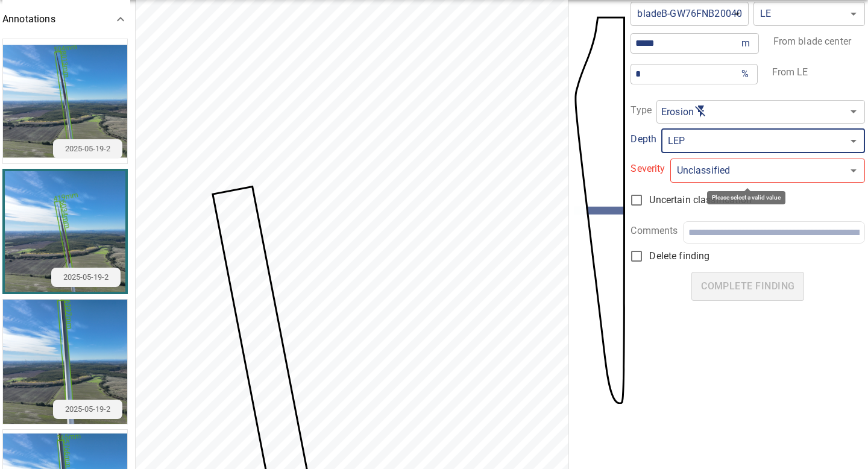
click at [716, 177] on body "**********" at bounding box center [434, 234] width 868 height 469
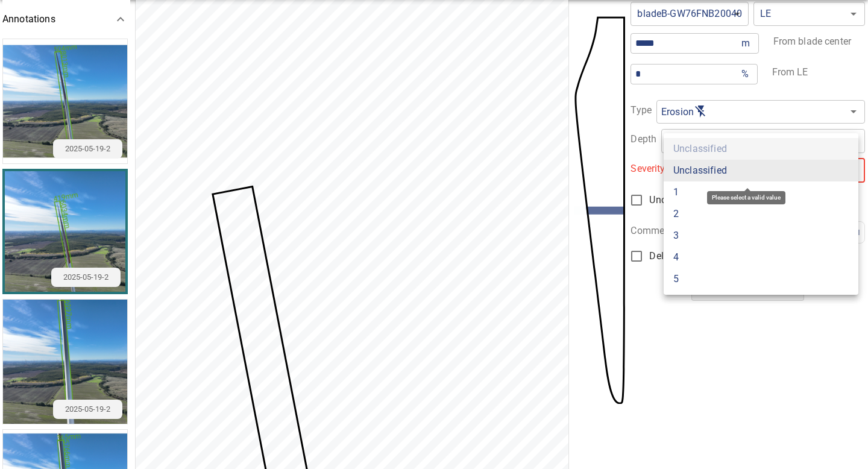
click at [695, 193] on li "1" at bounding box center [761, 192] width 195 height 22
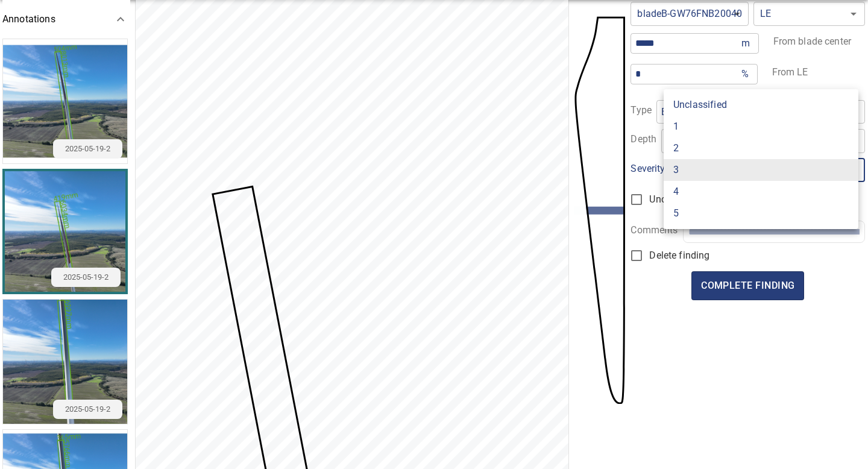
click at [685, 177] on body "**********" at bounding box center [434, 234] width 868 height 469
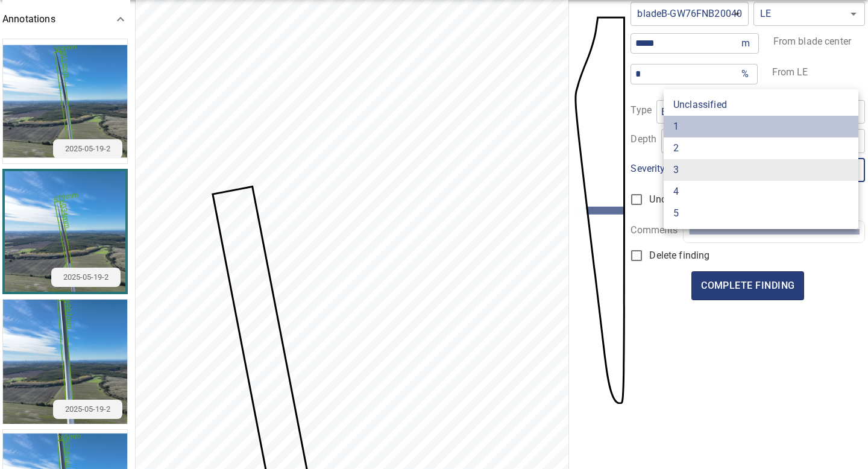
click at [683, 125] on li "1" at bounding box center [761, 127] width 195 height 22
type input "*"
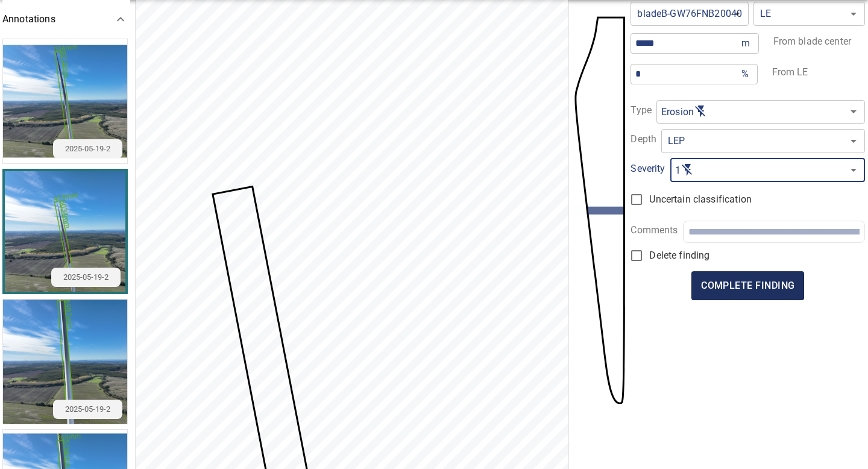
click at [754, 286] on span "complete finding" at bounding box center [747, 285] width 93 height 17
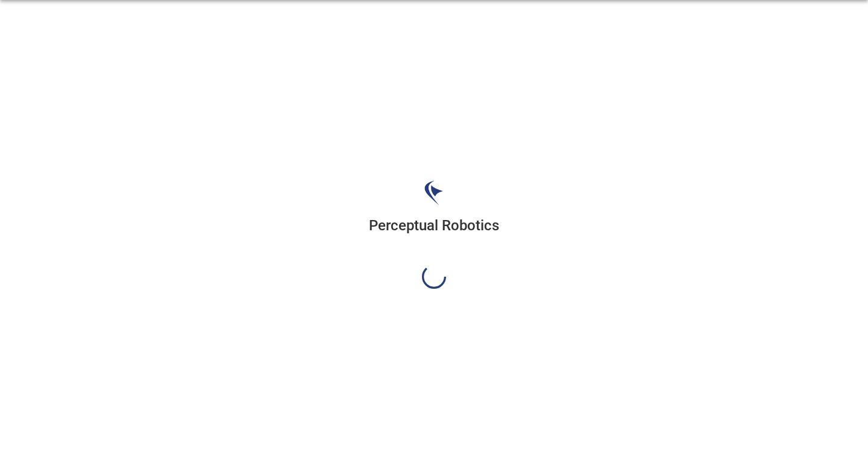
scroll to position [0, 0]
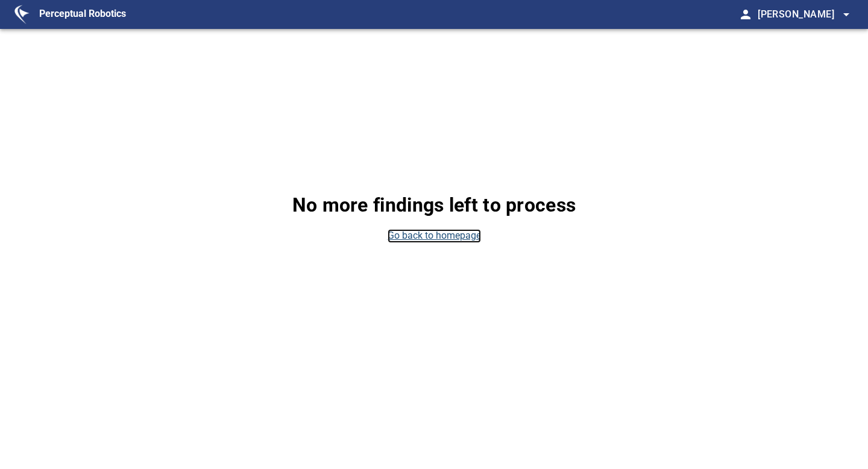
click at [459, 236] on link "Go back to homepage" at bounding box center [434, 236] width 93 height 14
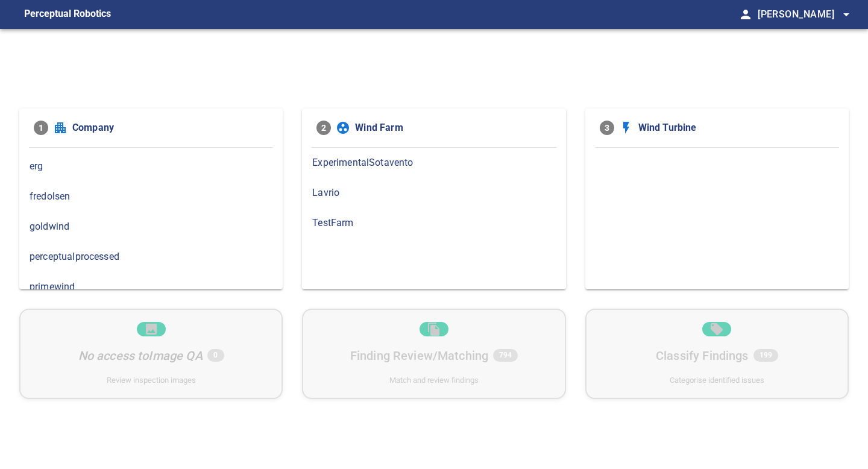
scroll to position [26, 0]
click at [169, 218] on div "goldwind" at bounding box center [150, 227] width 263 height 30
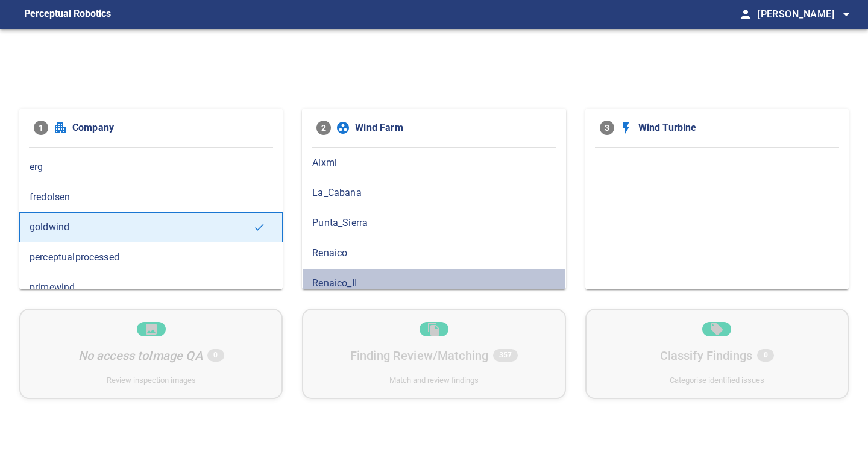
click at [353, 280] on span "Renaico_II" at bounding box center [433, 283] width 243 height 14
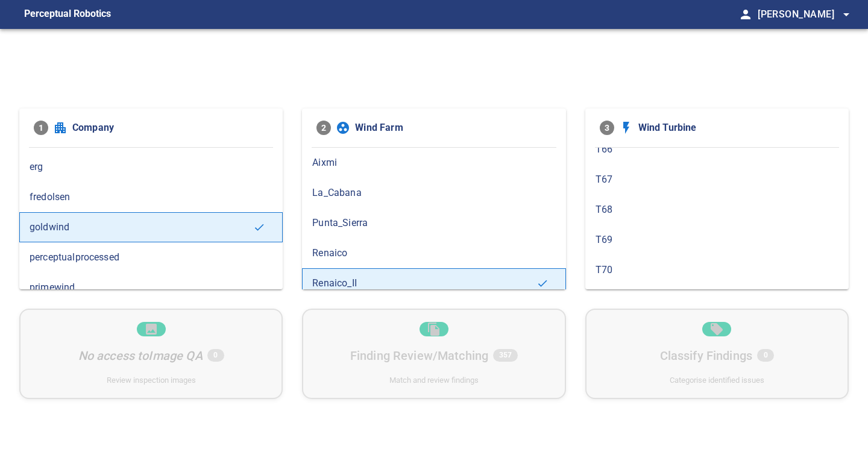
scroll to position [640, 0]
click at [633, 221] on span "T68" at bounding box center [717, 216] width 243 height 14
